Goal: Transaction & Acquisition: Download file/media

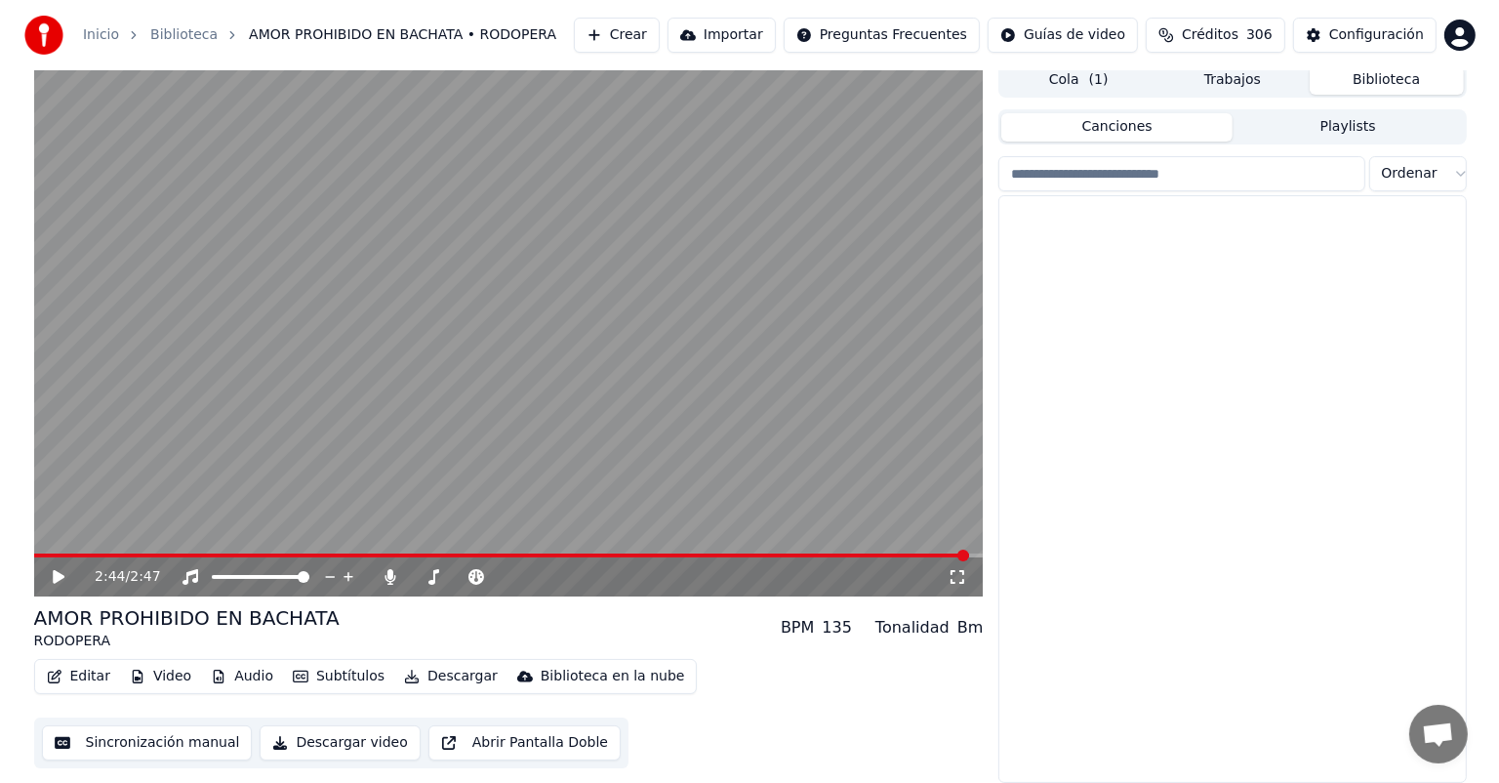
scroll to position [1659, 0]
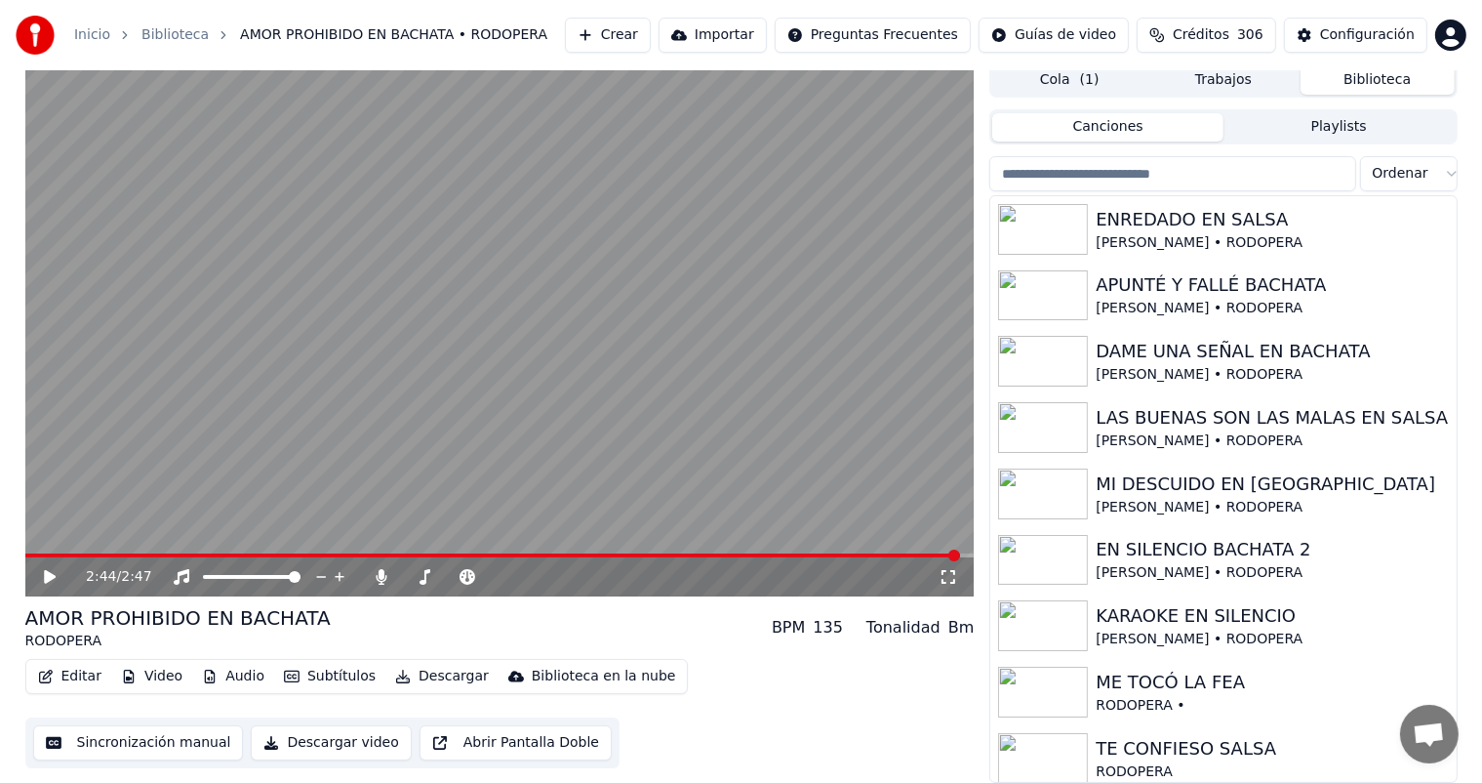
click at [642, 31] on button "Crear" at bounding box center [608, 35] width 86 height 35
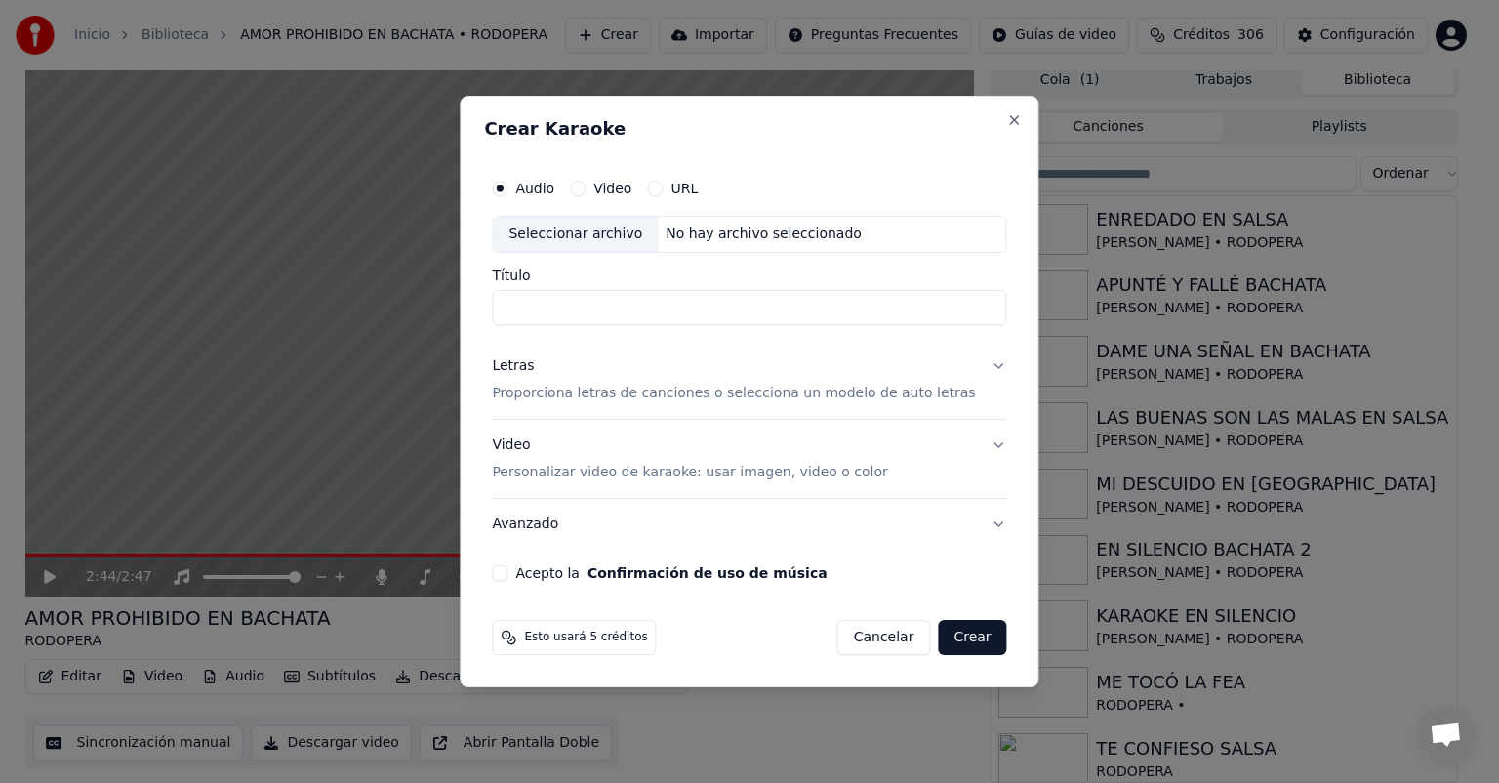
click at [580, 234] on div "Seleccionar archivo" at bounding box center [575, 234] width 165 height 35
click at [740, 306] on input "**********" at bounding box center [749, 307] width 514 height 35
click at [607, 308] on input "**********" at bounding box center [749, 307] width 514 height 35
type input "**********"
click at [545, 394] on p "Proporciona letras de canciones o selecciona un modelo de auto letras" at bounding box center [733, 393] width 483 height 20
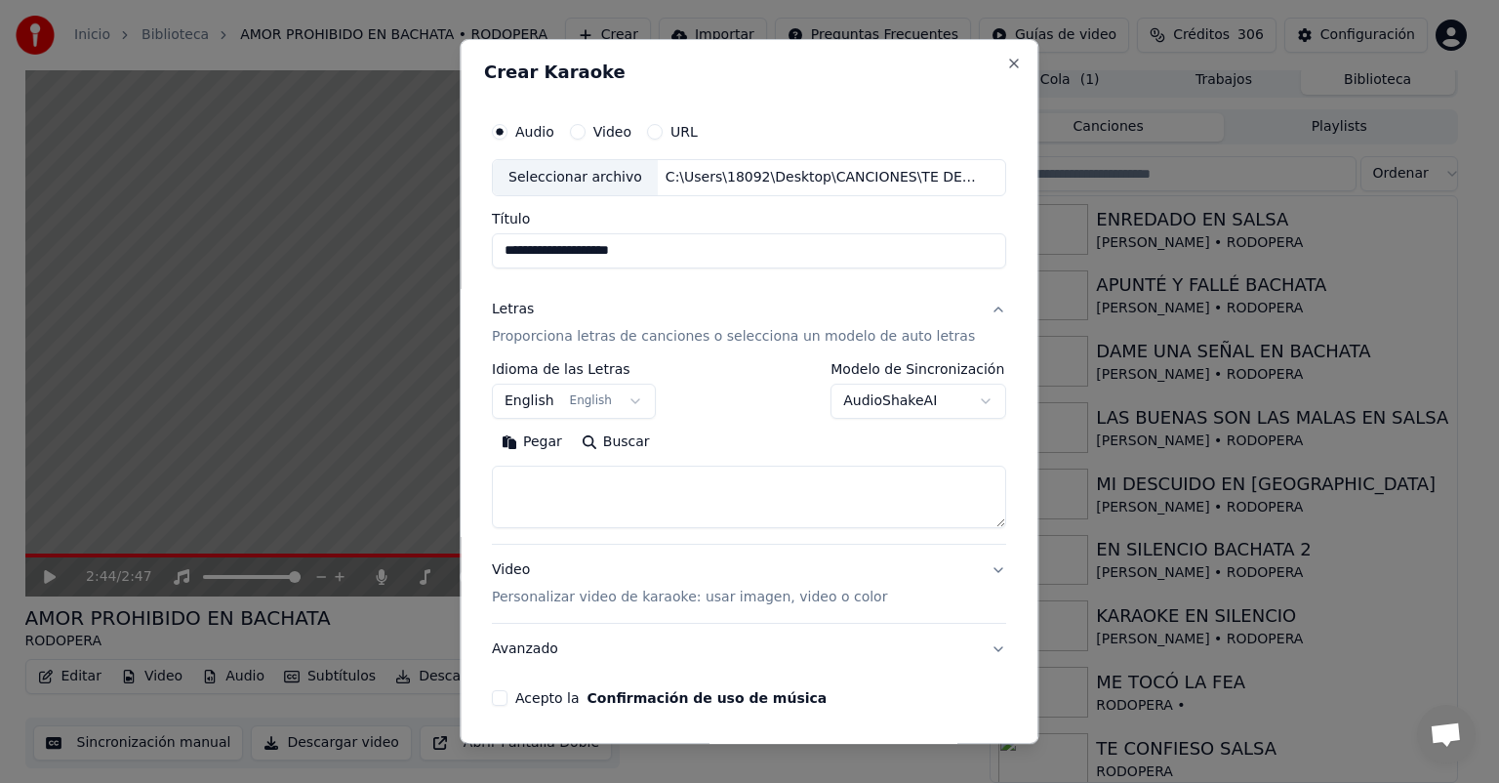
click at [632, 398] on button "English English" at bounding box center [574, 400] width 164 height 35
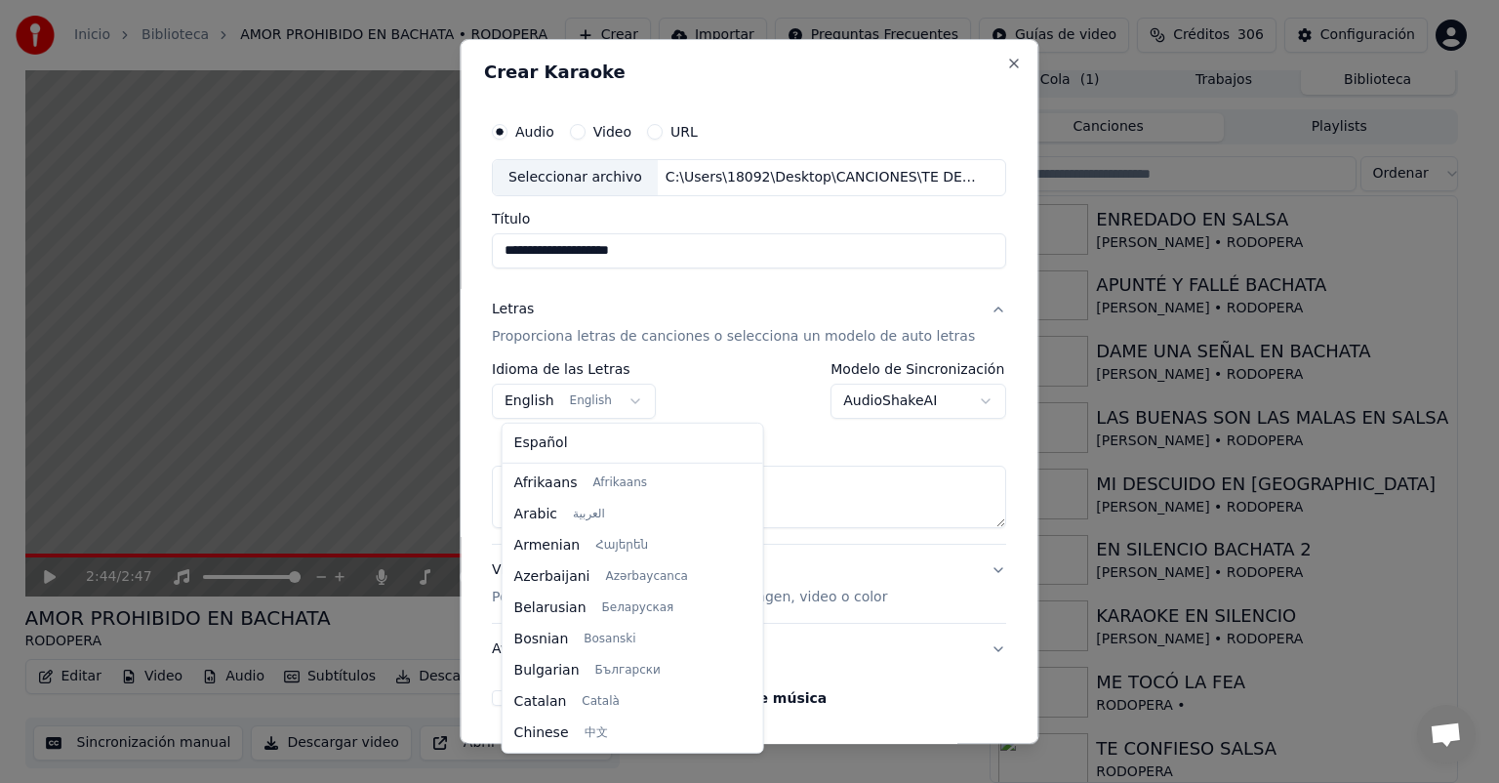
scroll to position [156, 0]
select select "**"
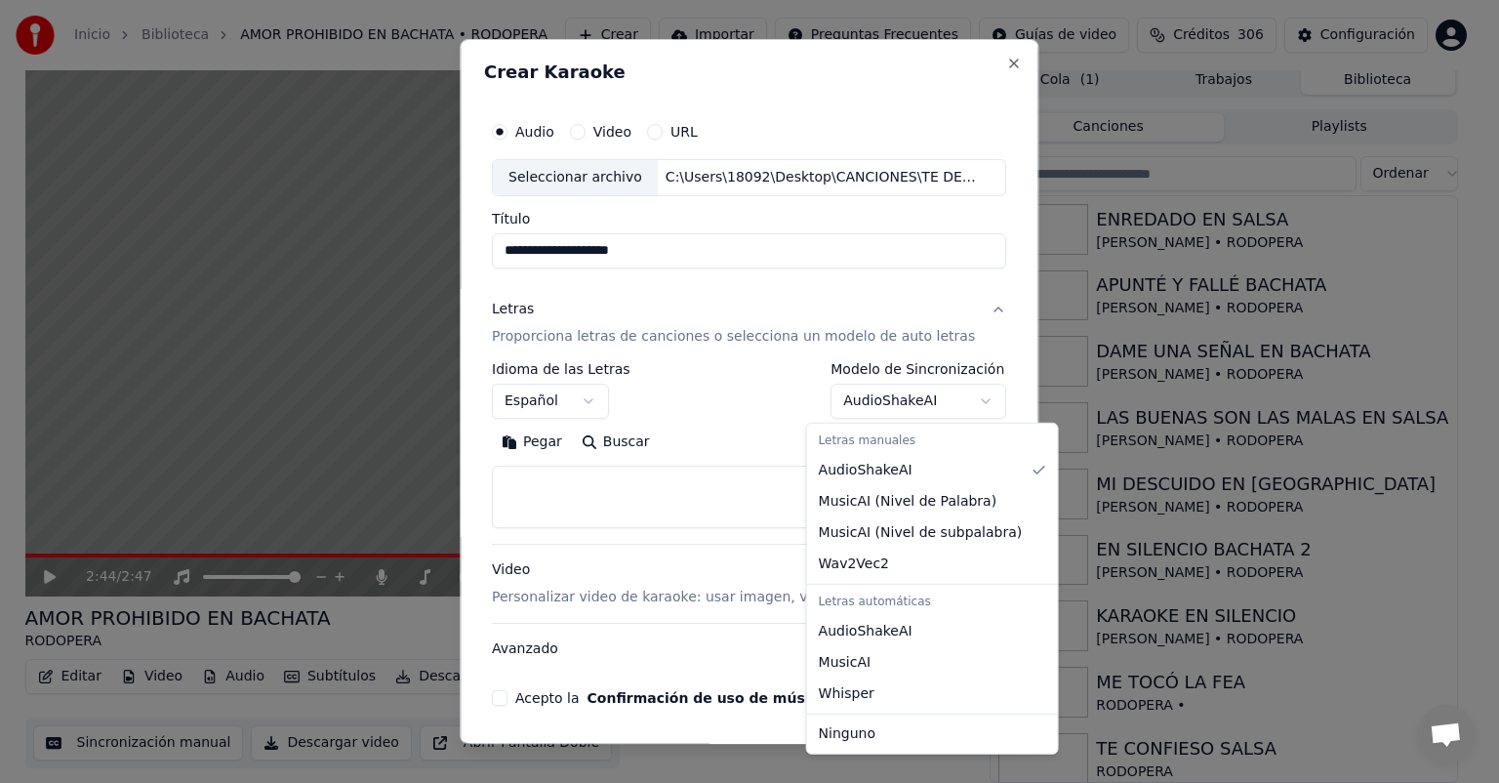
click at [959, 397] on body "Inicio Biblioteca AMOR PROHIBIDO EN BACHATA • RODOPERA Crear Importar Preguntas…" at bounding box center [741, 383] width 1482 height 783
select select "**********"
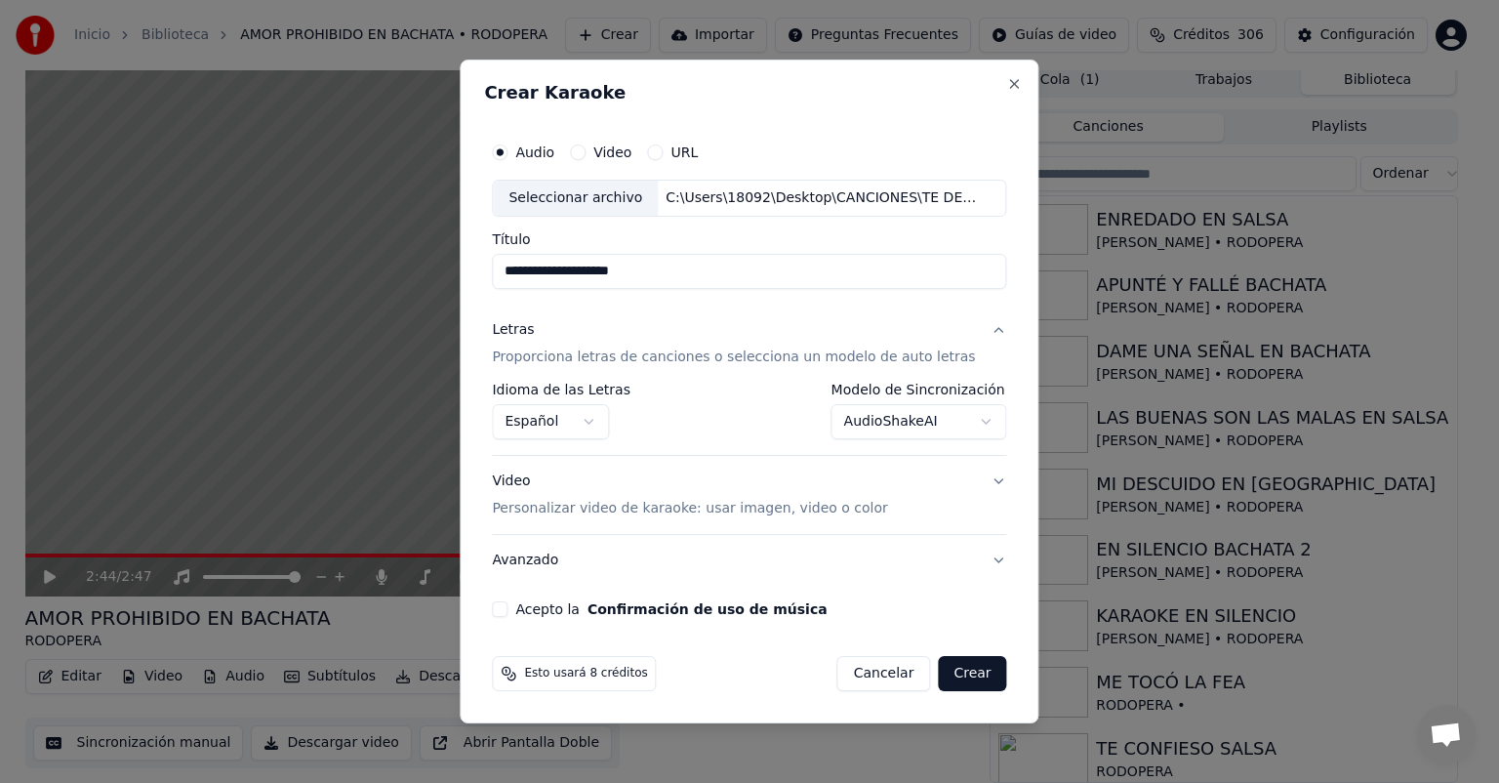
click at [550, 513] on p "Personalizar video de karaoke: usar imagen, video o color" at bounding box center [689, 509] width 395 height 20
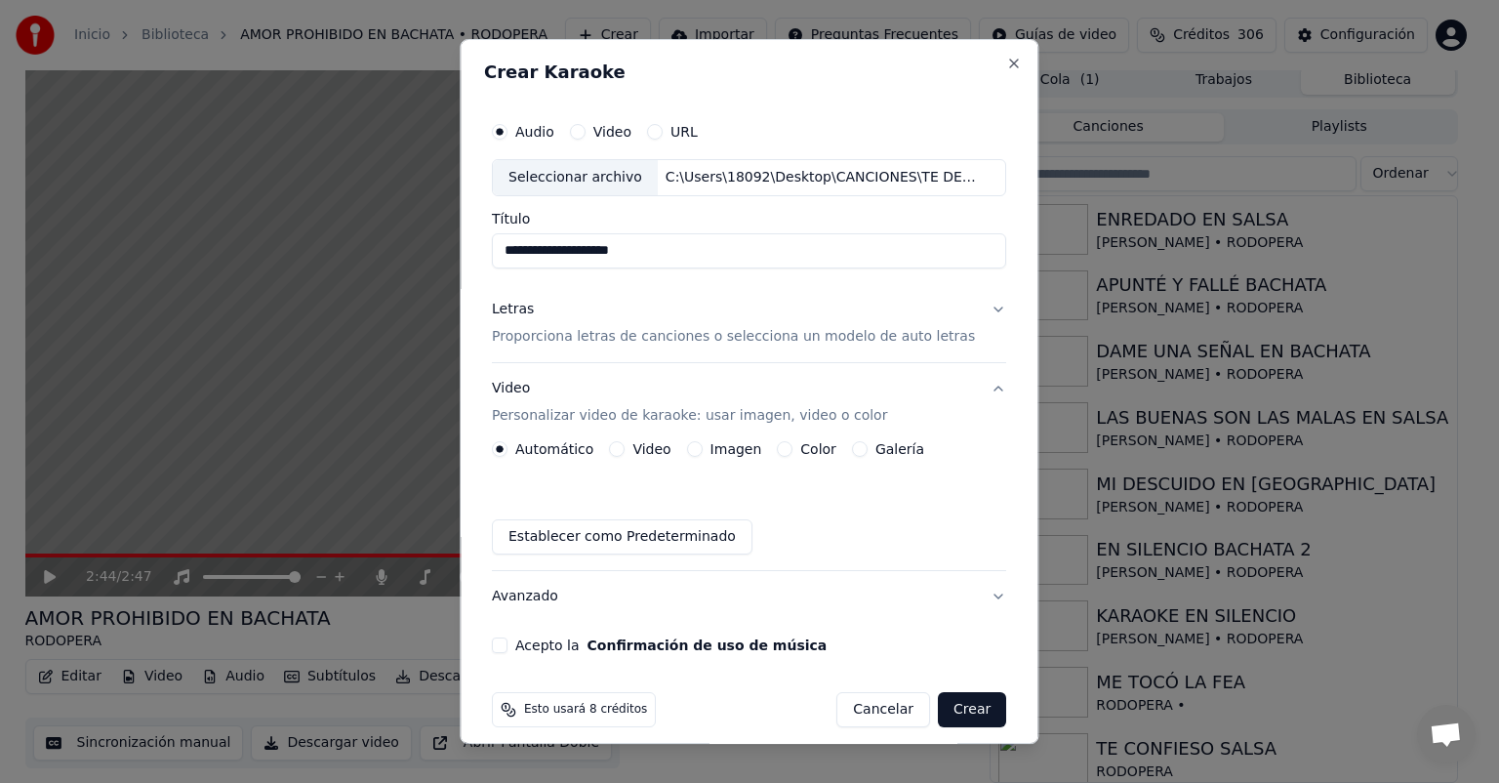
click at [699, 447] on button "Imagen" at bounding box center [695, 449] width 16 height 16
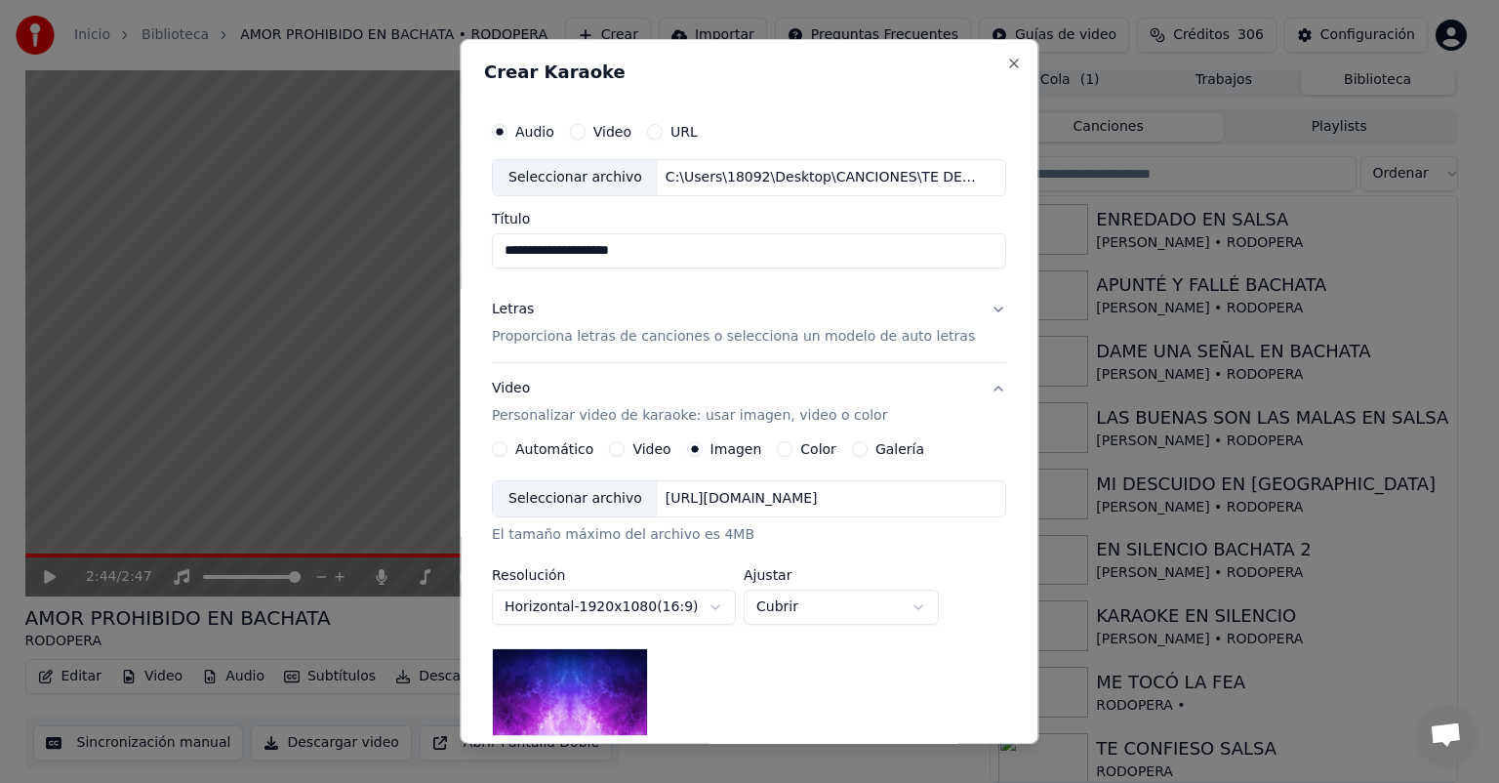
click at [578, 502] on div "Seleccionar archivo" at bounding box center [575, 498] width 165 height 35
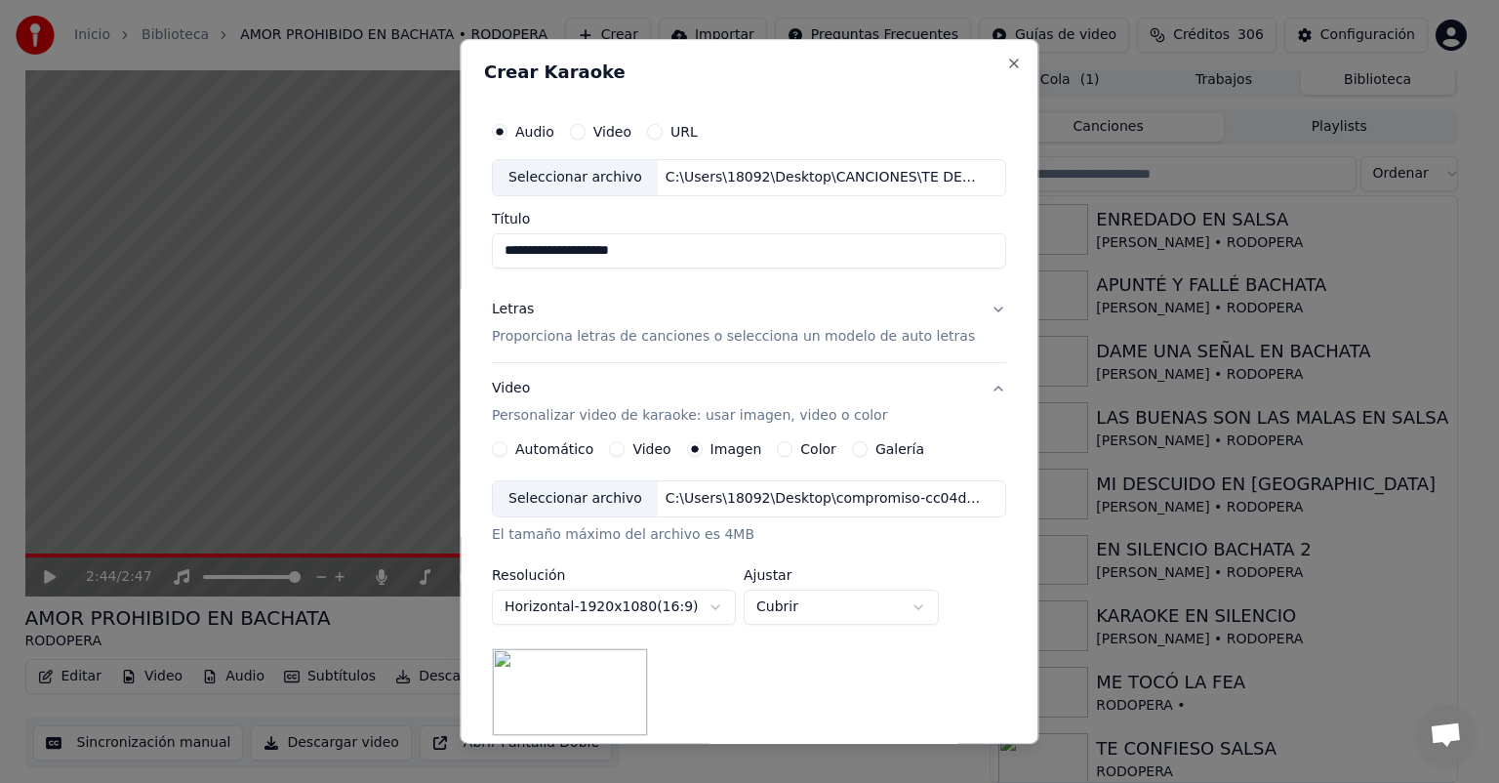
scroll to position [269, 0]
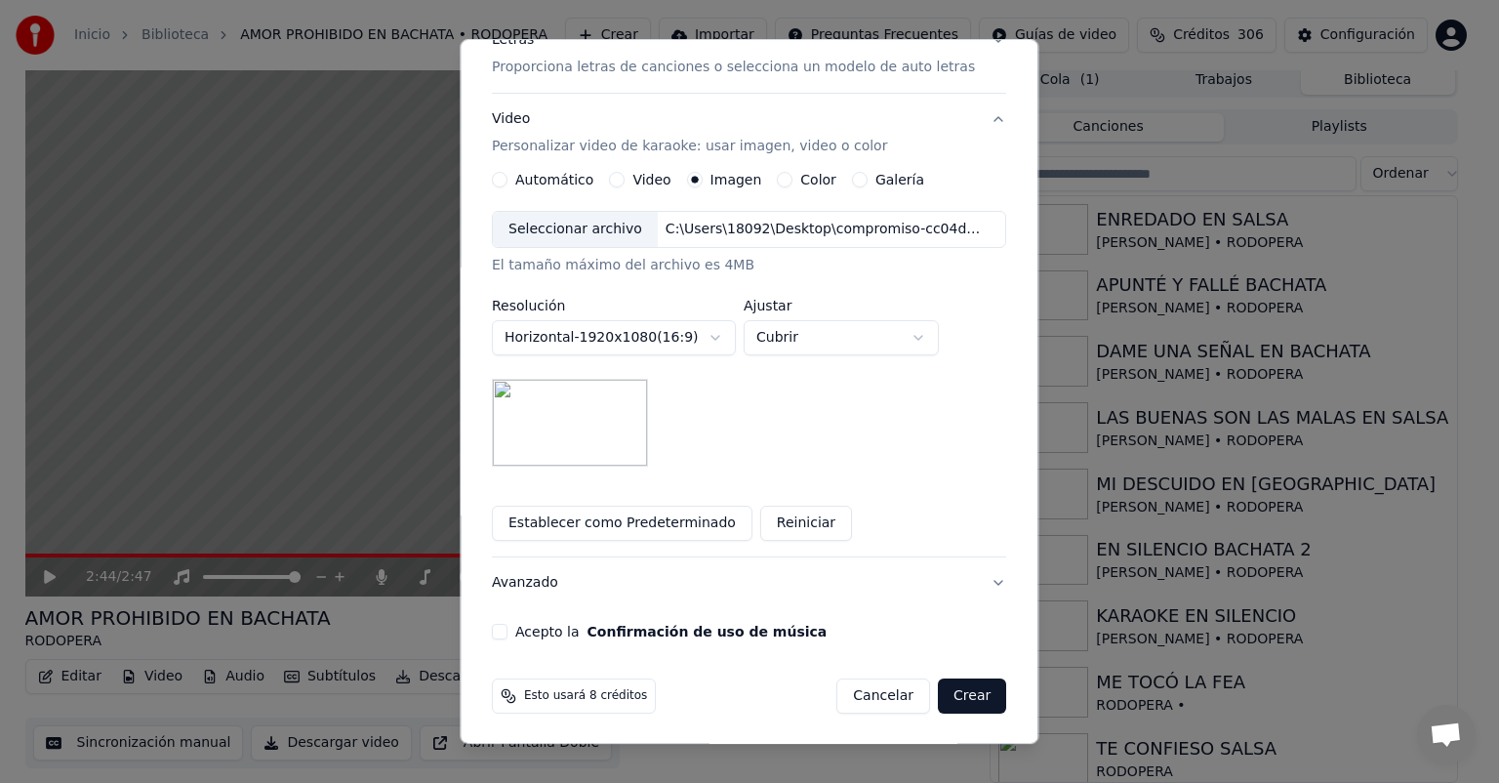
click at [507, 633] on button "Acepto la Confirmación de uso de música" at bounding box center [500, 632] width 16 height 16
click at [948, 696] on button "Crear" at bounding box center [972, 695] width 68 height 35
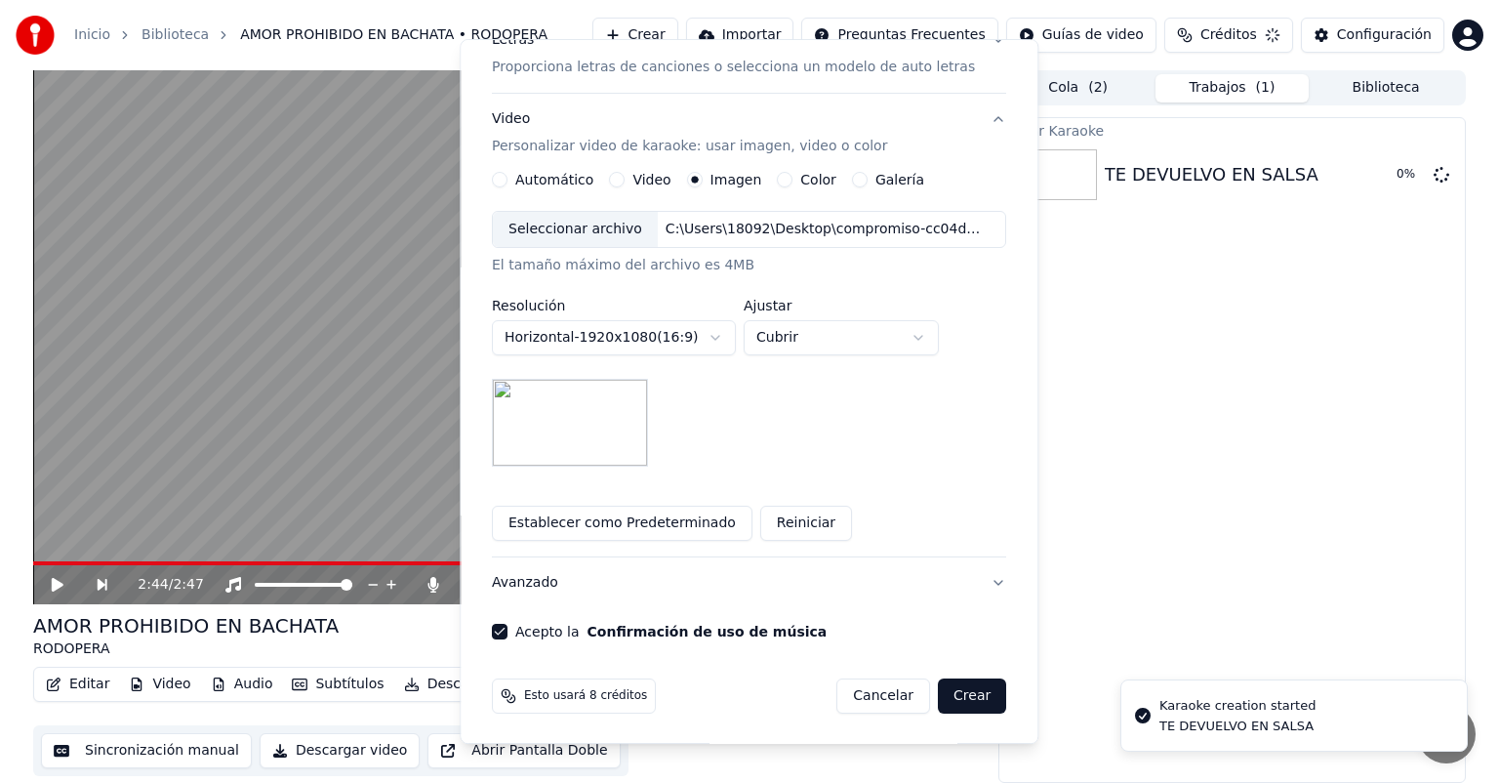
scroll to position [15, 0]
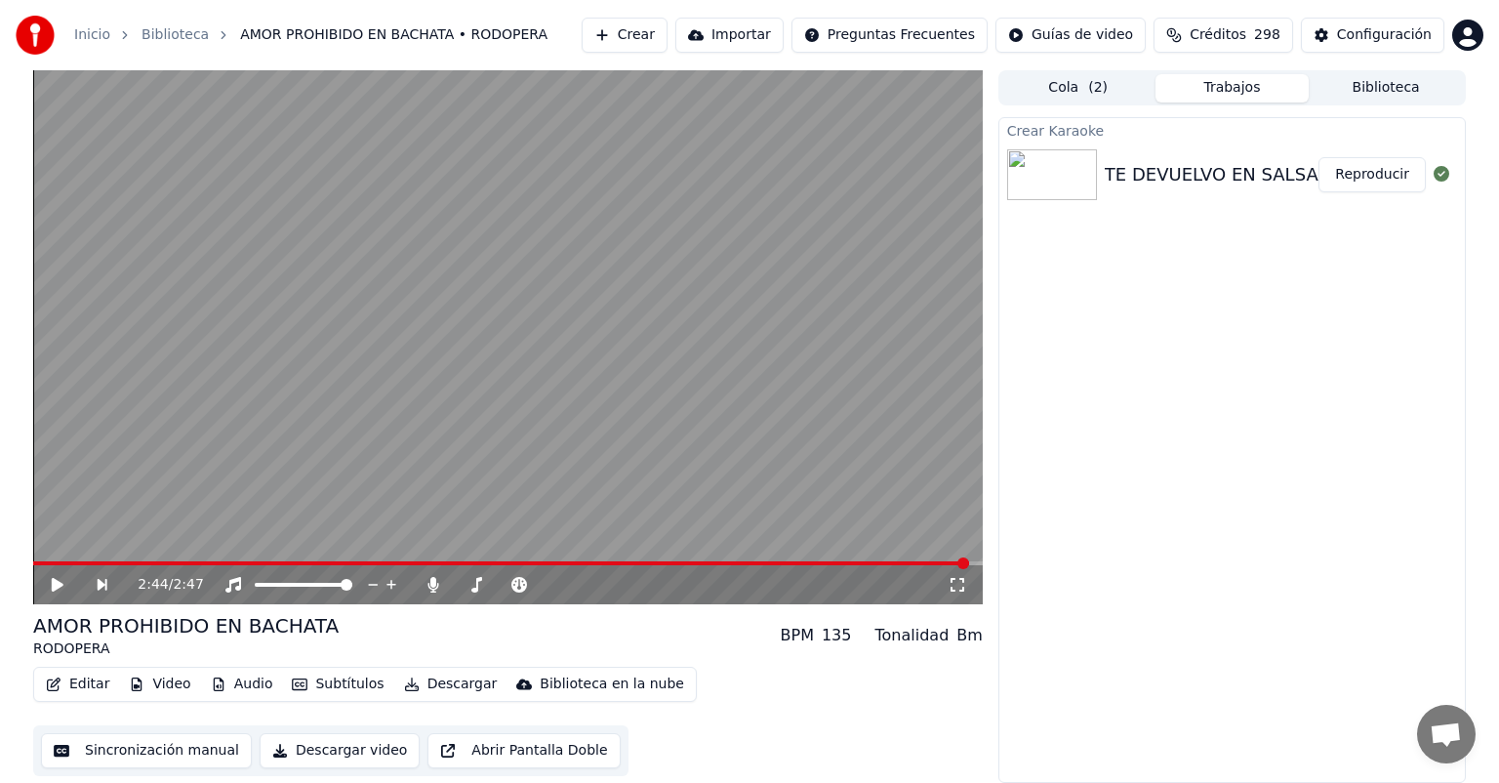
click at [1381, 170] on button "Reproducir" at bounding box center [1371, 174] width 107 height 35
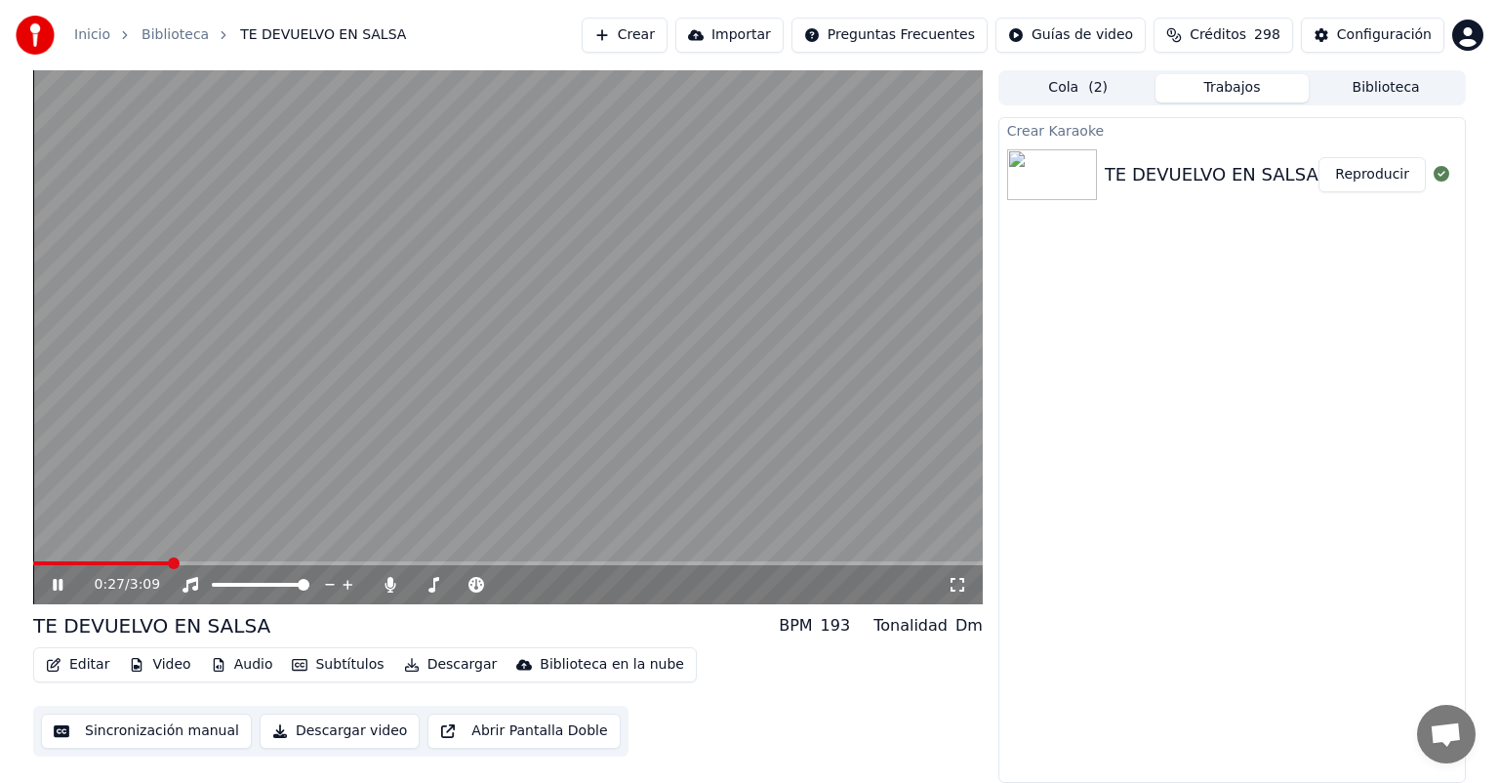
click at [359, 660] on button "Subtítulos" at bounding box center [337, 664] width 107 height 27
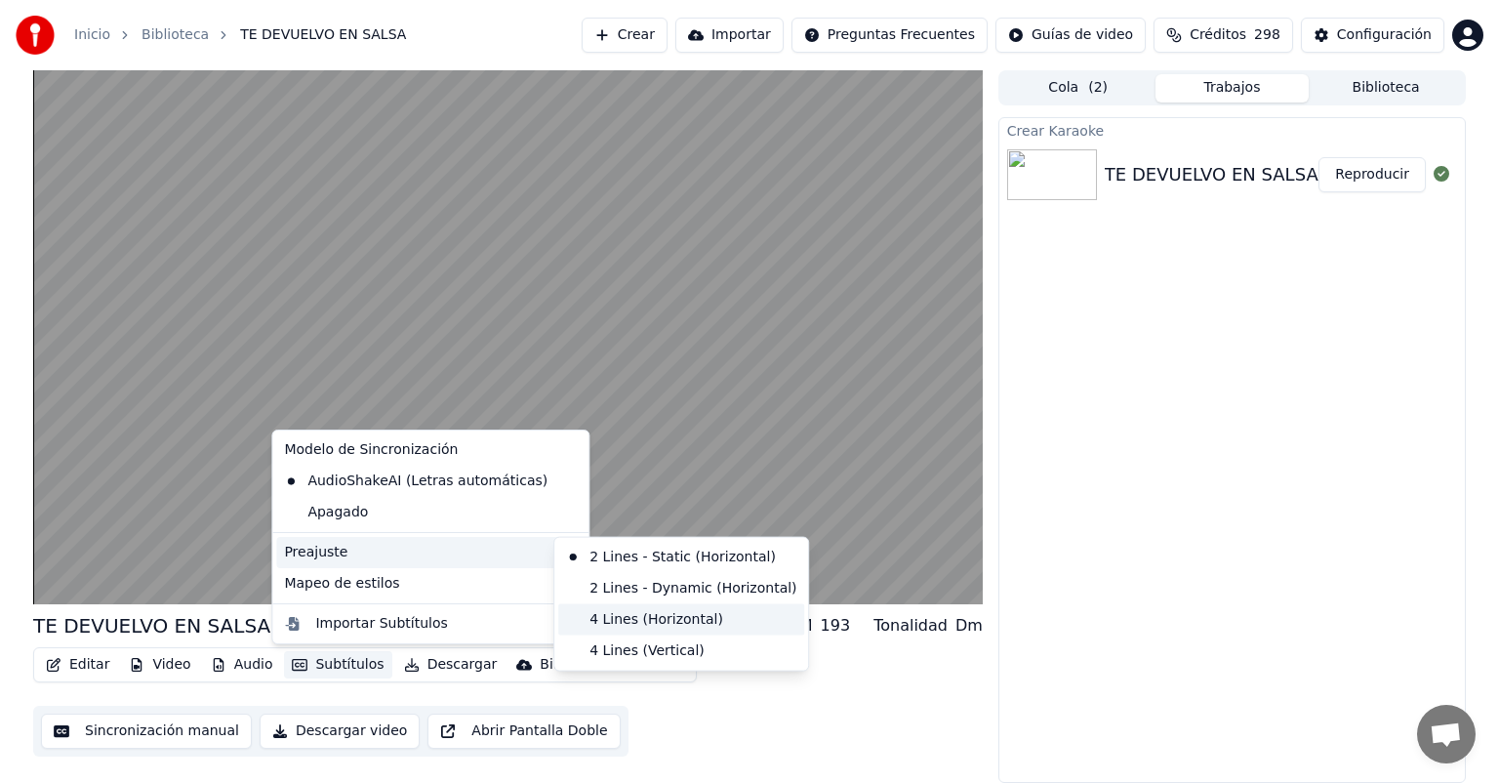
click at [637, 617] on div "4 Lines (Horizontal)" at bounding box center [681, 619] width 246 height 31
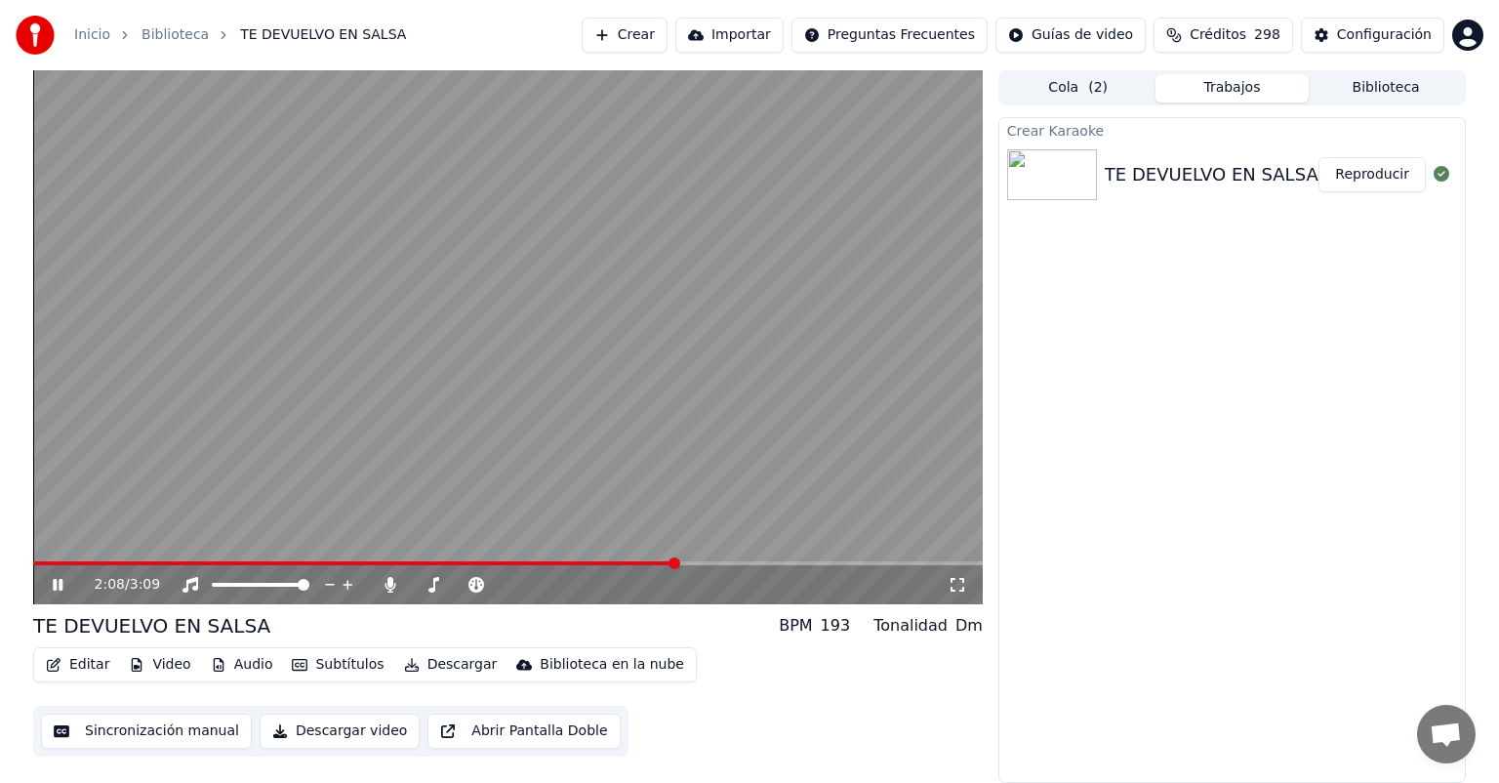
click at [84, 660] on button "Editar" at bounding box center [77, 664] width 79 height 27
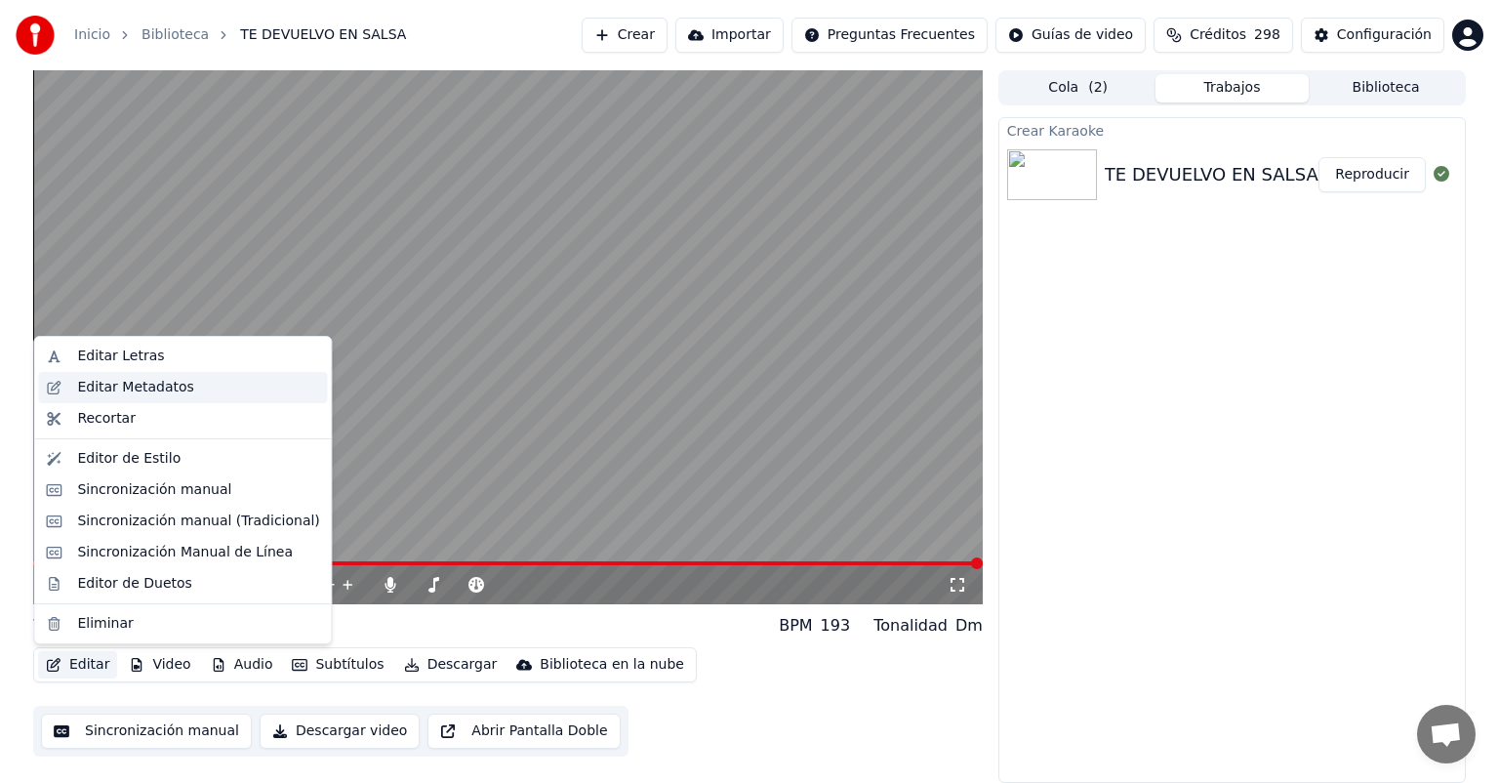
click at [138, 387] on div "Editar Metadatos" at bounding box center [135, 388] width 116 height 20
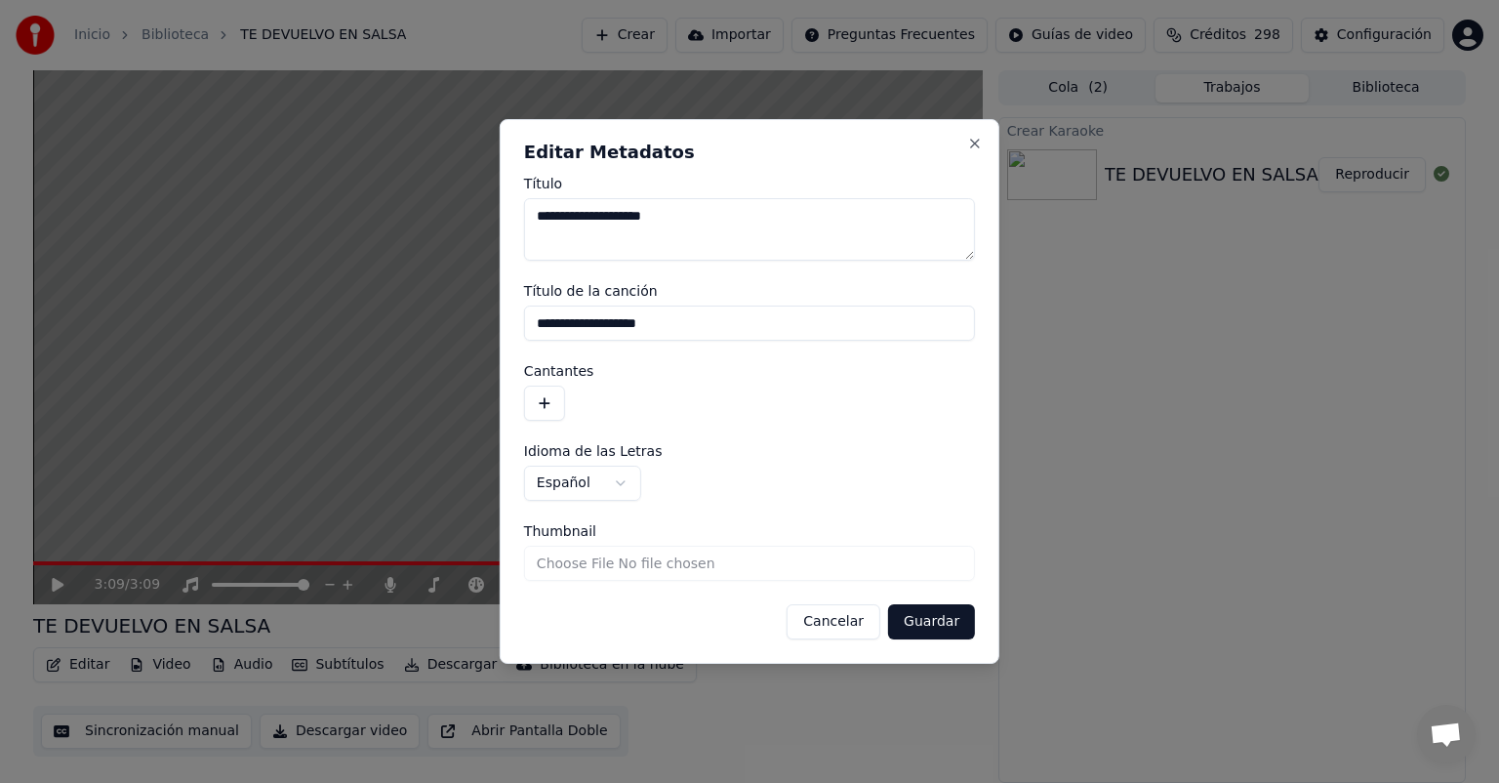
click at [538, 402] on button "button" at bounding box center [544, 402] width 41 height 35
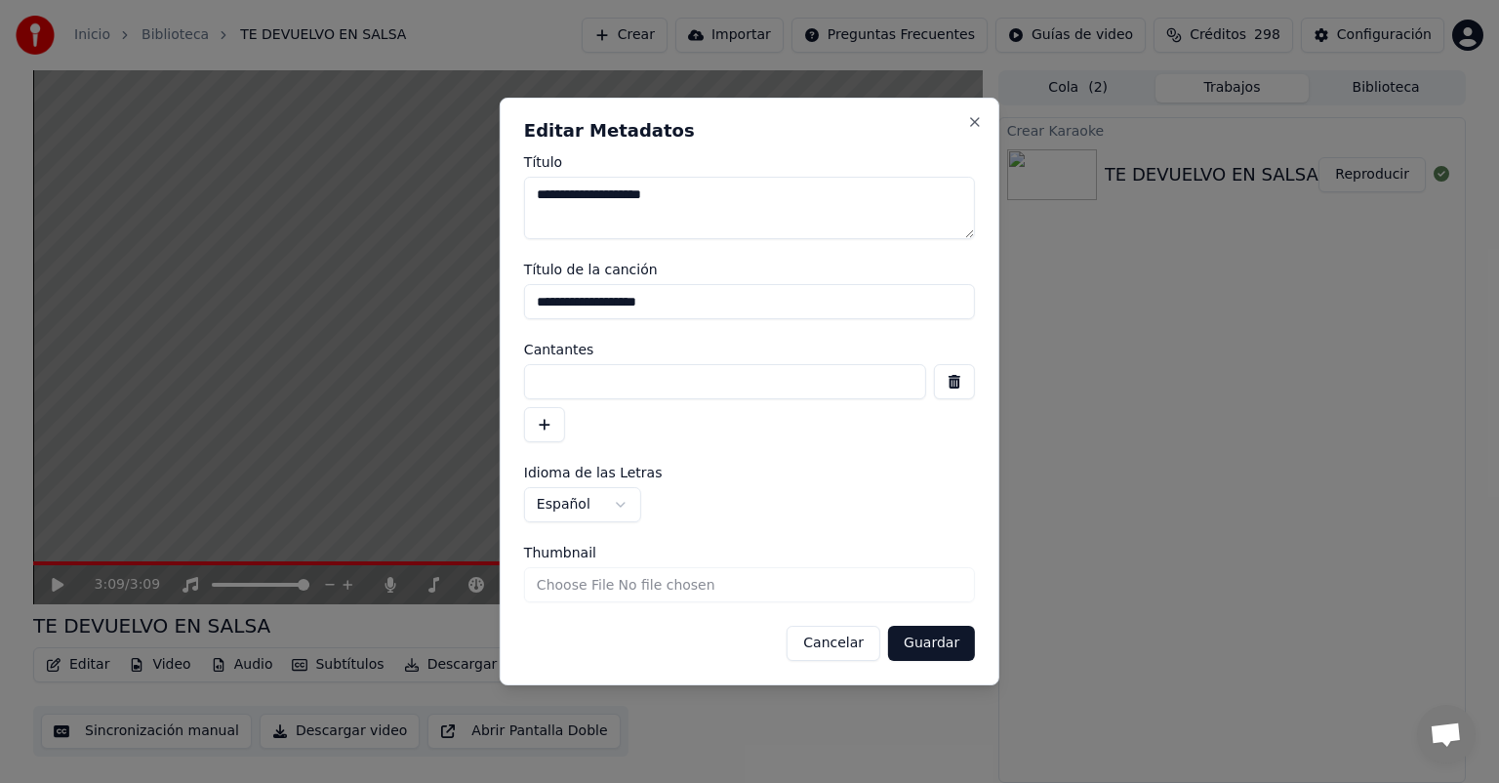
click at [551, 380] on input at bounding box center [725, 381] width 402 height 35
type input "*"
type input "********"
click at [934, 643] on button "Guardar" at bounding box center [931, 642] width 87 height 35
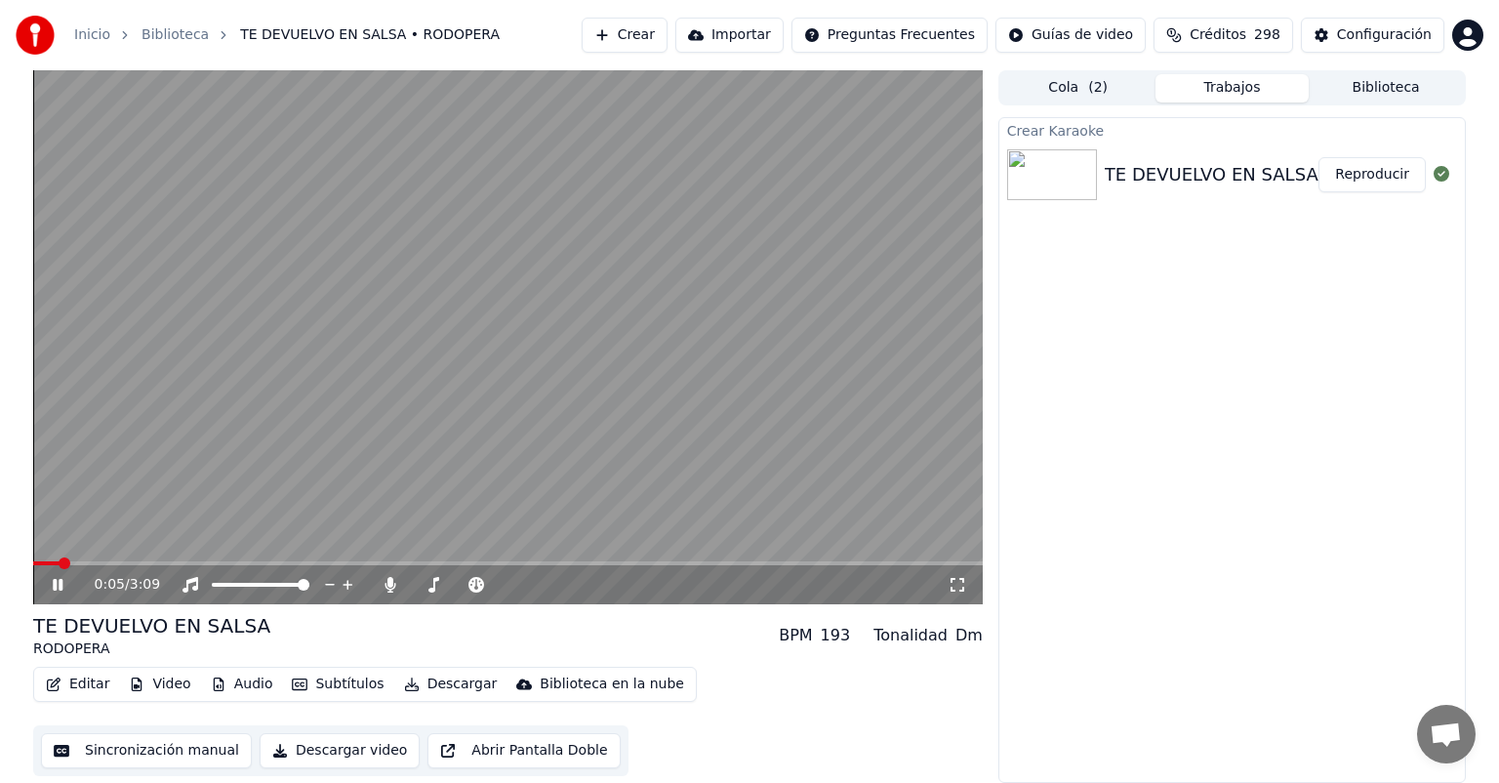
click at [57, 583] on icon at bounding box center [72, 585] width 46 height 16
click at [154, 684] on button "Video" at bounding box center [159, 683] width 77 height 27
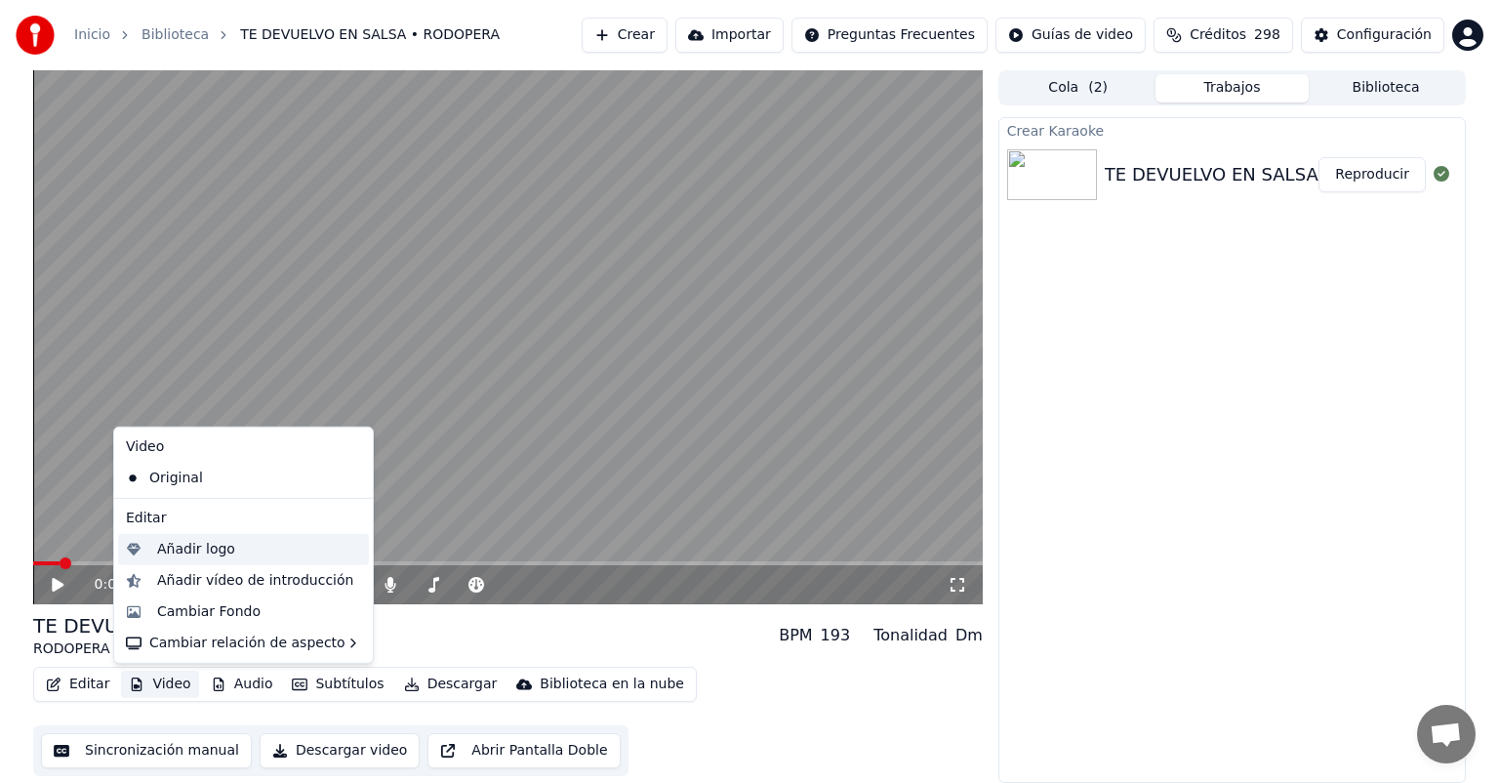
click at [220, 552] on div "Añadir logo" at bounding box center [196, 550] width 78 height 20
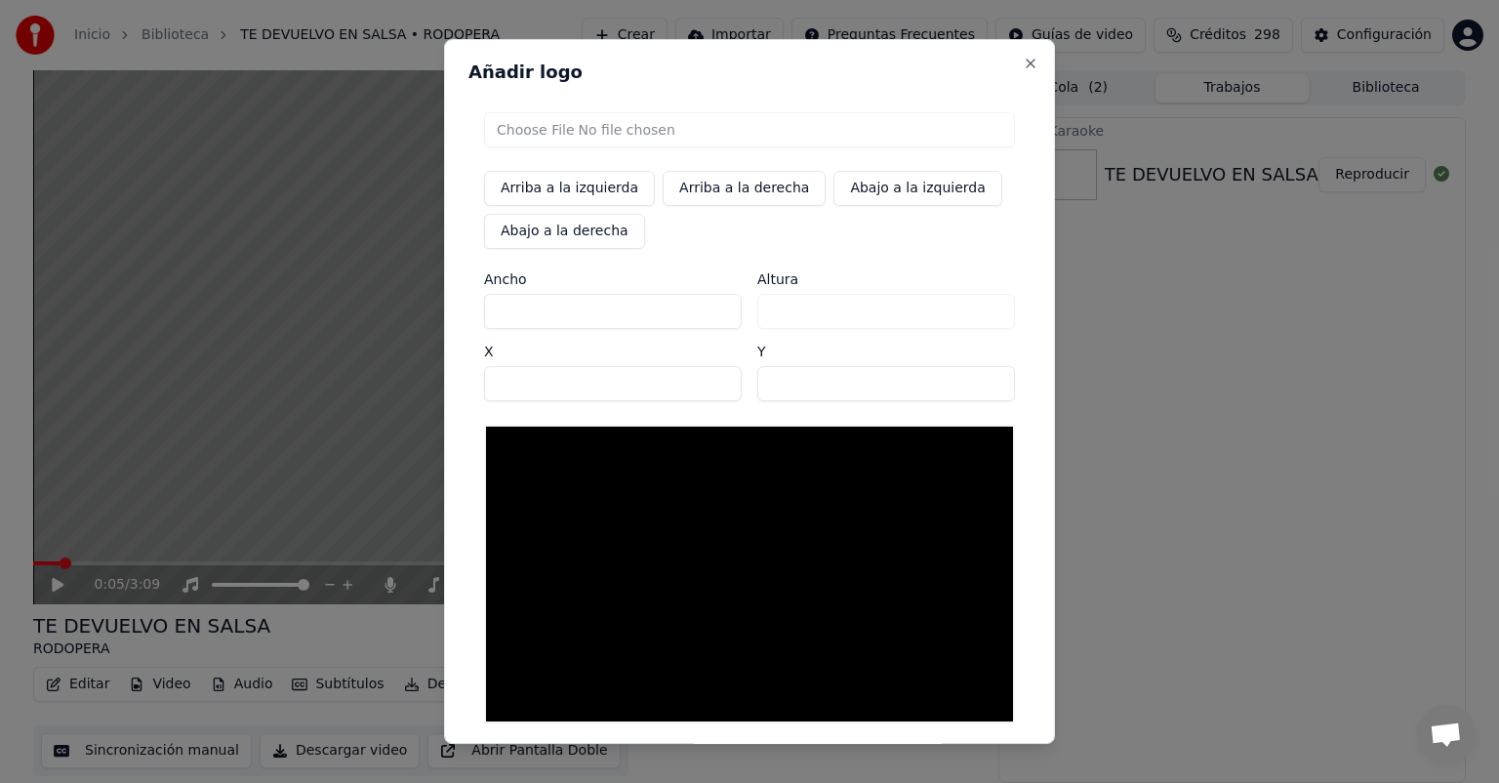
click at [541, 133] on input "file" at bounding box center [749, 129] width 531 height 35
type input "**********"
type input "***"
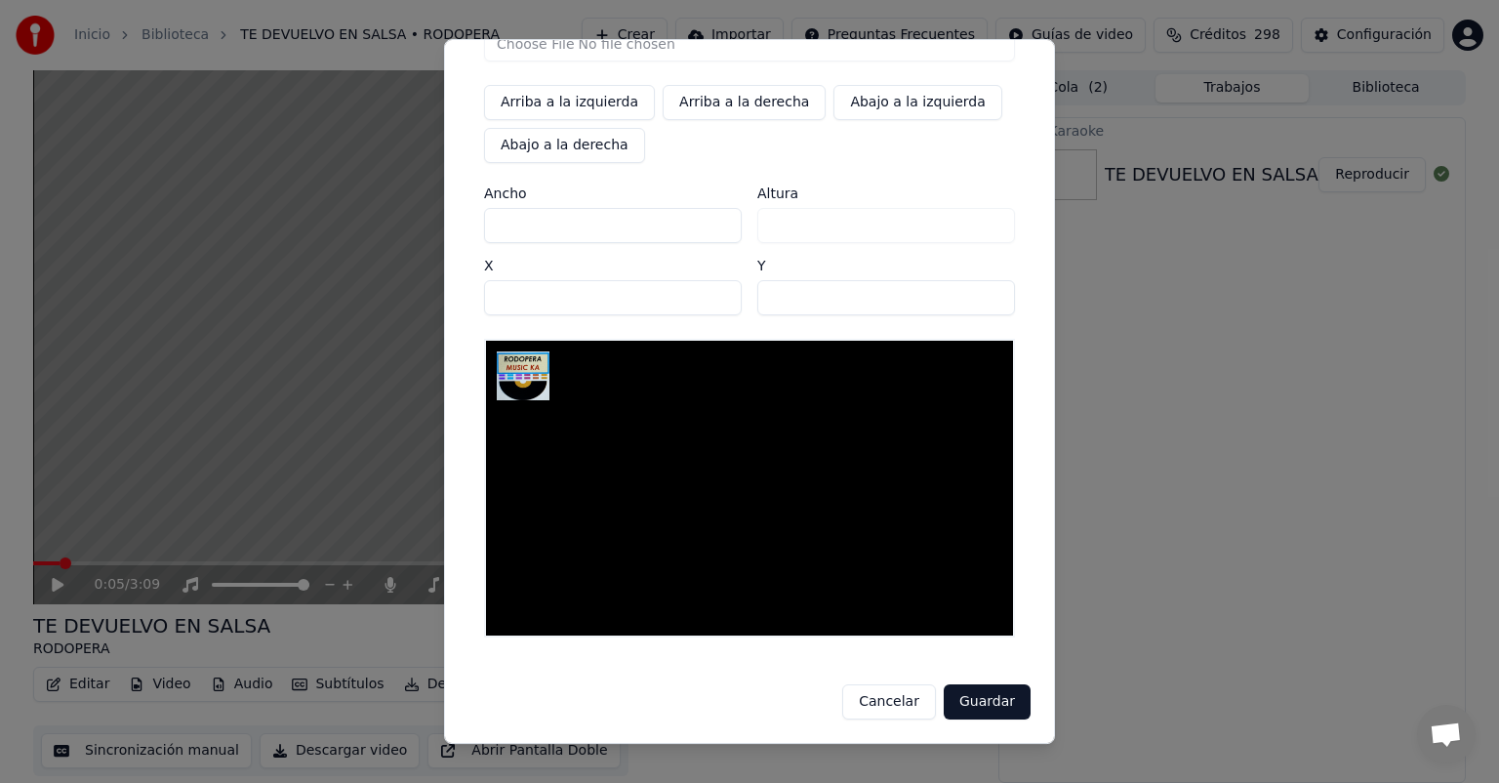
click at [980, 706] on button "Guardar" at bounding box center [987, 701] width 87 height 35
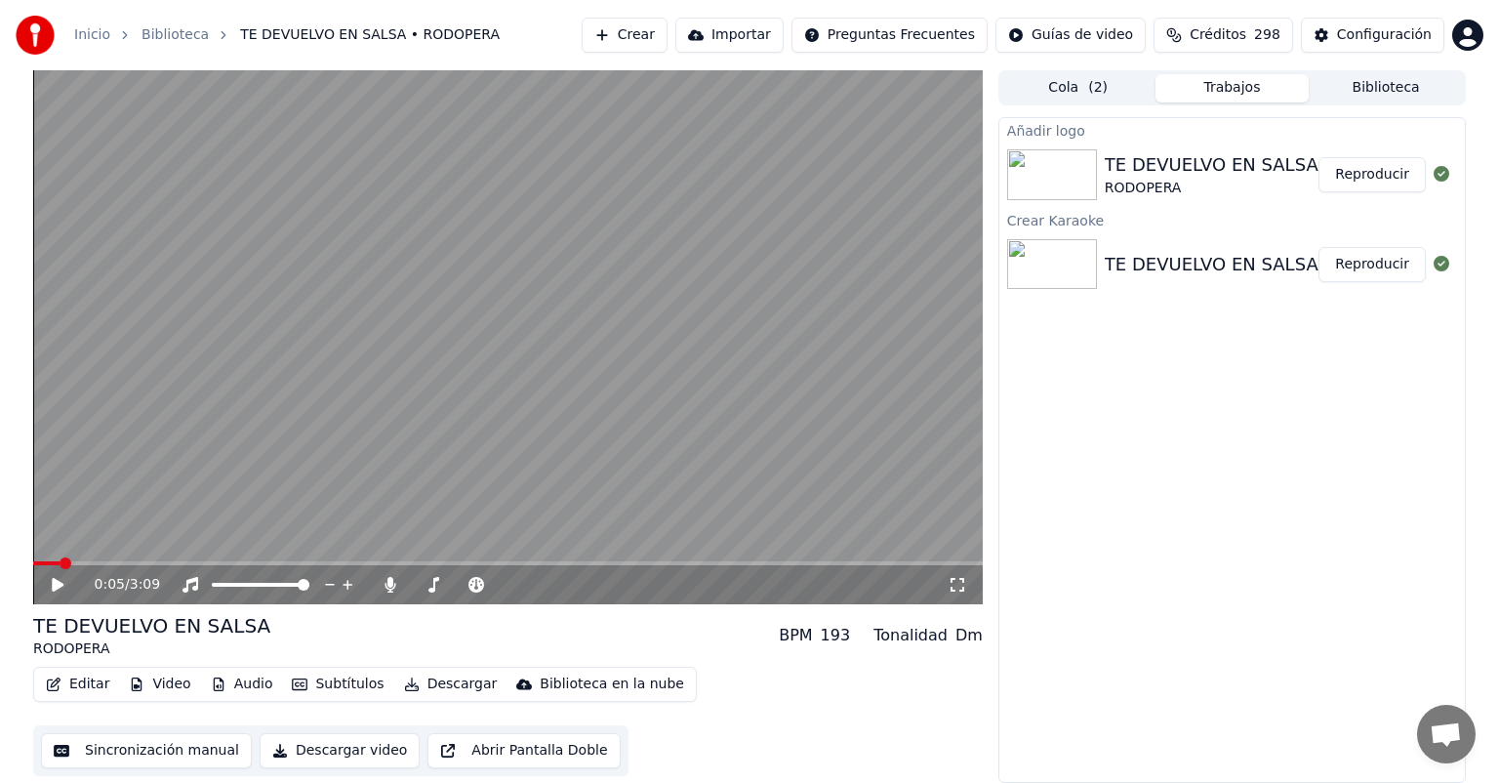
click at [1373, 174] on button "Reproducir" at bounding box center [1371, 174] width 107 height 35
click at [55, 585] on icon at bounding box center [58, 585] width 10 height 12
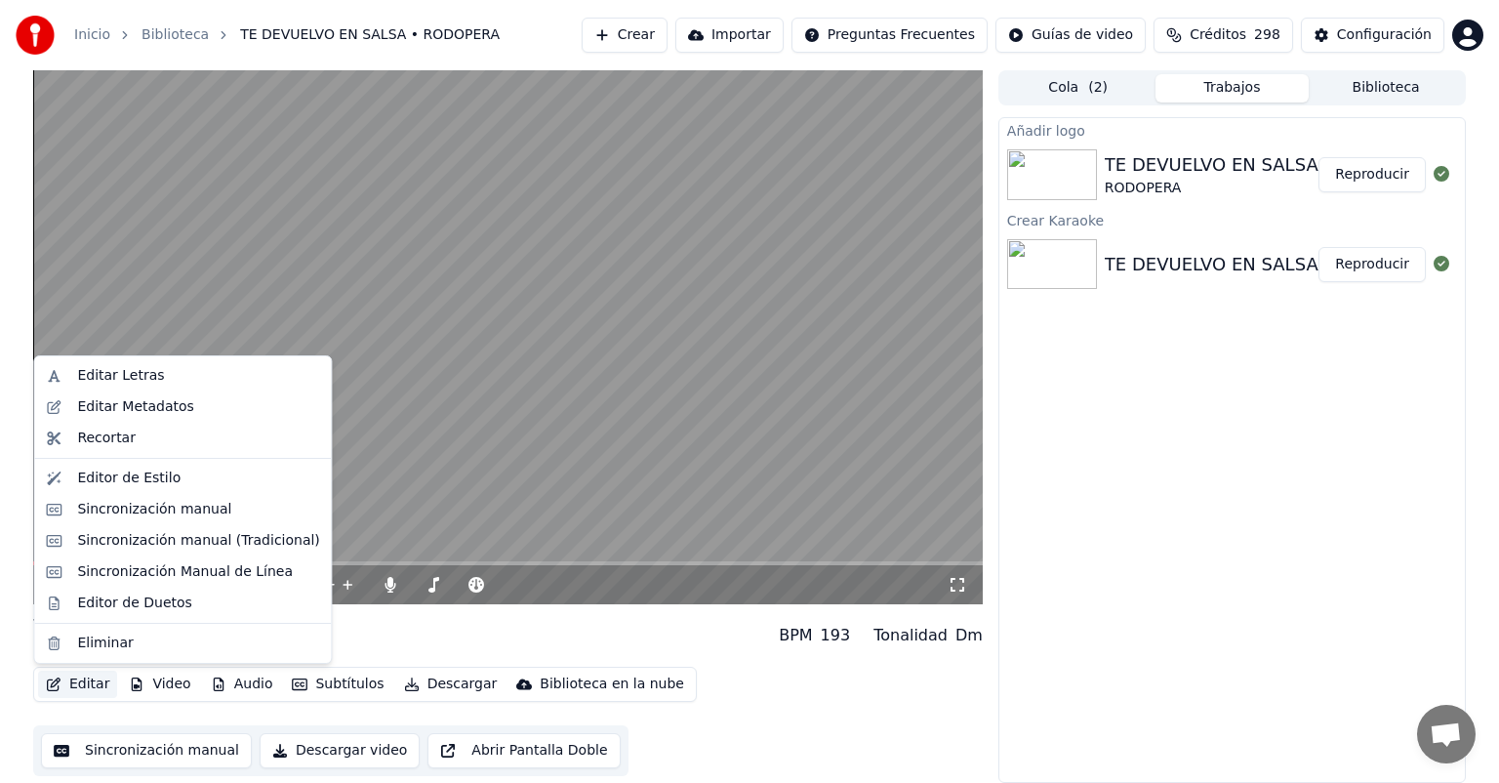
click at [86, 680] on button "Editar" at bounding box center [77, 683] width 79 height 27
click at [104, 375] on div "Editar Letras" at bounding box center [120, 376] width 87 height 20
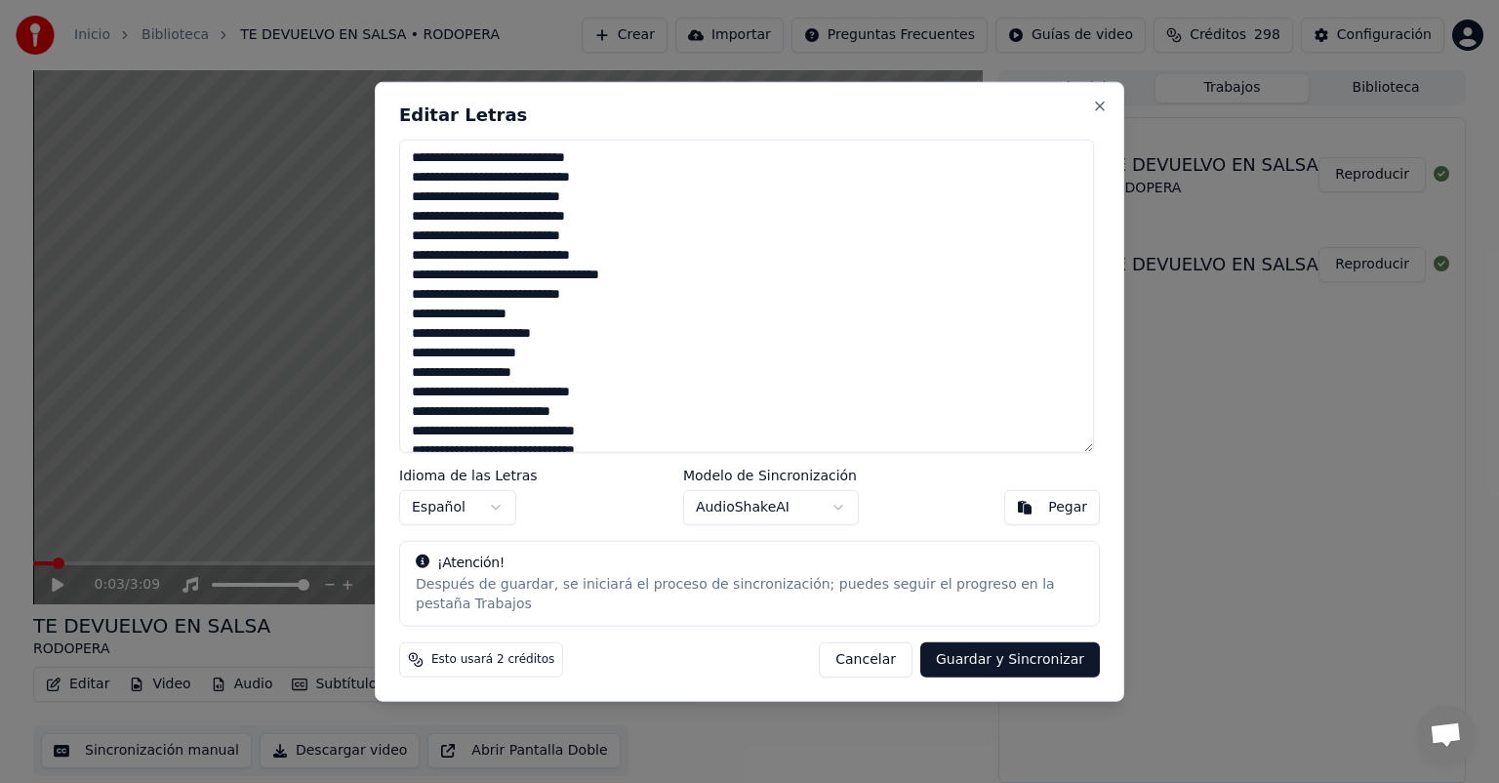
click at [609, 168] on textarea at bounding box center [746, 296] width 695 height 313
click at [605, 183] on textarea at bounding box center [746, 296] width 695 height 313
click at [588, 206] on textarea at bounding box center [746, 296] width 695 height 313
click at [603, 225] on textarea at bounding box center [746, 296] width 695 height 313
click at [433, 247] on textarea at bounding box center [746, 296] width 695 height 313
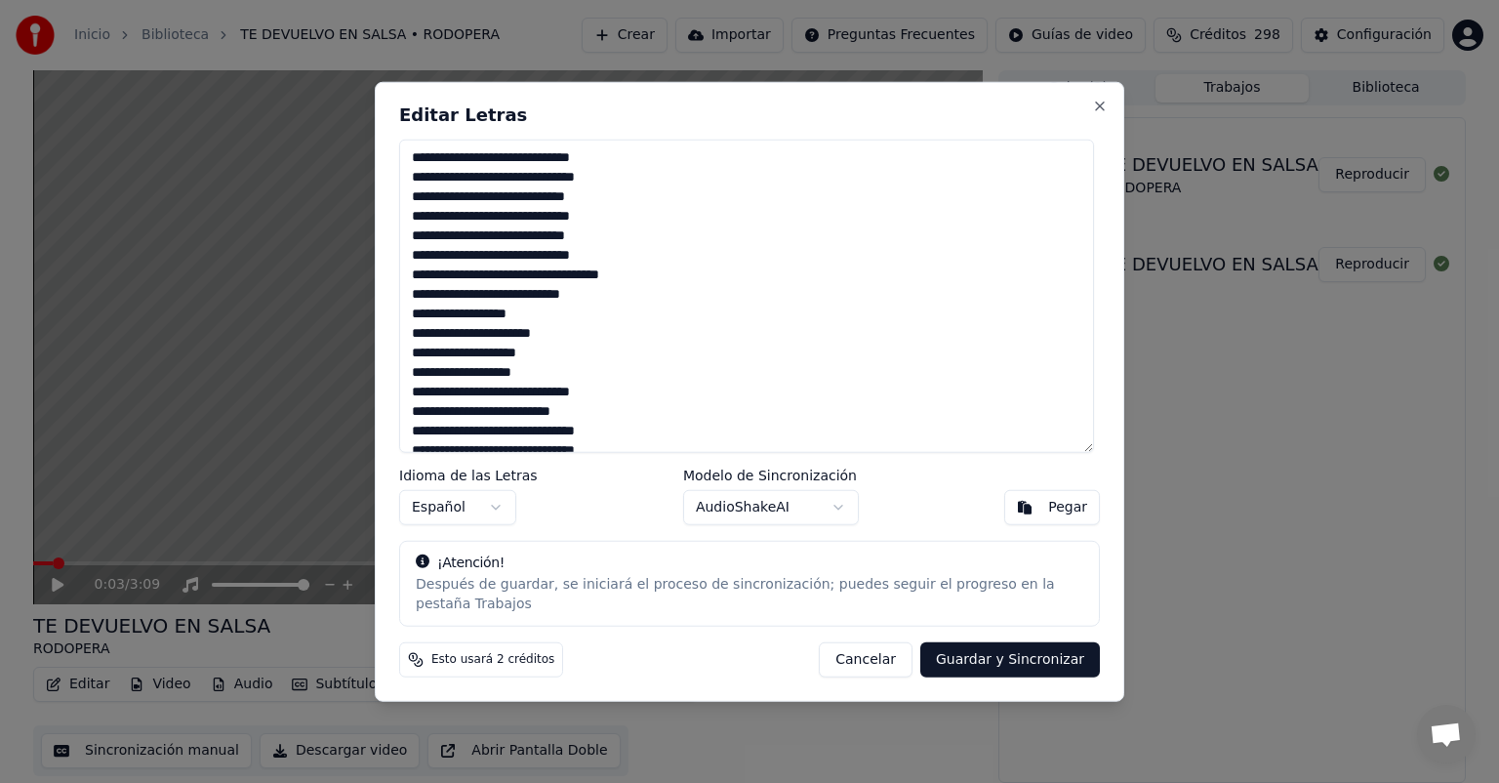
click at [606, 245] on textarea at bounding box center [746, 296] width 695 height 313
click at [607, 226] on textarea at bounding box center [746, 296] width 695 height 313
click at [609, 246] on textarea at bounding box center [746, 296] width 695 height 313
click at [607, 267] on textarea at bounding box center [746, 296] width 695 height 313
click at [661, 282] on textarea at bounding box center [746, 296] width 695 height 313
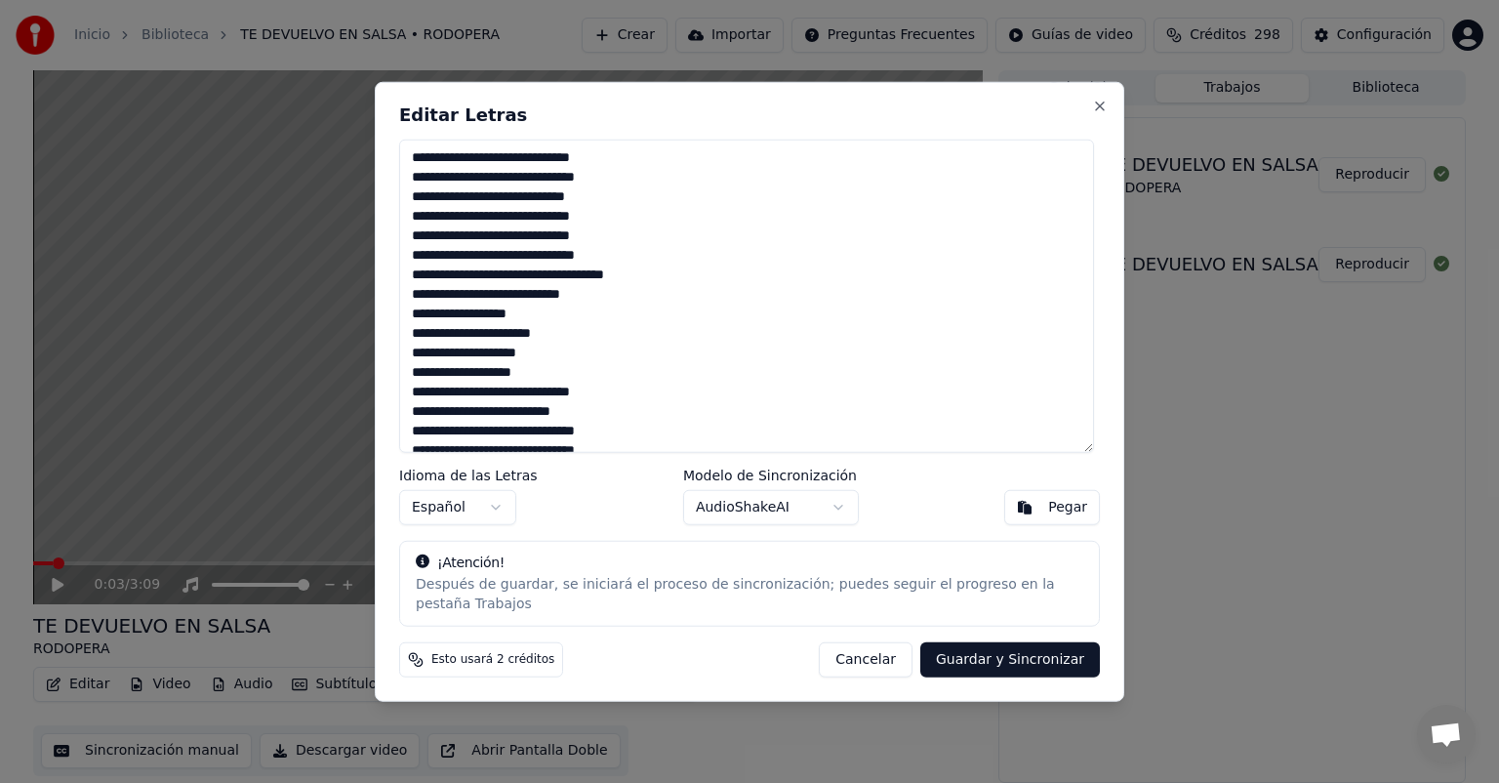
click at [590, 304] on textarea at bounding box center [746, 296] width 695 height 313
click at [539, 325] on textarea at bounding box center [746, 296] width 695 height 313
click at [695, 324] on textarea at bounding box center [746, 296] width 695 height 313
click at [422, 344] on textarea at bounding box center [746, 296] width 695 height 313
click at [544, 343] on textarea at bounding box center [746, 296] width 695 height 313
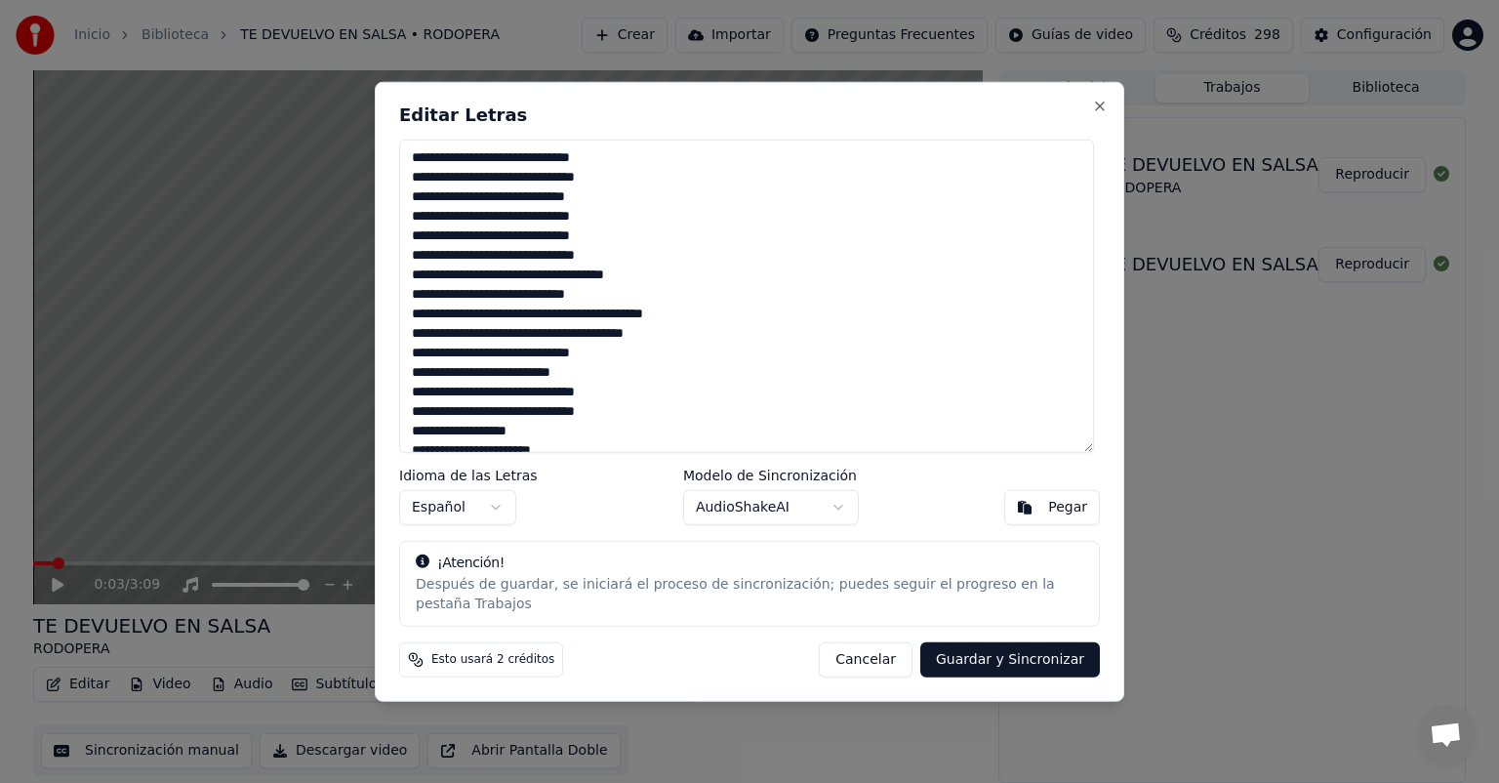
click at [682, 343] on textarea at bounding box center [746, 296] width 695 height 313
click at [624, 362] on textarea at bounding box center [746, 296] width 695 height 313
click at [582, 383] on textarea at bounding box center [746, 296] width 695 height 313
click at [615, 398] on textarea at bounding box center [746, 296] width 695 height 313
click at [627, 418] on textarea at bounding box center [746, 296] width 695 height 313
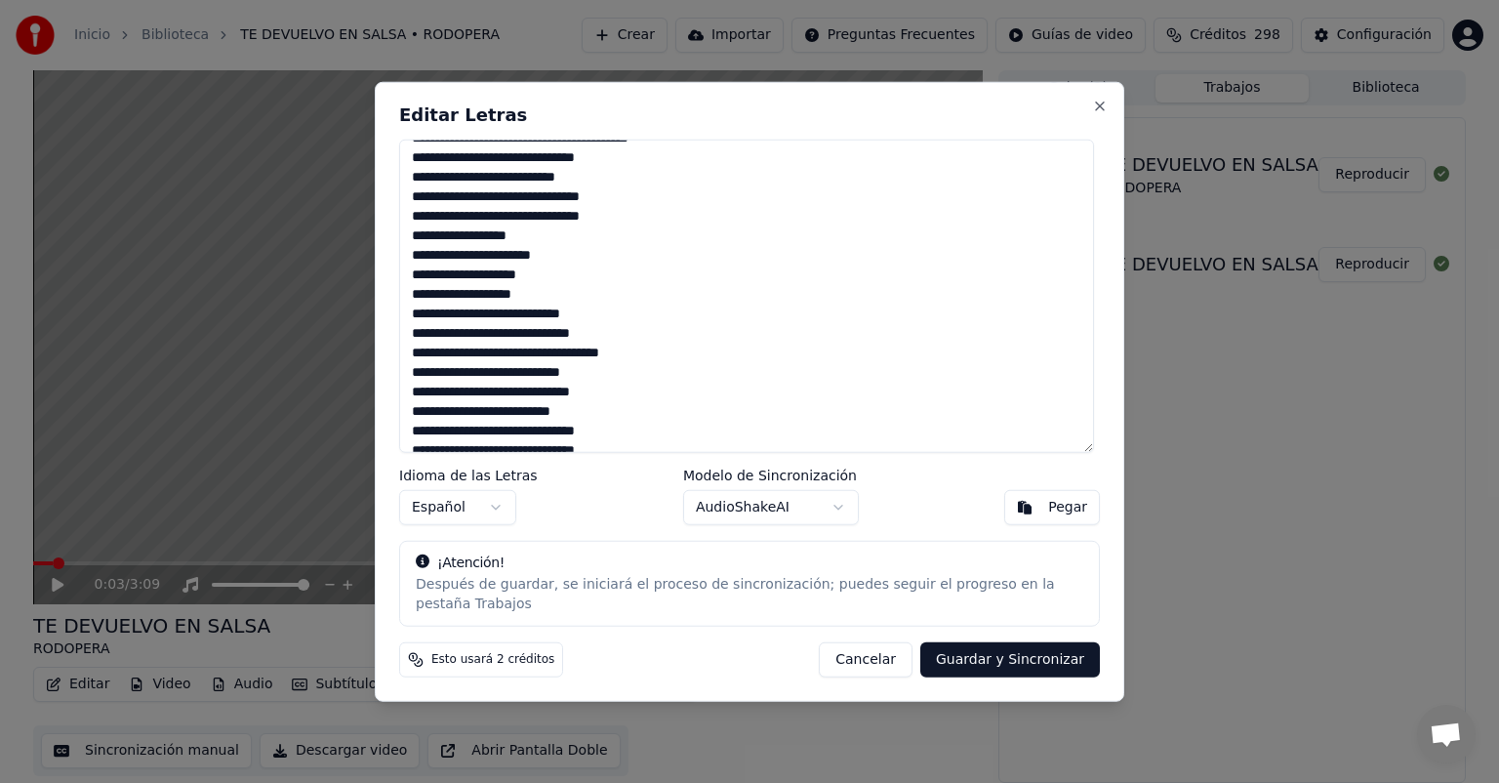
scroll to position [98, 0]
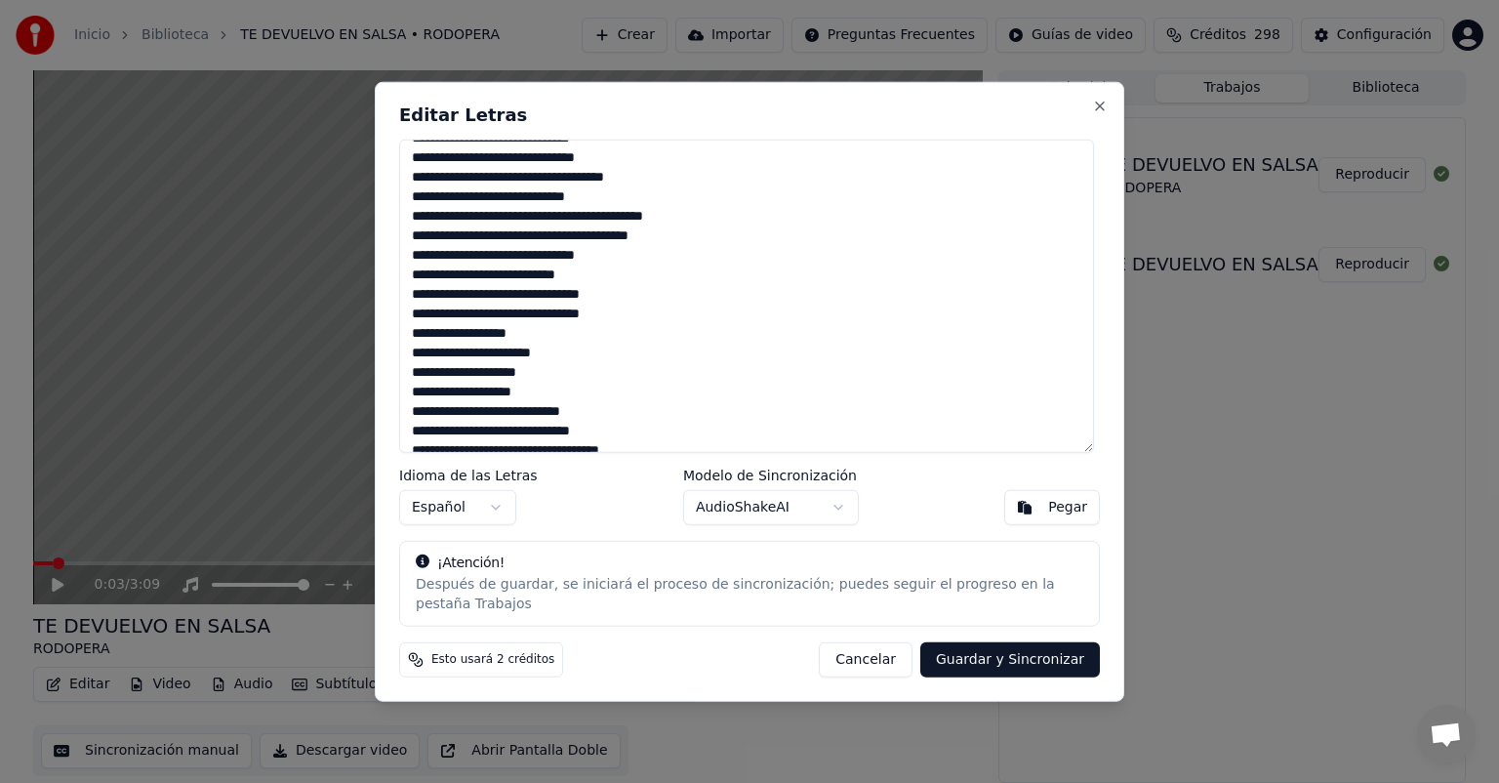
drag, startPoint x: 414, startPoint y: 224, endPoint x: 704, endPoint y: 246, distance: 290.6
click at [704, 246] on textarea at bounding box center [746, 296] width 695 height 313
drag, startPoint x: 414, startPoint y: 342, endPoint x: 573, endPoint y: 398, distance: 168.5
click at [573, 398] on textarea at bounding box center [746, 296] width 695 height 313
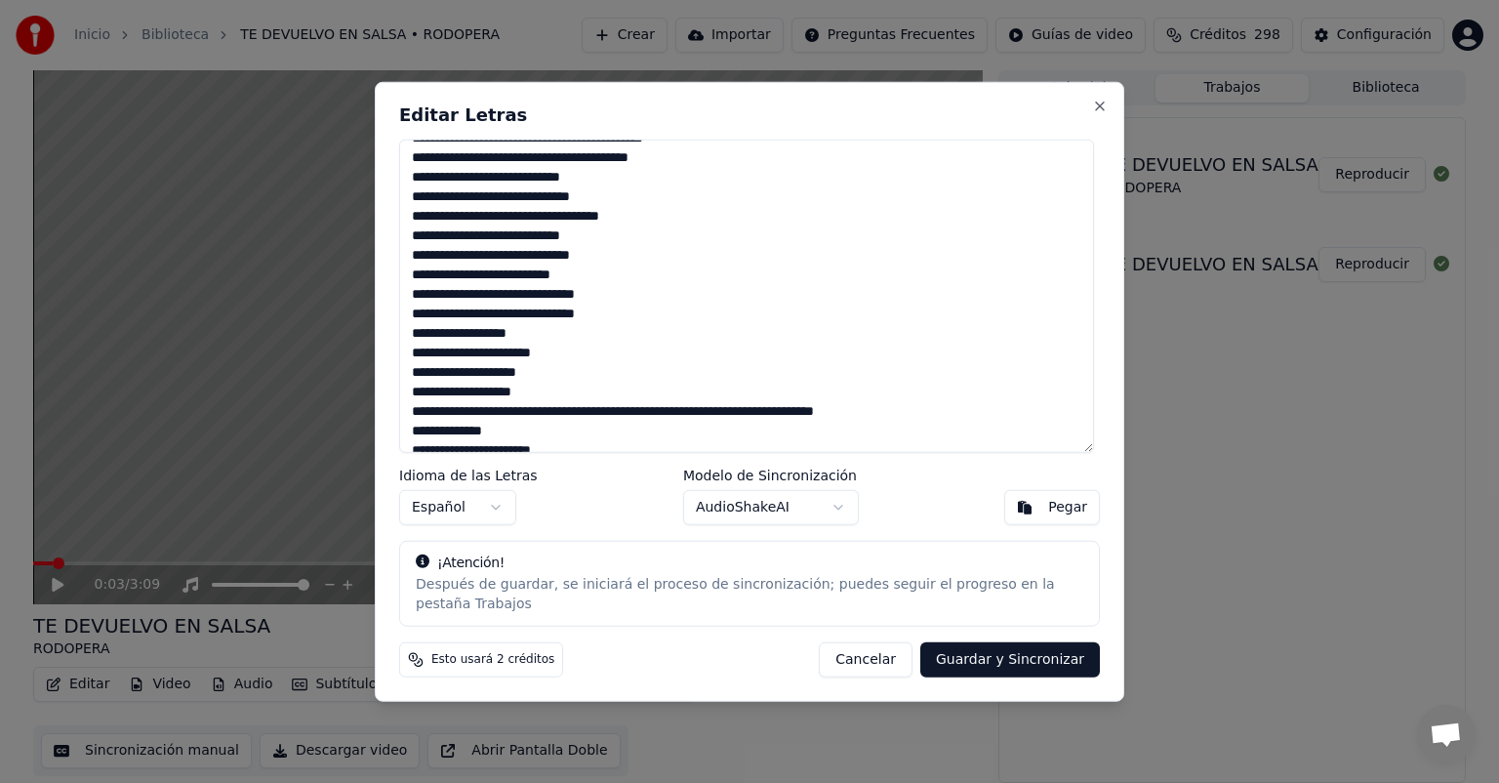
click at [430, 189] on textarea at bounding box center [746, 296] width 695 height 313
click at [607, 182] on textarea at bounding box center [746, 296] width 695 height 313
click at [605, 205] on textarea at bounding box center [746, 296] width 695 height 313
click at [655, 228] on textarea at bounding box center [746, 296] width 695 height 313
click at [590, 244] on textarea at bounding box center [746, 296] width 695 height 313
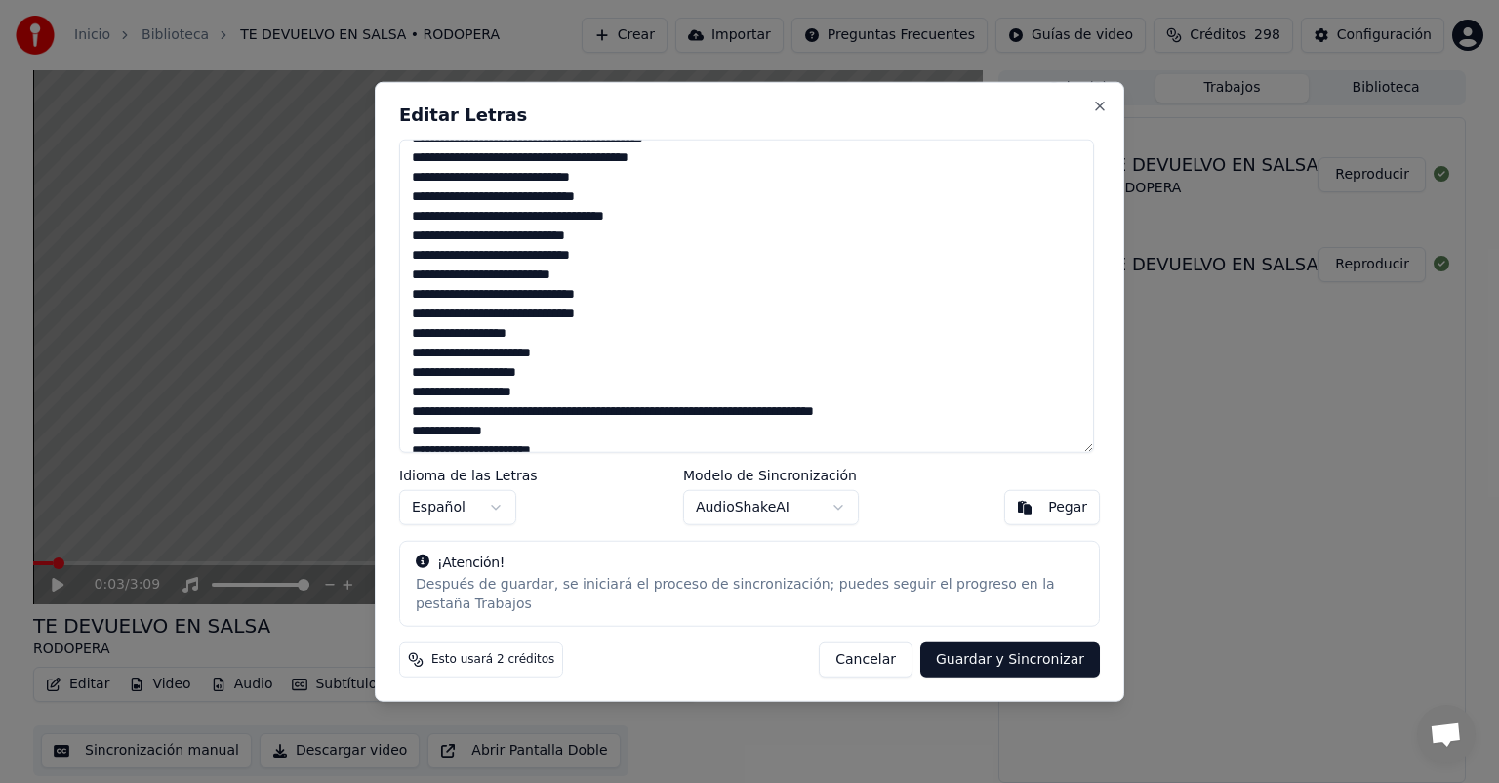
click at [625, 265] on textarea at bounding box center [746, 296] width 695 height 313
click at [578, 288] on textarea at bounding box center [746, 296] width 695 height 313
click at [610, 303] on textarea at bounding box center [746, 296] width 695 height 313
click at [629, 329] on textarea at bounding box center [746, 296] width 695 height 313
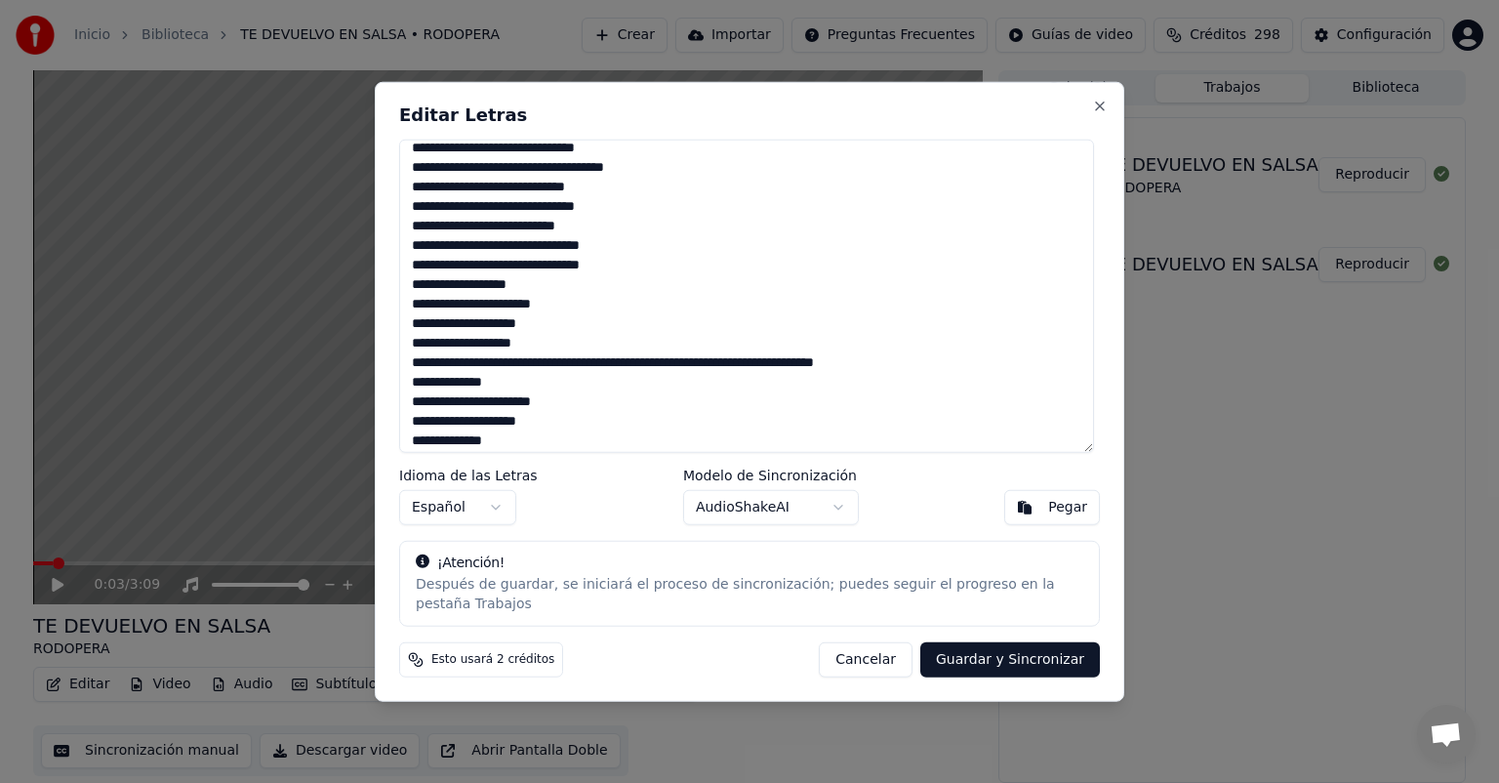
scroll to position [367, 0]
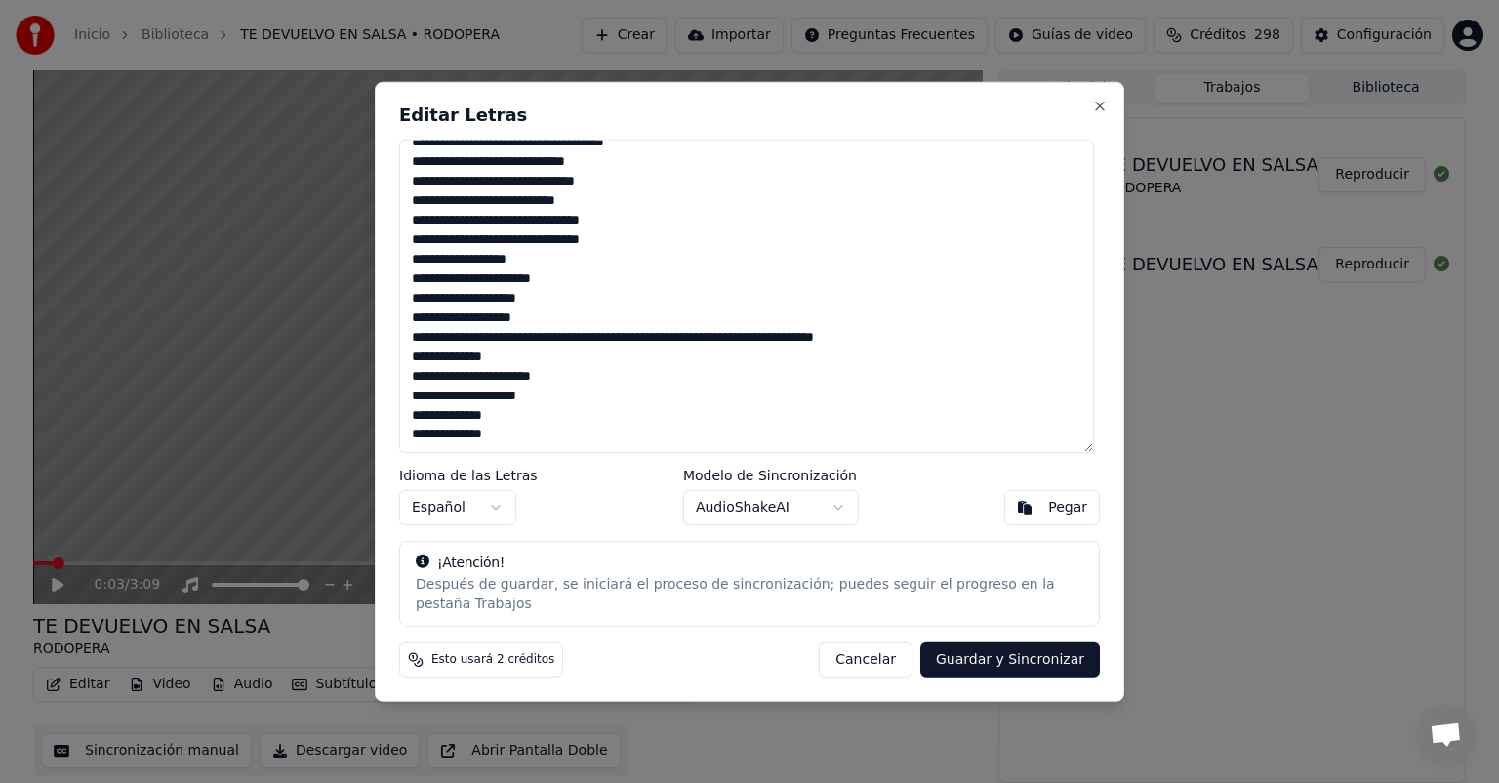
drag, startPoint x: 413, startPoint y: 265, endPoint x: 574, endPoint y: 321, distance: 170.3
click at [574, 321] on textarea at bounding box center [746, 296] width 695 height 313
click at [564, 386] on textarea at bounding box center [746, 296] width 695 height 313
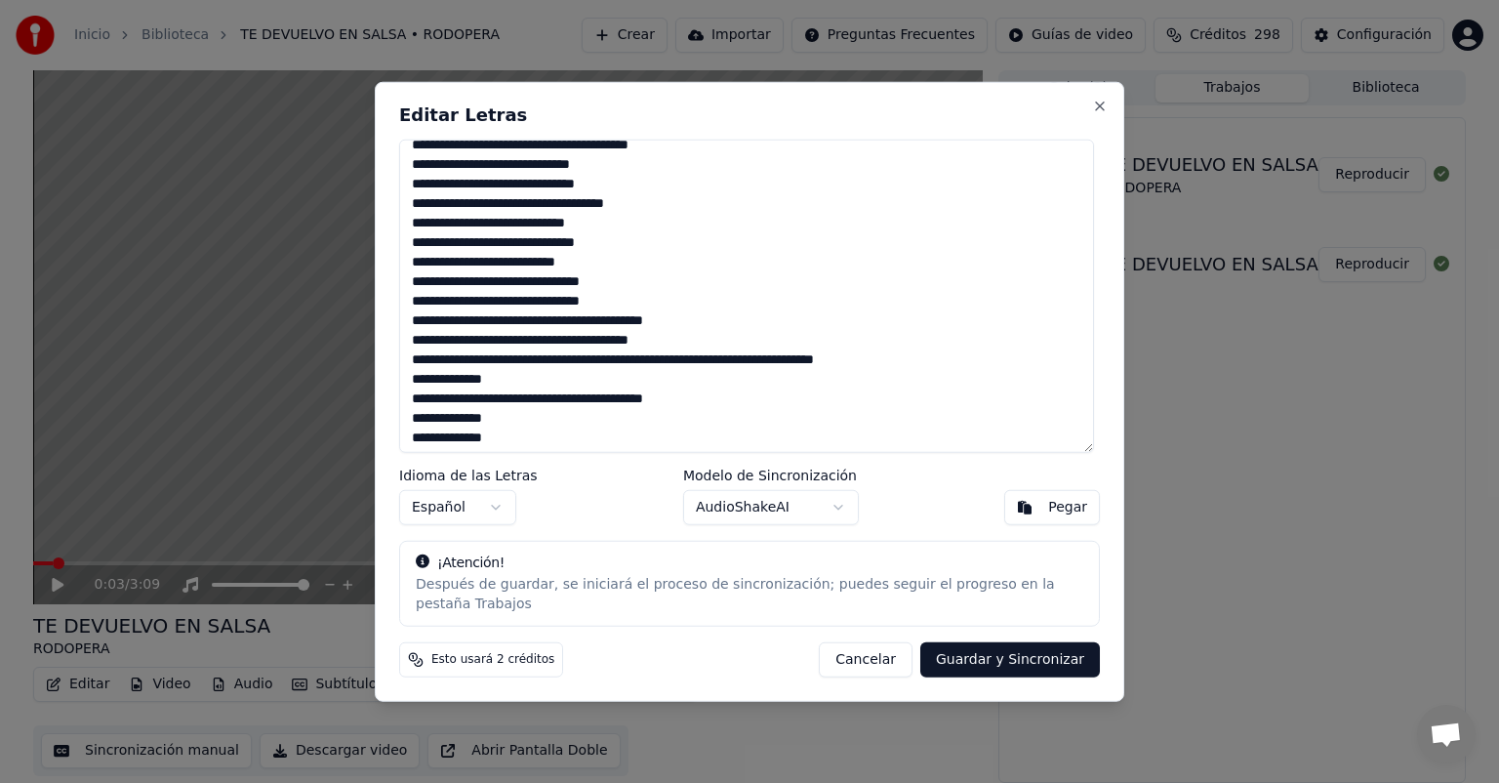
scroll to position [308, 0]
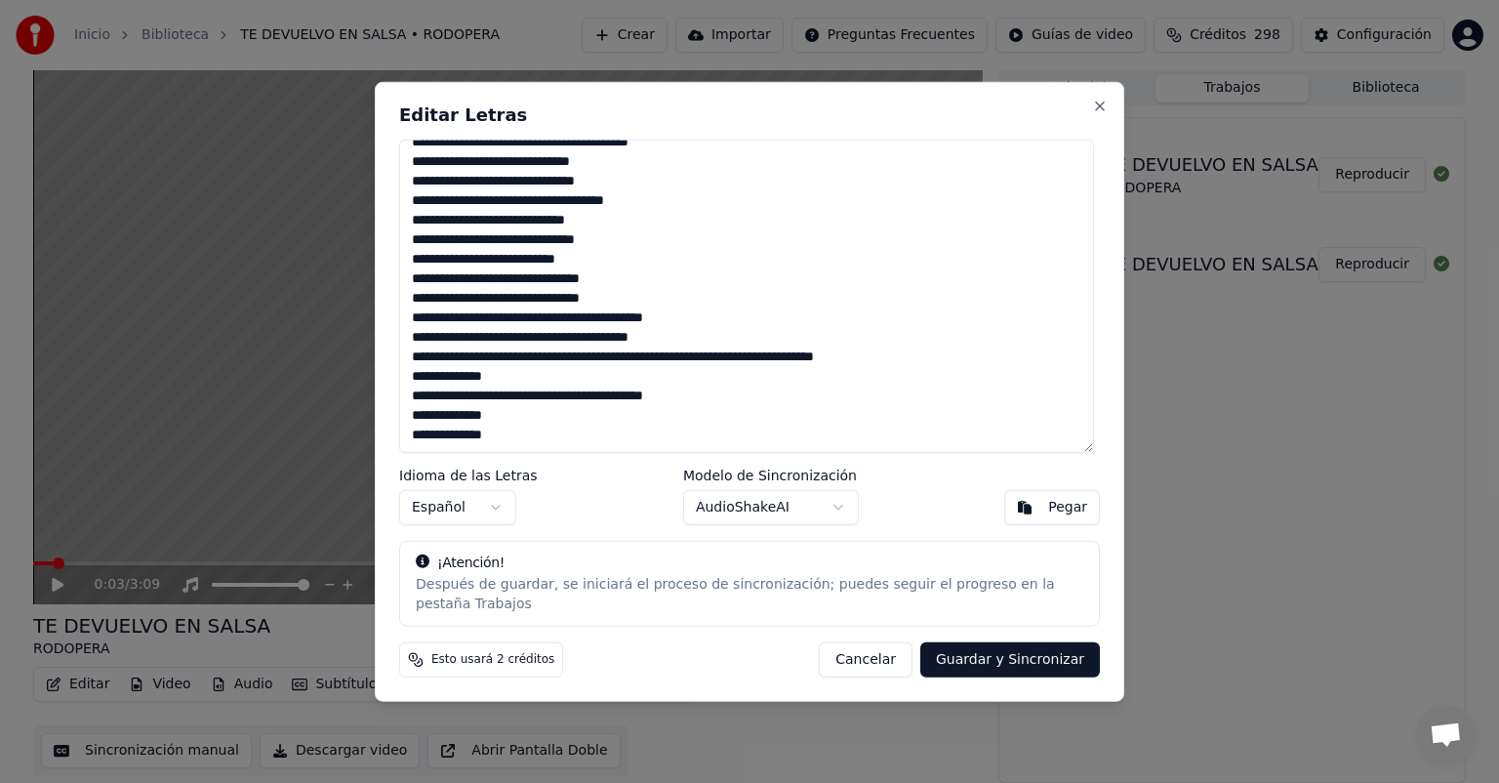
drag, startPoint x: 412, startPoint y: 165, endPoint x: 628, endPoint y: 443, distance: 352.5
click at [628, 443] on textarea at bounding box center [746, 296] width 695 height 313
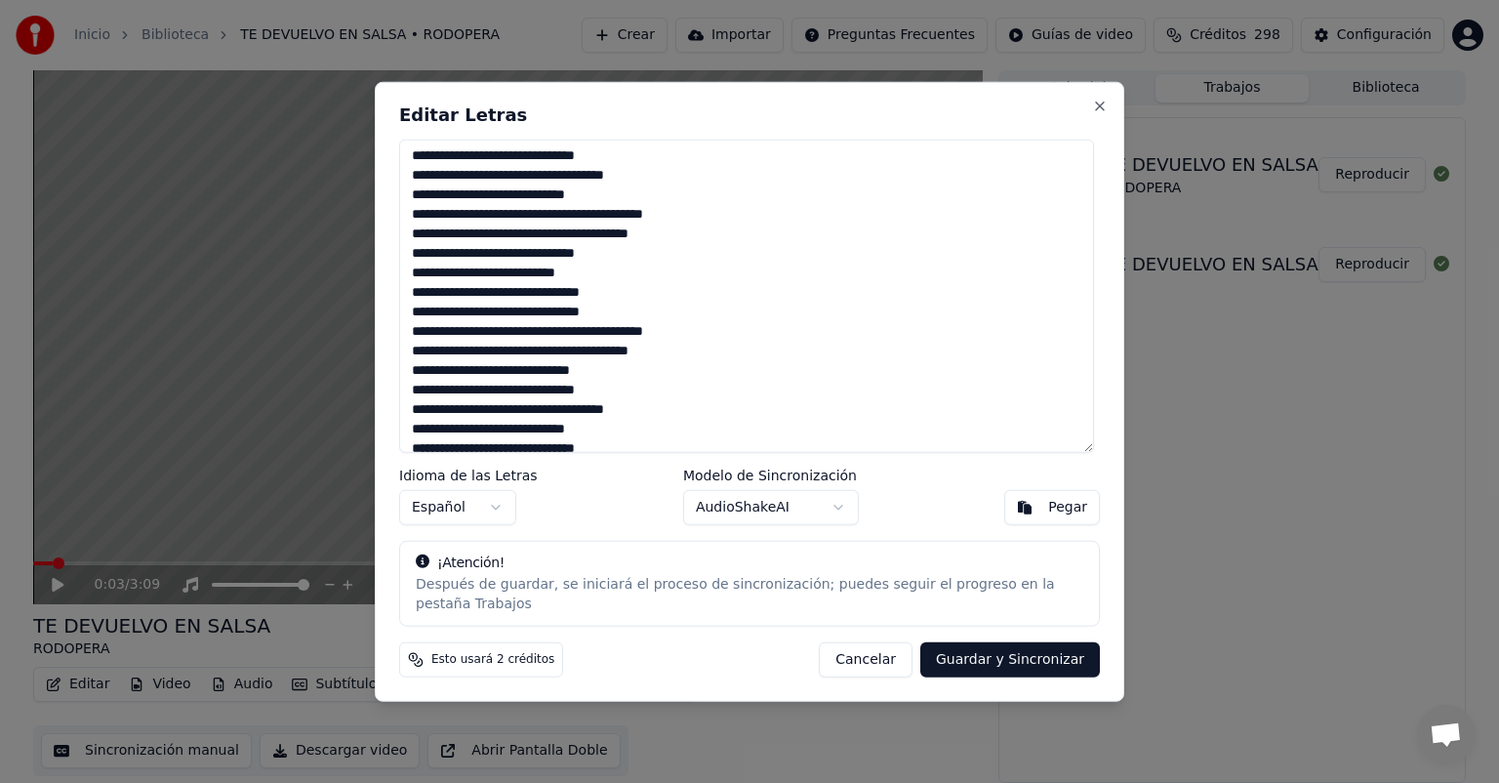
scroll to position [0, 0]
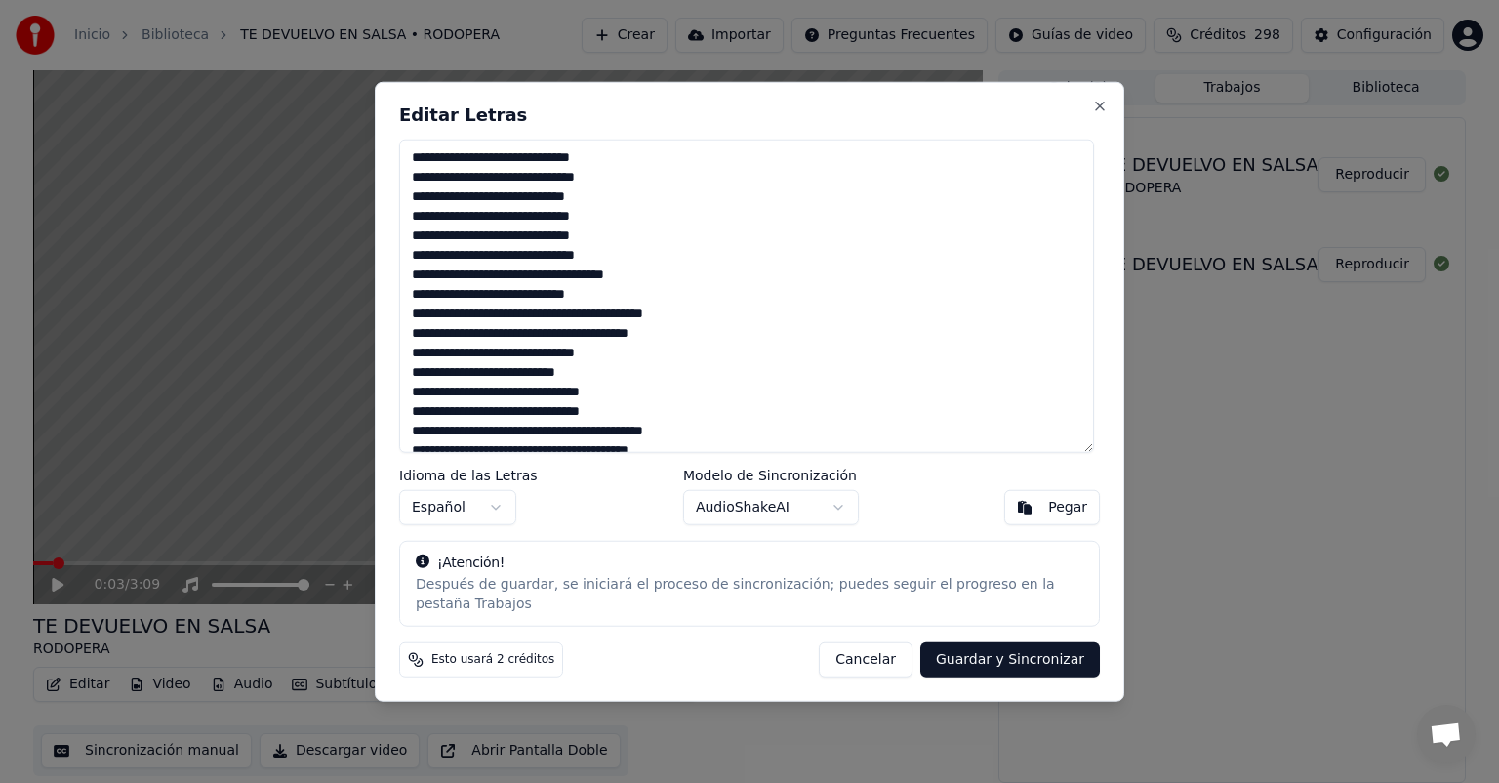
paste textarea
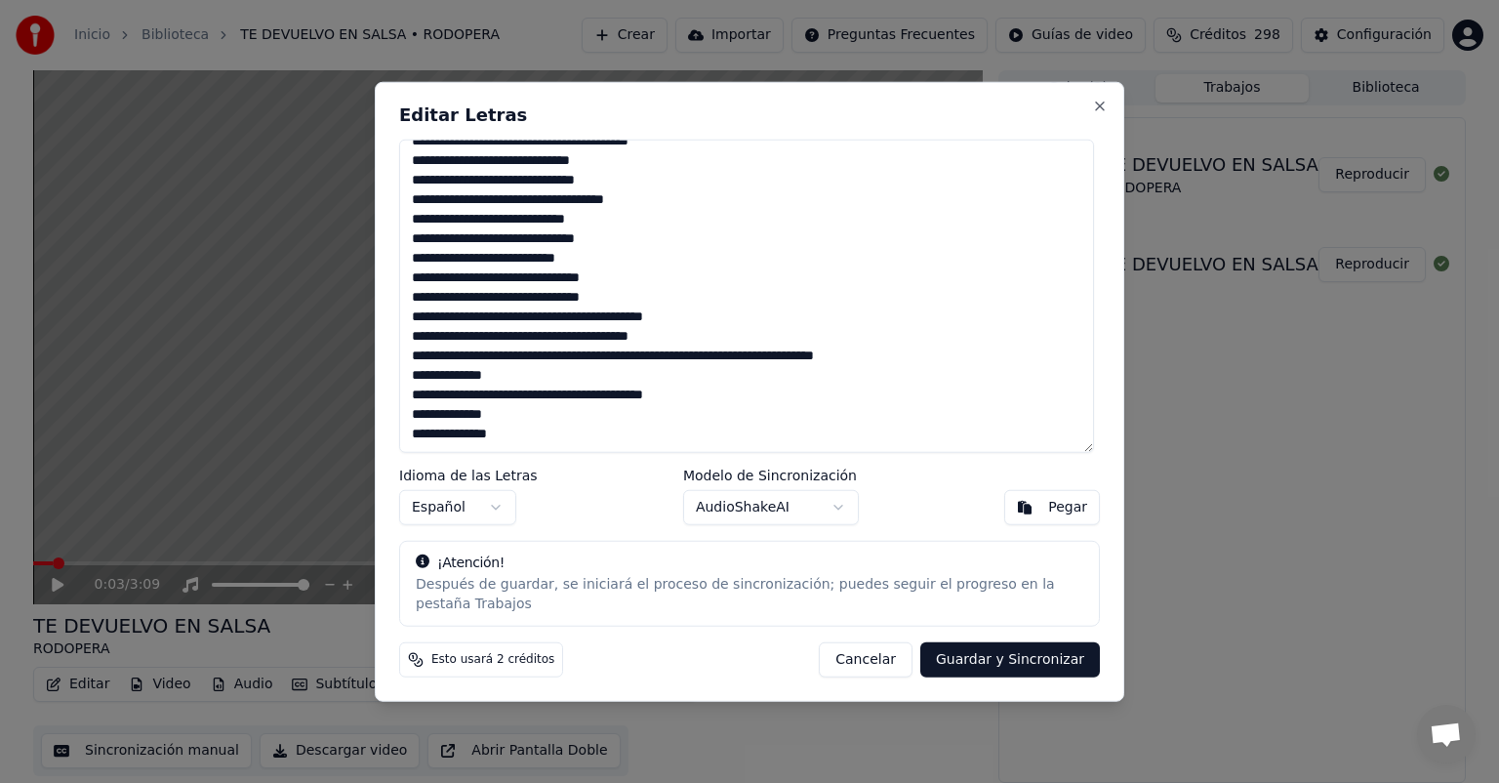
click at [515, 219] on textarea at bounding box center [746, 296] width 695 height 313
click at [505, 297] on textarea at bounding box center [746, 296] width 695 height 313
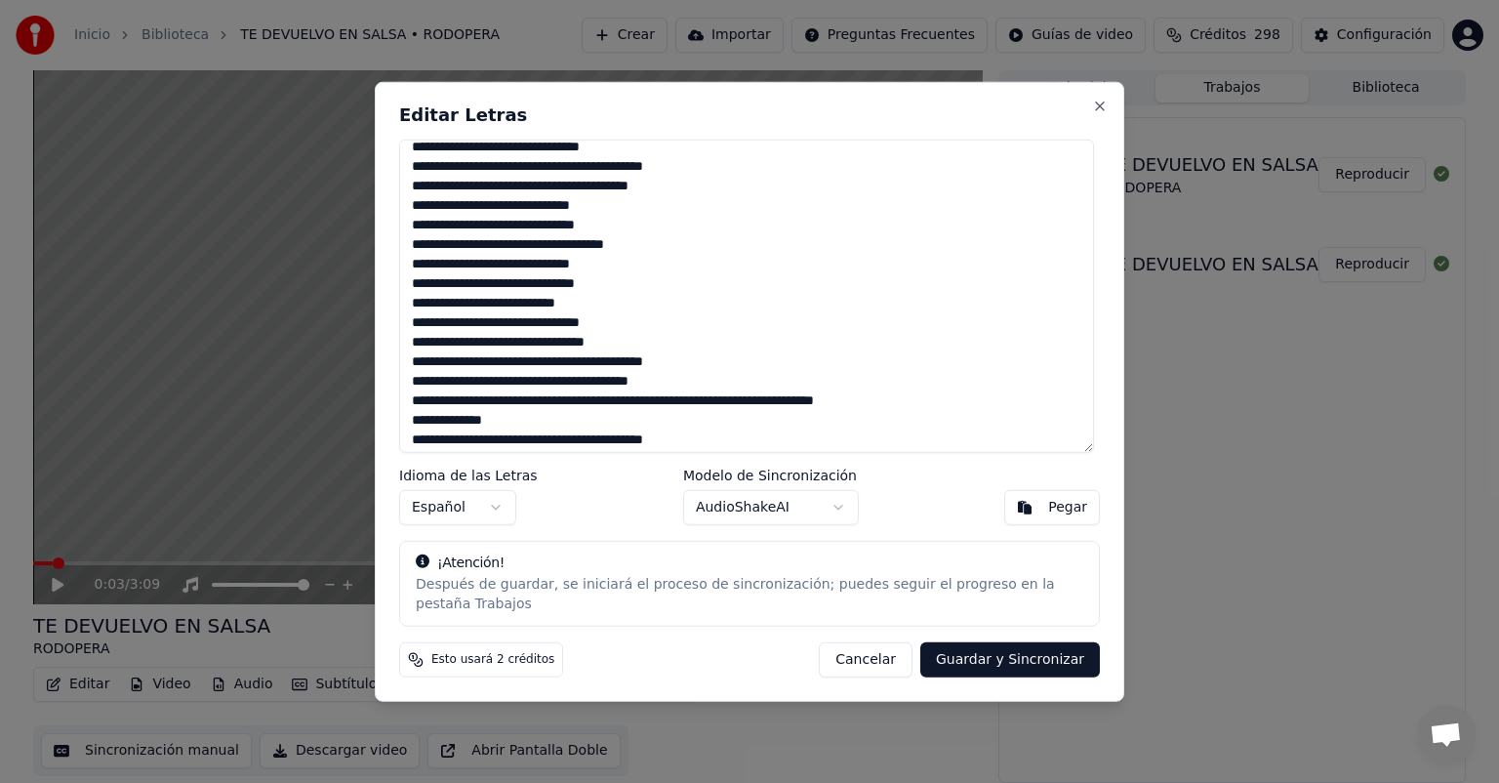
scroll to position [230, 0]
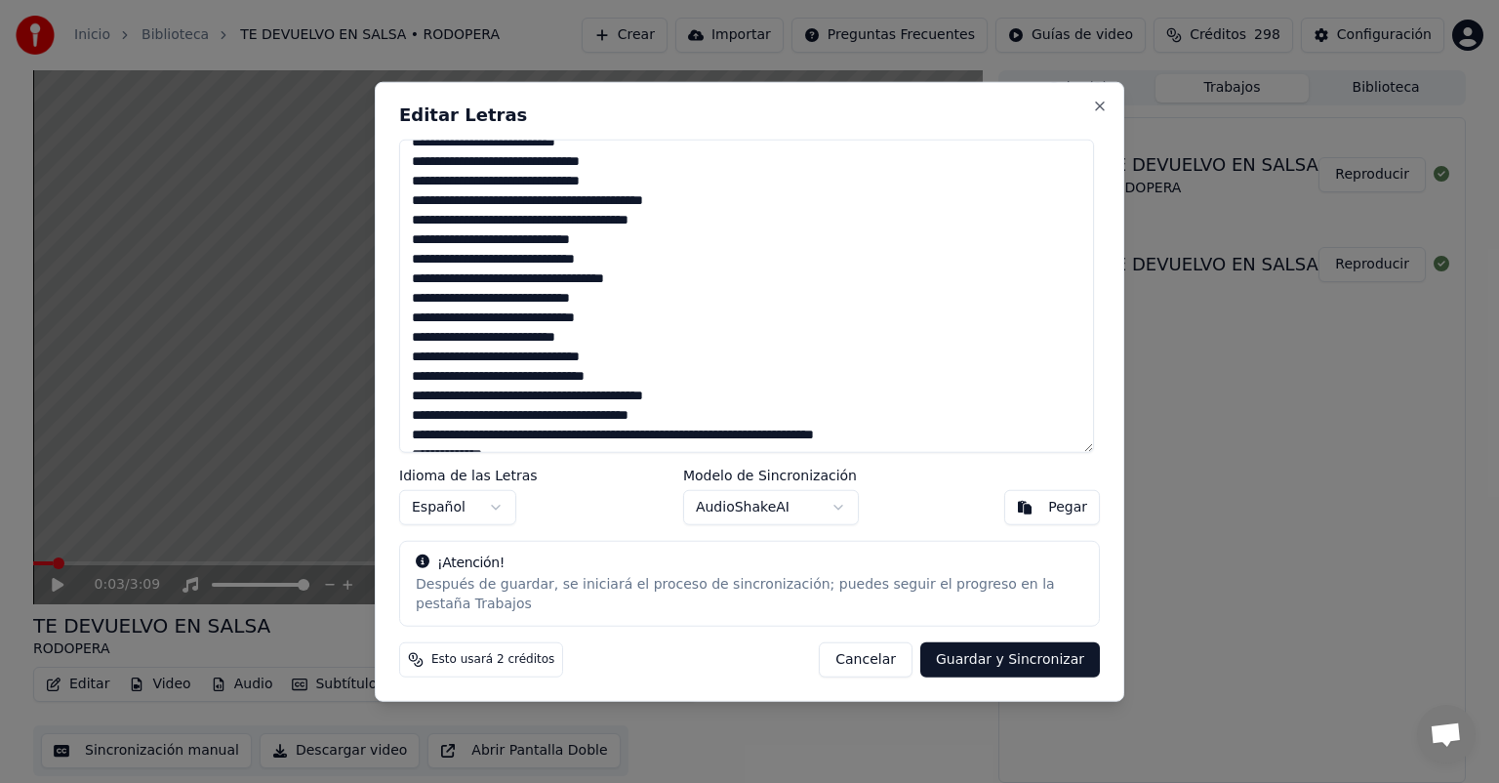
click at [506, 191] on textarea at bounding box center [746, 296] width 695 height 313
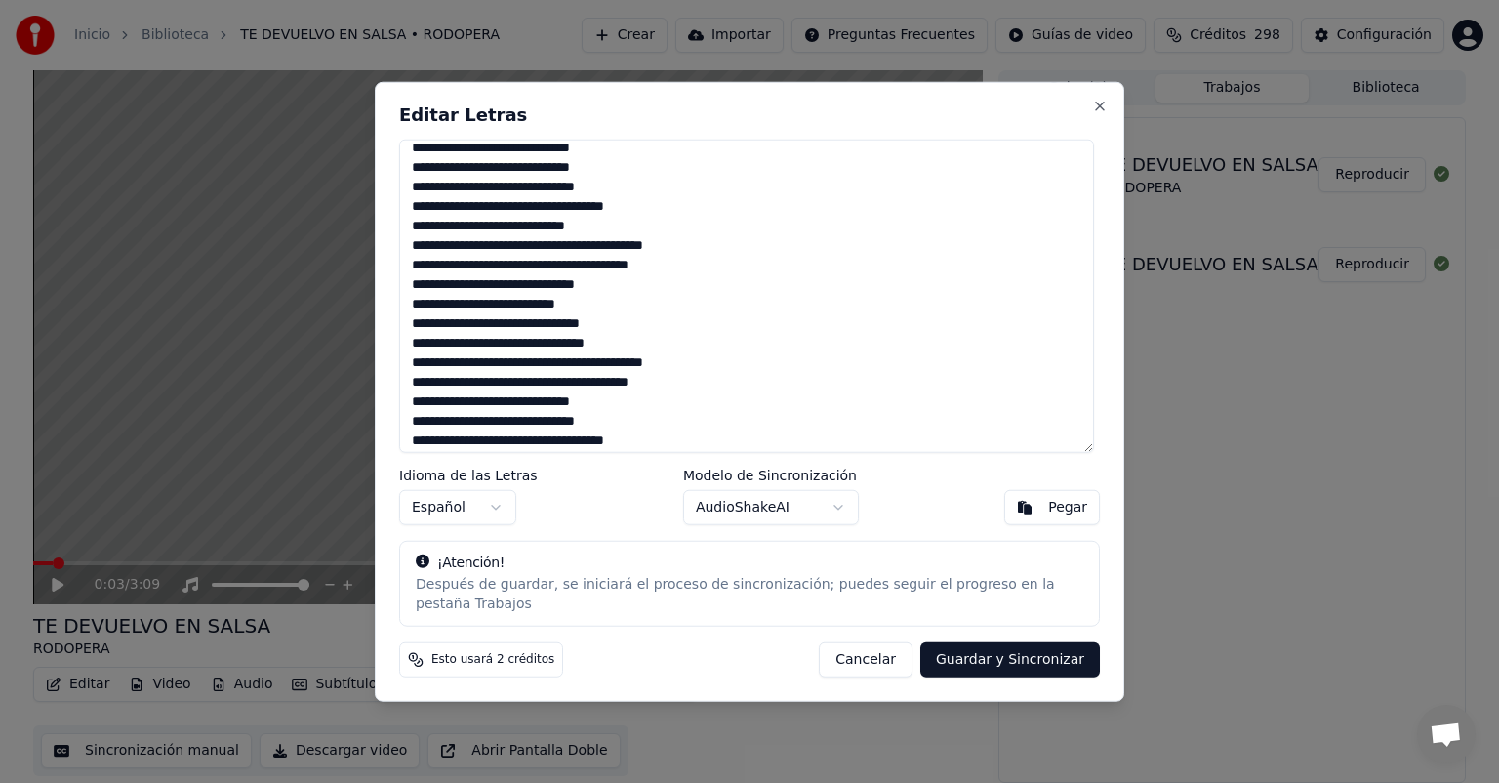
scroll to position [35, 0]
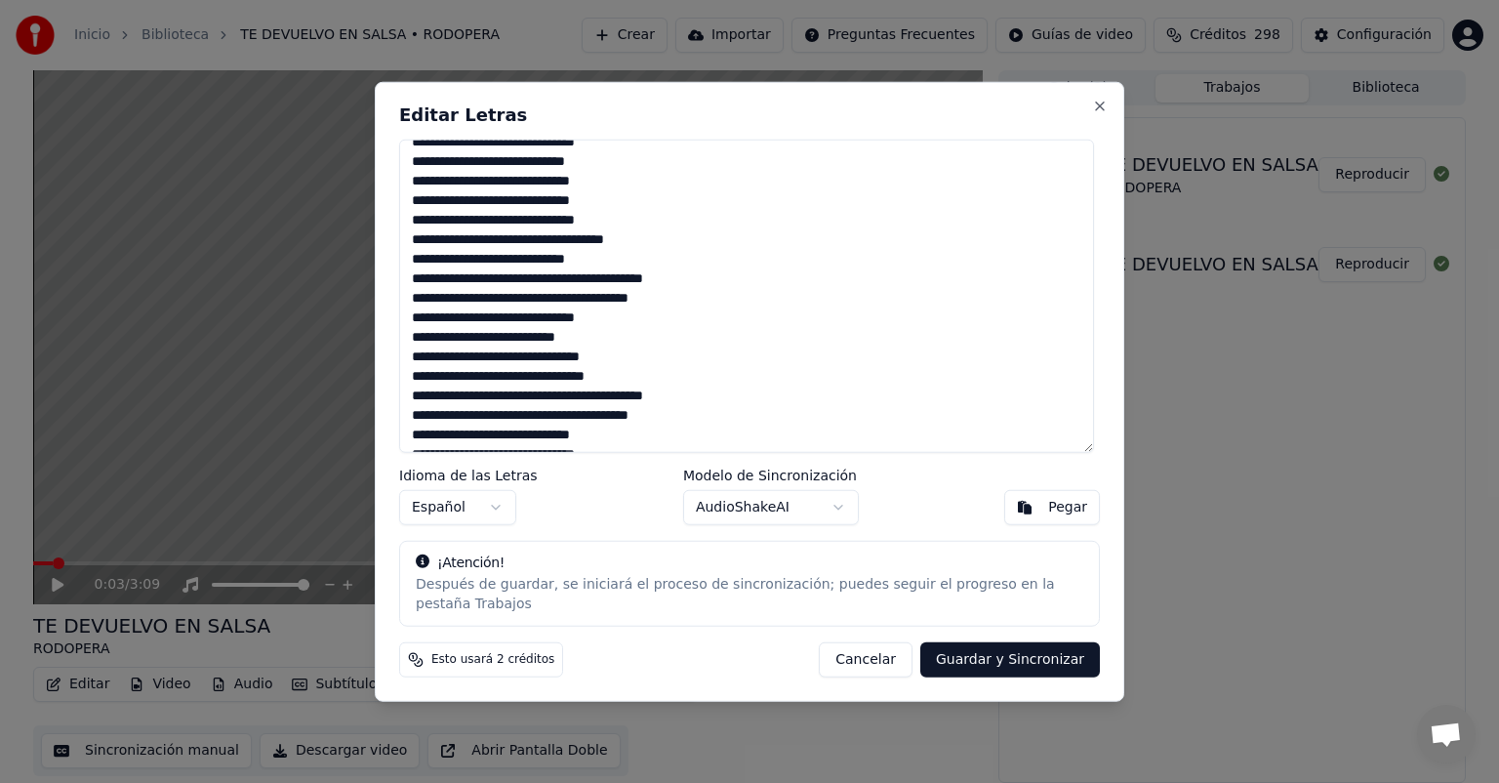
click at [517, 266] on textarea at bounding box center [746, 296] width 695 height 313
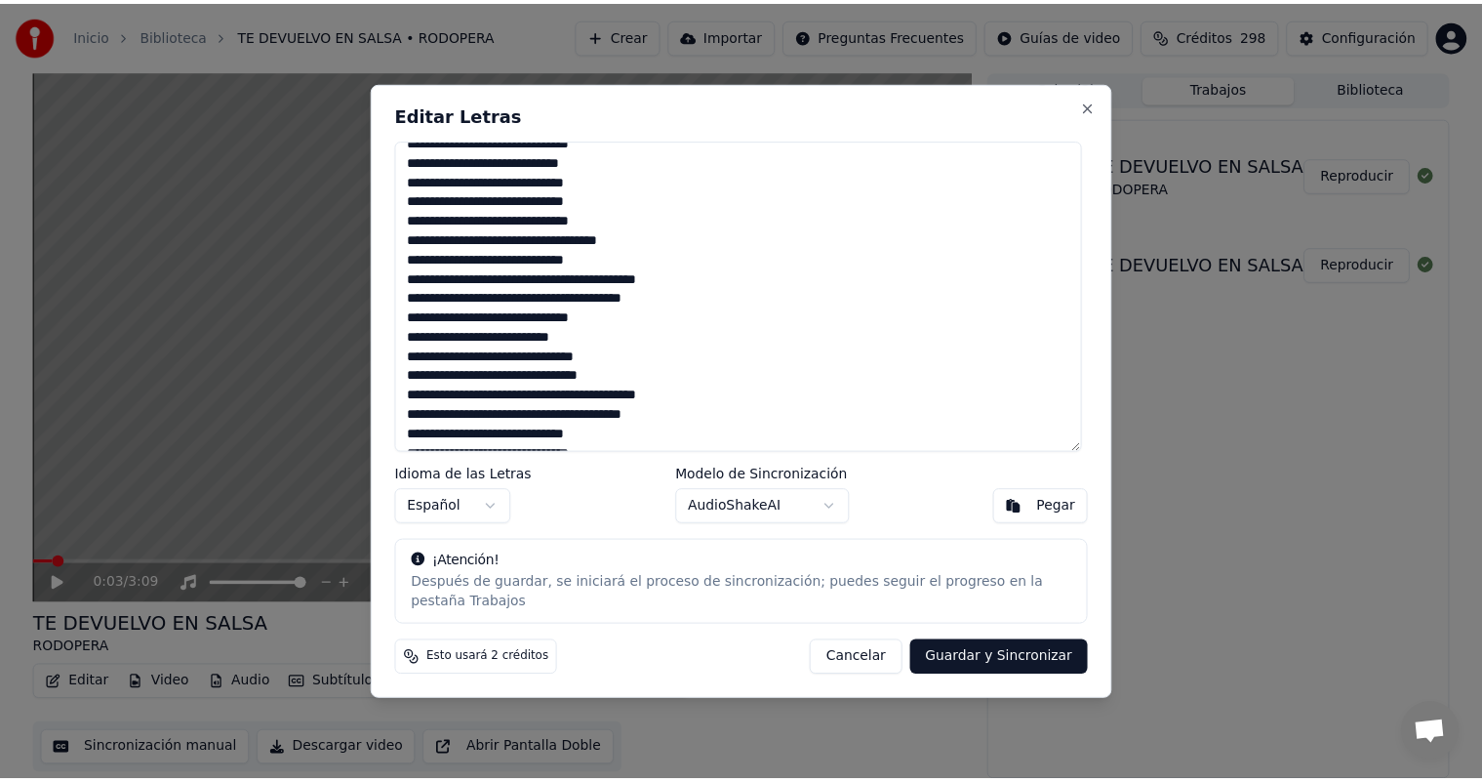
scroll to position [0, 0]
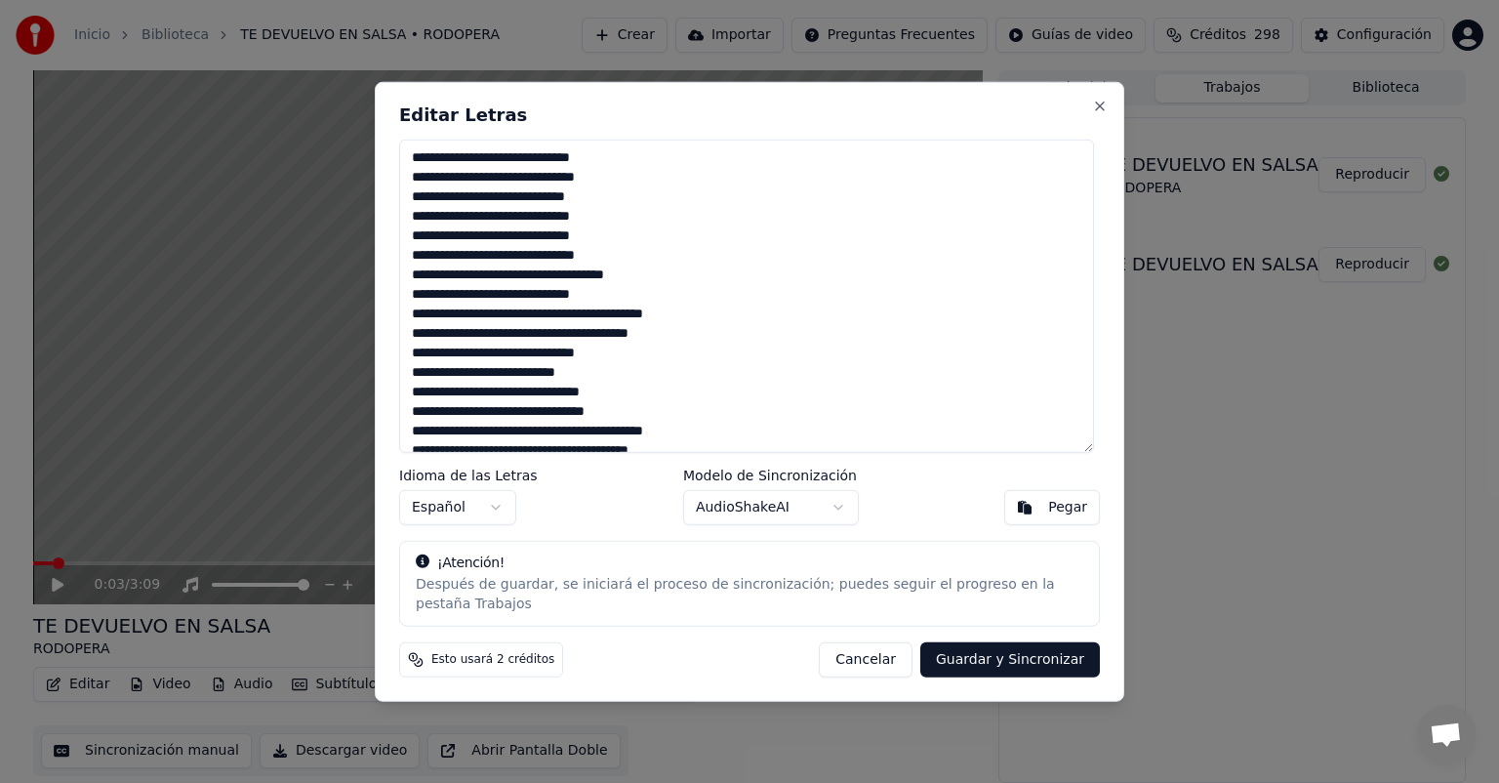
click at [1003, 652] on button "Guardar y Sincronizar" at bounding box center [1010, 658] width 180 height 35
type textarea "**********"
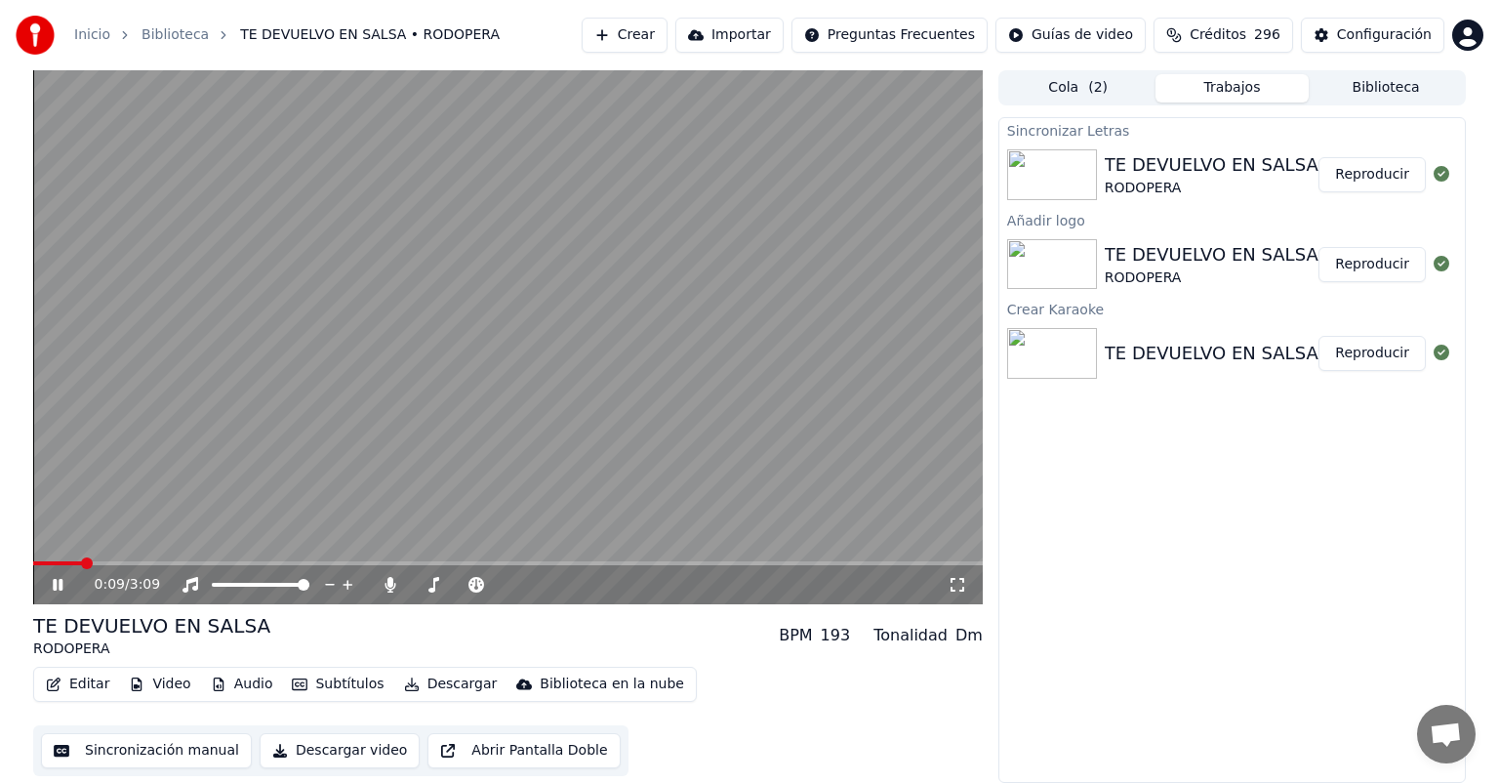
click at [952, 584] on icon at bounding box center [957, 585] width 20 height 16
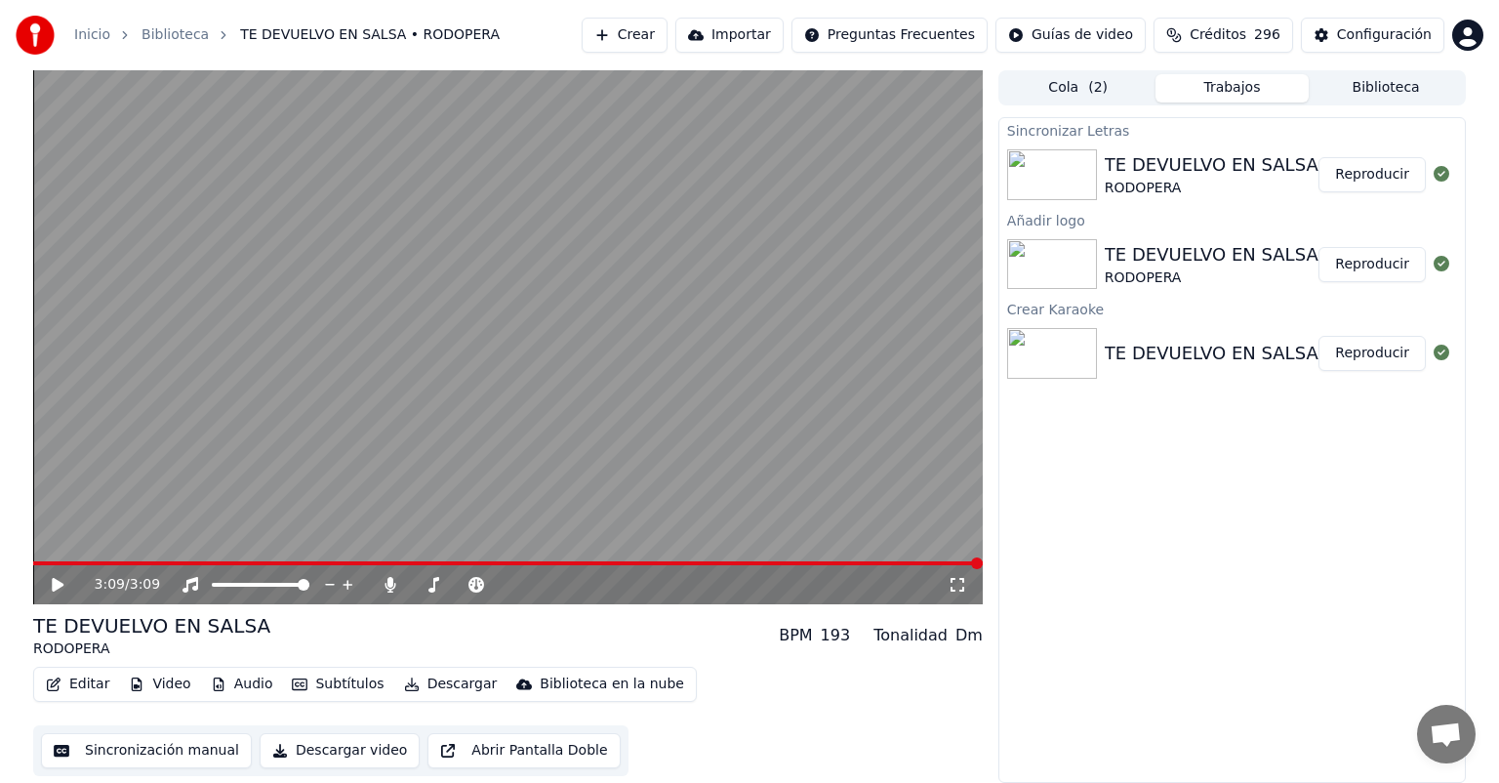
click at [59, 582] on icon at bounding box center [58, 585] width 12 height 14
click at [86, 679] on button "Editar" at bounding box center [77, 683] width 79 height 27
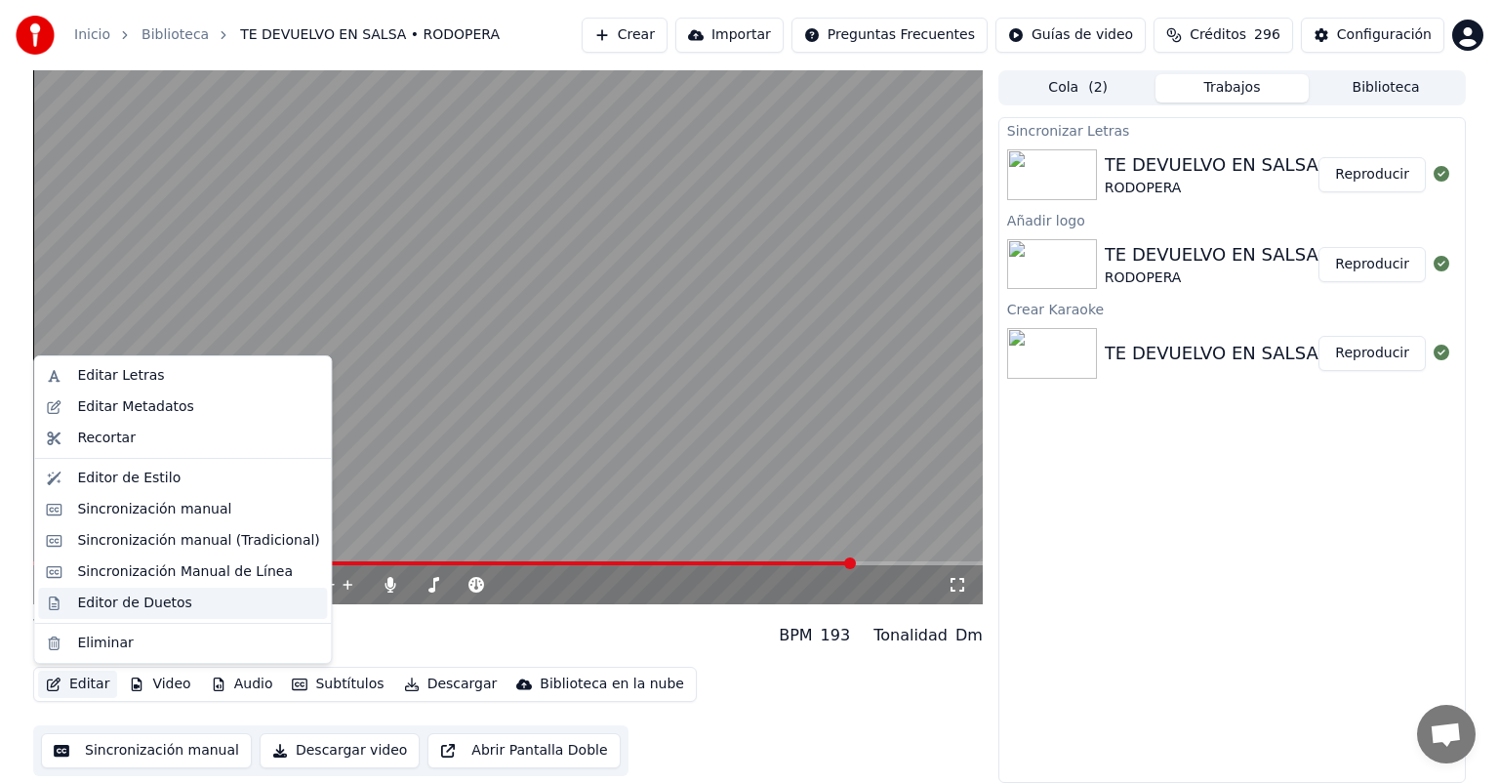
click at [137, 604] on div "Editor de Duetos" at bounding box center [134, 603] width 114 height 20
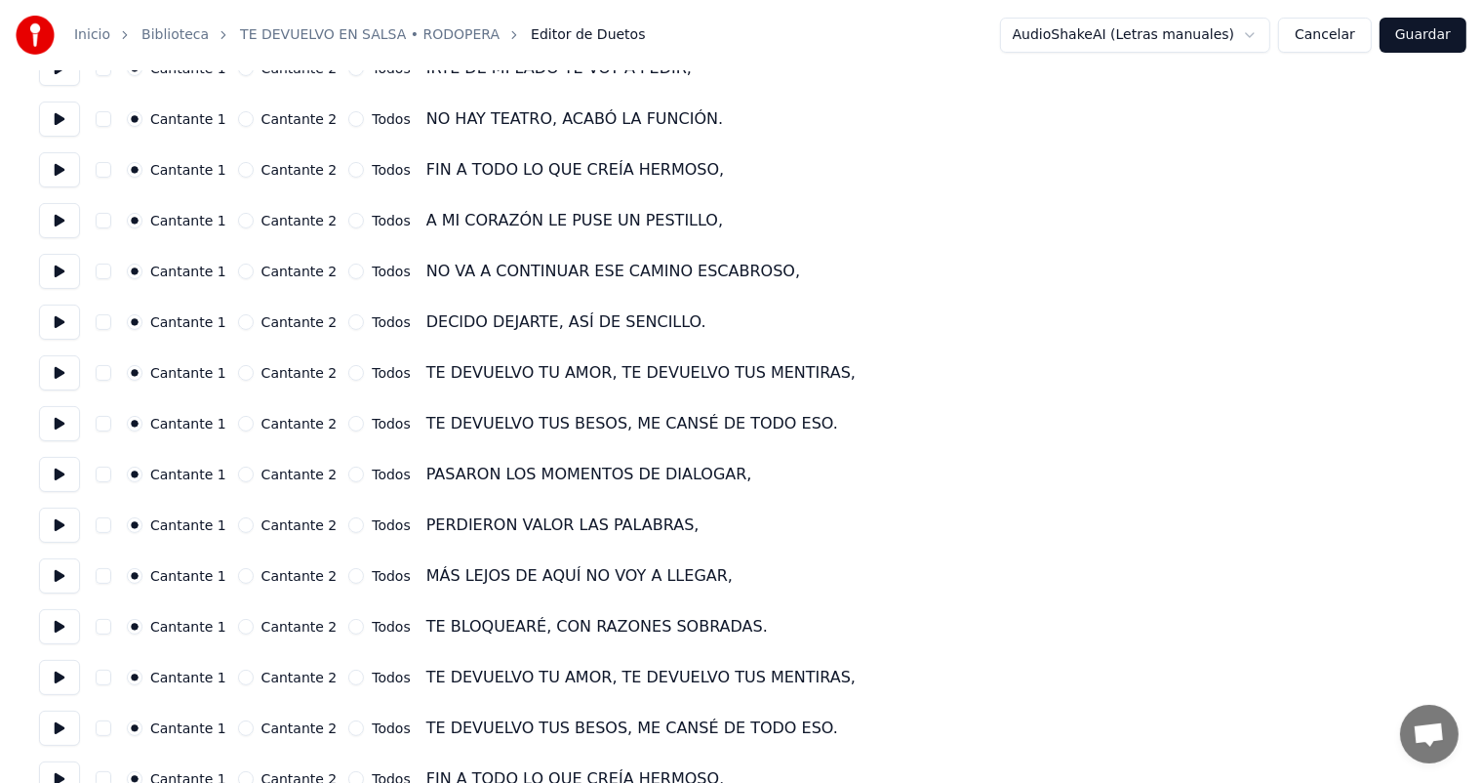
scroll to position [390, 0]
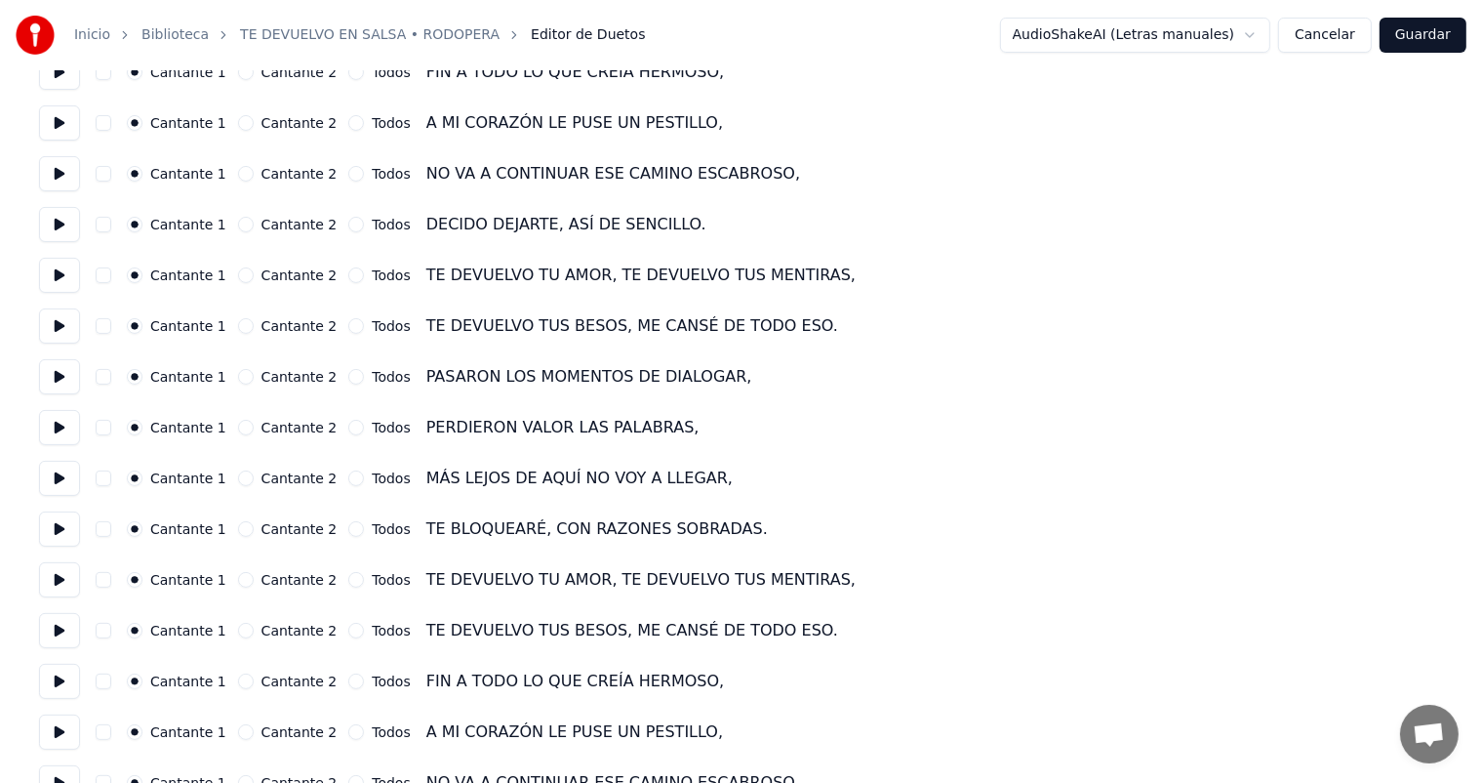
click at [348, 273] on button "Todos" at bounding box center [356, 275] width 16 height 16
click at [238, 276] on button "Cantante 2" at bounding box center [246, 275] width 16 height 16
click at [238, 329] on button "Cantante 2" at bounding box center [246, 326] width 16 height 16
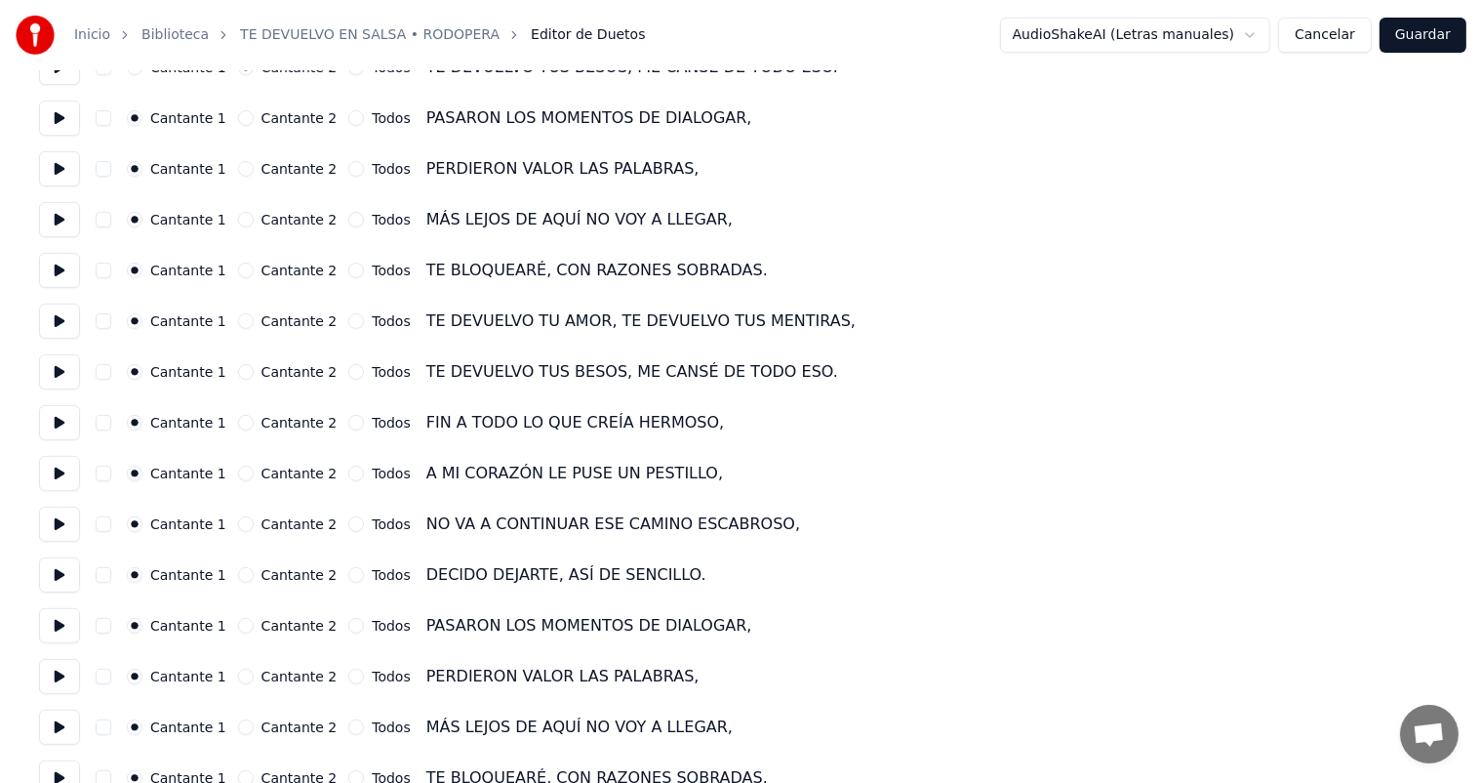
scroll to position [683, 0]
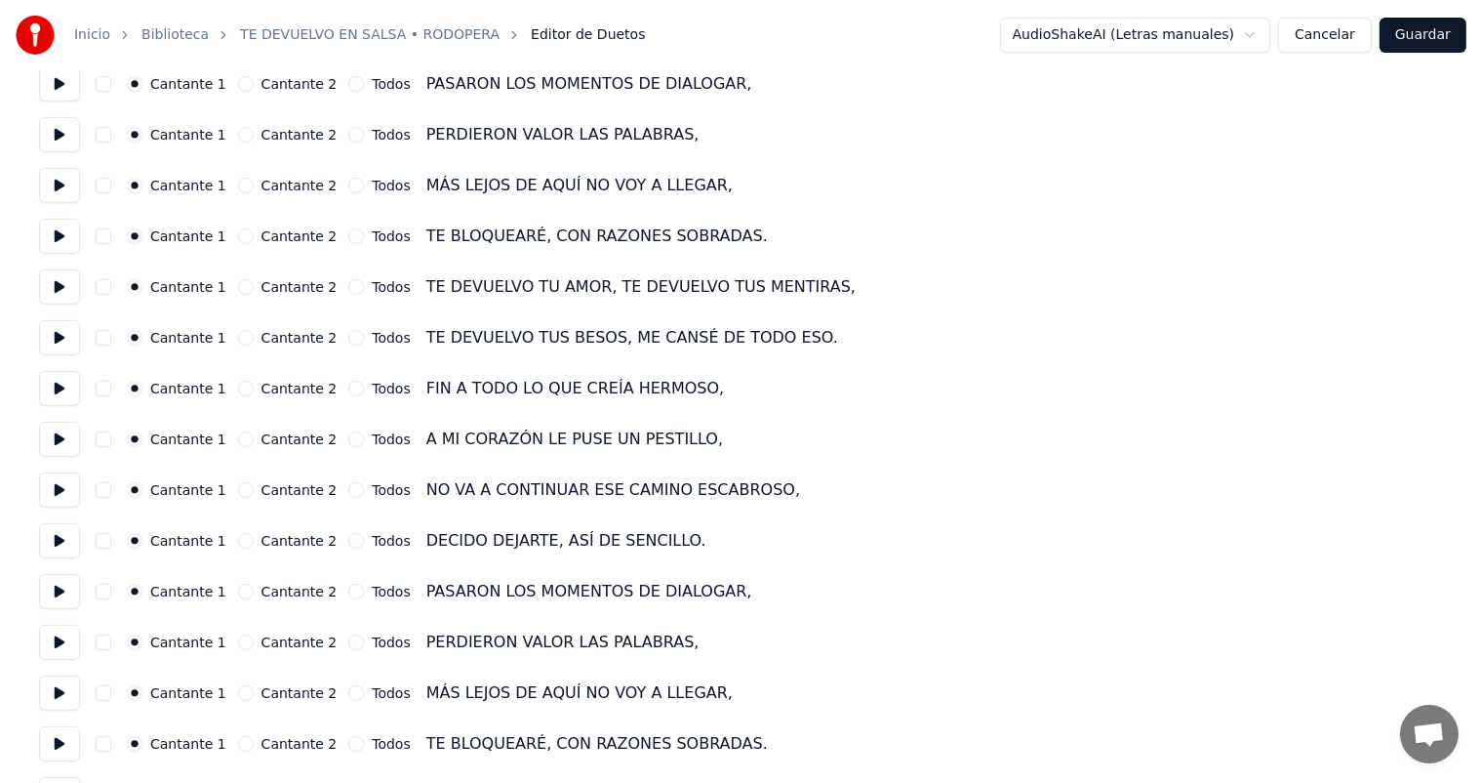
click at [238, 289] on button "Cantante 2" at bounding box center [246, 287] width 16 height 16
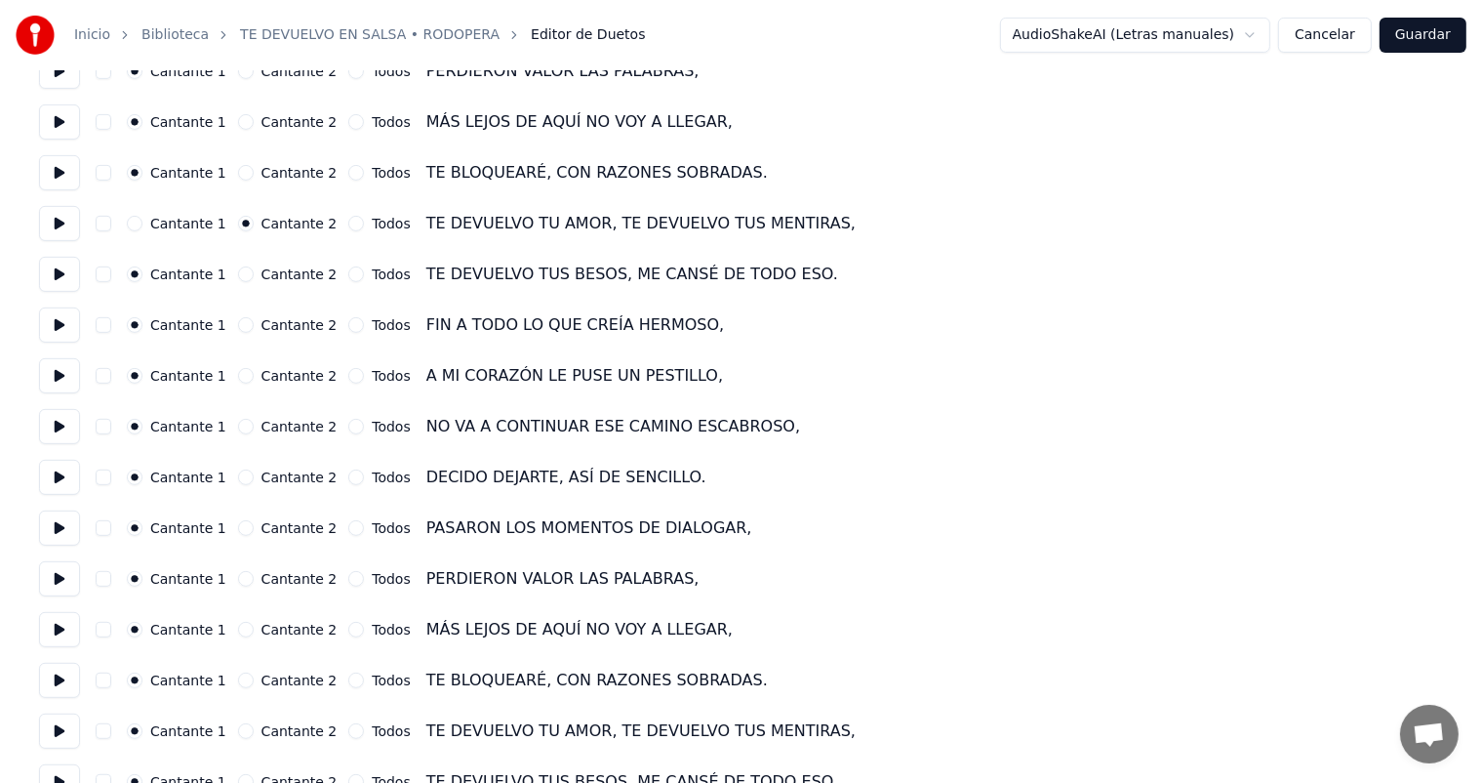
scroll to position [781, 0]
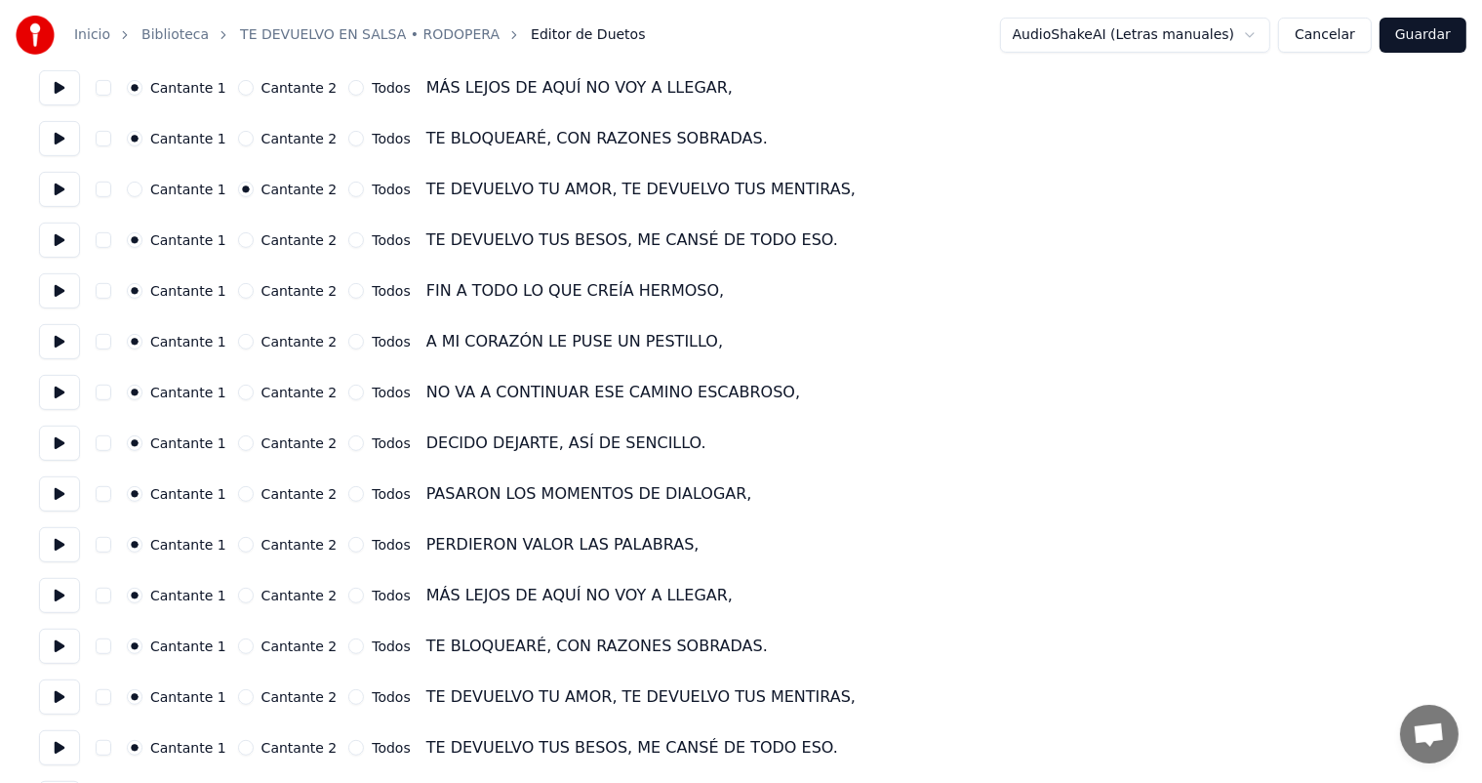
click at [238, 240] on button "Cantante 2" at bounding box center [246, 240] width 16 height 16
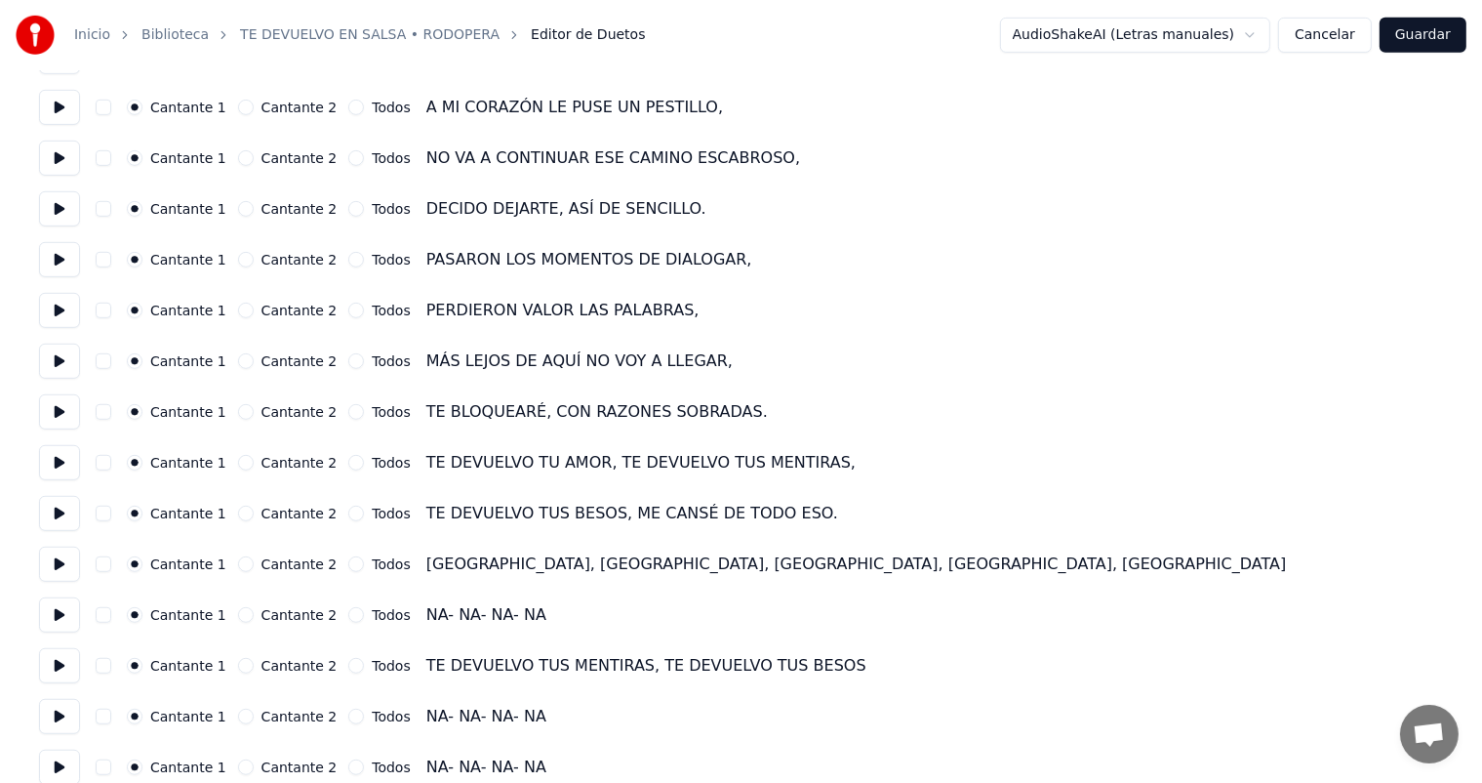
scroll to position [1036, 0]
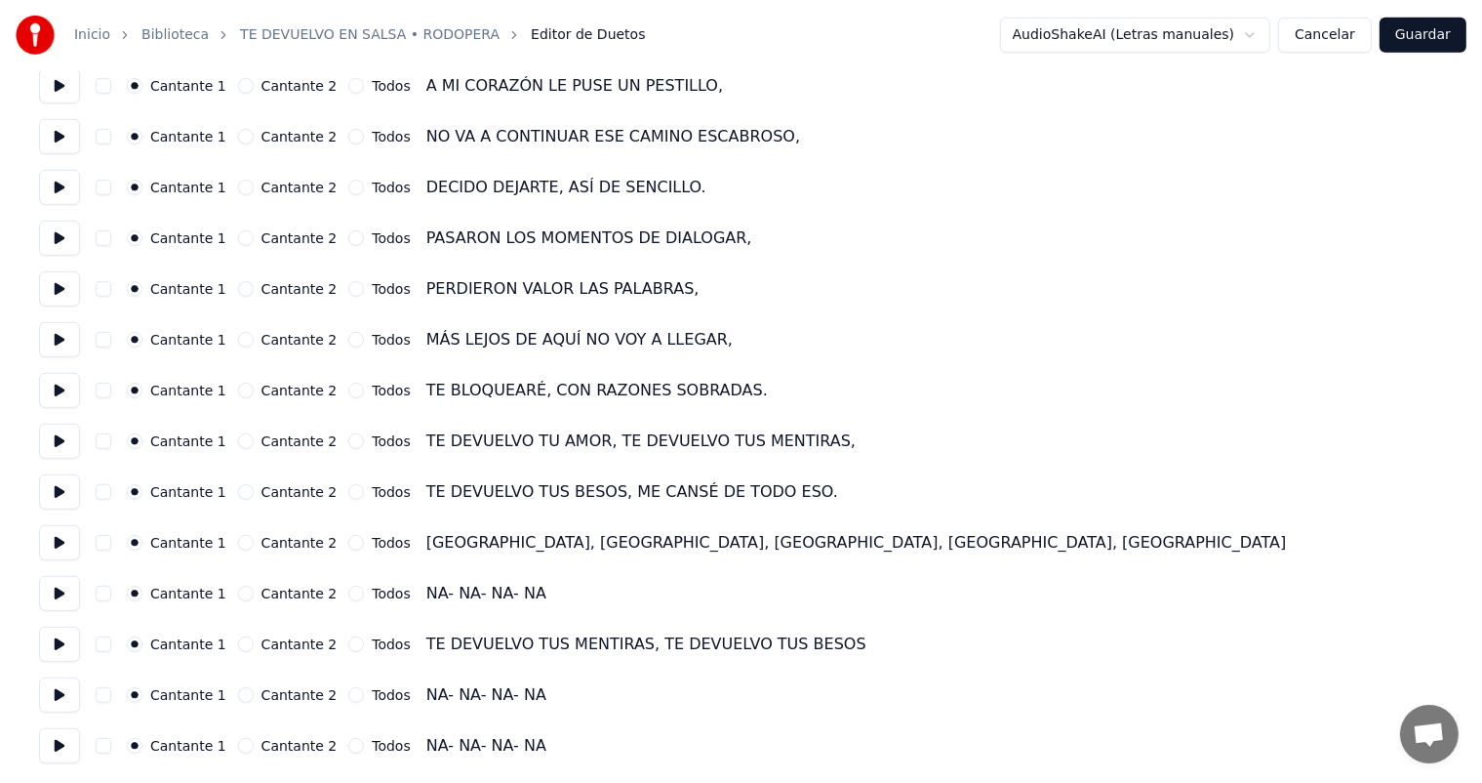
click at [238, 441] on button "Cantante 2" at bounding box center [246, 441] width 16 height 16
click at [238, 493] on button "Cantante 2" at bounding box center [246, 492] width 16 height 16
click at [240, 543] on button "Cantante 2" at bounding box center [246, 543] width 16 height 16
click at [238, 590] on button "Cantante 2" at bounding box center [246, 593] width 16 height 16
click at [238, 695] on button "Cantante 2" at bounding box center [246, 695] width 16 height 16
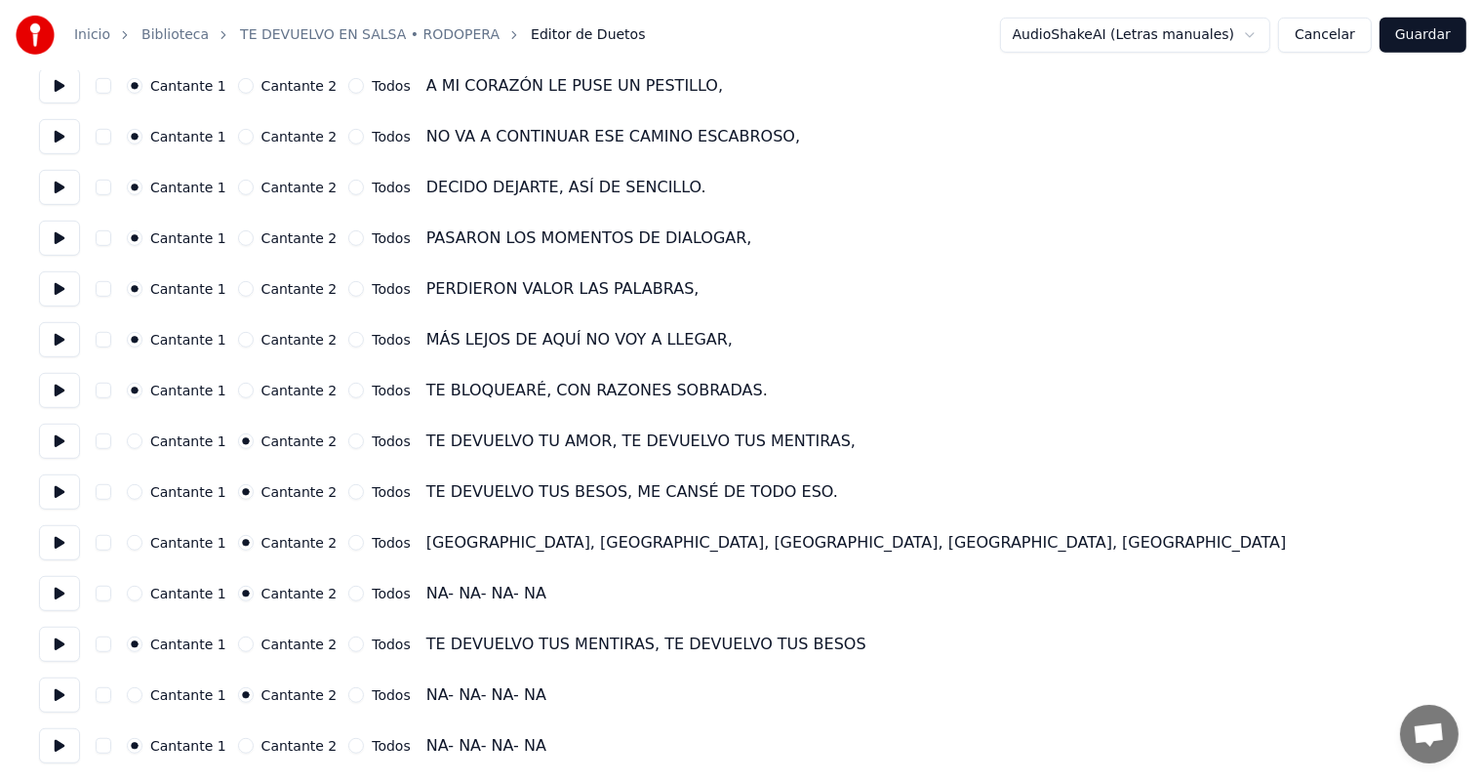
click at [238, 745] on button "Cantante 2" at bounding box center [246, 746] width 16 height 16
click at [1425, 35] on button "Guardar" at bounding box center [1423, 35] width 87 height 35
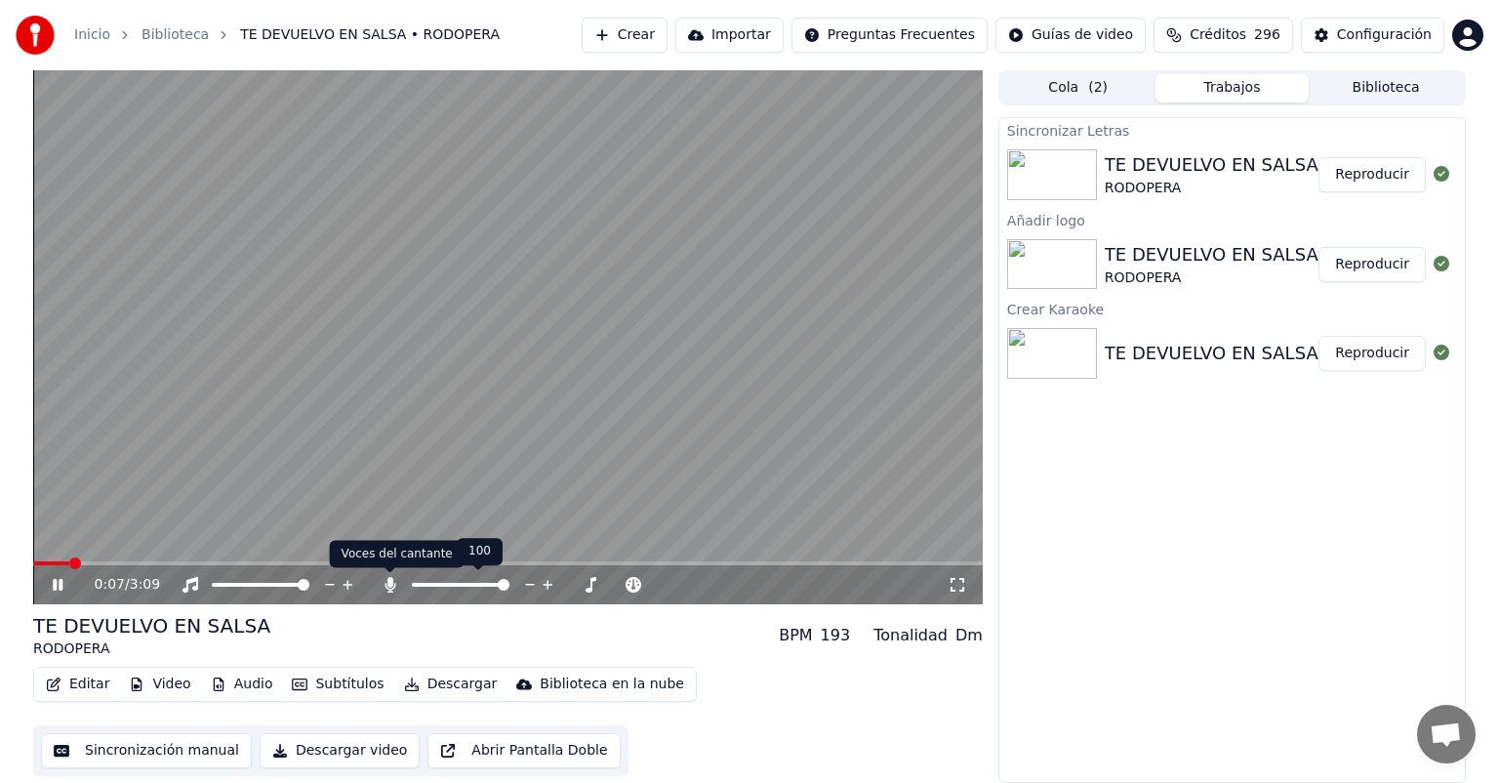
click at [390, 585] on icon at bounding box center [389, 585] width 11 height 16
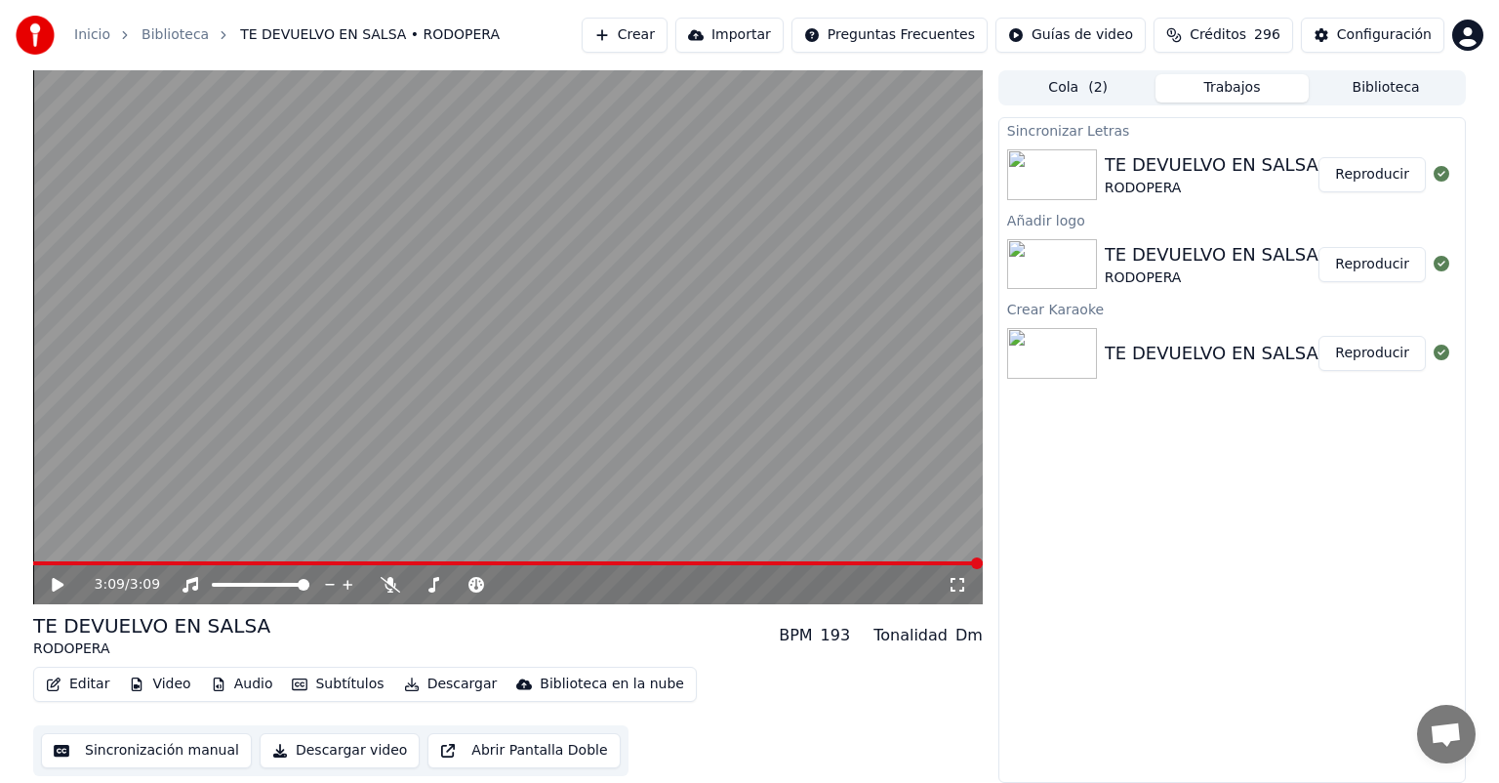
click at [83, 683] on button "Editar" at bounding box center [77, 683] width 79 height 27
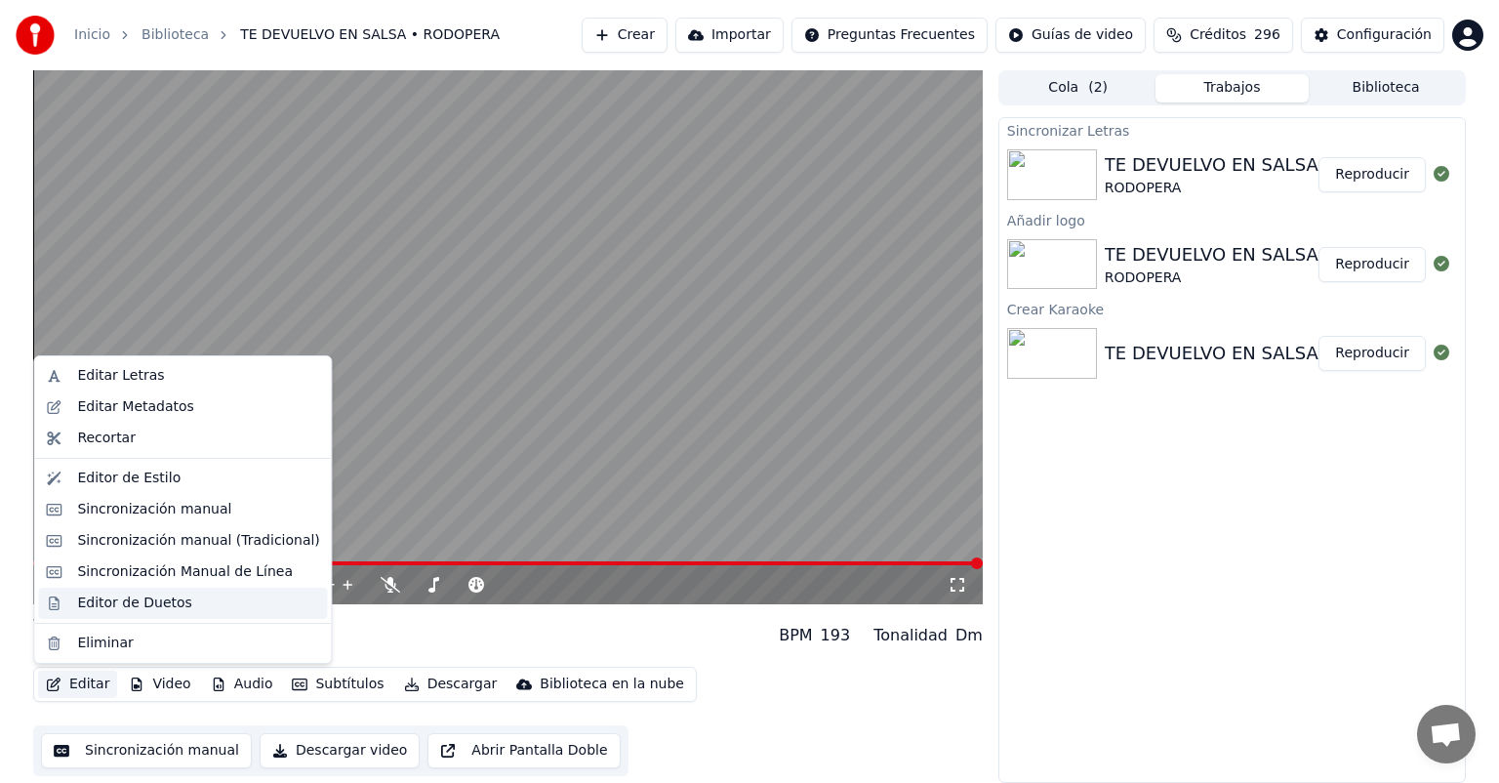
click at [108, 609] on div "Editor de Duetos" at bounding box center [134, 603] width 114 height 20
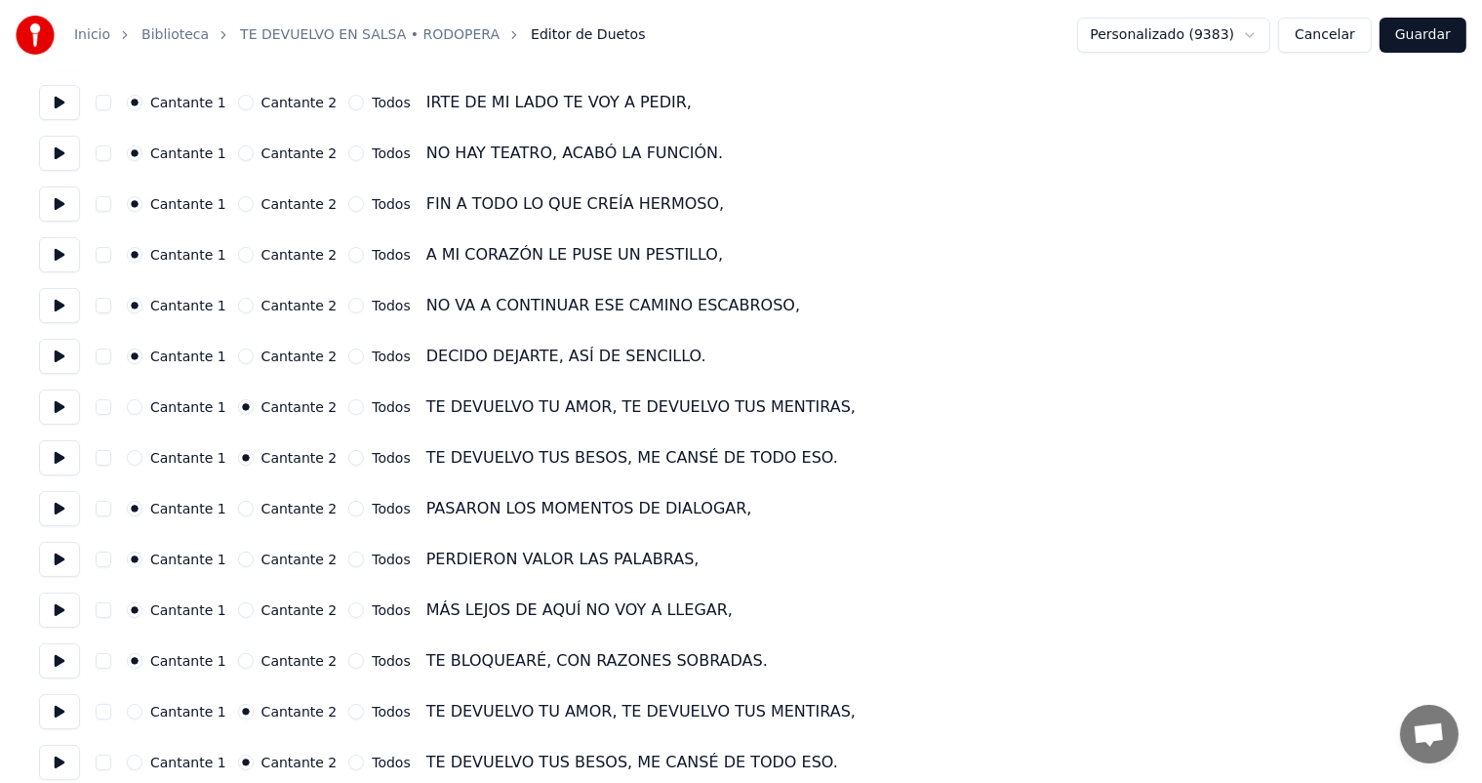
scroll to position [293, 0]
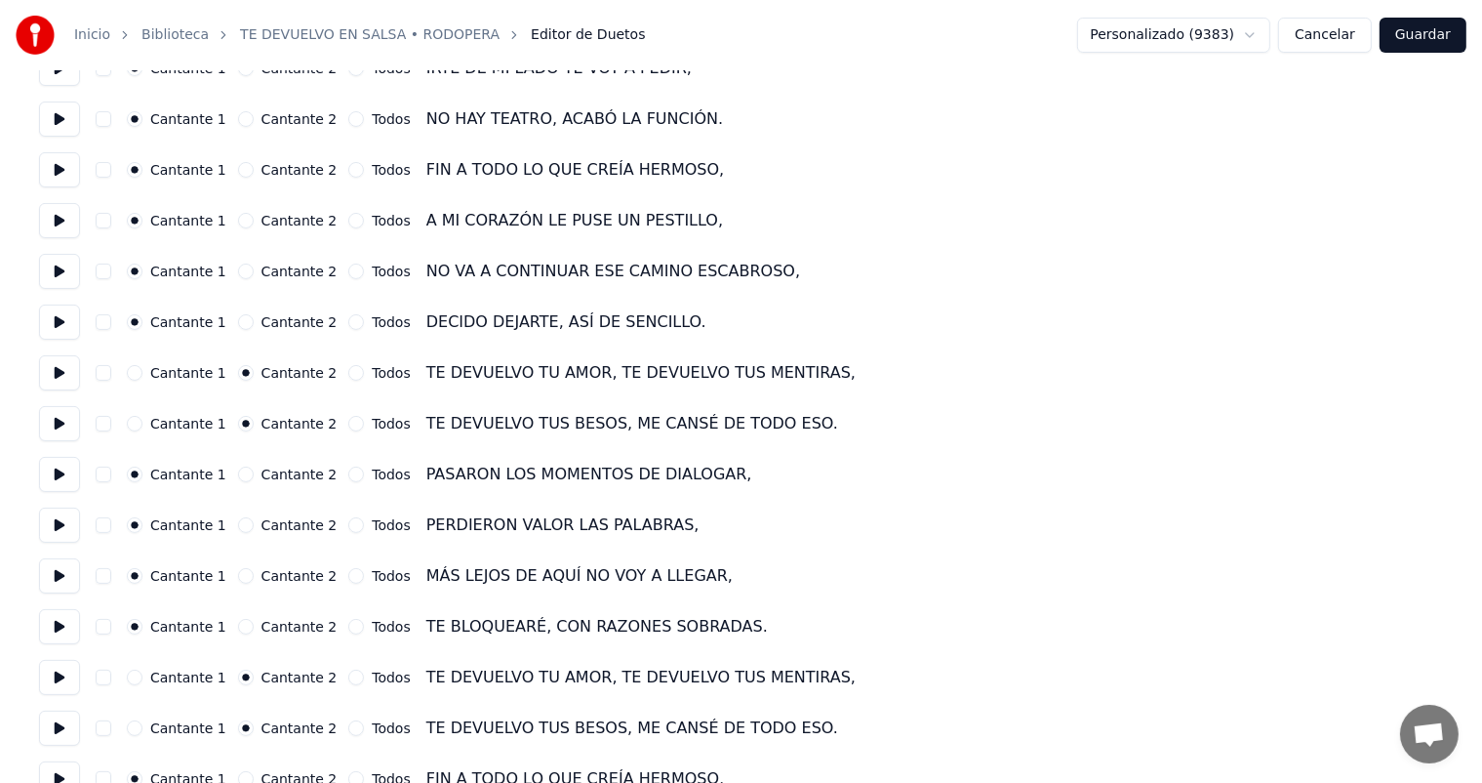
click at [348, 372] on button "Todos" at bounding box center [356, 373] width 16 height 16
click at [348, 425] on button "Todos" at bounding box center [356, 424] width 16 height 16
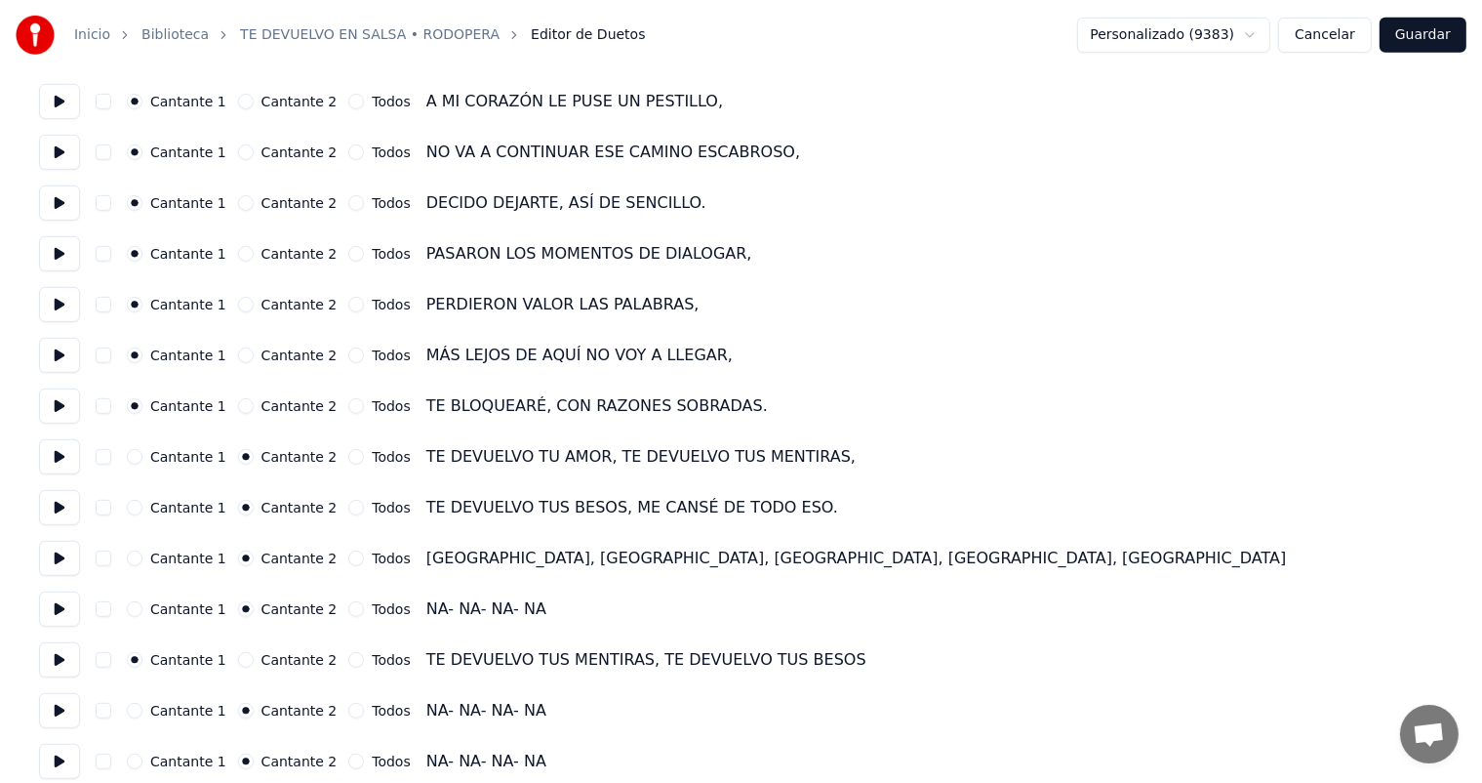
scroll to position [1036, 0]
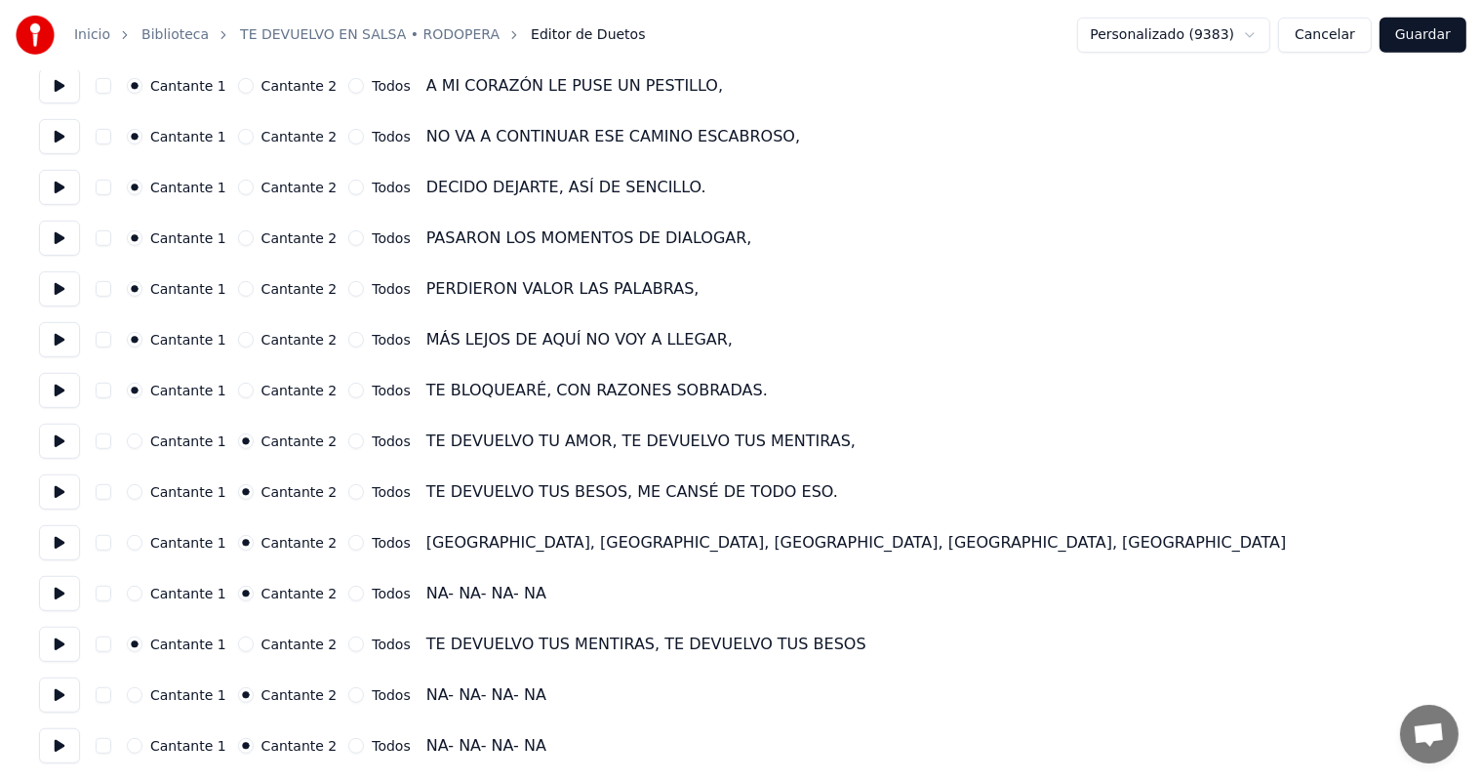
click at [348, 442] on button "Todos" at bounding box center [356, 441] width 16 height 16
click at [348, 494] on button "Todos" at bounding box center [356, 492] width 16 height 16
click at [348, 545] on button "Todos" at bounding box center [356, 543] width 16 height 16
click at [348, 593] on button "Todos" at bounding box center [356, 593] width 16 height 16
click at [348, 696] on button "Todos" at bounding box center [356, 695] width 16 height 16
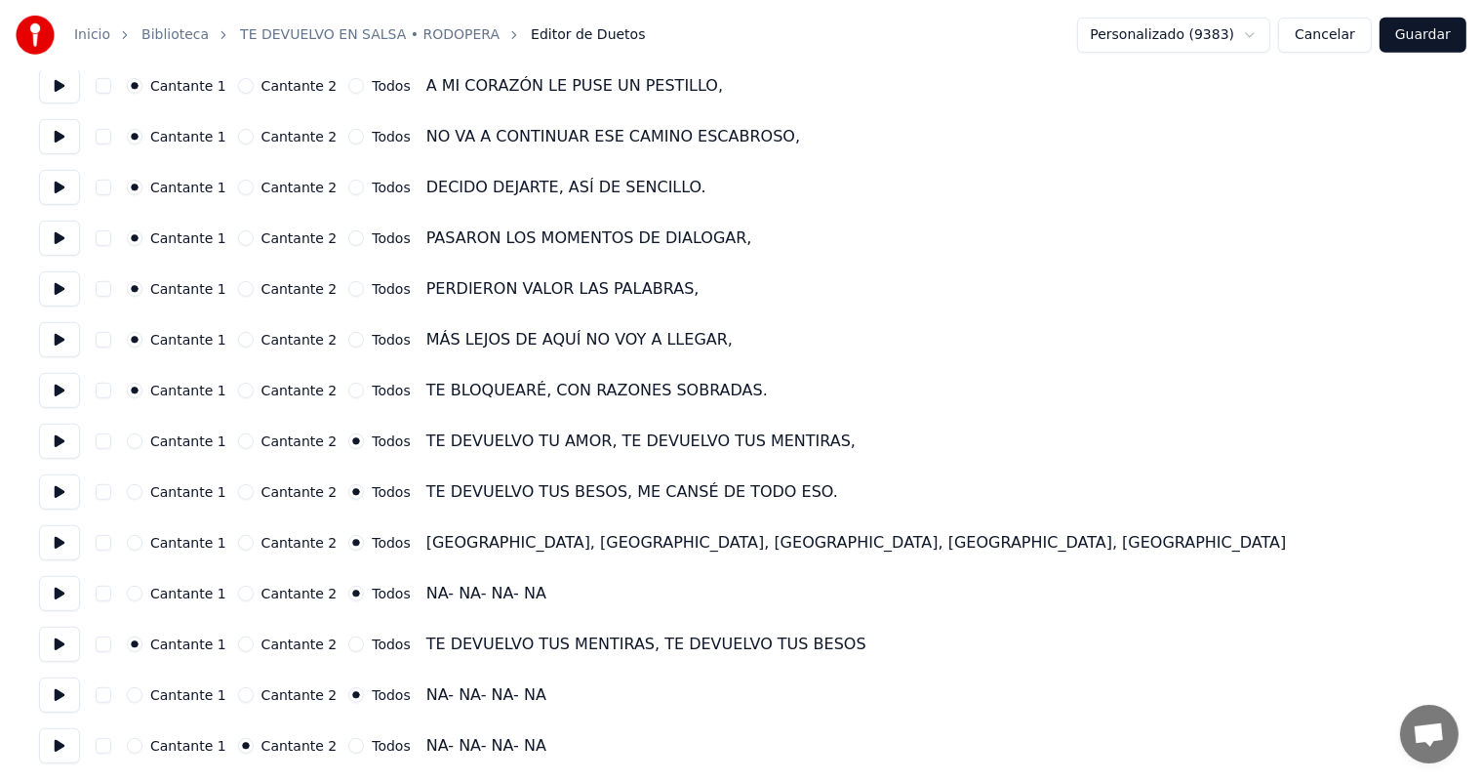
click at [348, 745] on button "Todos" at bounding box center [356, 746] width 16 height 16
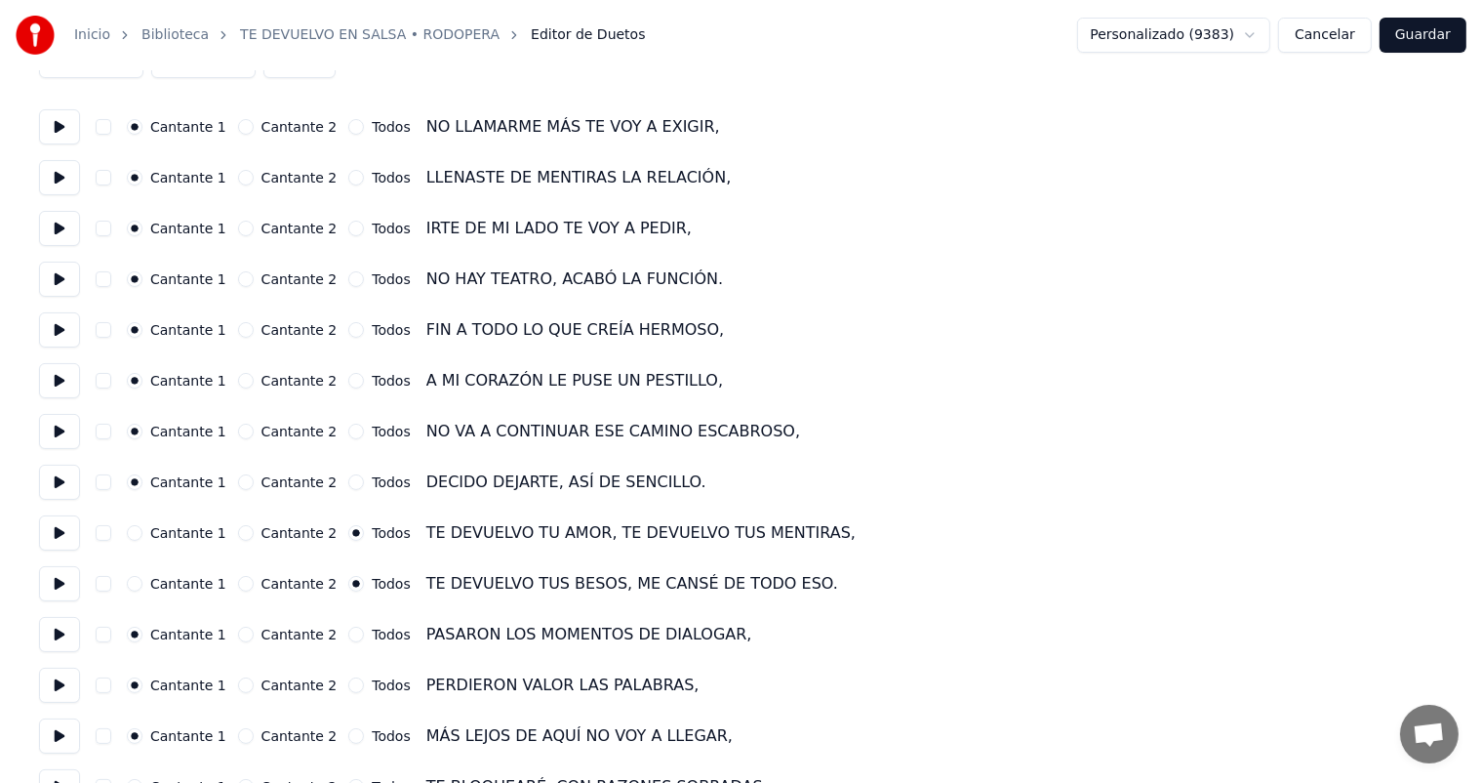
scroll to position [0, 0]
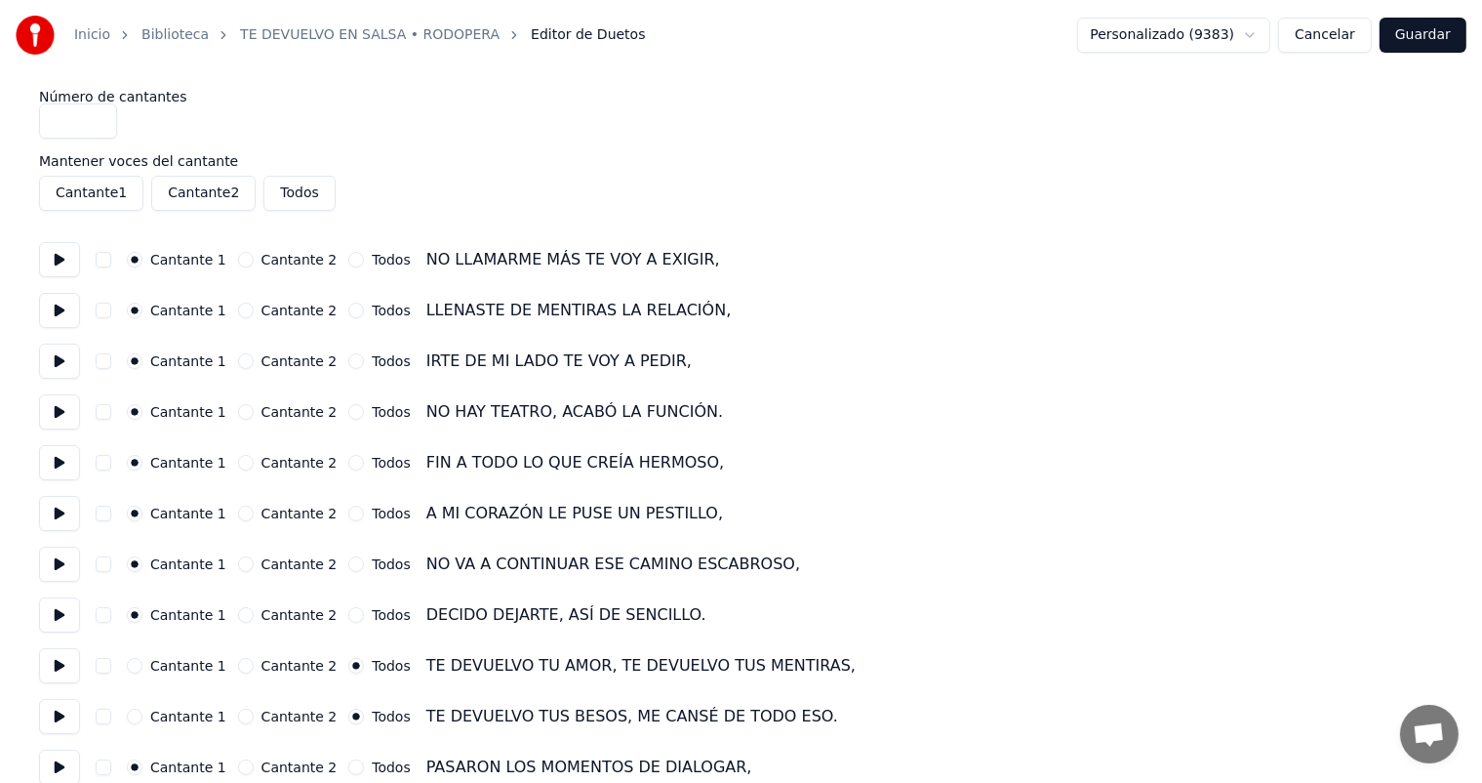
click at [1430, 34] on button "Guardar" at bounding box center [1423, 35] width 87 height 35
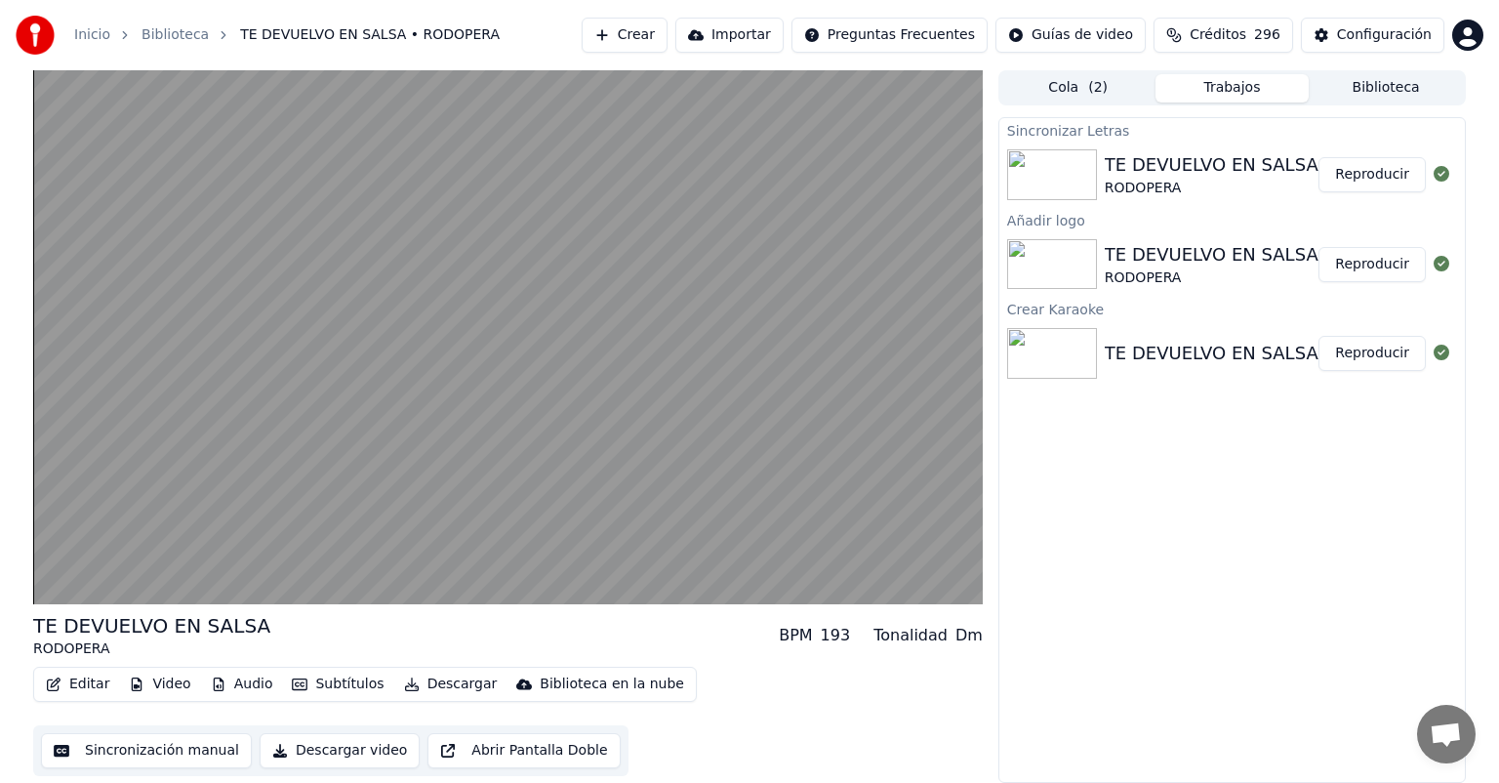
click at [836, 639] on div "193" at bounding box center [836, 635] width 30 height 23
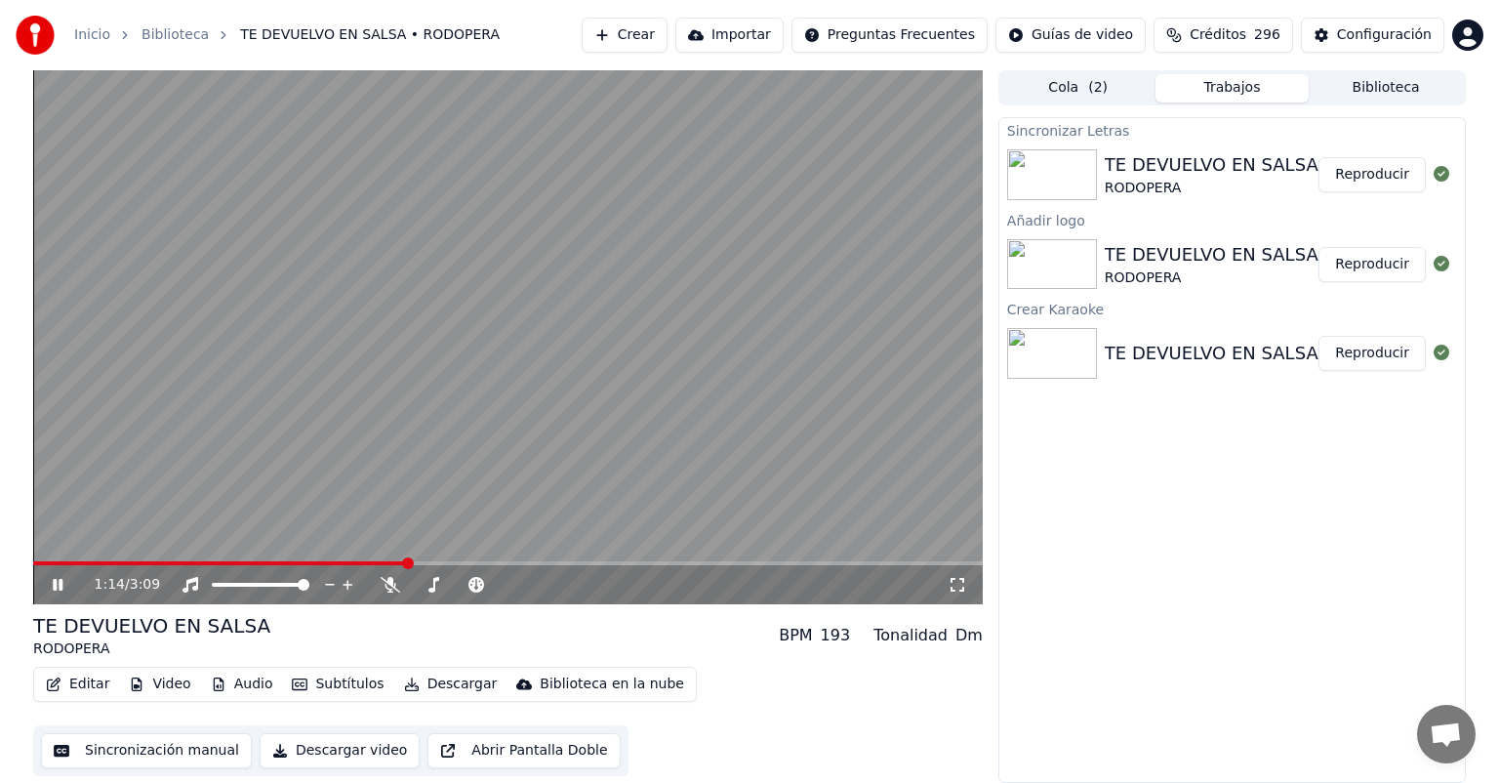
click at [57, 585] on icon at bounding box center [72, 585] width 46 height 16
click at [79, 680] on button "Editar" at bounding box center [77, 683] width 79 height 27
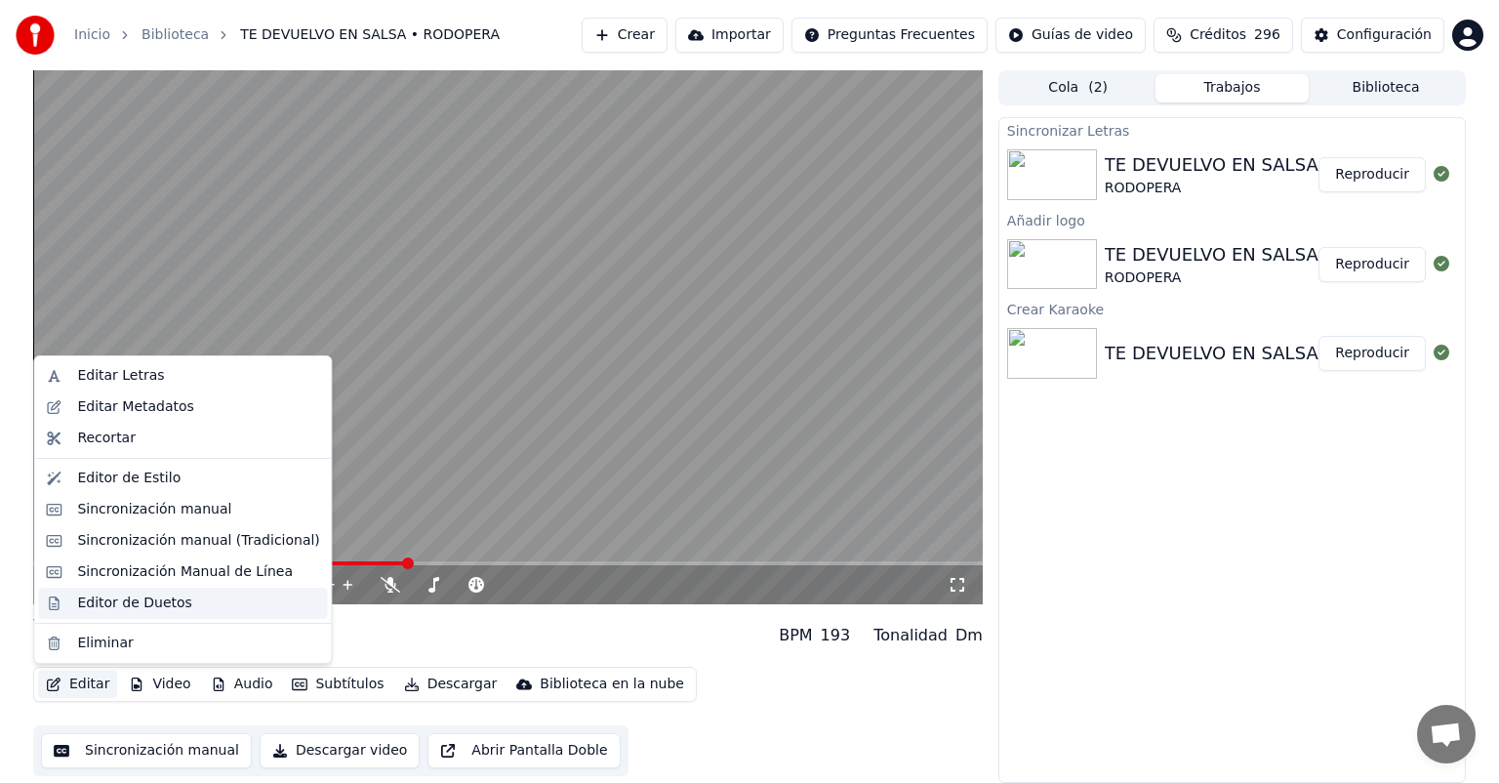
click at [121, 604] on div "Editor de Duetos" at bounding box center [134, 603] width 114 height 20
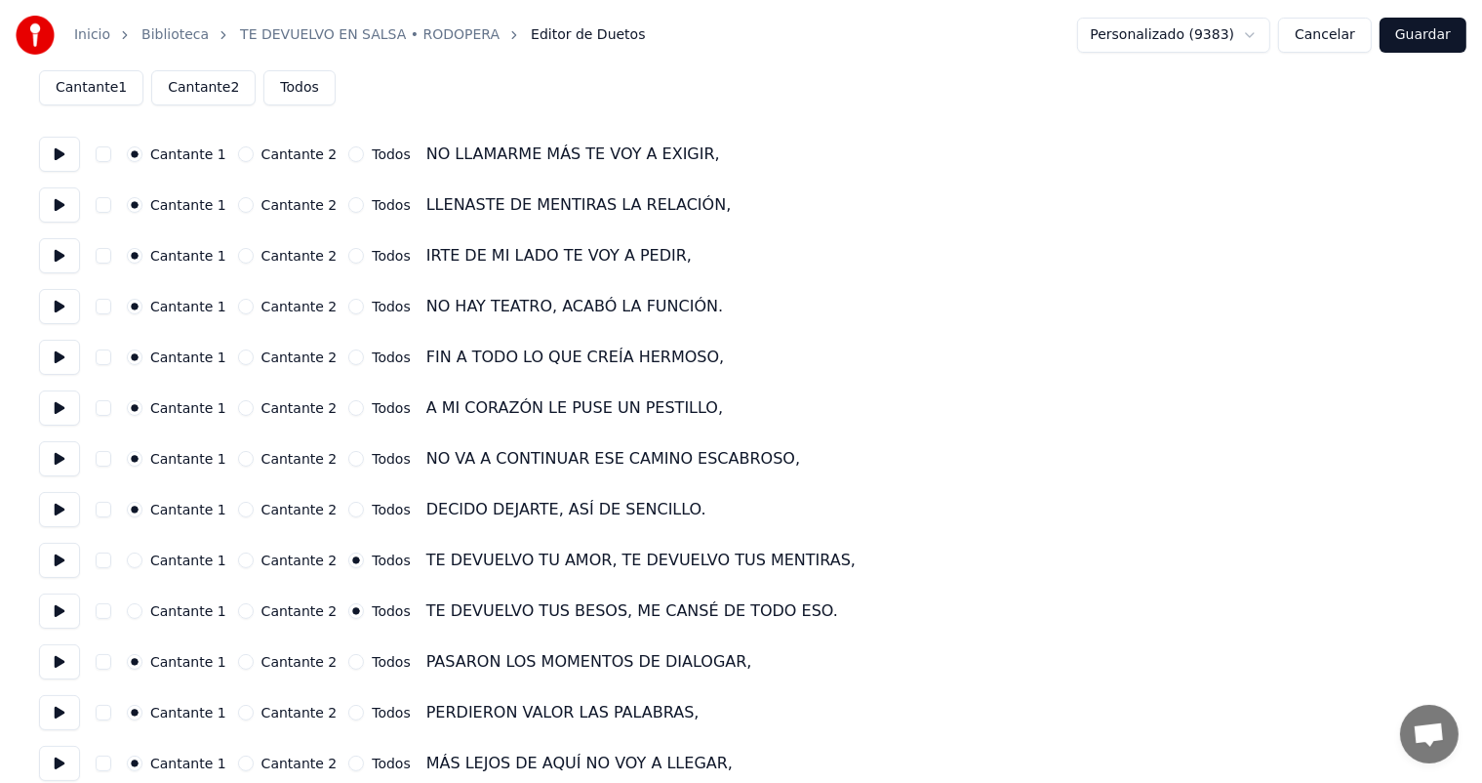
scroll to position [293, 0]
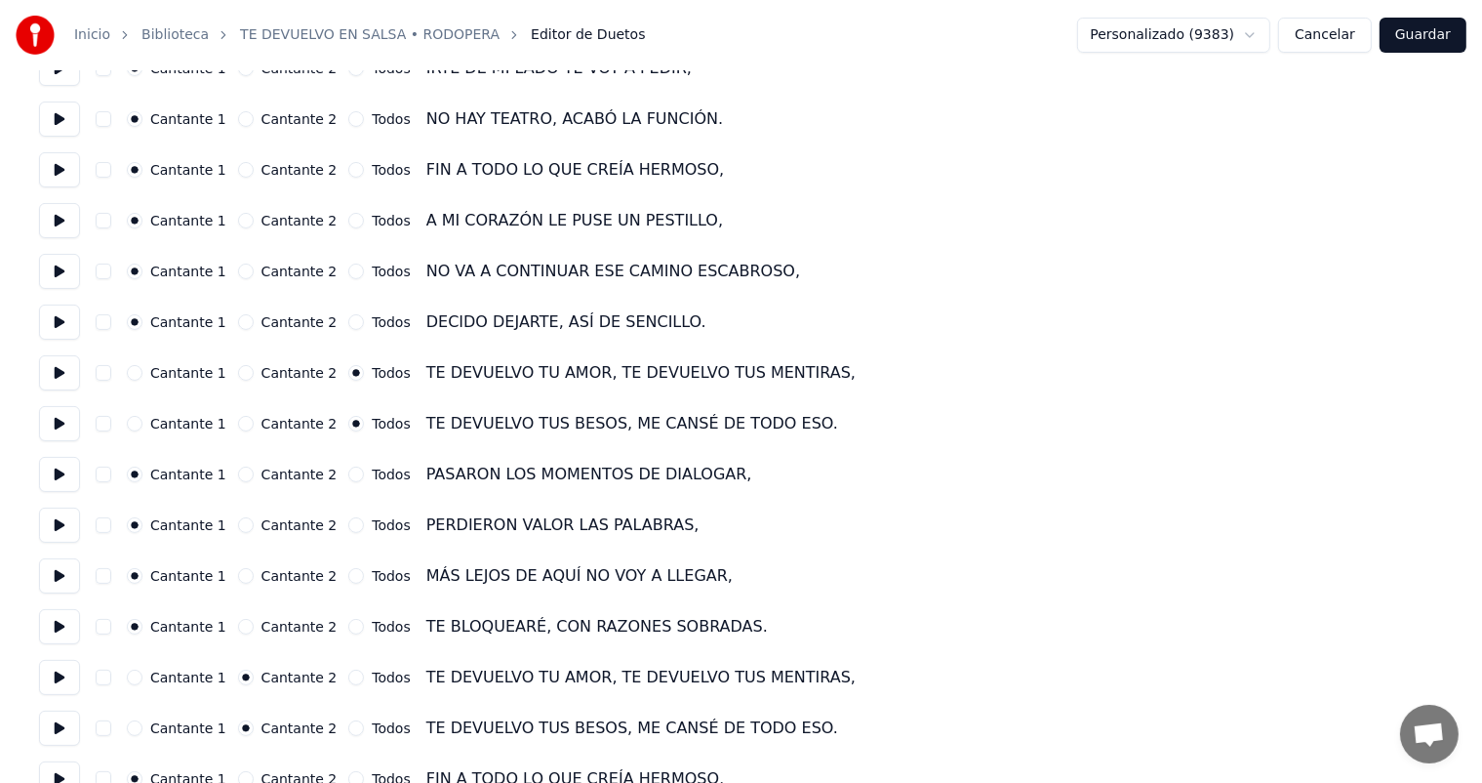
click at [137, 376] on button "Cantante 1" at bounding box center [135, 373] width 16 height 16
click at [238, 371] on button "Cantante 2" at bounding box center [246, 373] width 16 height 16
click at [133, 379] on button "Cantante 1" at bounding box center [135, 373] width 16 height 16
click at [134, 424] on button "Cantante 1" at bounding box center [135, 424] width 16 height 16
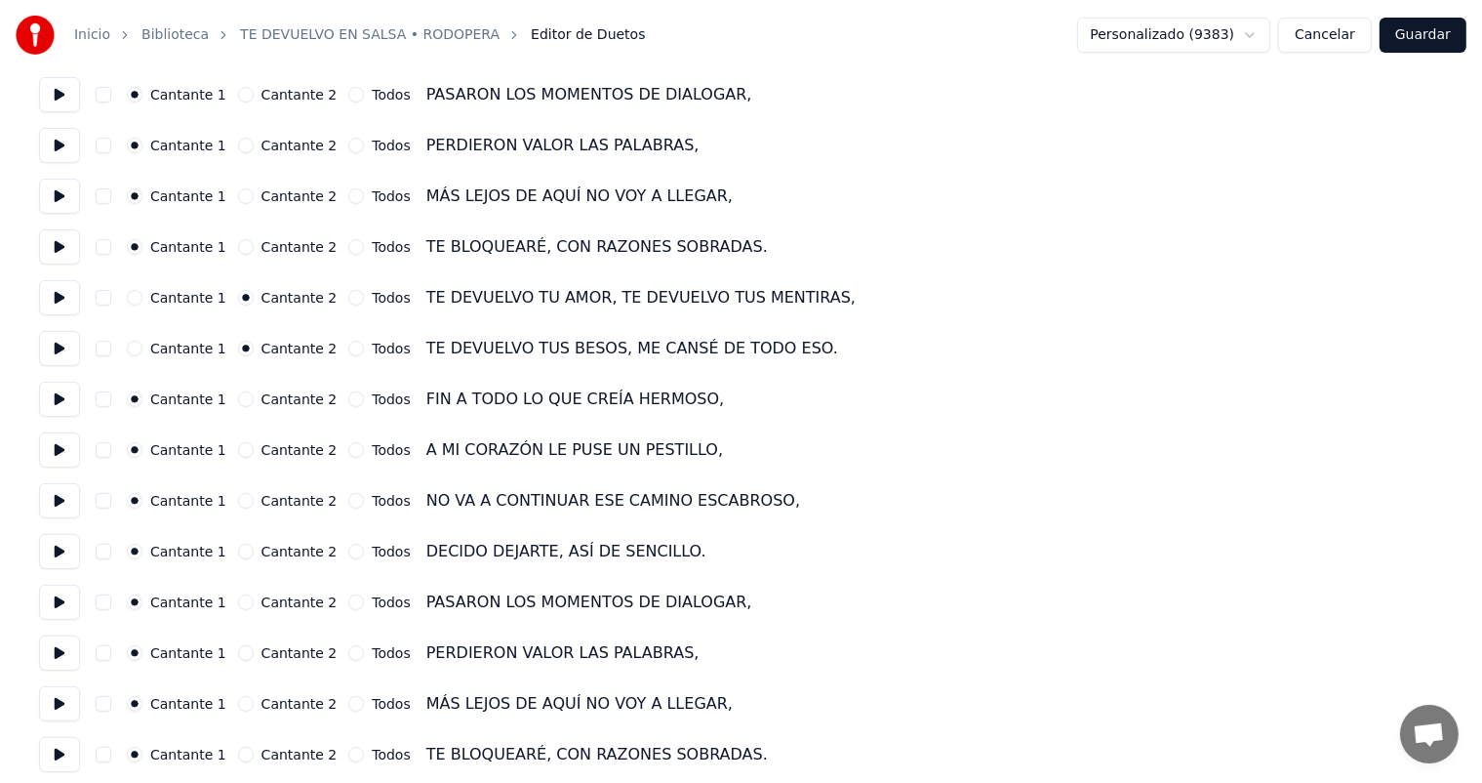
scroll to position [683, 0]
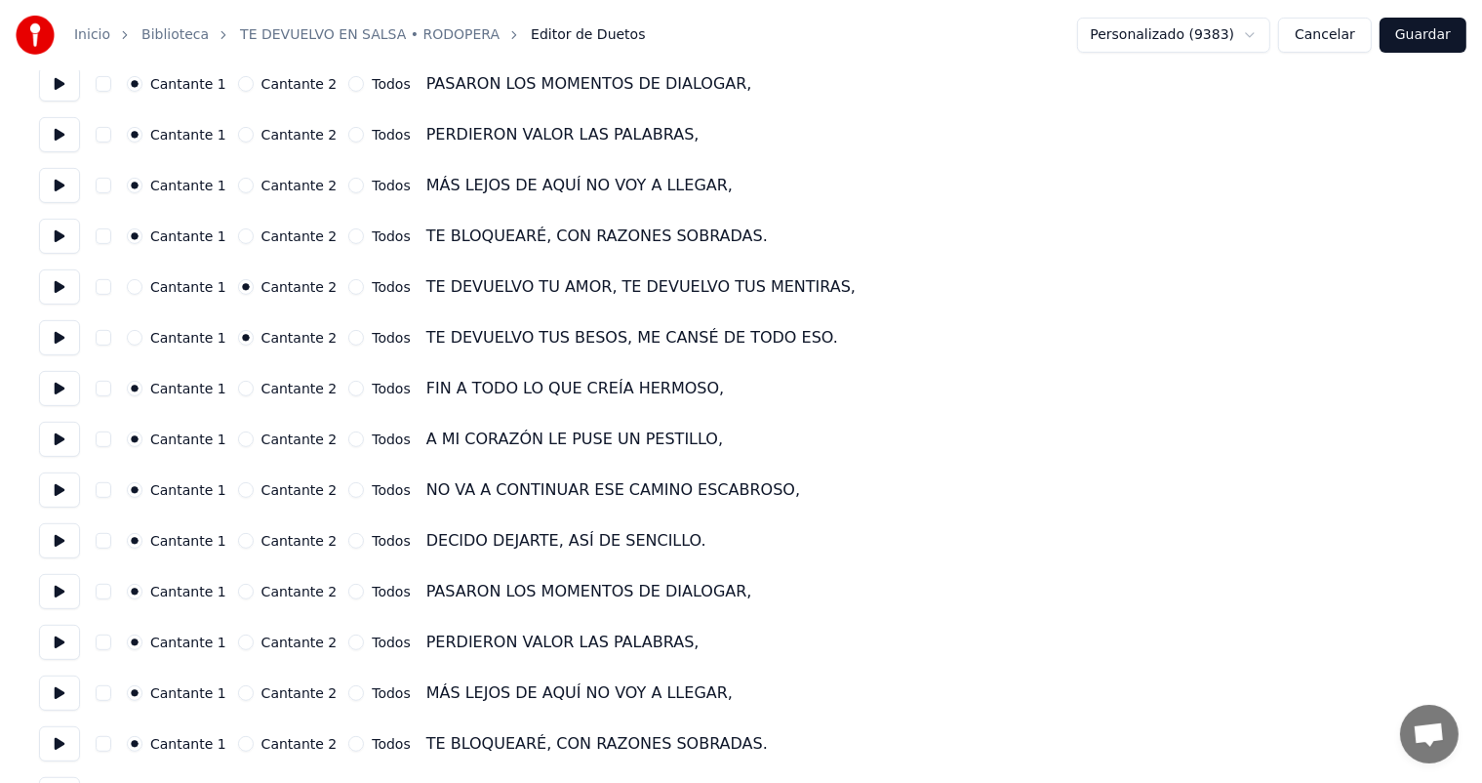
click at [133, 287] on button "Cantante 1" at bounding box center [135, 287] width 16 height 16
click at [133, 337] on button "Cantante 1" at bounding box center [135, 338] width 16 height 16
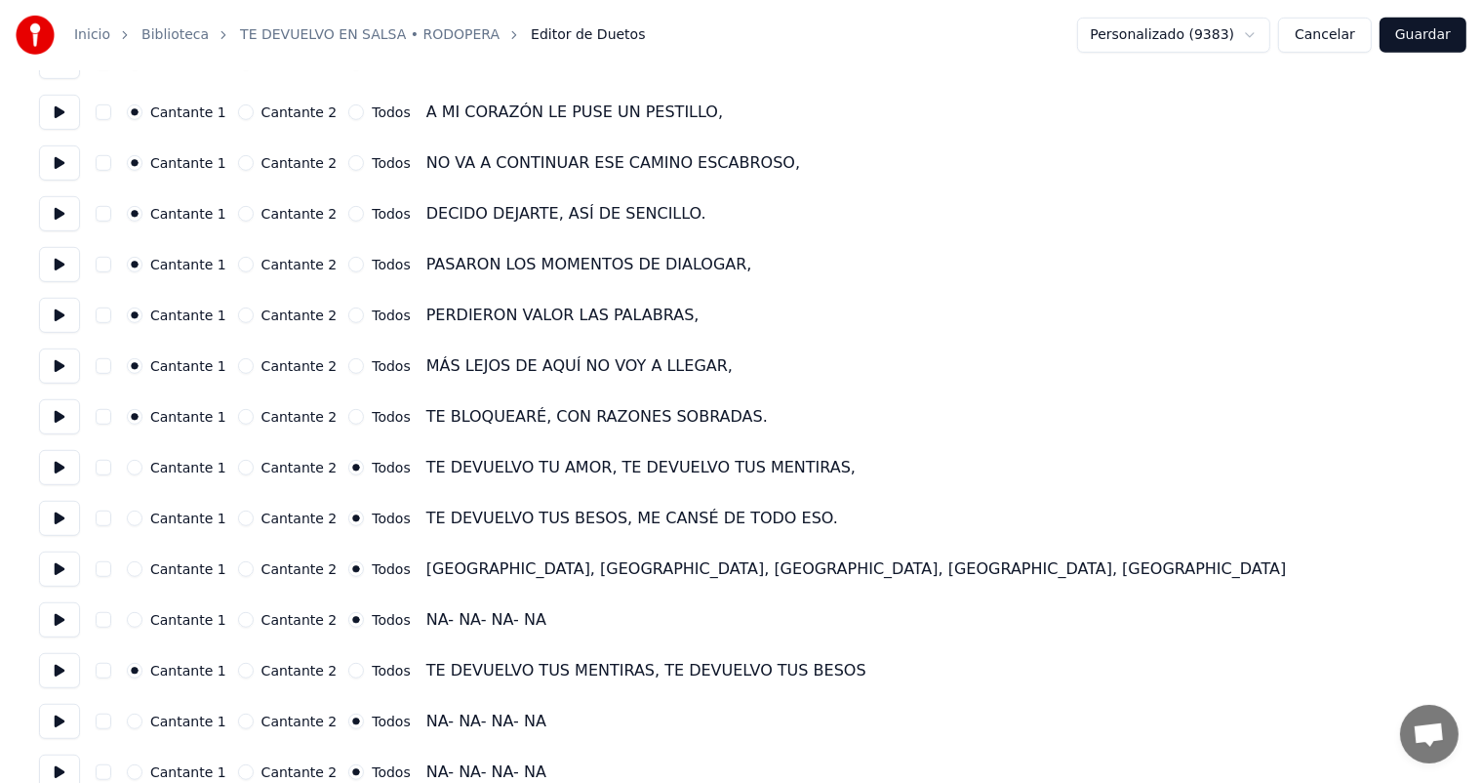
scroll to position [1036, 0]
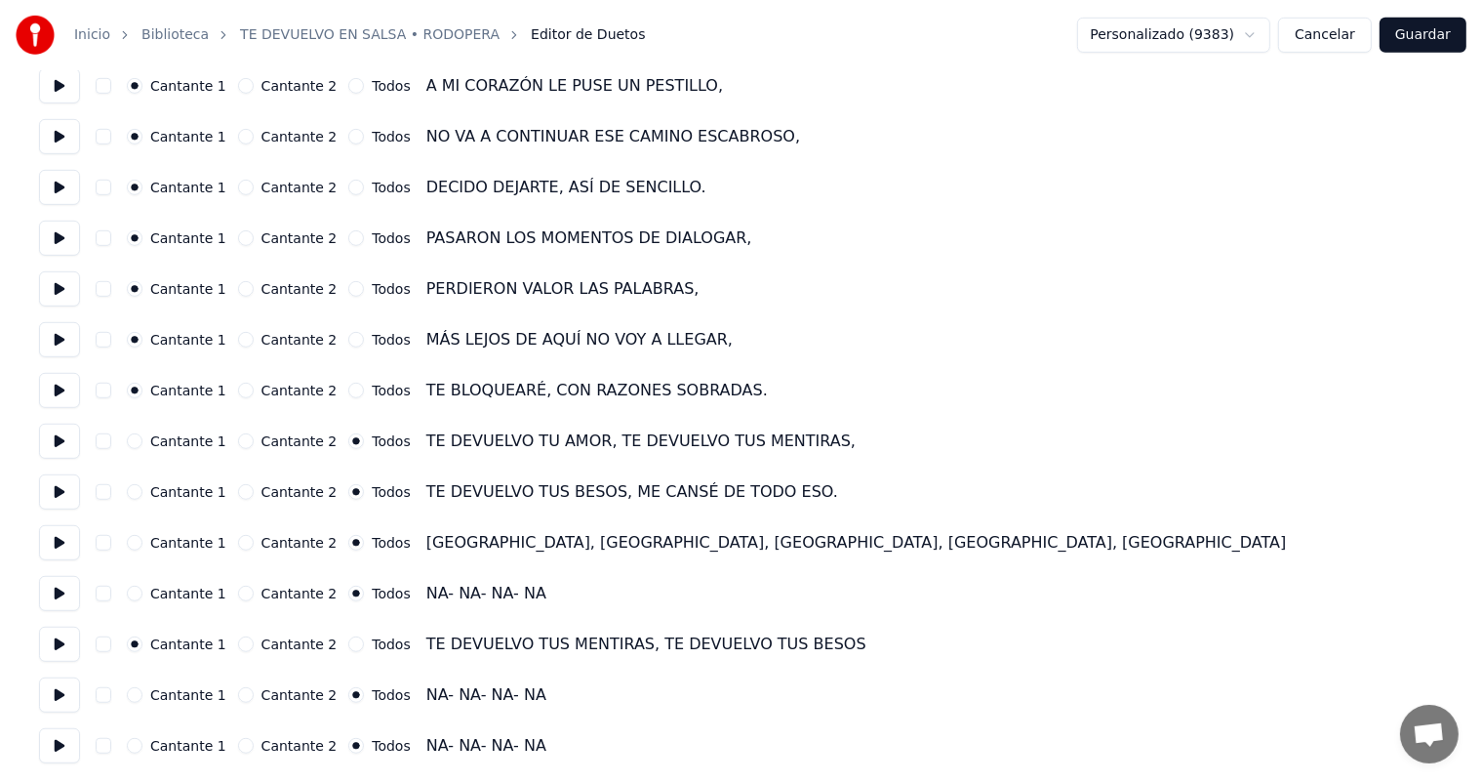
click at [132, 439] on button "Cantante 1" at bounding box center [135, 441] width 16 height 16
click at [131, 496] on button "Cantante 1" at bounding box center [135, 492] width 16 height 16
click at [238, 545] on button "Cantante 2" at bounding box center [246, 543] width 16 height 16
click at [238, 593] on button "Cantante 2" at bounding box center [246, 593] width 16 height 16
click at [238, 697] on button "Cantante 2" at bounding box center [246, 695] width 16 height 16
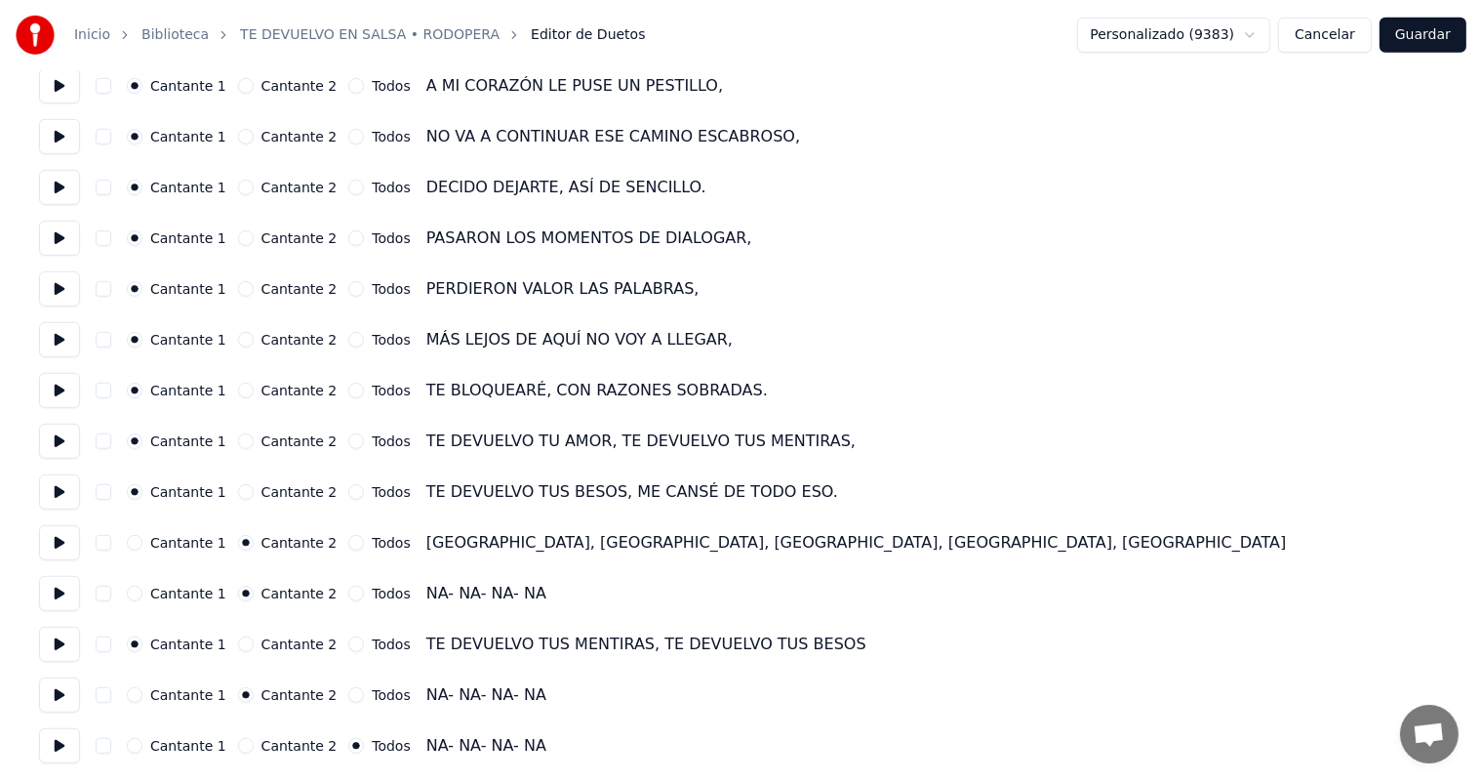
click at [238, 746] on button "Cantante 2" at bounding box center [246, 746] width 16 height 16
click at [1425, 35] on button "Guardar" at bounding box center [1423, 35] width 87 height 35
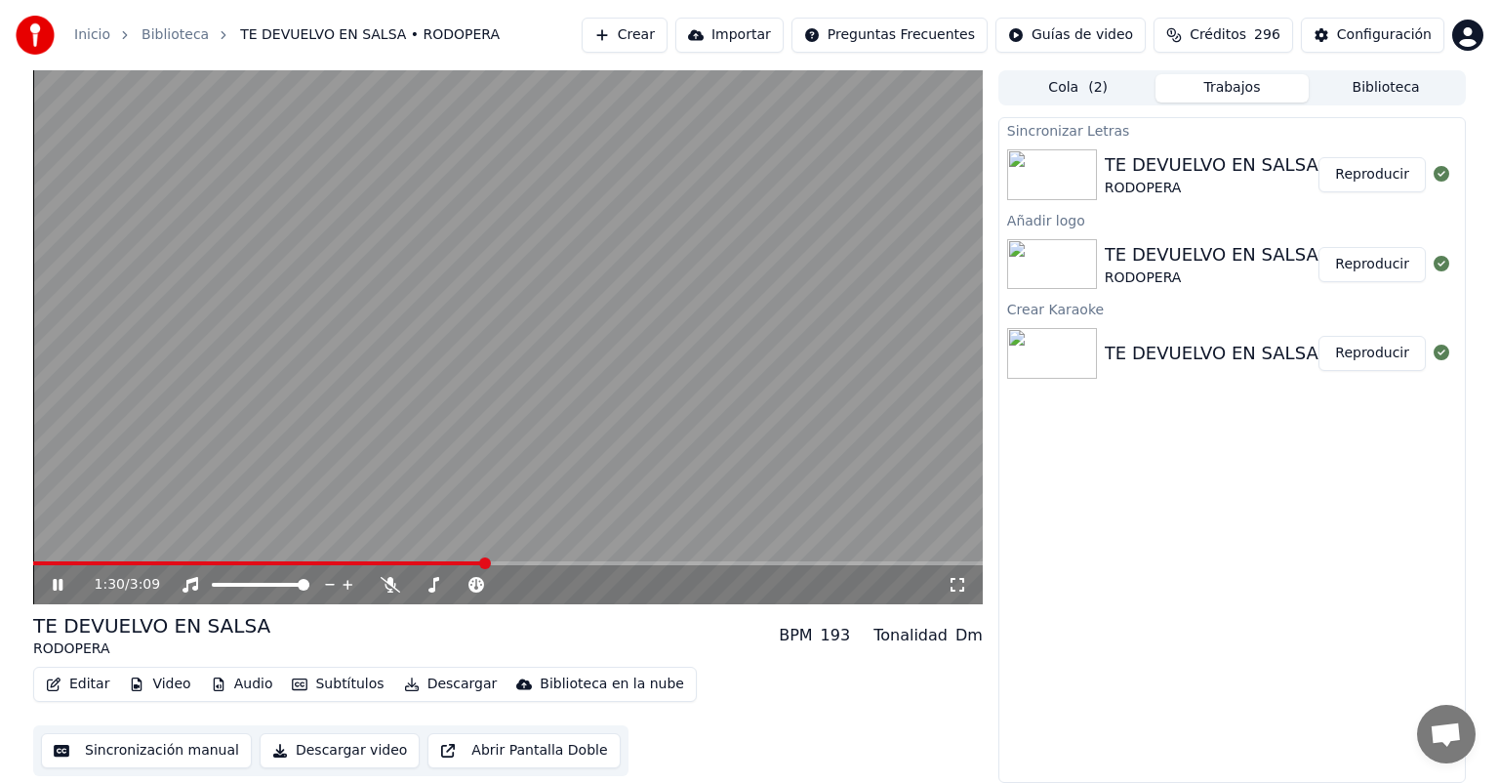
click at [81, 683] on button "Editar" at bounding box center [77, 683] width 79 height 27
click at [0, 217] on div "1:35 / 3:09 TE DEVUELVO EN SALSA RODOPERA BPM 193 Tonalidad Dm Editar Video Aud…" at bounding box center [749, 426] width 1499 height 712
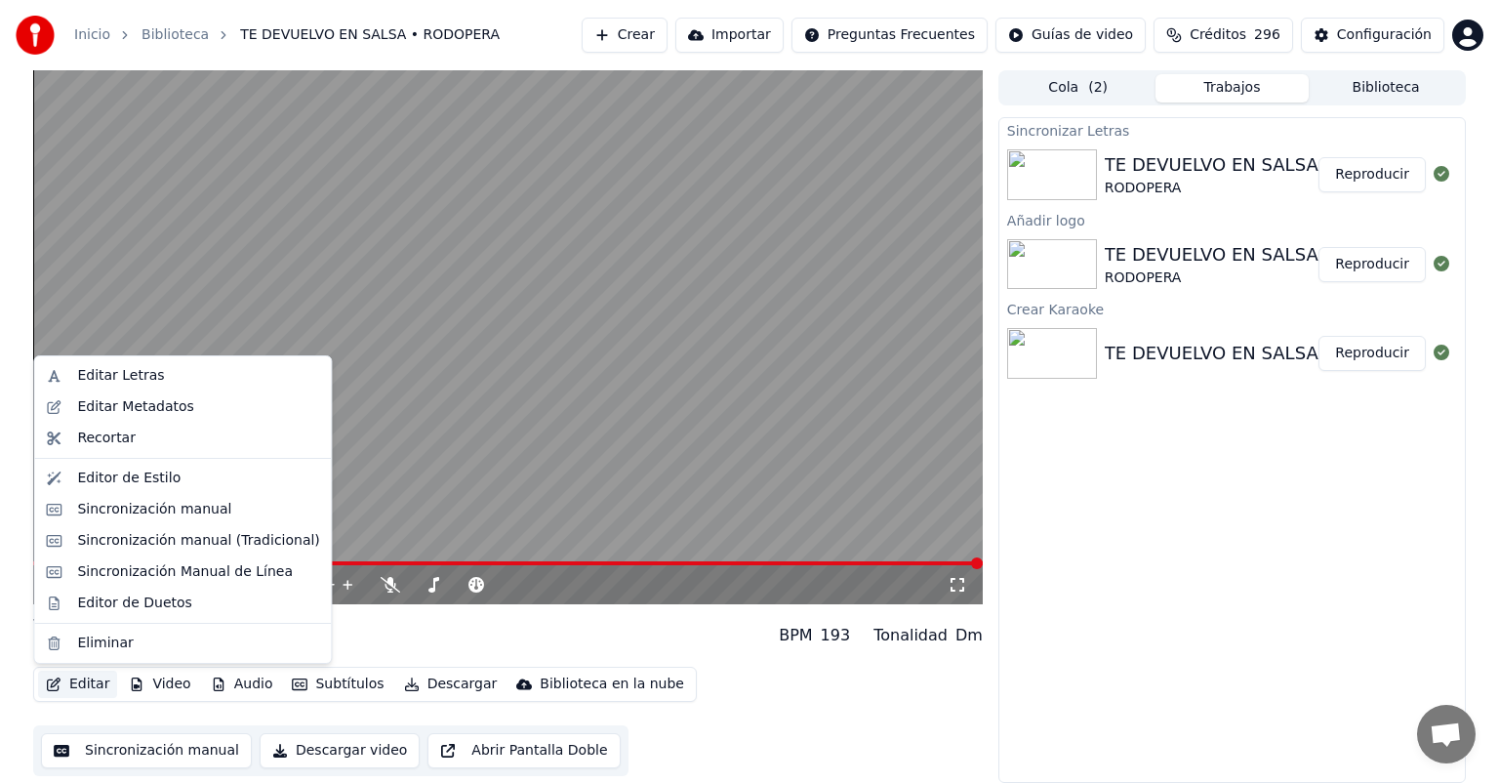
click at [90, 687] on button "Editar" at bounding box center [77, 683] width 79 height 27
click at [105, 601] on div "Editor de Duetos" at bounding box center [134, 603] width 114 height 20
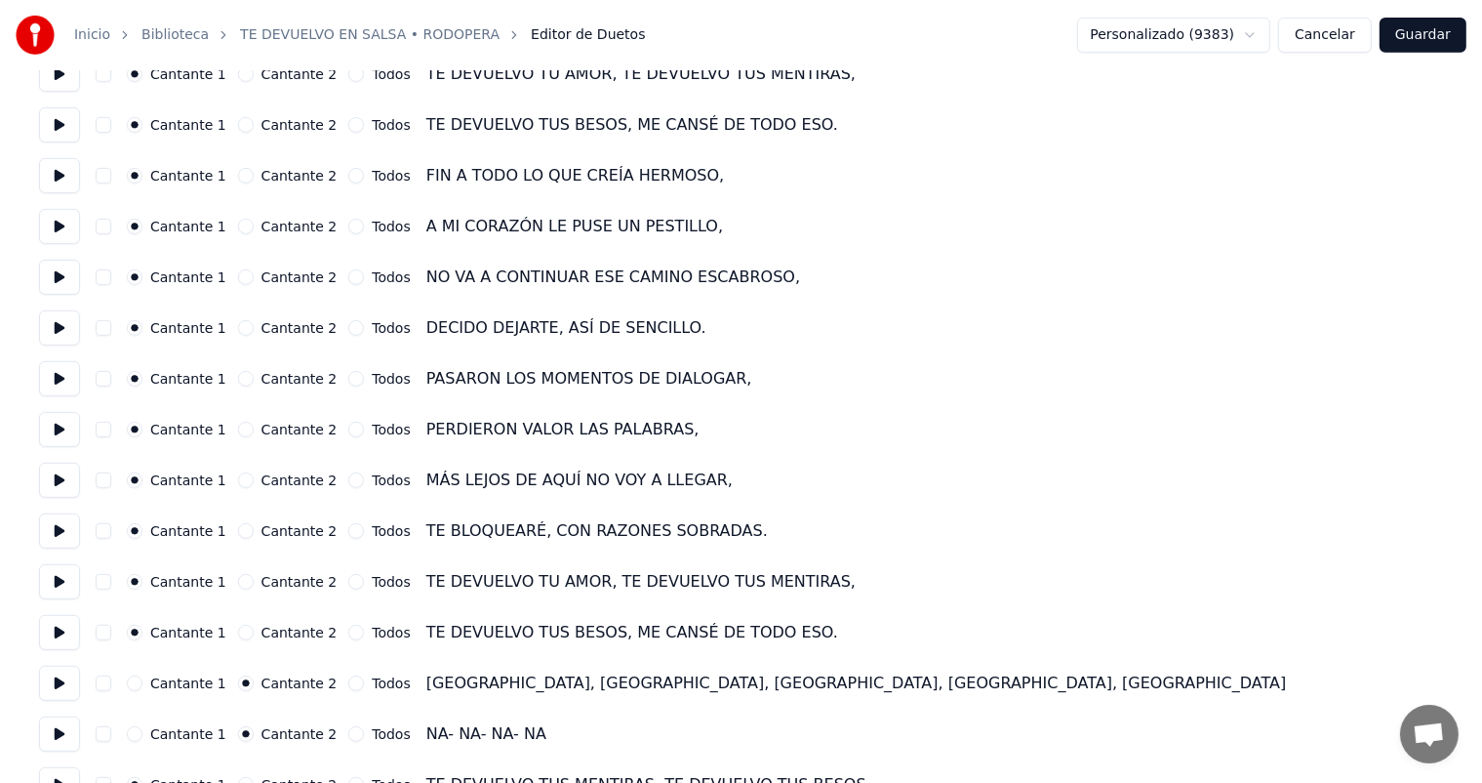
scroll to position [1036, 0]
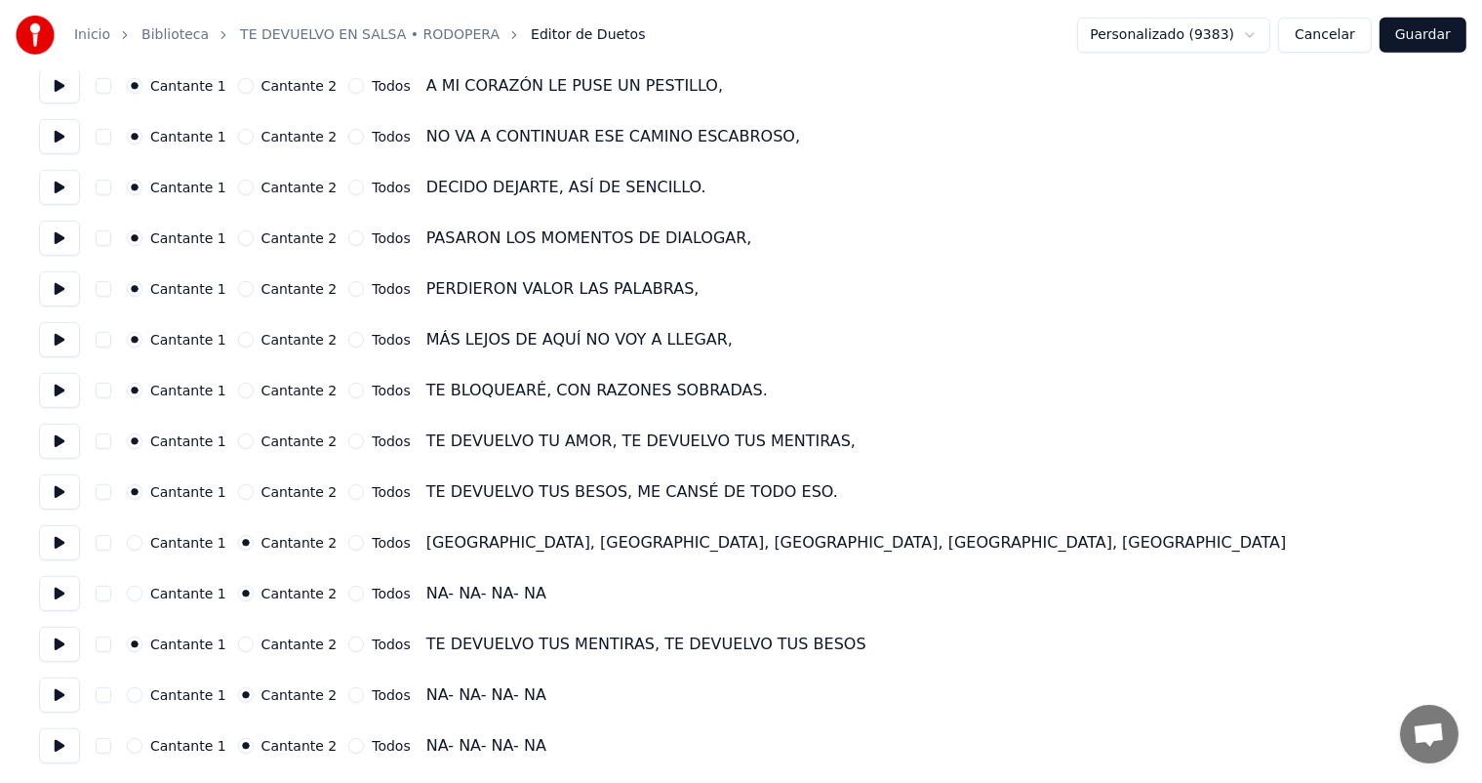
click at [101, 441] on button "button" at bounding box center [104, 441] width 16 height 16
click at [101, 490] on button "button" at bounding box center [104, 492] width 16 height 16
click at [238, 494] on button "Cantante 2" at bounding box center [246, 492] width 16 height 16
click at [238, 441] on button "Cantante 2" at bounding box center [246, 441] width 16 height 16
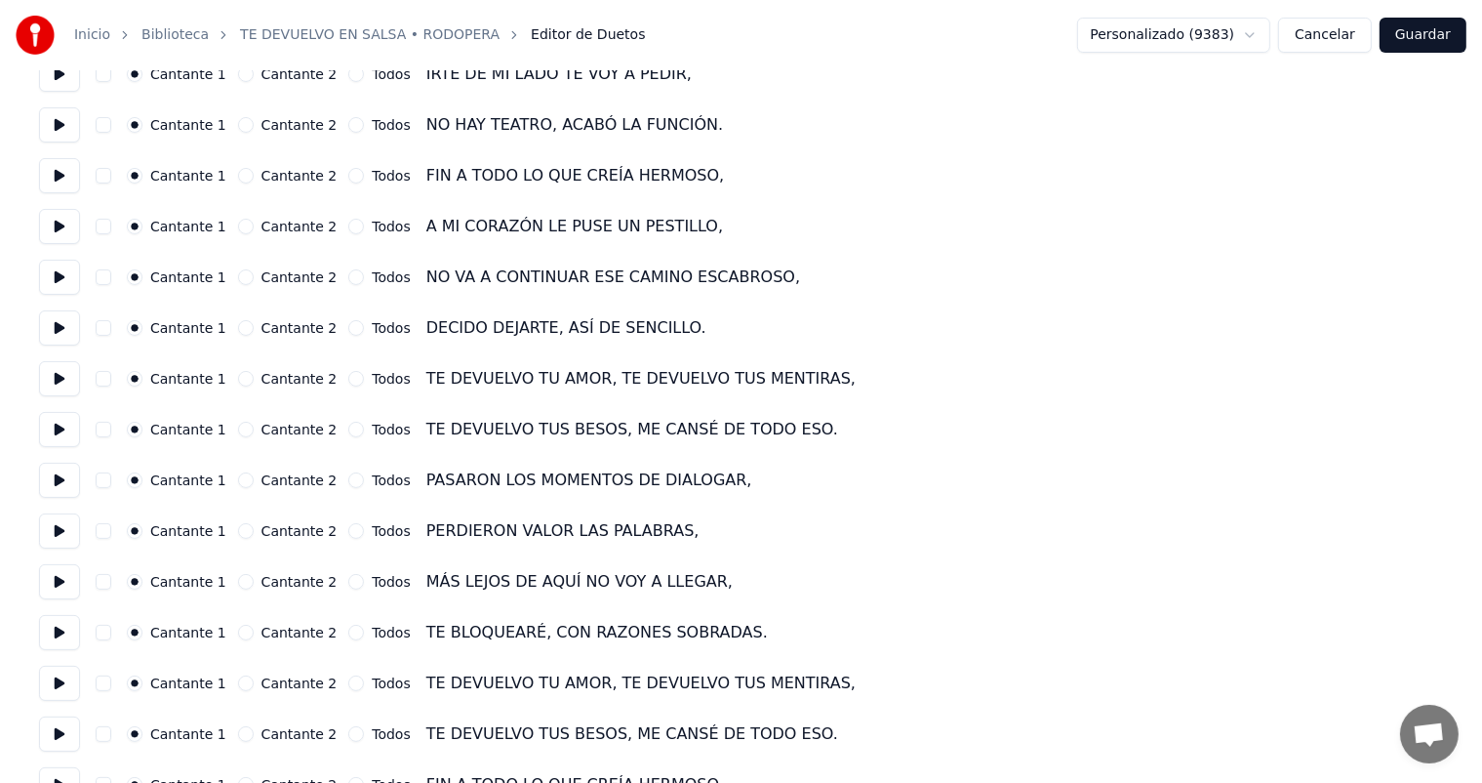
scroll to position [256, 0]
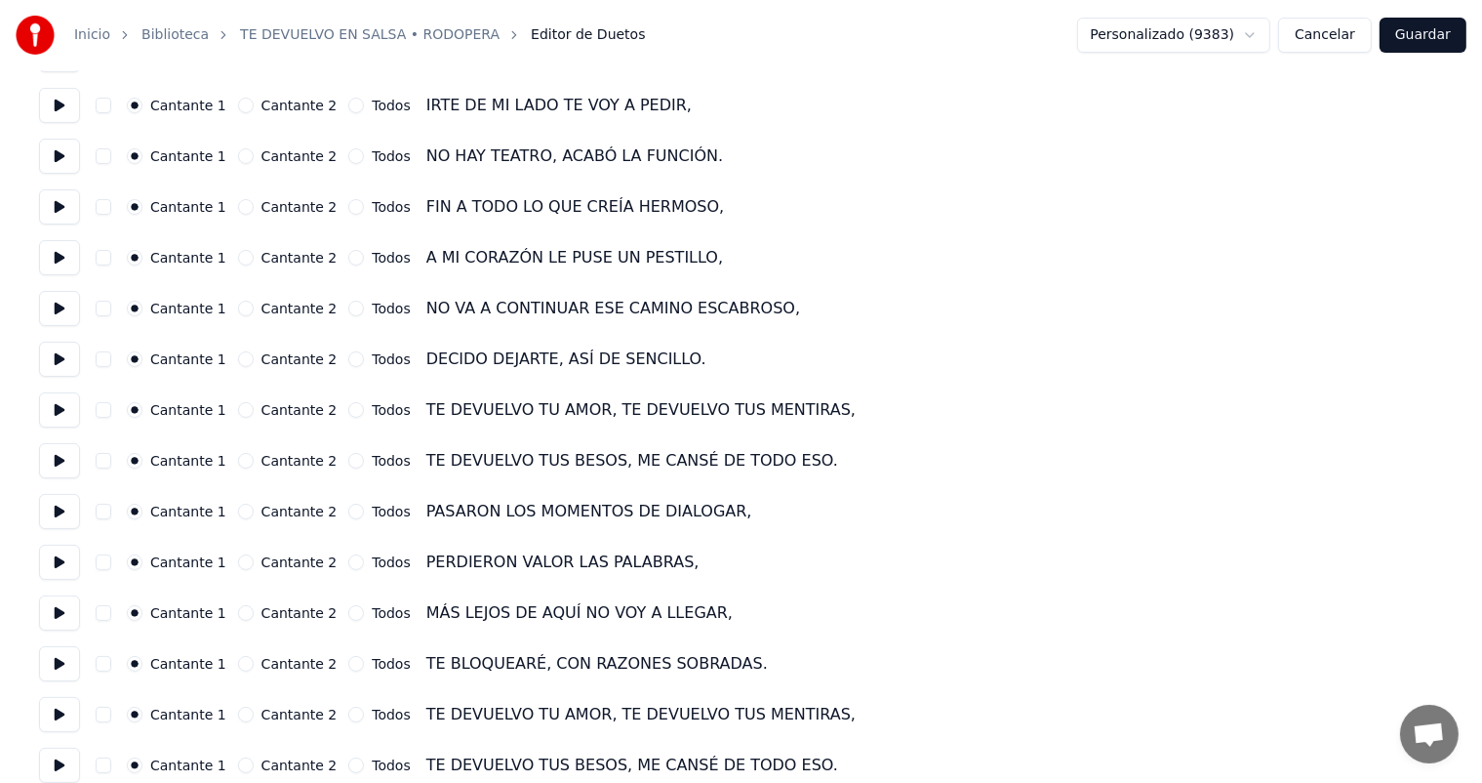
click at [101, 410] on button "button" at bounding box center [104, 410] width 16 height 16
click at [99, 464] on button "button" at bounding box center [104, 461] width 16 height 16
click at [238, 410] on button "Cantante 2" at bounding box center [246, 410] width 16 height 16
click at [238, 461] on button "Cantante 2" at bounding box center [246, 461] width 16 height 16
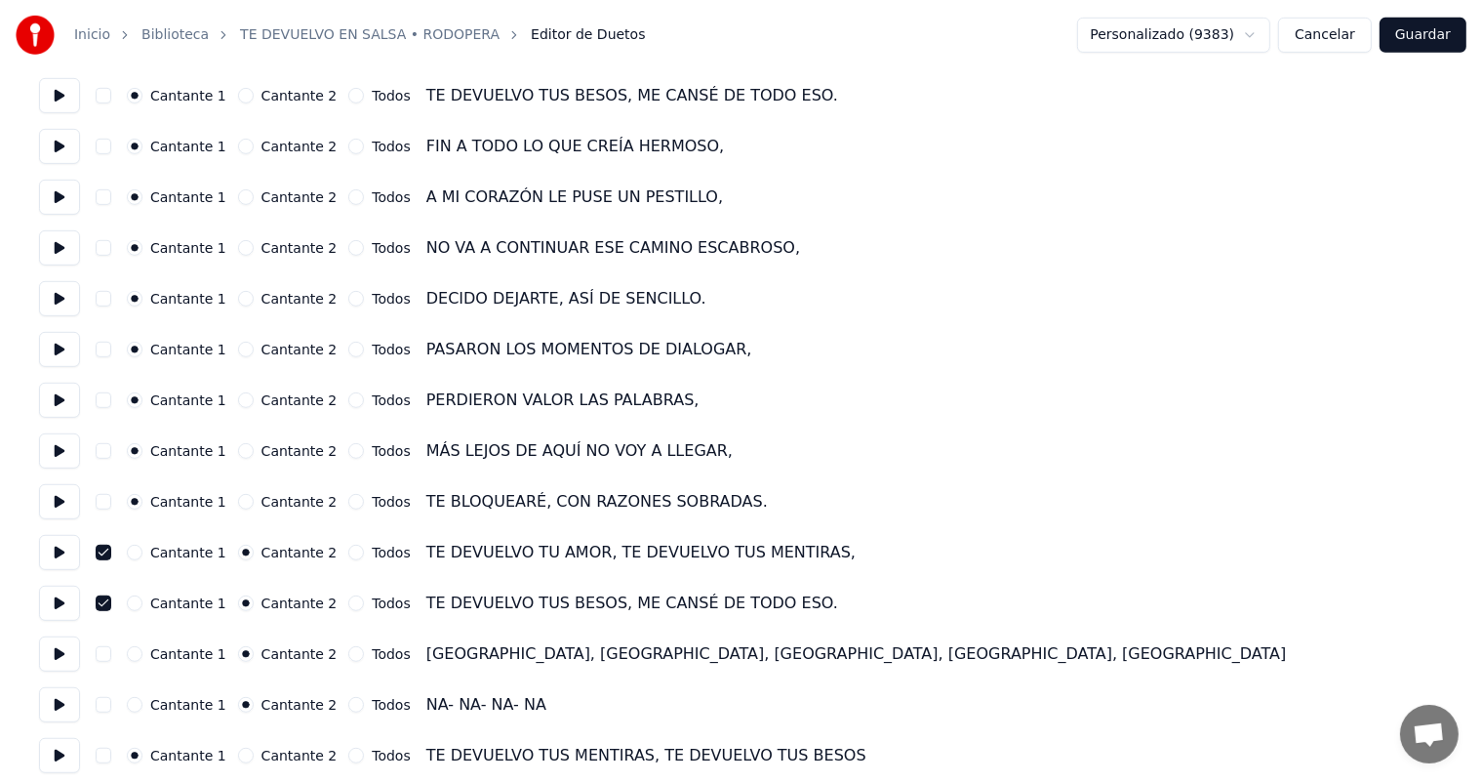
scroll to position [1036, 0]
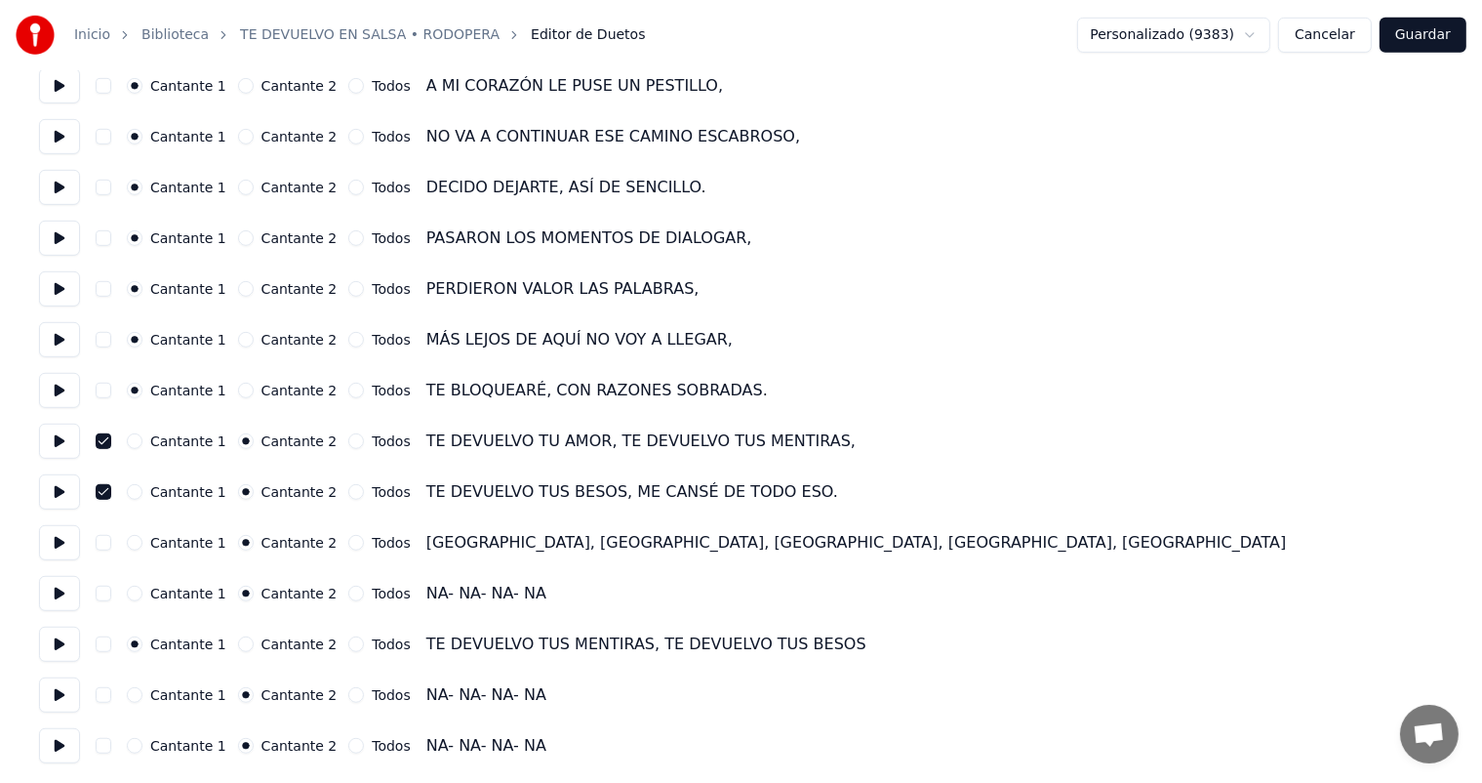
click at [238, 643] on button "Cantante 2" at bounding box center [246, 644] width 16 height 16
click at [103, 644] on button "button" at bounding box center [104, 644] width 16 height 16
click at [1425, 32] on button "Guardar" at bounding box center [1423, 35] width 87 height 35
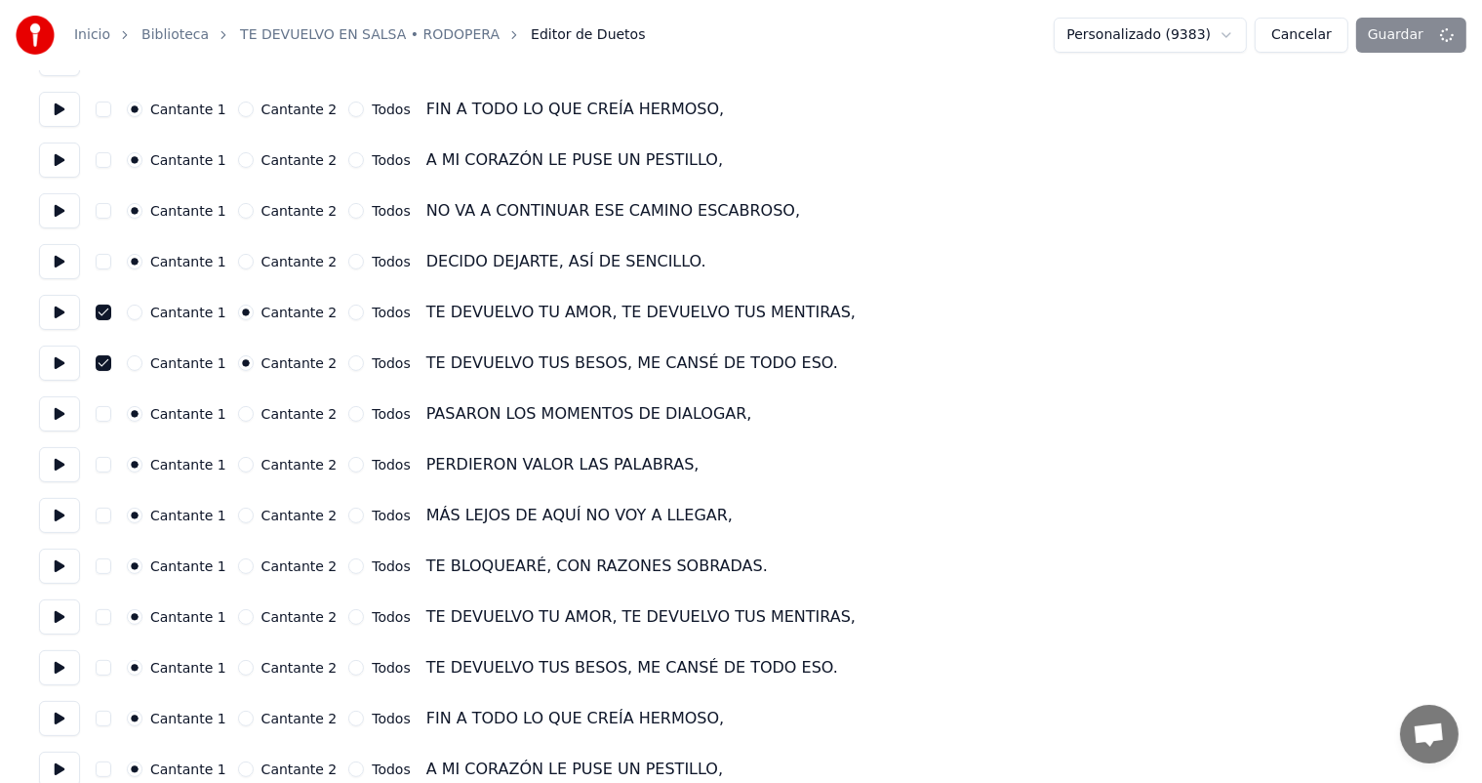
scroll to position [0, 0]
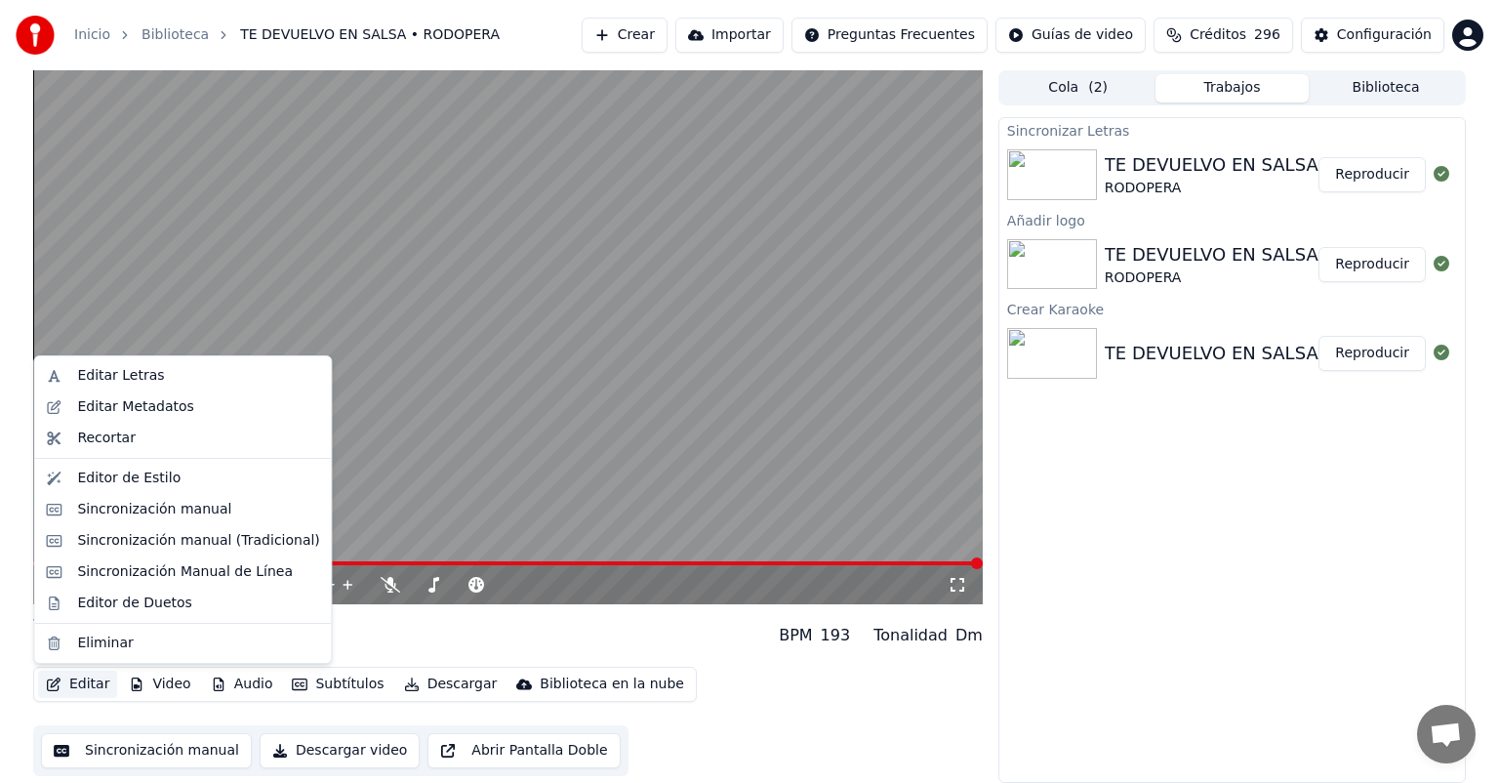
click at [86, 683] on button "Editar" at bounding box center [77, 683] width 79 height 27
click at [125, 601] on div "Editor de Duetos" at bounding box center [134, 603] width 114 height 20
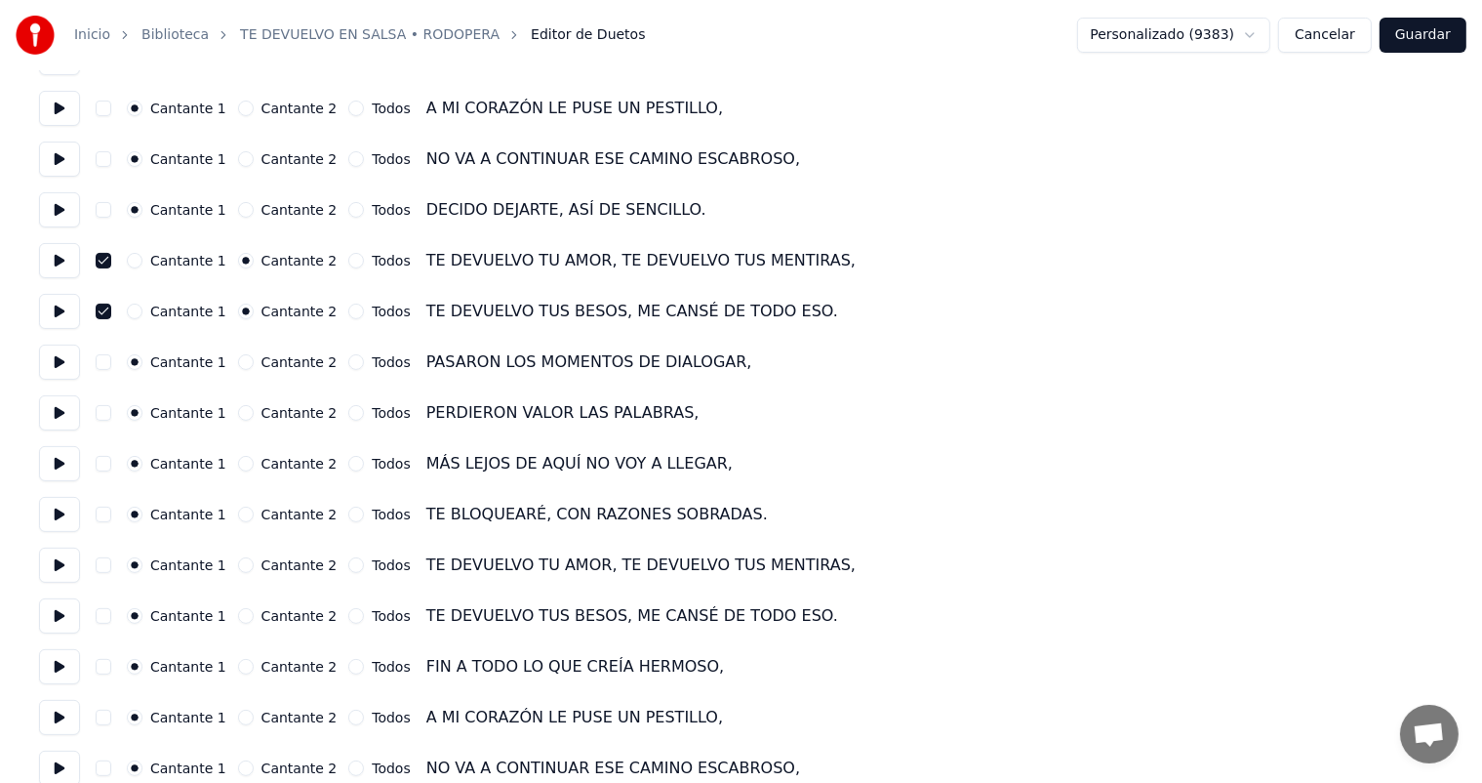
scroll to position [390, 0]
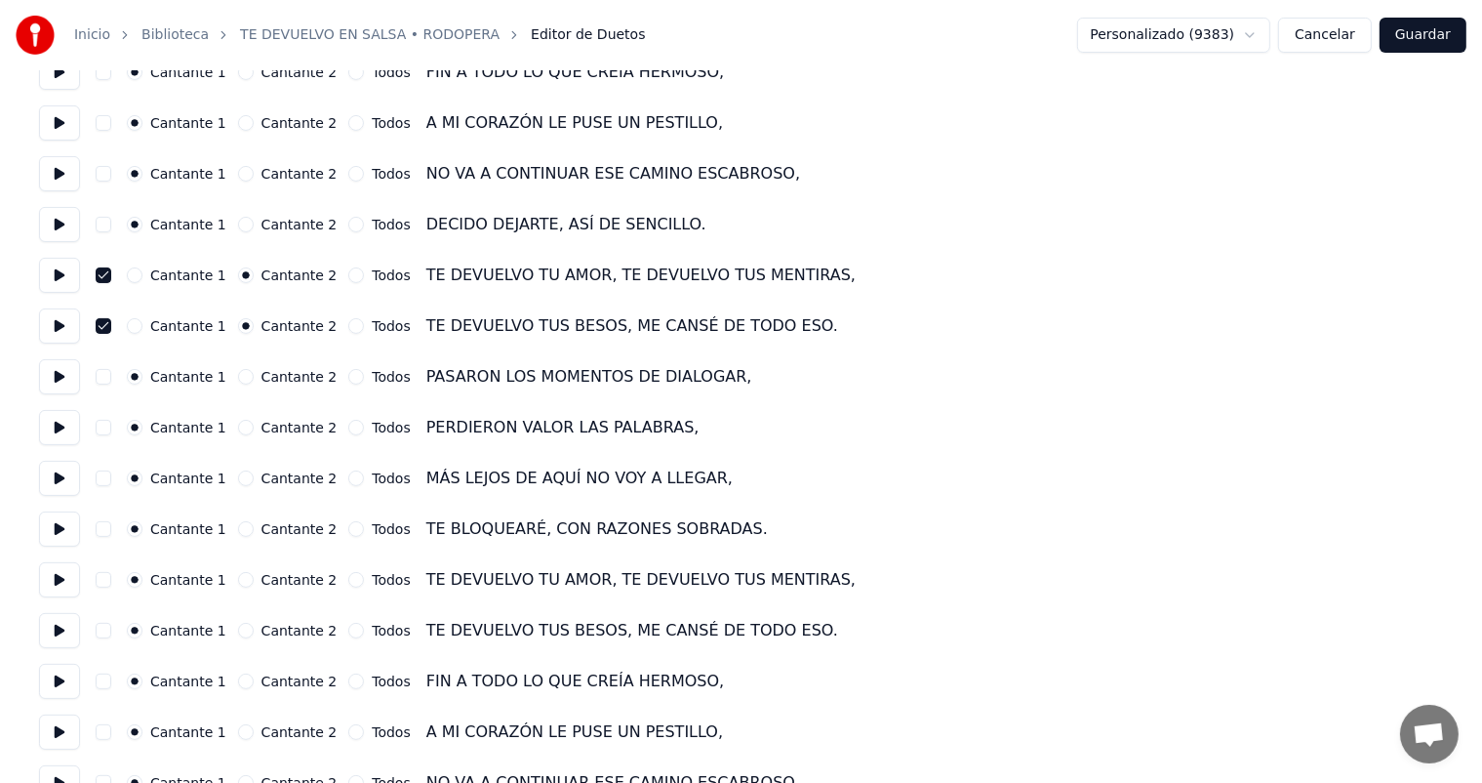
click at [242, 273] on circle "button" at bounding box center [245, 275] width 7 height 7
click at [238, 330] on button "Cantante 2" at bounding box center [246, 326] width 16 height 16
click at [104, 325] on button "button" at bounding box center [104, 326] width 16 height 16
click at [101, 274] on button "button" at bounding box center [104, 275] width 16 height 16
click at [108, 278] on button "button" at bounding box center [104, 275] width 16 height 16
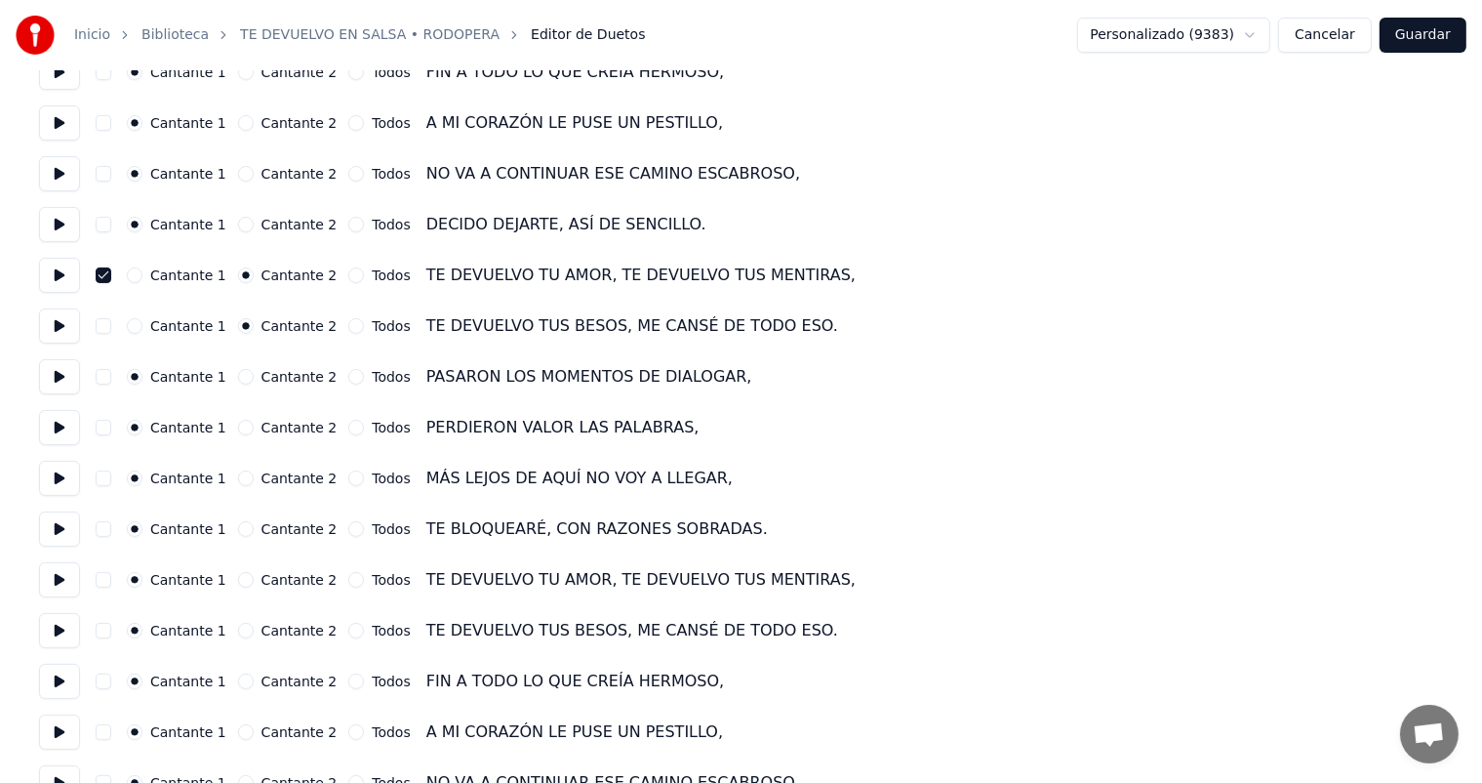
click at [103, 326] on button "button" at bounding box center [104, 326] width 16 height 16
click at [135, 277] on button "Cantante 1" at bounding box center [135, 275] width 16 height 16
click at [137, 327] on button "Cantante 1" at bounding box center [135, 326] width 16 height 16
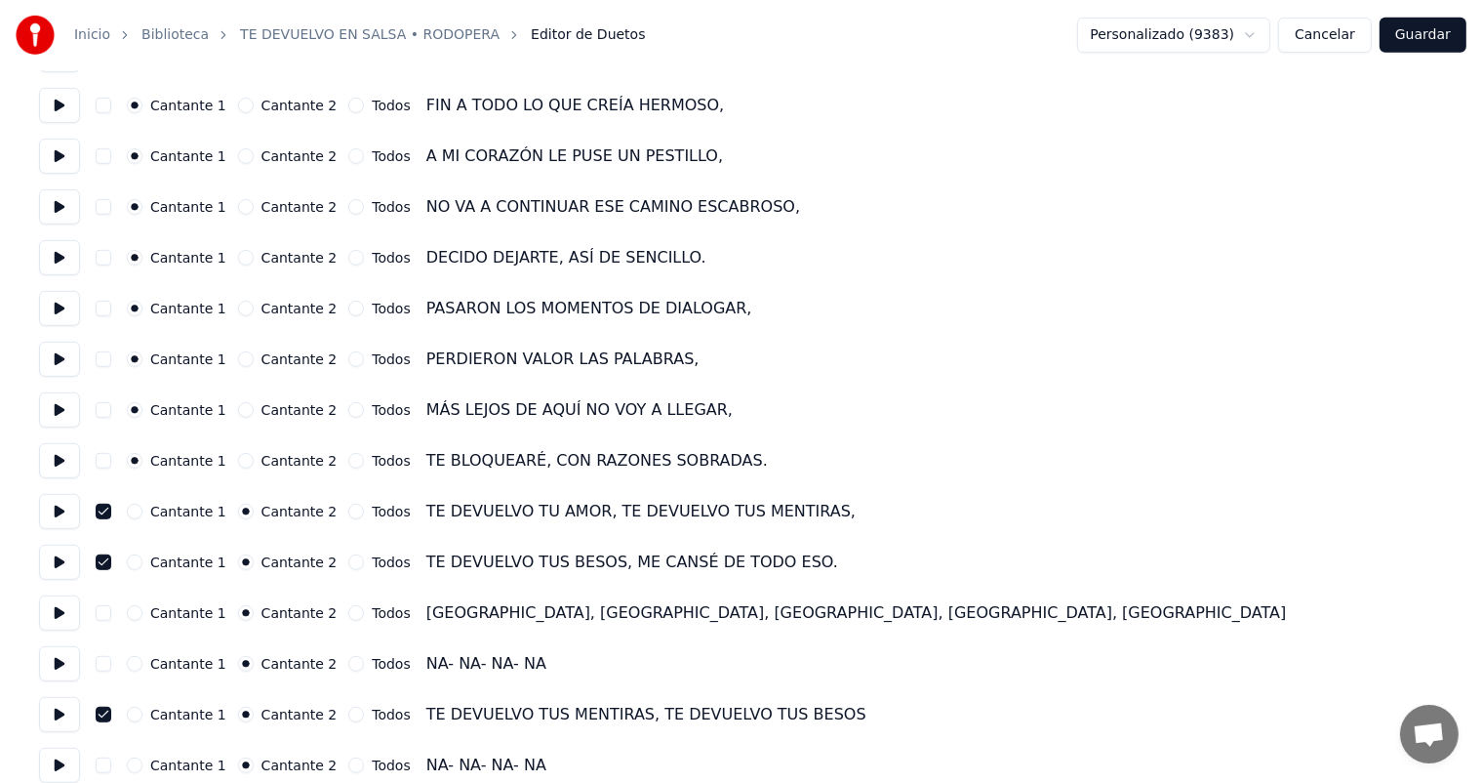
scroll to position [976, 0]
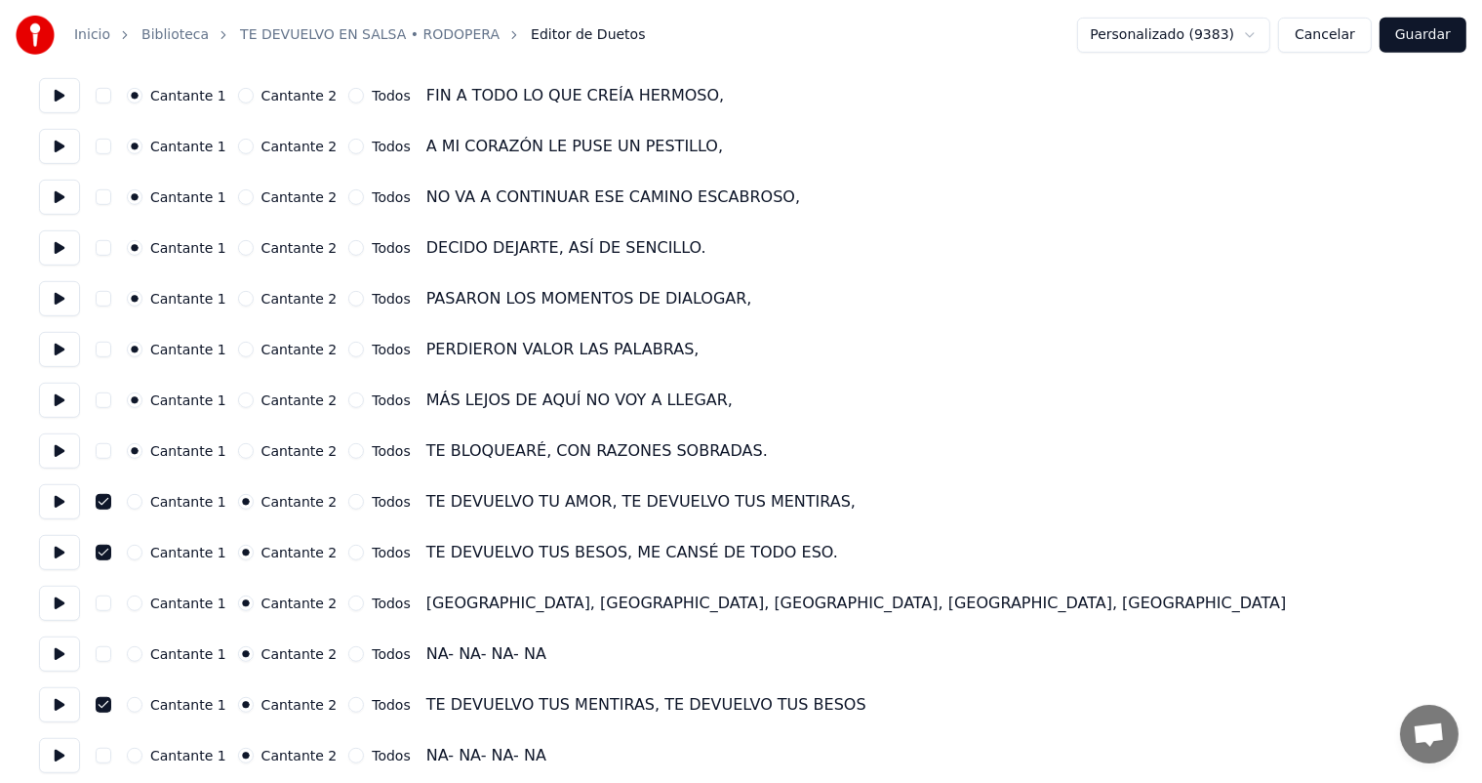
click at [134, 504] on button "Cantante 1" at bounding box center [135, 502] width 16 height 16
click at [141, 558] on div "Cantante 1" at bounding box center [177, 552] width 100 height 16
click at [135, 554] on button "Cantante 1" at bounding box center [135, 552] width 16 height 16
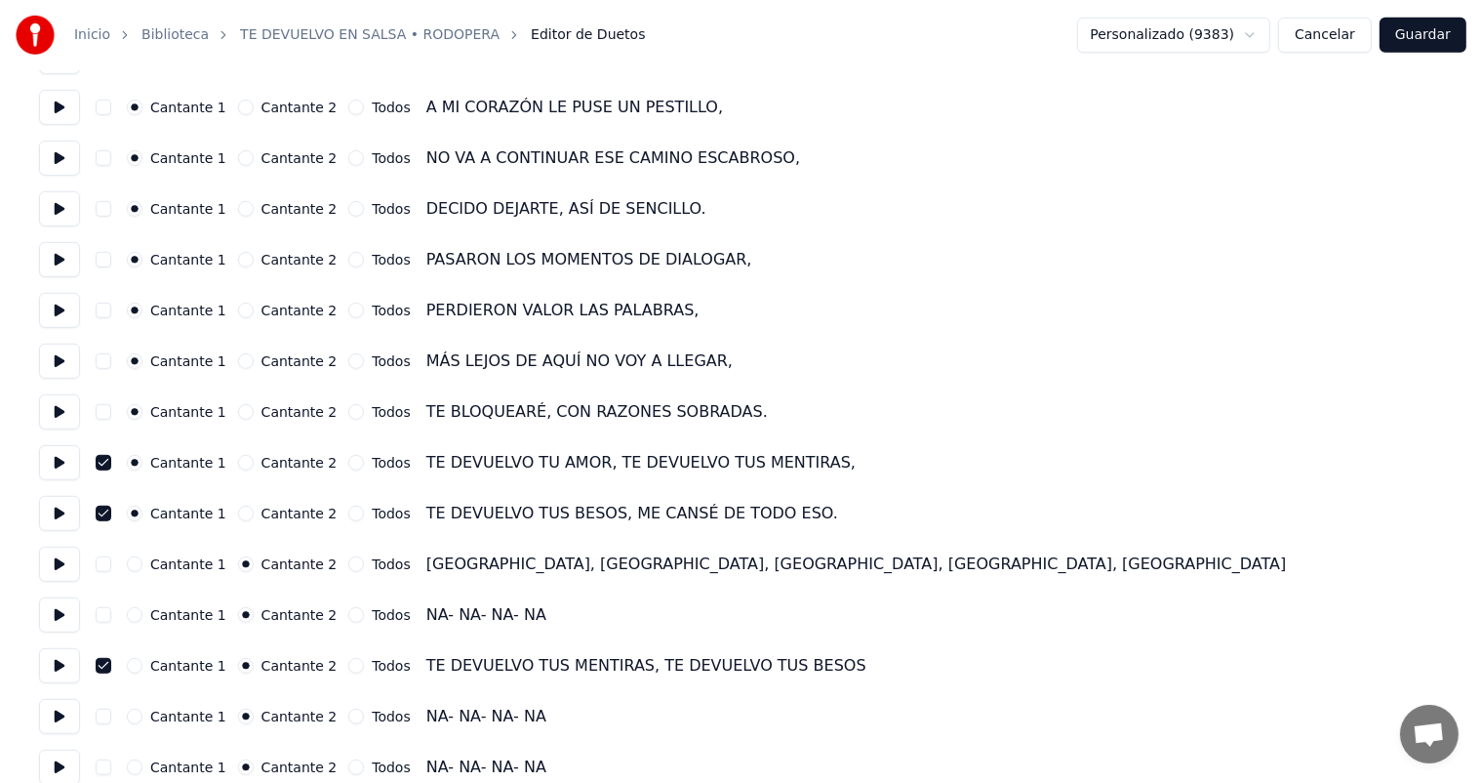
scroll to position [1036, 0]
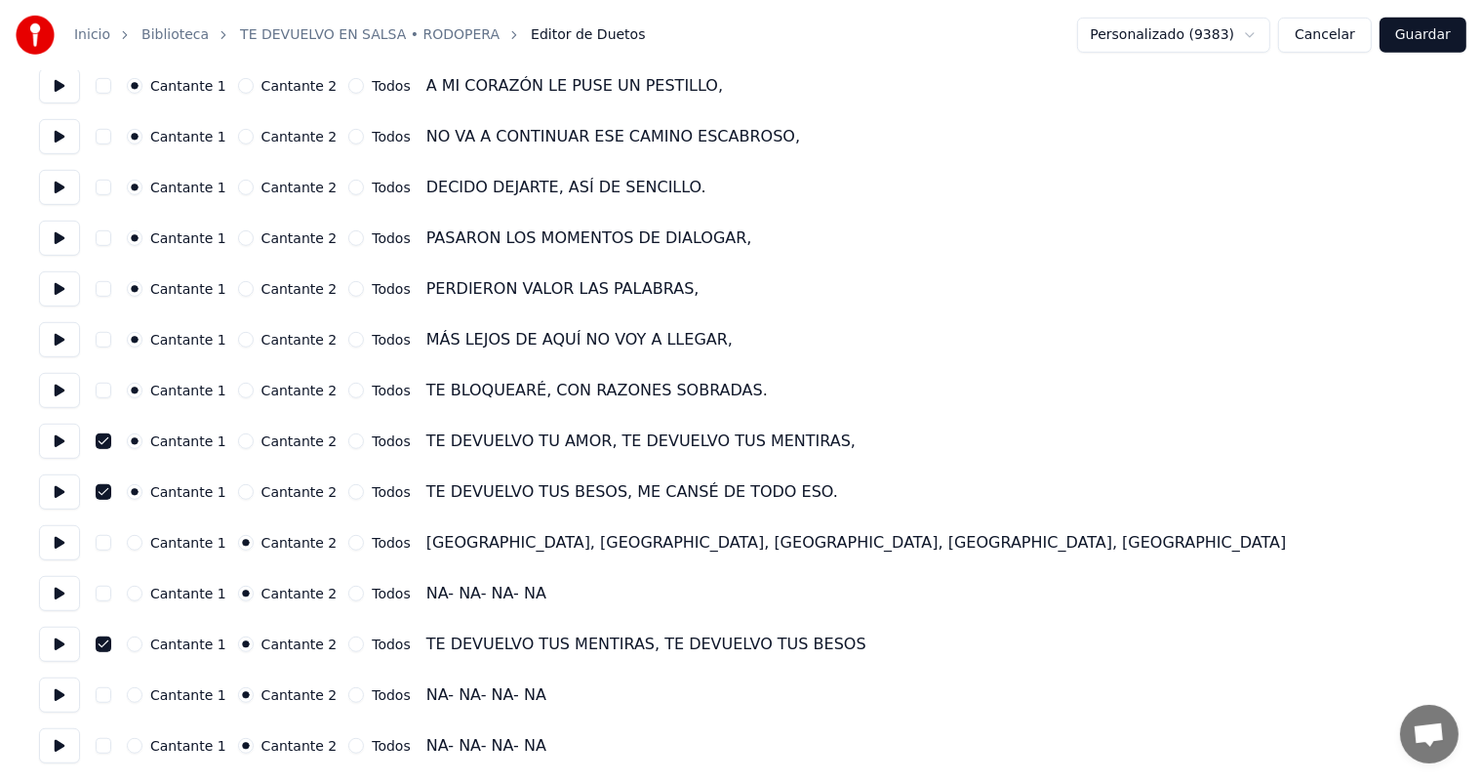
click at [105, 547] on button "button" at bounding box center [104, 543] width 16 height 16
click at [101, 597] on button "button" at bounding box center [104, 593] width 16 height 16
click at [134, 539] on button "Cantante 1" at bounding box center [135, 543] width 16 height 16
click at [136, 589] on button "Cantante 1" at bounding box center [135, 593] width 16 height 16
click at [137, 644] on button "Cantante 1" at bounding box center [135, 644] width 16 height 16
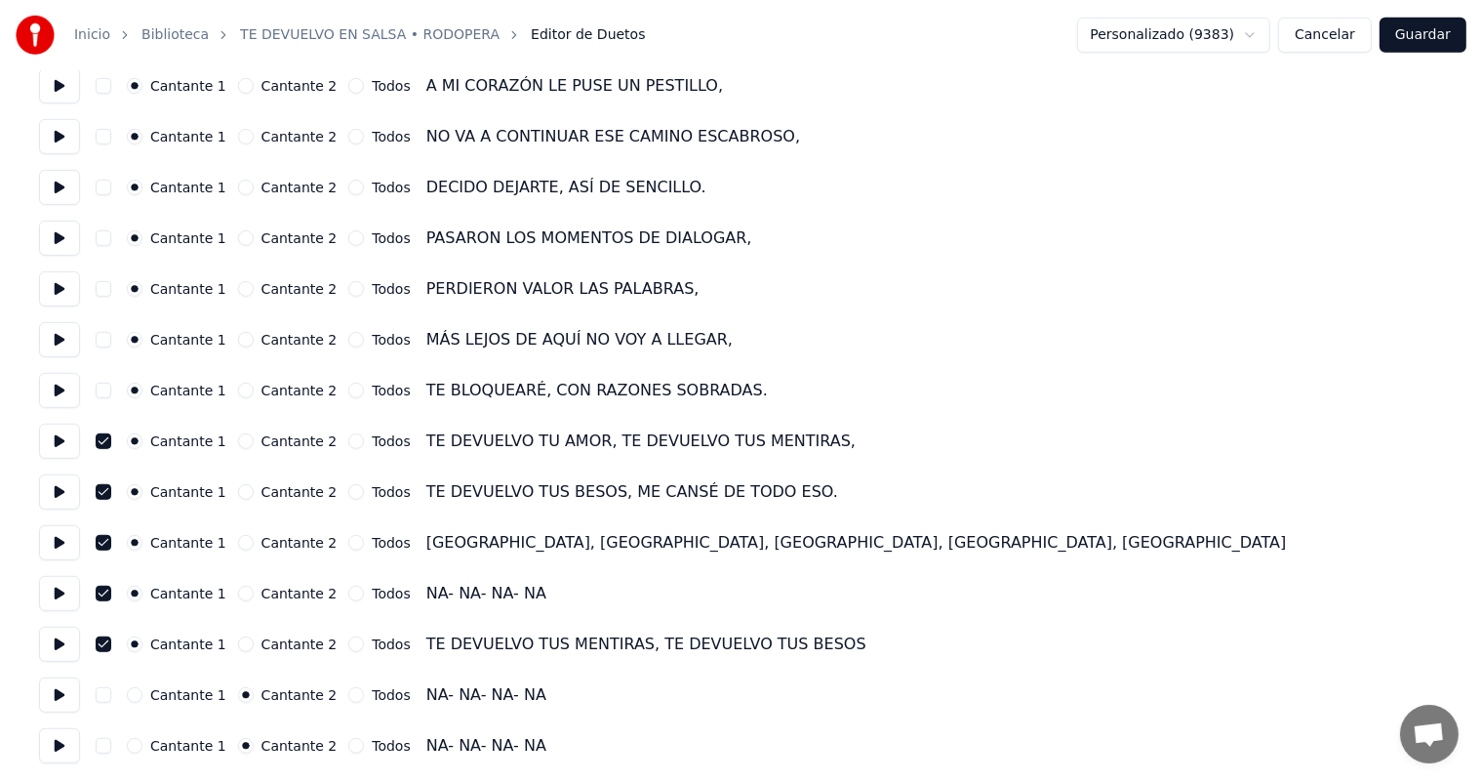
click at [101, 589] on button "button" at bounding box center [104, 593] width 16 height 16
click at [105, 542] on button "button" at bounding box center [104, 543] width 16 height 16
click at [238, 544] on button "Cantante 2" at bounding box center [246, 543] width 16 height 16
click at [238, 593] on button "Cantante 2" at bounding box center [246, 593] width 16 height 16
click at [132, 697] on button "Cantante 1" at bounding box center [135, 695] width 16 height 16
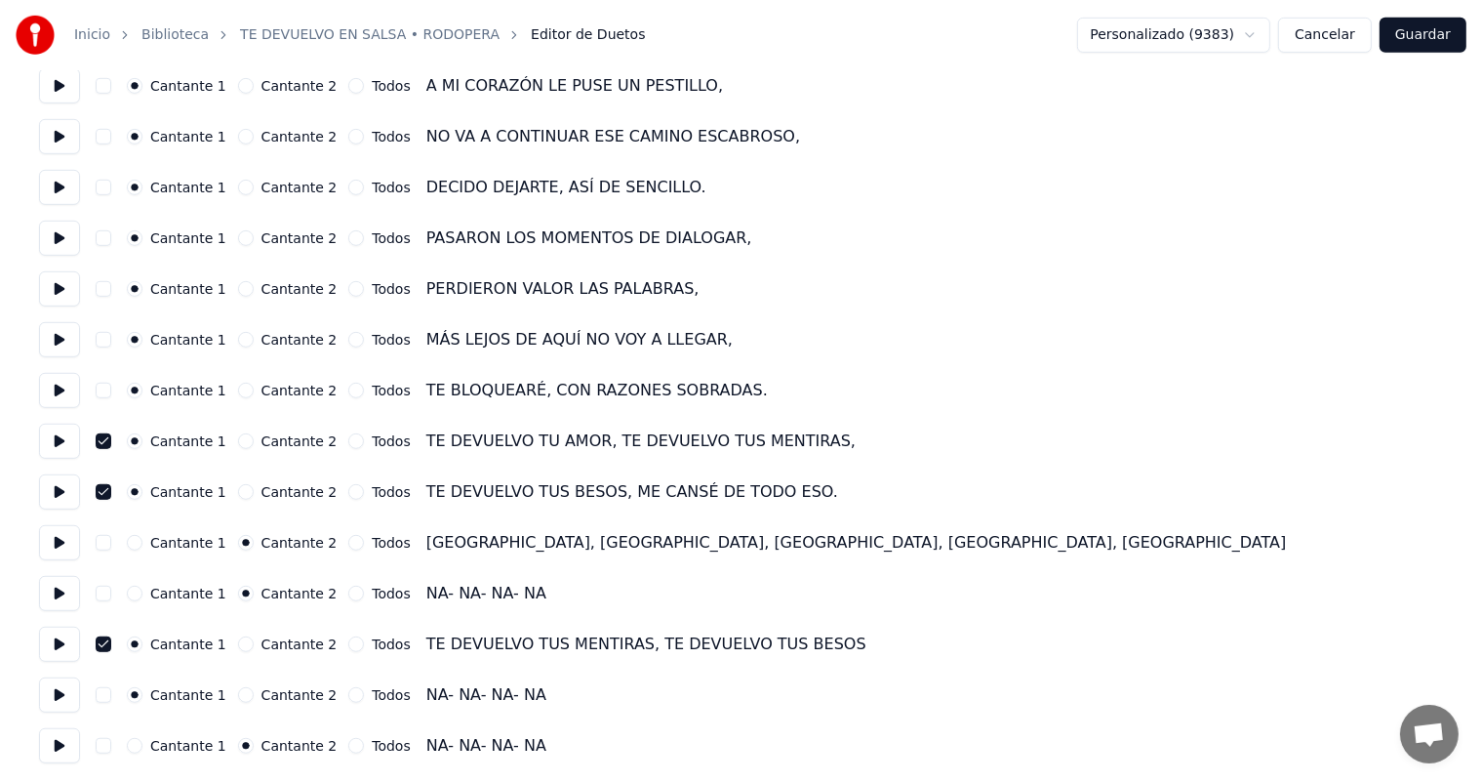
click at [131, 749] on button "Cantante 1" at bounding box center [135, 746] width 16 height 16
click at [1421, 43] on button "Guardar" at bounding box center [1423, 35] width 87 height 35
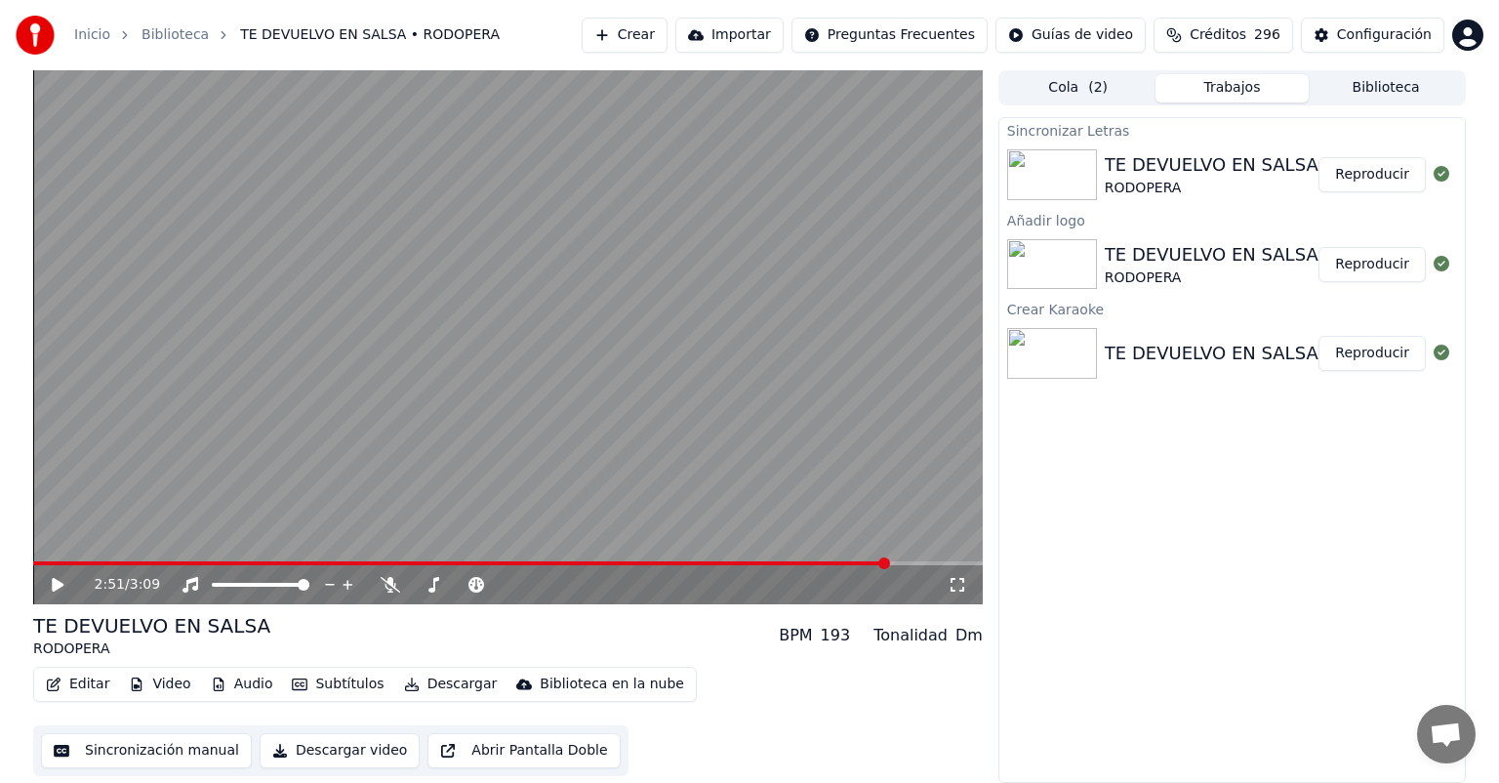
click at [887, 561] on span at bounding box center [461, 563] width 856 height 4
click at [825, 560] on video at bounding box center [507, 337] width 949 height 534
click at [835, 565] on span at bounding box center [464, 563] width 863 height 4
click at [887, 559] on video at bounding box center [507, 337] width 949 height 534
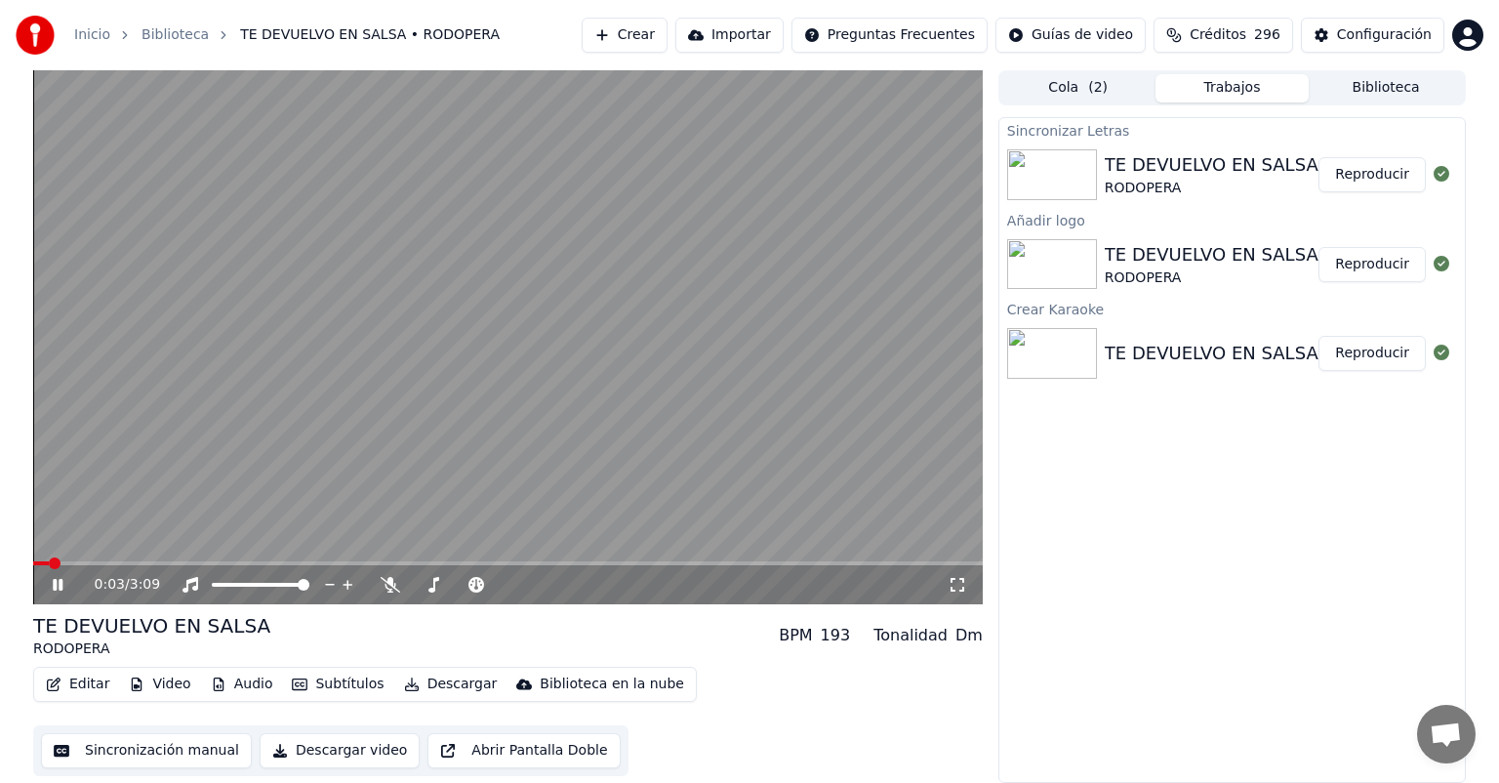
click at [895, 558] on video at bounding box center [507, 337] width 949 height 534
click at [899, 558] on video at bounding box center [507, 337] width 949 height 534
click at [536, 560] on video at bounding box center [507, 337] width 949 height 534
click at [93, 683] on button "Editar" at bounding box center [77, 683] width 79 height 27
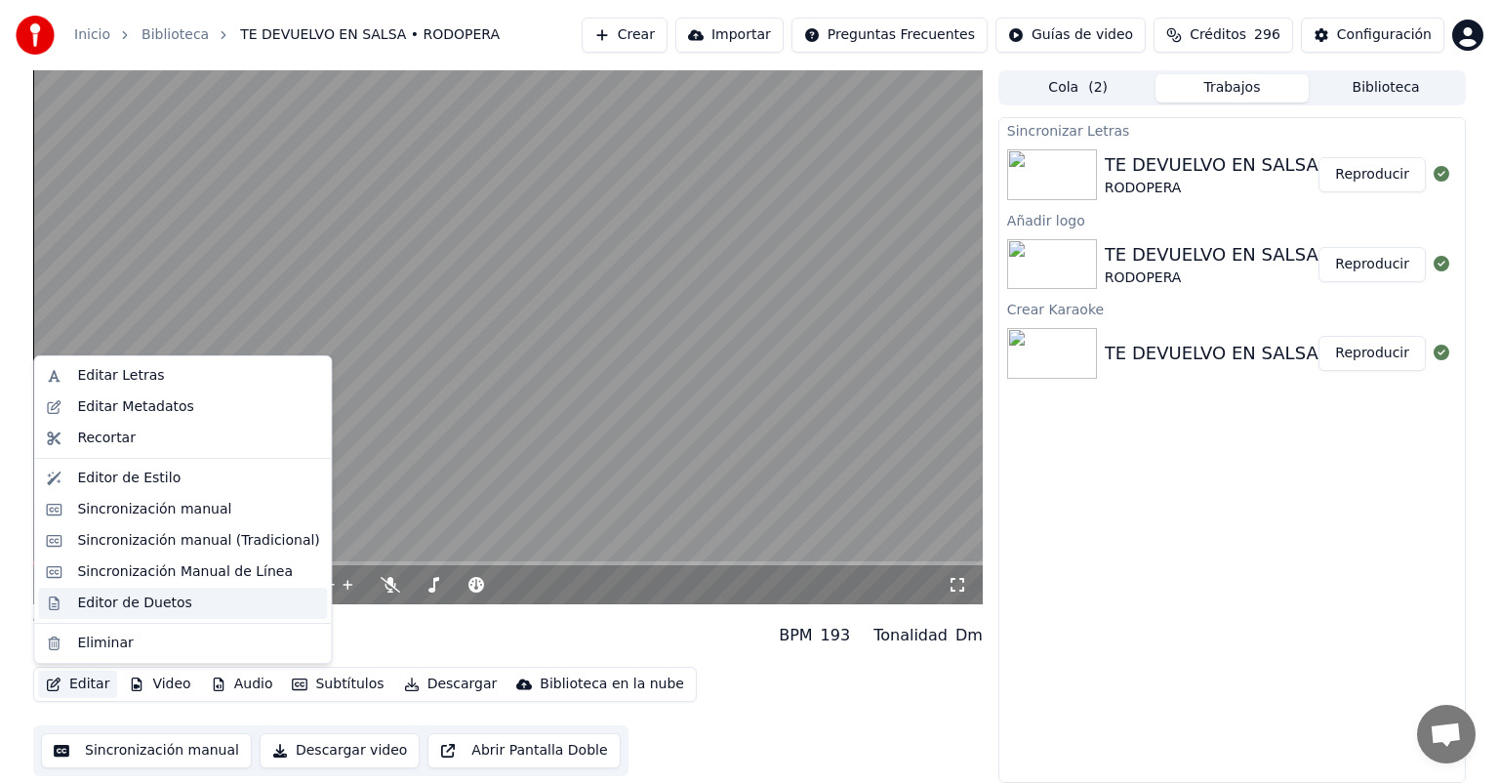
click at [151, 603] on div "Editor de Duetos" at bounding box center [134, 603] width 114 height 20
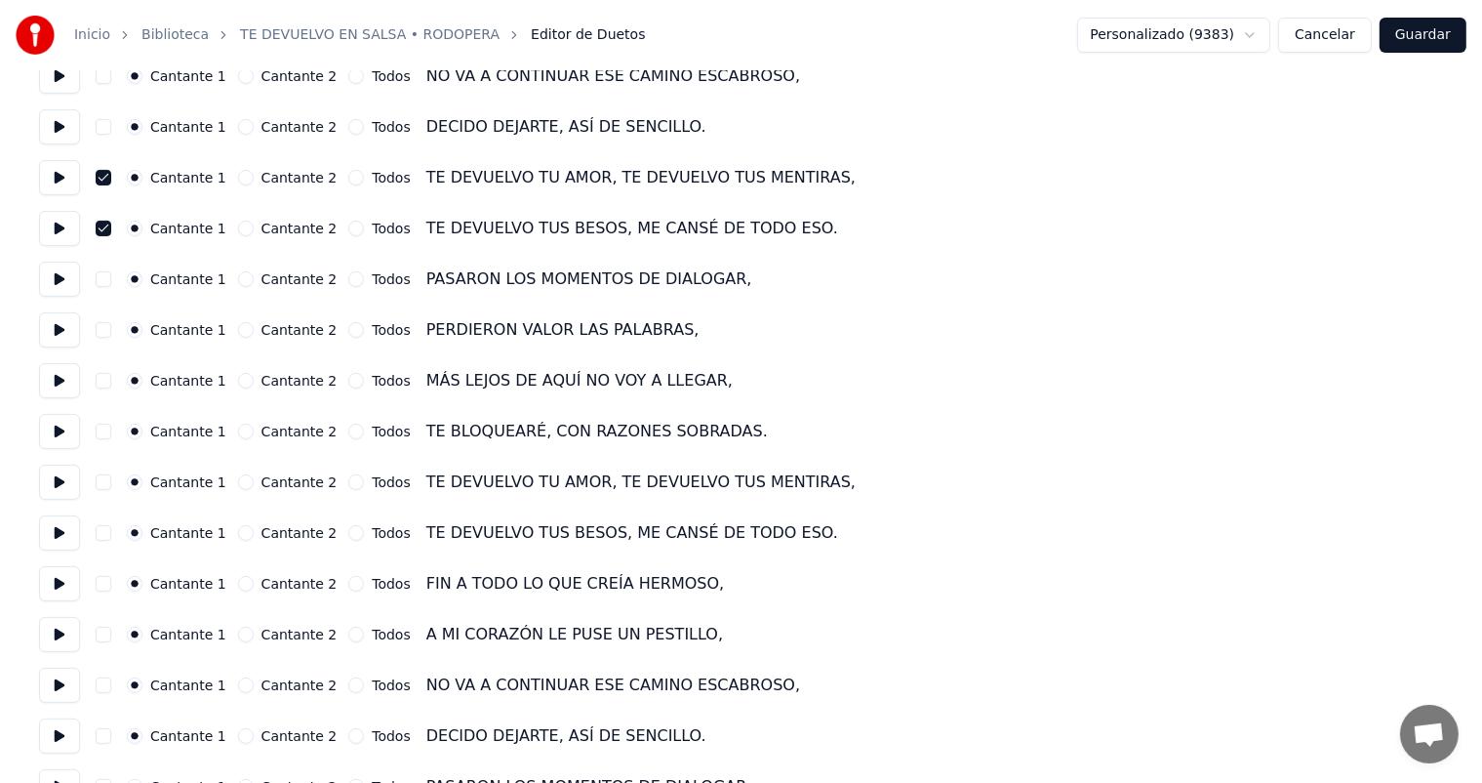
scroll to position [585, 0]
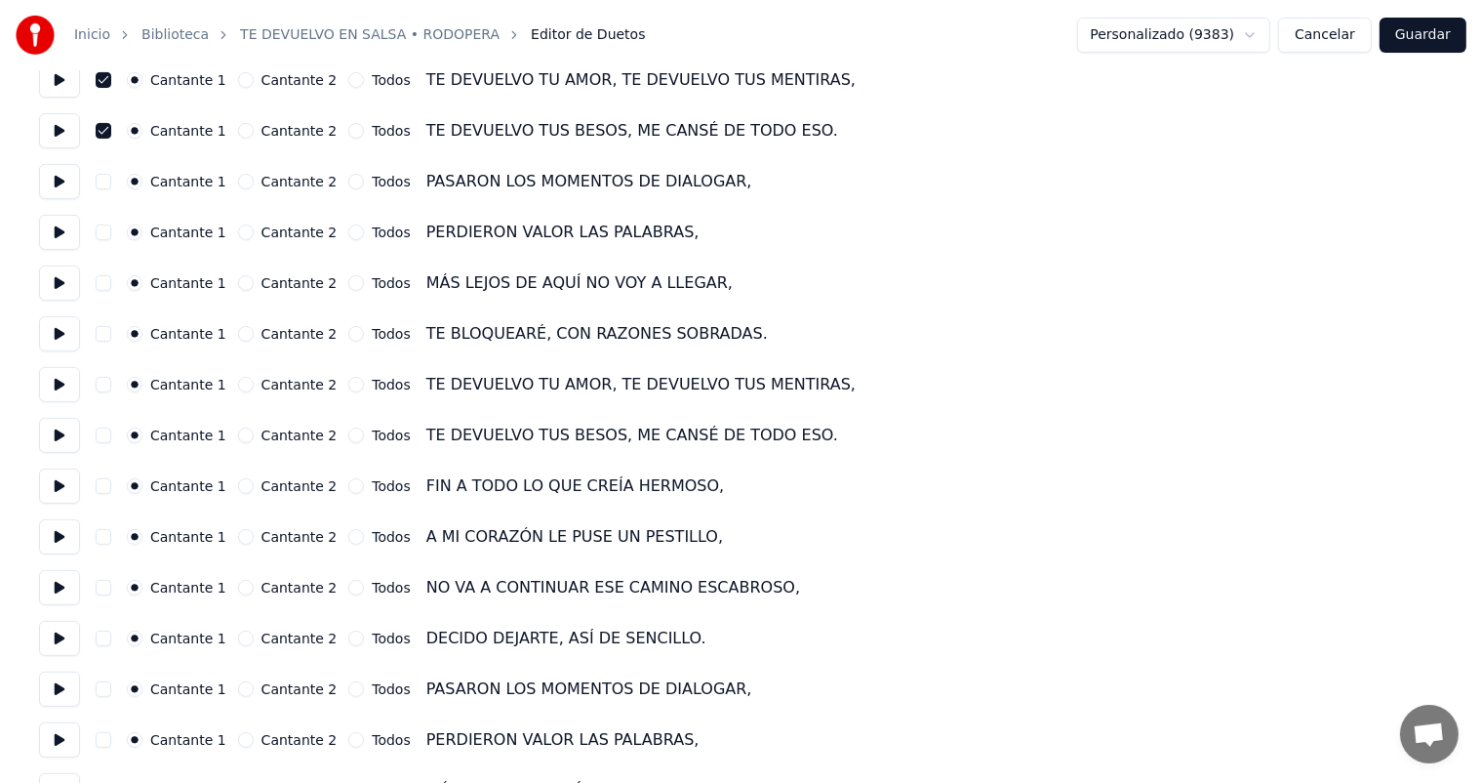
click at [101, 433] on button "button" at bounding box center [104, 435] width 16 height 16
click at [102, 484] on button "button" at bounding box center [104, 486] width 16 height 16
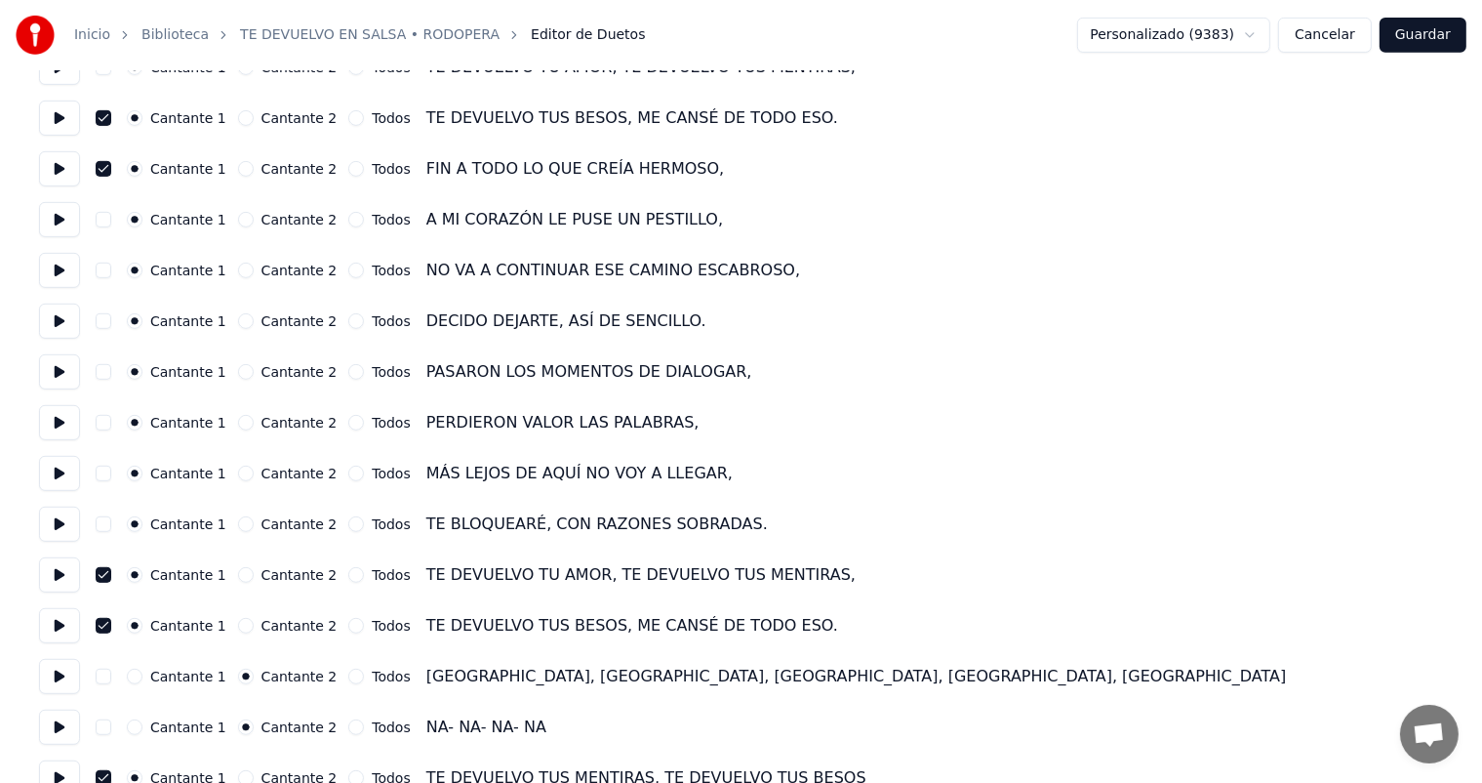
scroll to position [1036, 0]
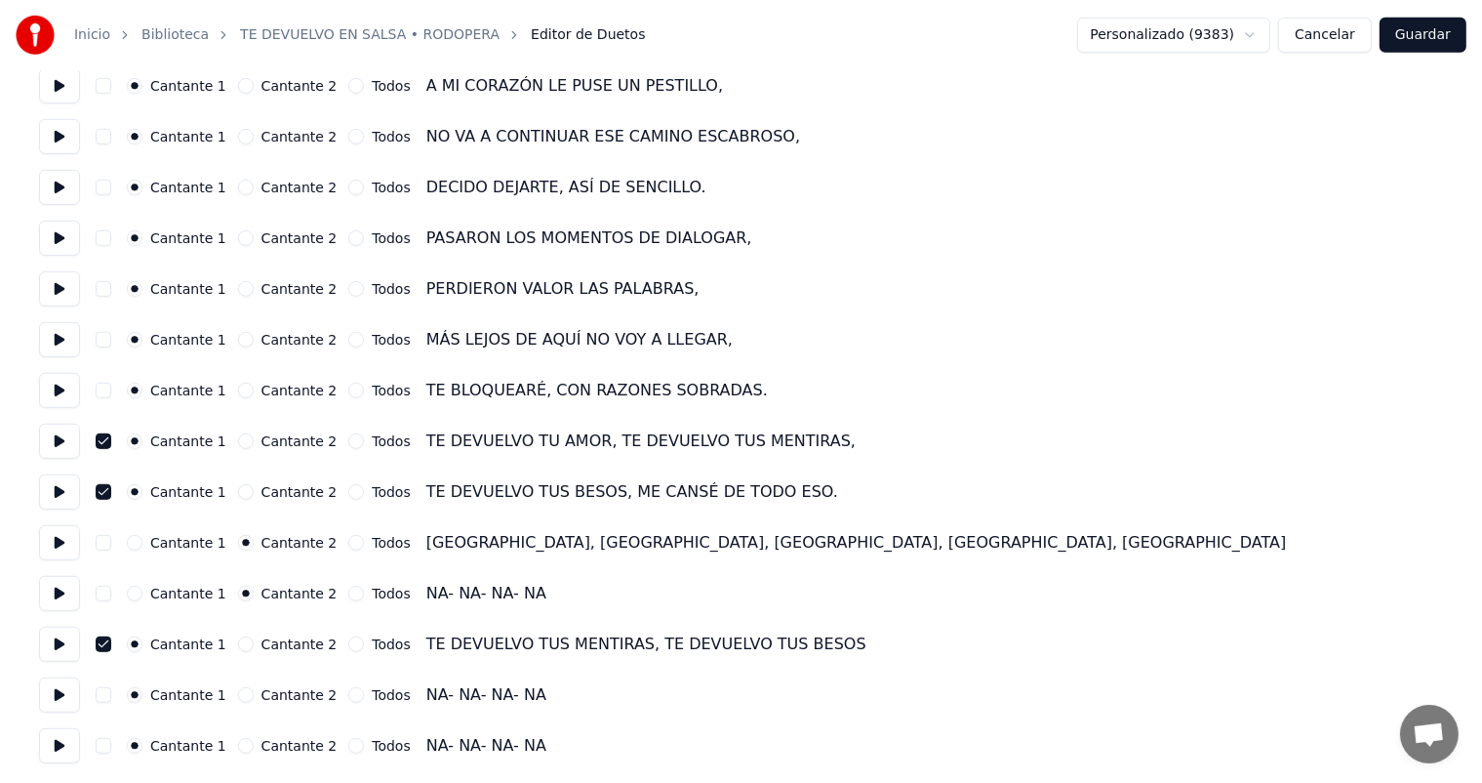
click at [102, 542] on button "button" at bounding box center [104, 543] width 16 height 16
click at [101, 591] on button "button" at bounding box center [104, 593] width 16 height 16
click at [98, 700] on button "button" at bounding box center [104, 695] width 16 height 16
click at [99, 745] on button "button" at bounding box center [104, 746] width 16 height 16
click at [1058, 542] on div "[GEOGRAPHIC_DATA], [GEOGRAPHIC_DATA], [GEOGRAPHIC_DATA], [GEOGRAPHIC_DATA], [GE…" at bounding box center [856, 542] width 861 height 23
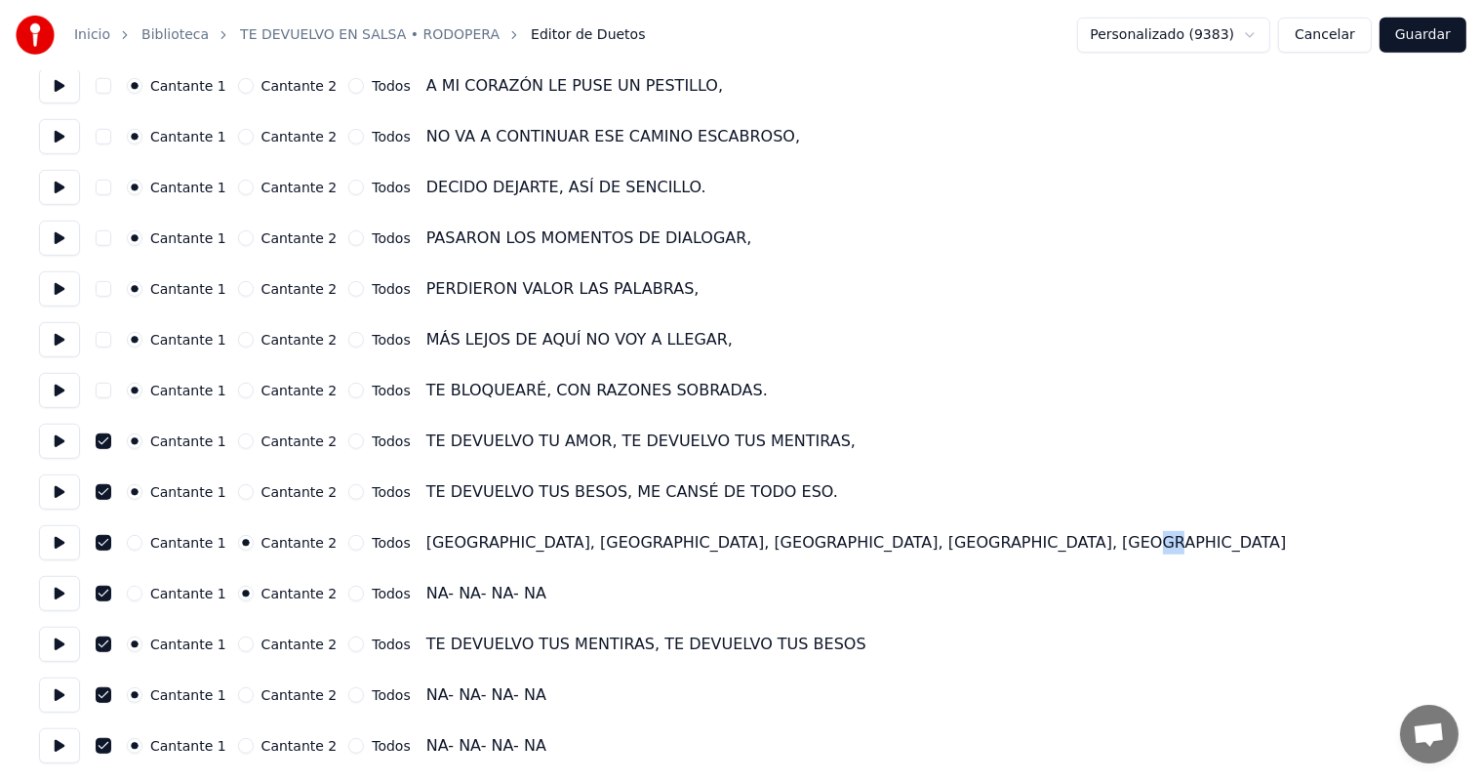
drag, startPoint x: 1042, startPoint y: 540, endPoint x: 1076, endPoint y: 538, distance: 34.2
click at [1076, 538] on div "Cantante 1 Cantante 2 Todos [GEOGRAPHIC_DATA], [GEOGRAPHIC_DATA], [GEOGRAPHIC_D…" at bounding box center [741, 542] width 1404 height 35
click at [1420, 36] on button "Guardar" at bounding box center [1423, 35] width 87 height 35
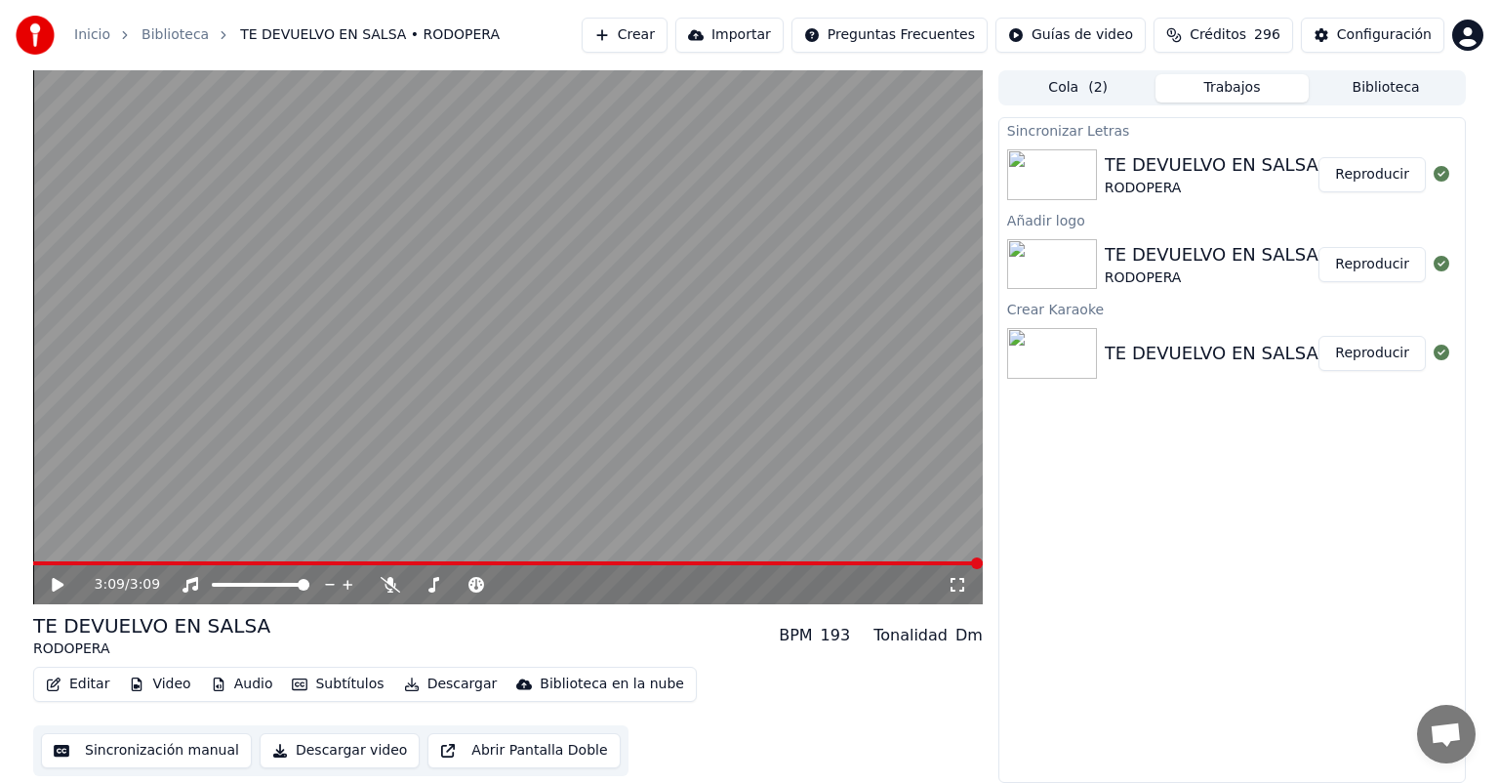
click at [84, 683] on button "Editar" at bounding box center [77, 683] width 79 height 27
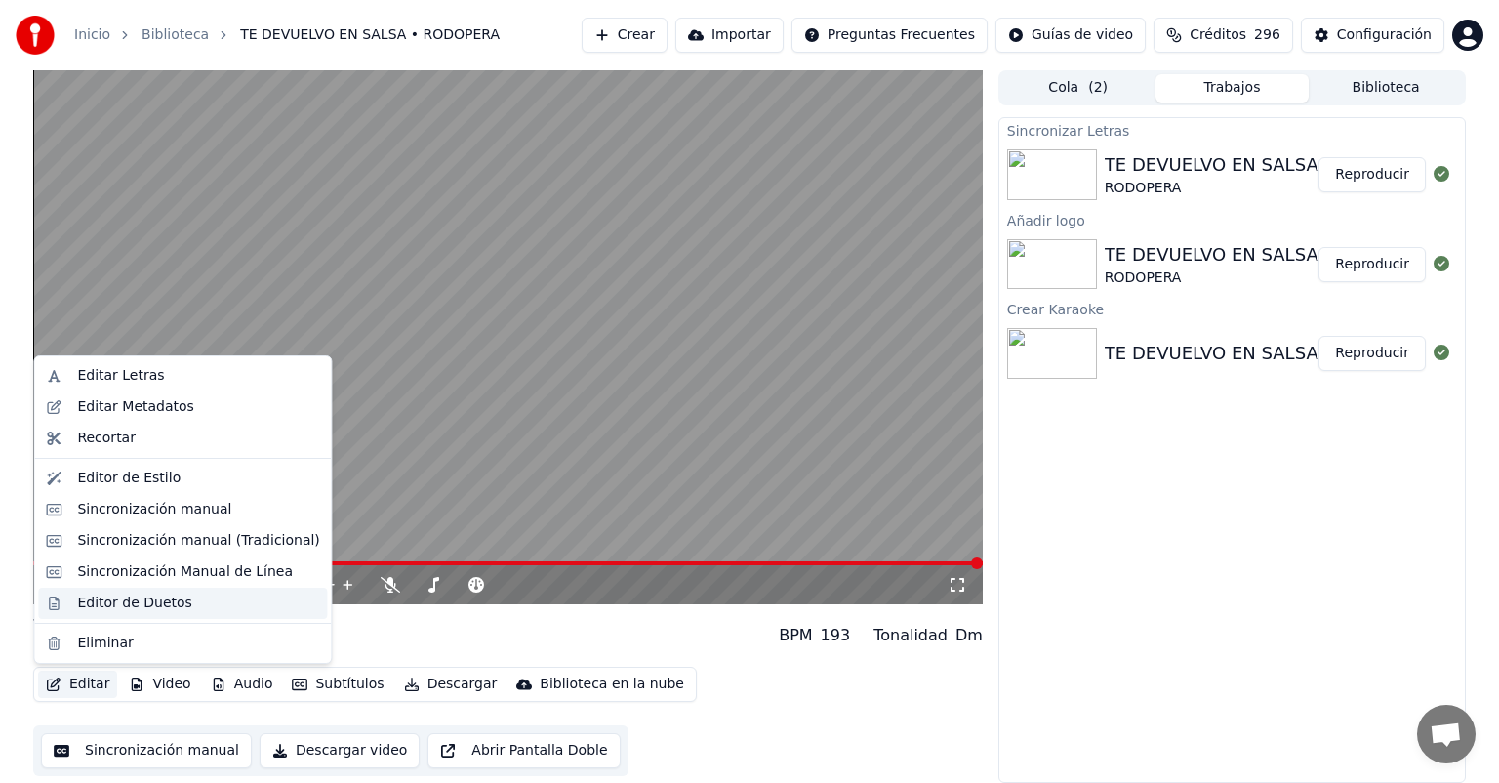
click at [79, 597] on div "Editor de Duetos" at bounding box center [134, 603] width 114 height 20
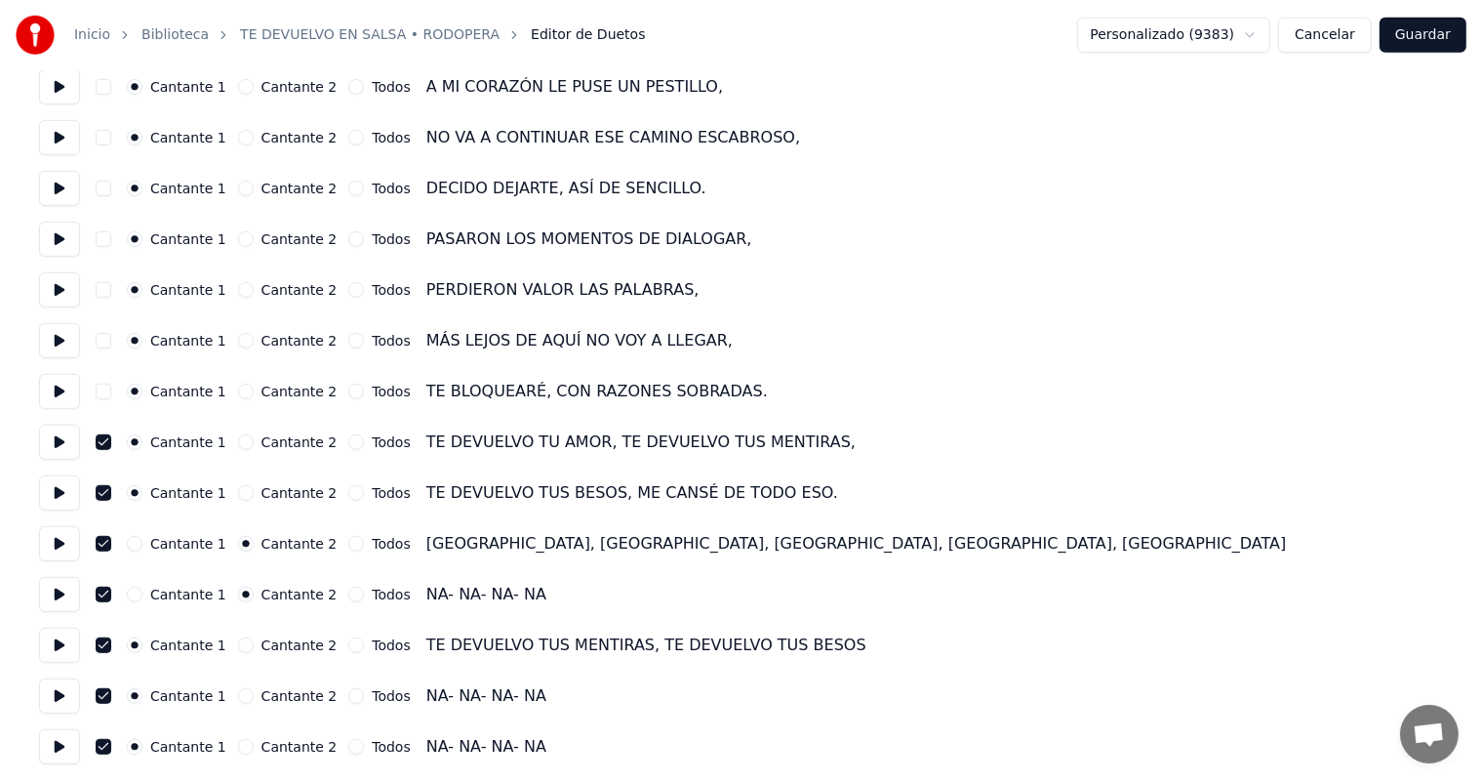
scroll to position [1036, 0]
click at [100, 644] on button "button" at bounding box center [104, 644] width 16 height 16
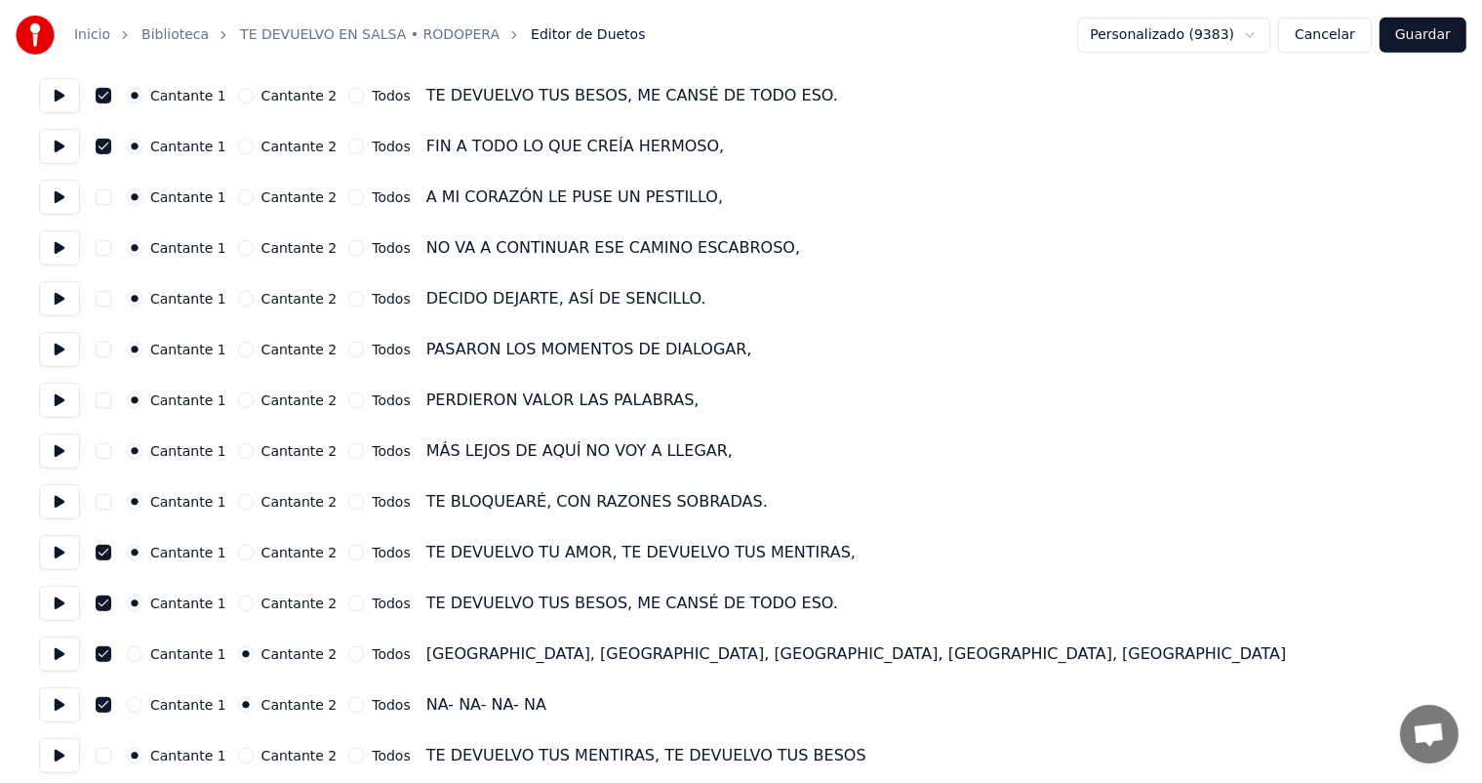
scroll to position [744, 0]
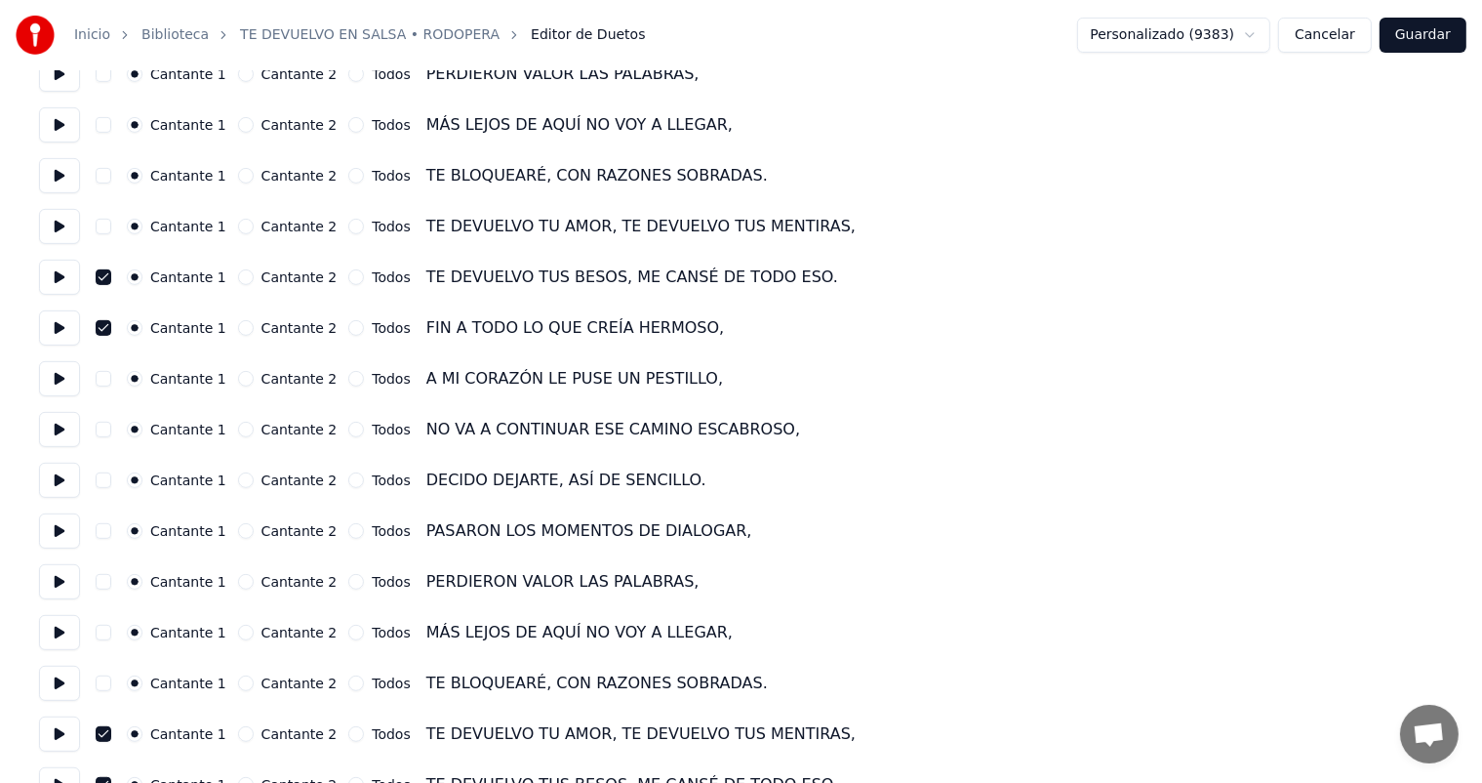
click at [105, 224] on button "button" at bounding box center [104, 227] width 16 height 16
click at [104, 329] on button "button" at bounding box center [104, 328] width 16 height 16
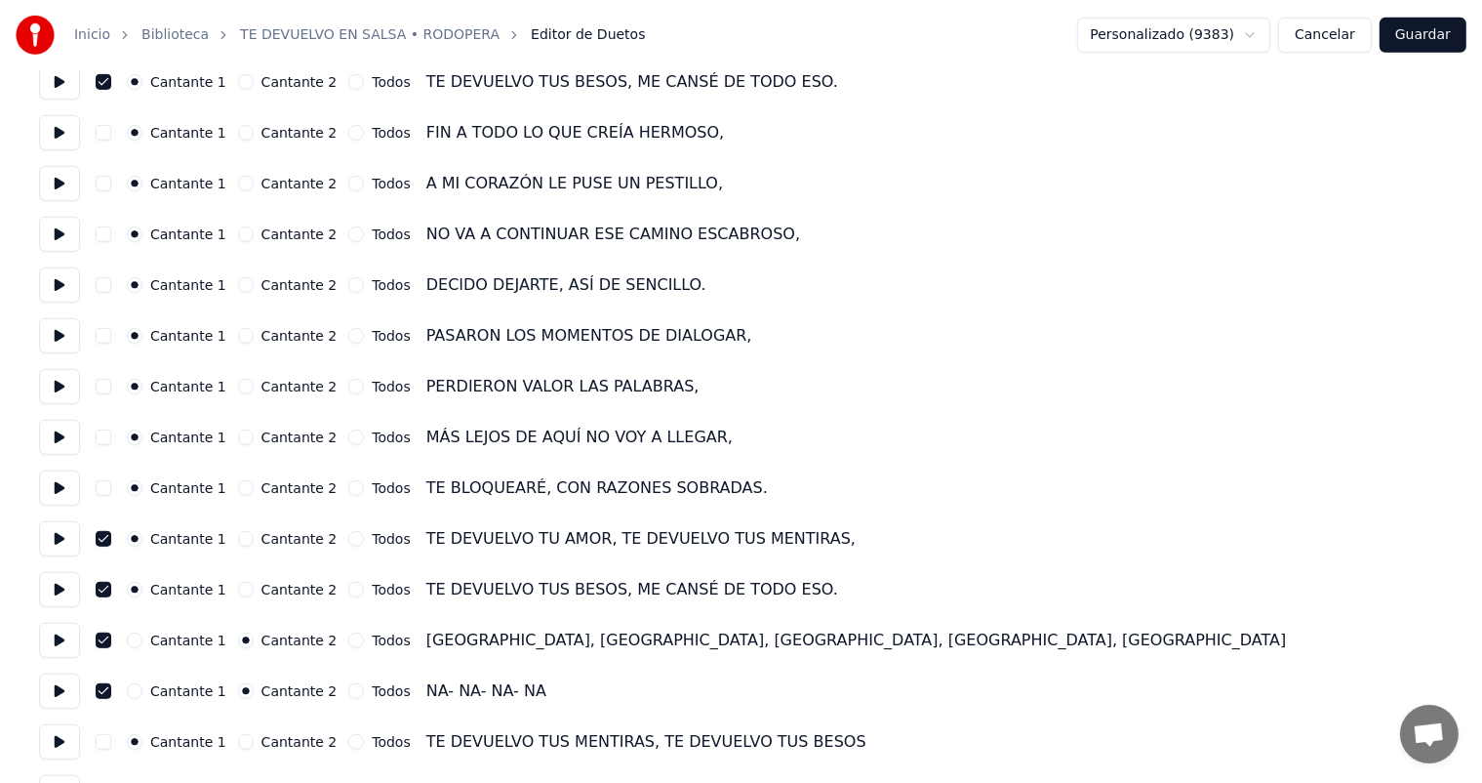
scroll to position [1036, 0]
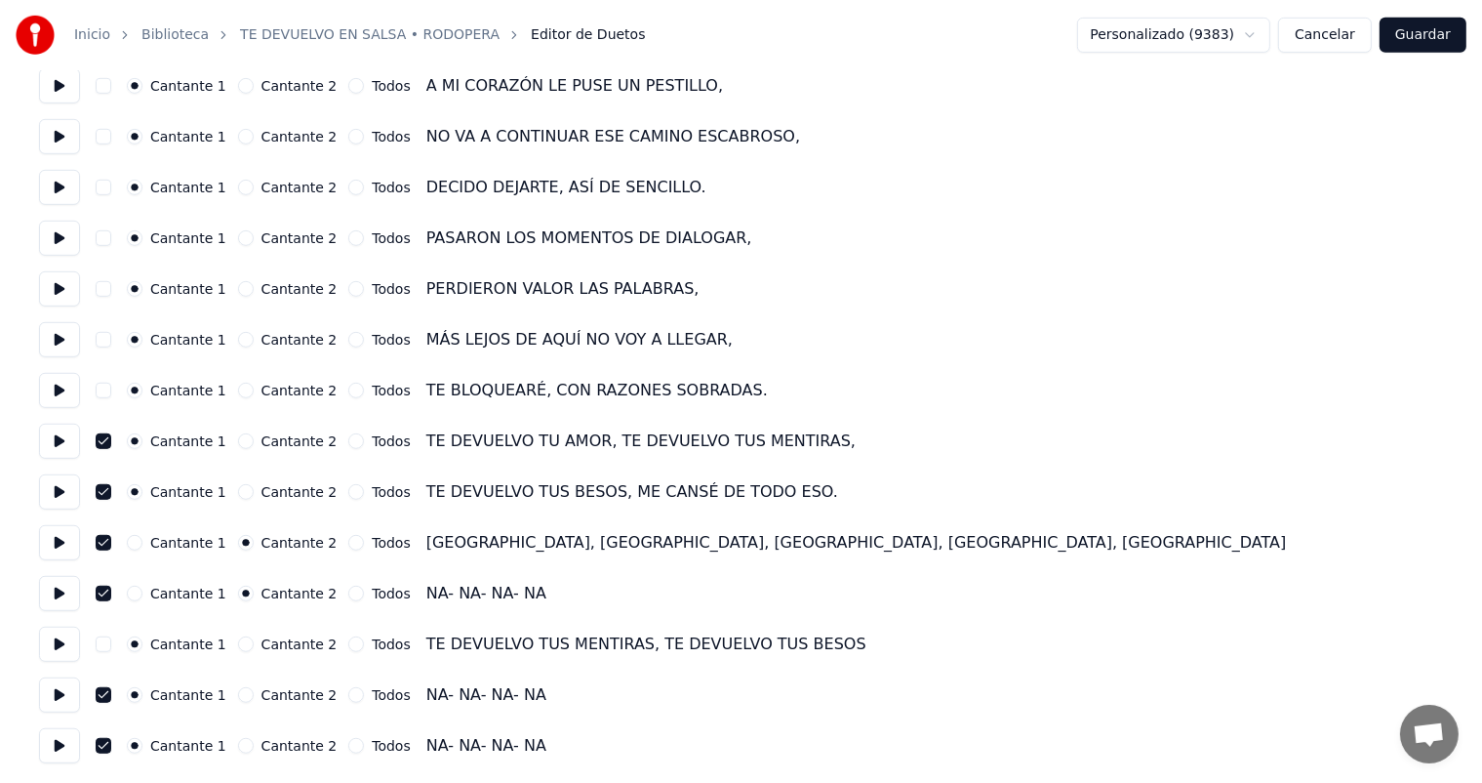
click at [1427, 33] on button "Guardar" at bounding box center [1423, 35] width 87 height 35
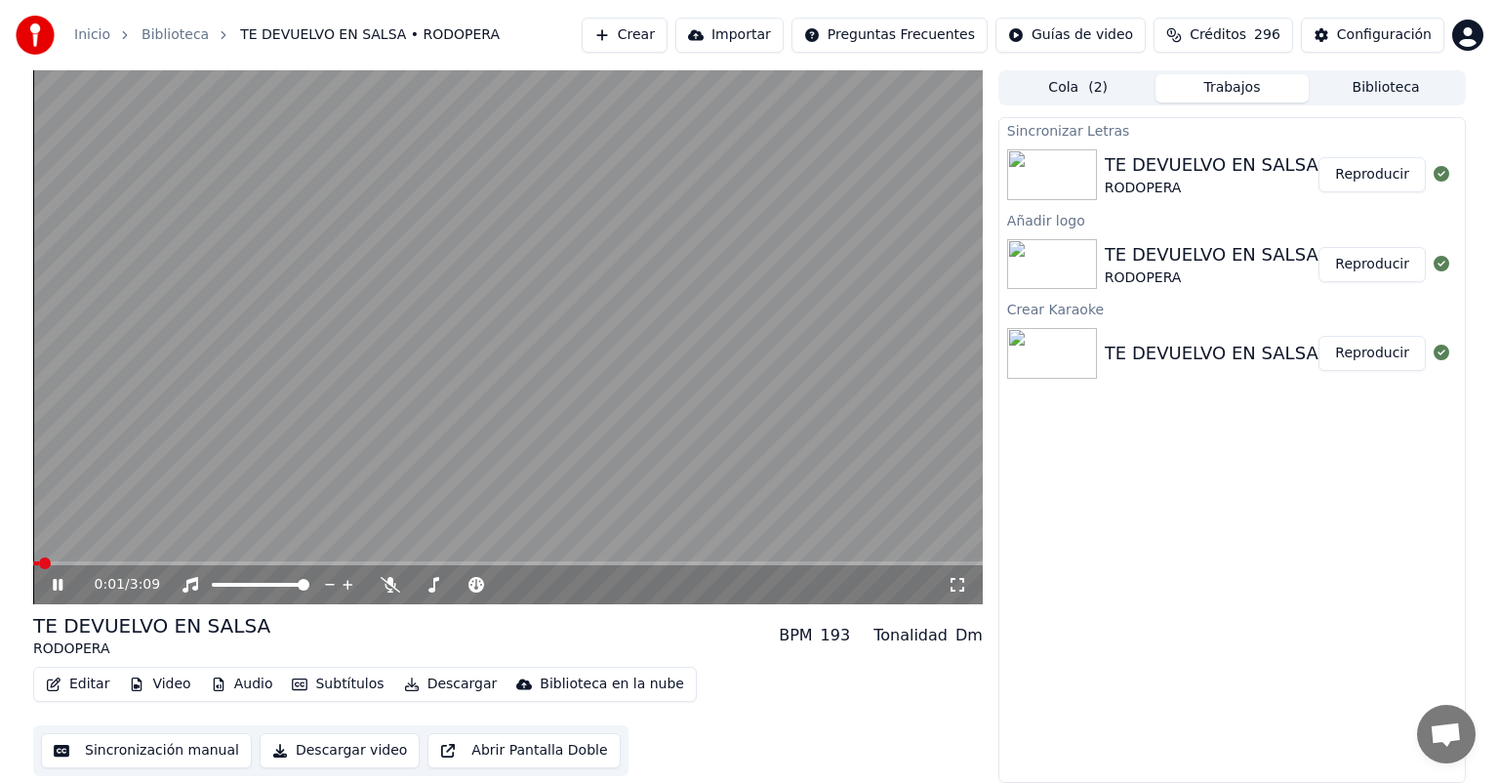
click at [59, 580] on icon at bounding box center [58, 585] width 10 height 12
click at [54, 584] on icon at bounding box center [58, 585] width 12 height 14
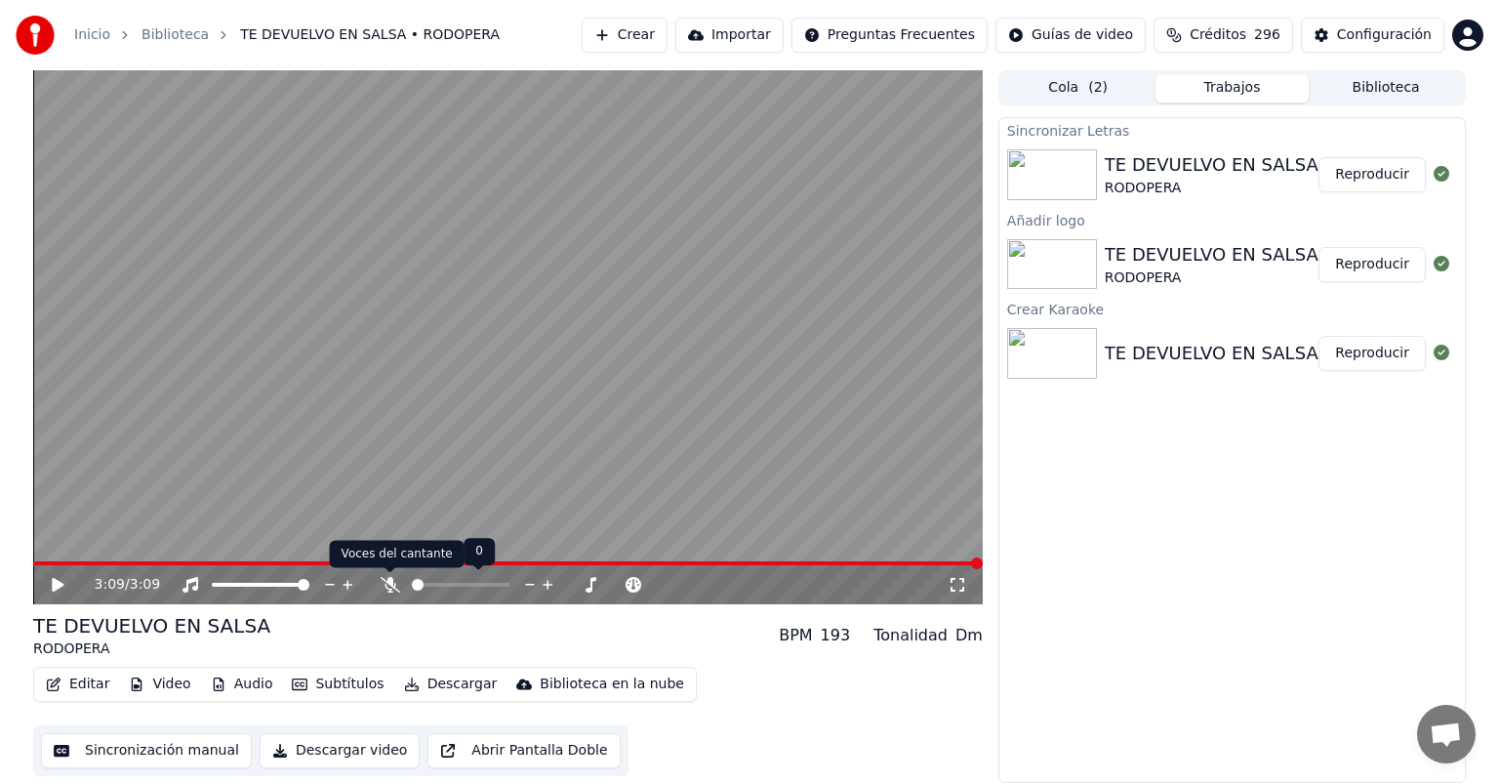
click at [388, 583] on icon at bounding box center [391, 585] width 20 height 16
click at [52, 578] on icon at bounding box center [72, 585] width 46 height 16
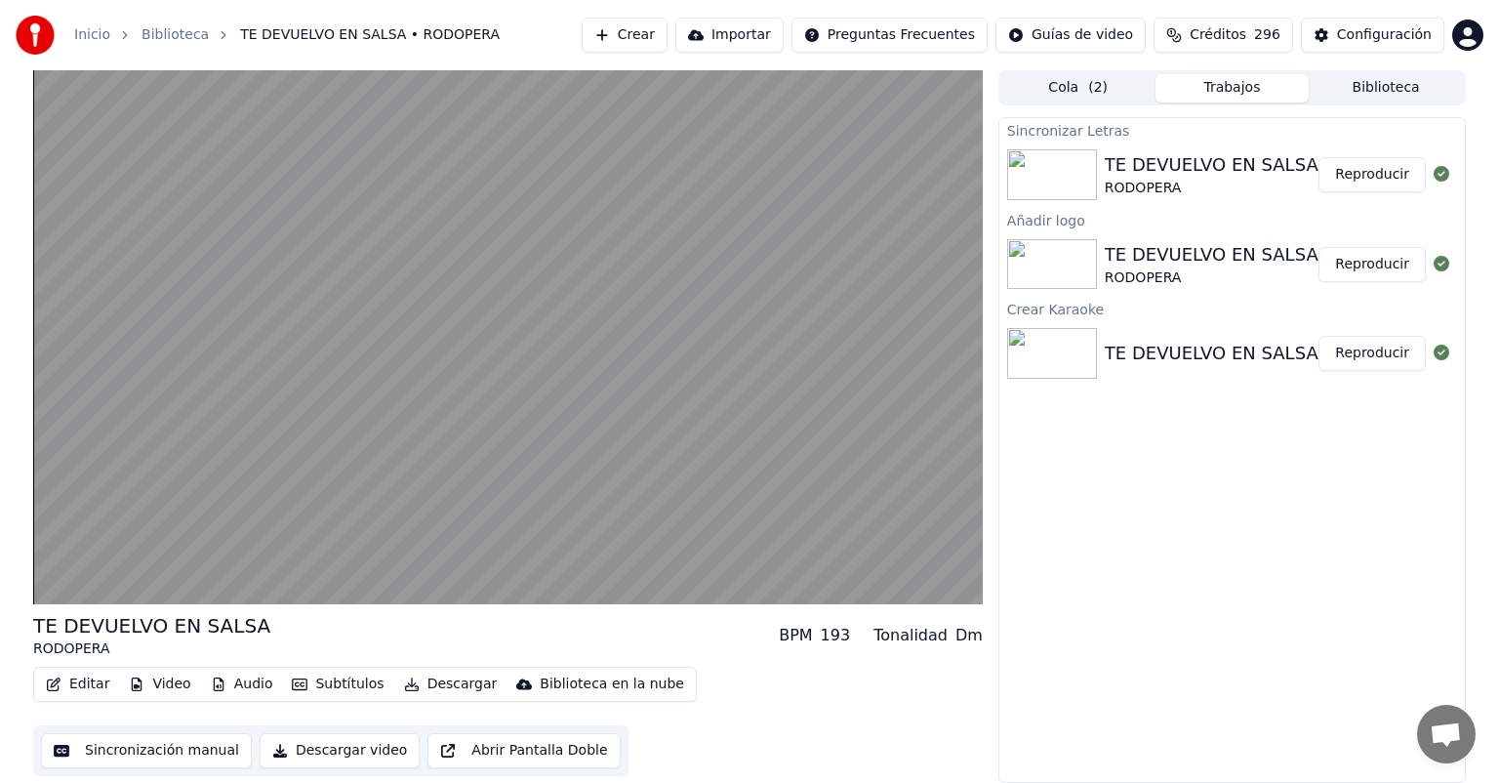
click at [440, 683] on button "Descargar" at bounding box center [450, 683] width 109 height 27
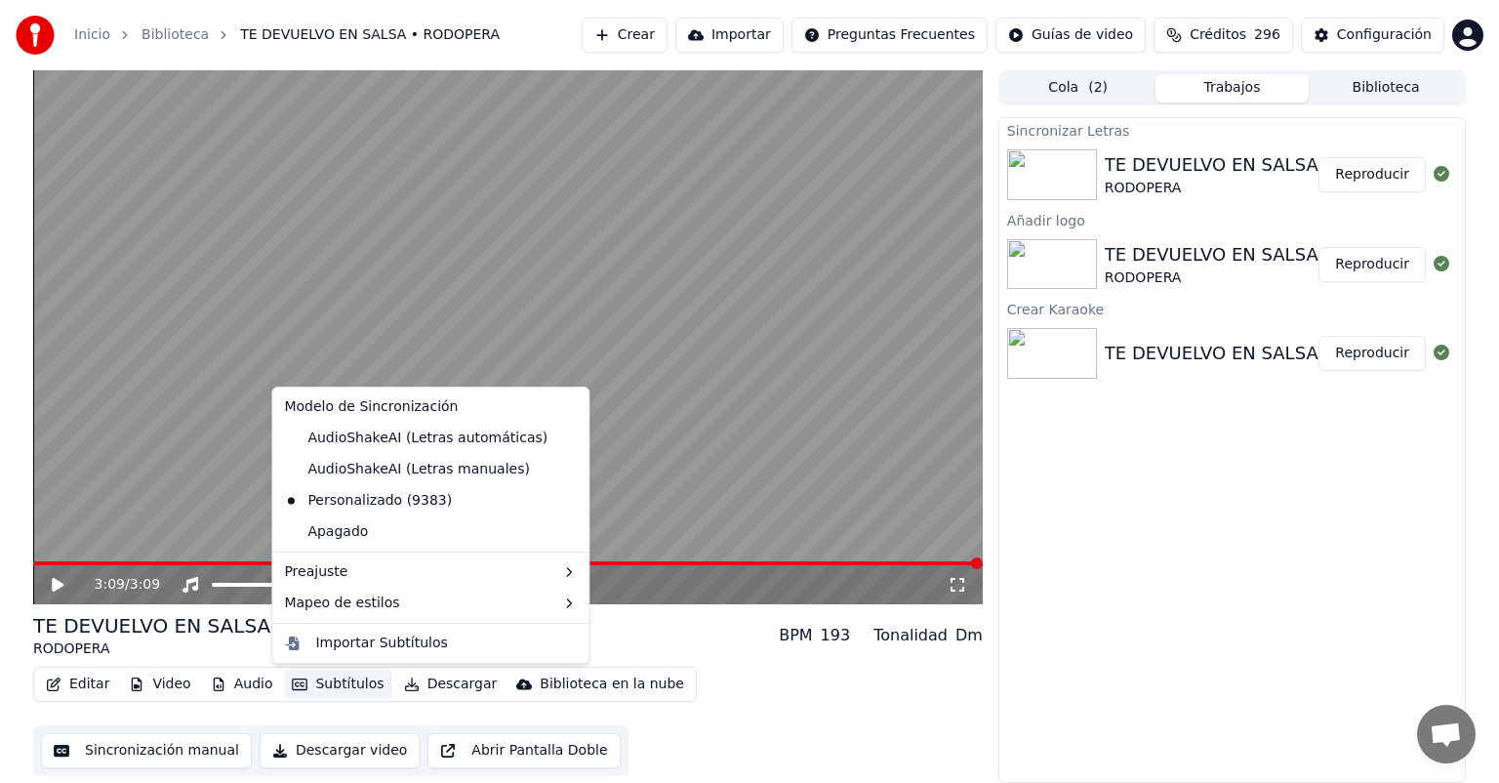
click at [1107, 525] on div "Sincronizar Letras TE DEVUELVO EN SALSA RODOPERA Reproducir Añadir logo TE DEVU…" at bounding box center [1231, 449] width 467 height 665
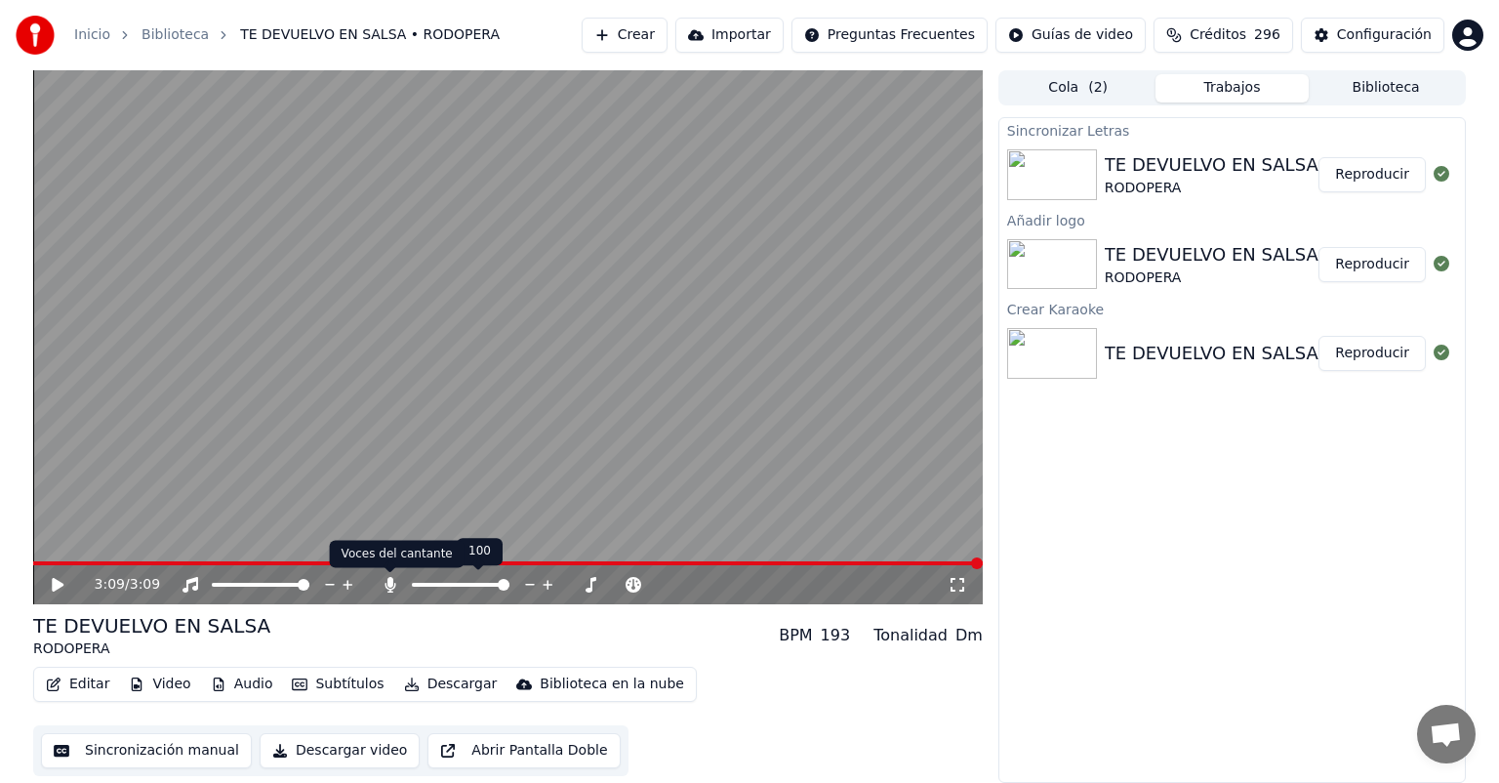
click at [388, 584] on icon at bounding box center [389, 585] width 11 height 16
click at [317, 752] on button "Descargar video" at bounding box center [340, 750] width 160 height 35
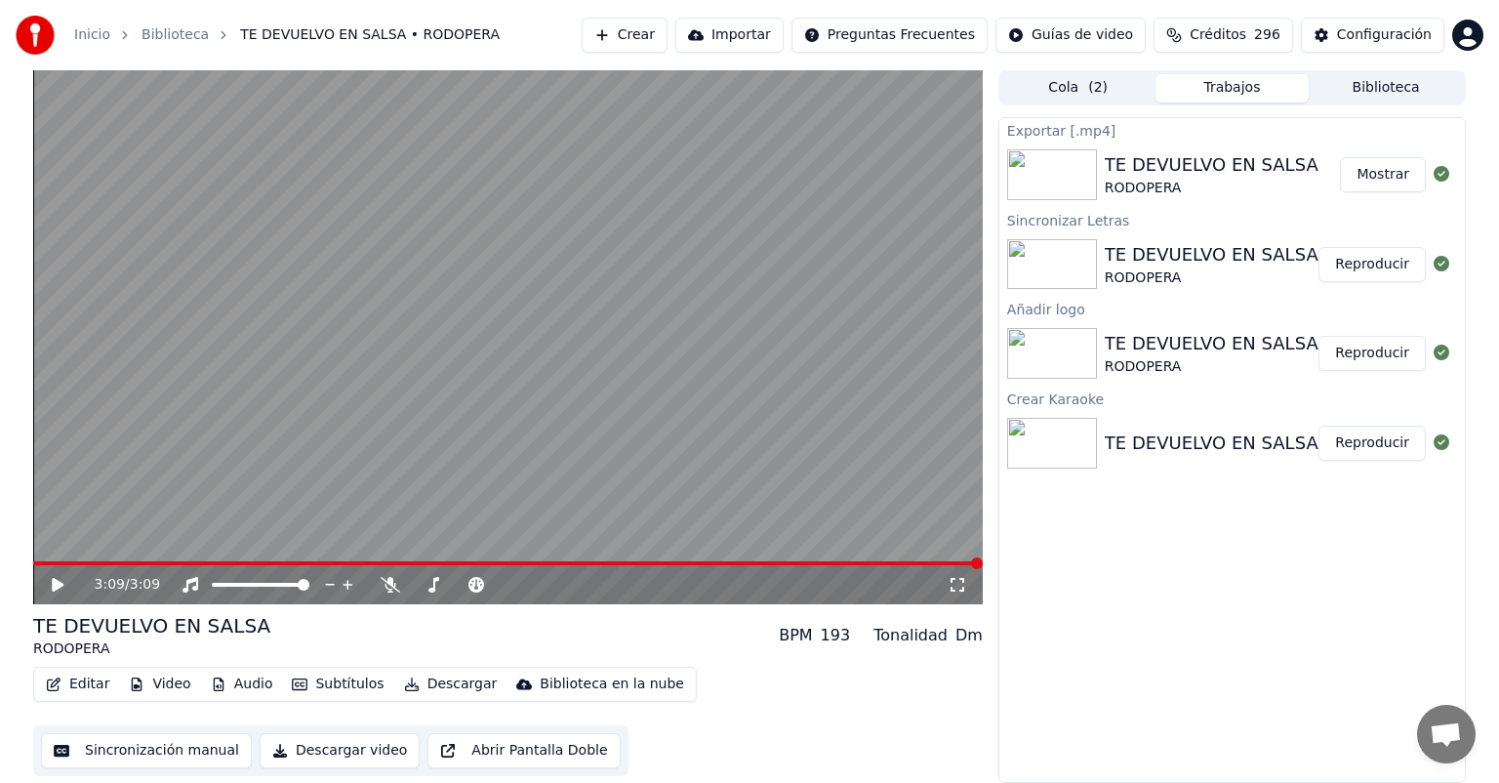
click at [1386, 173] on button "Mostrar" at bounding box center [1383, 174] width 86 height 35
click at [387, 582] on icon at bounding box center [391, 585] width 20 height 16
click at [314, 753] on button "Descargar video" at bounding box center [340, 750] width 160 height 35
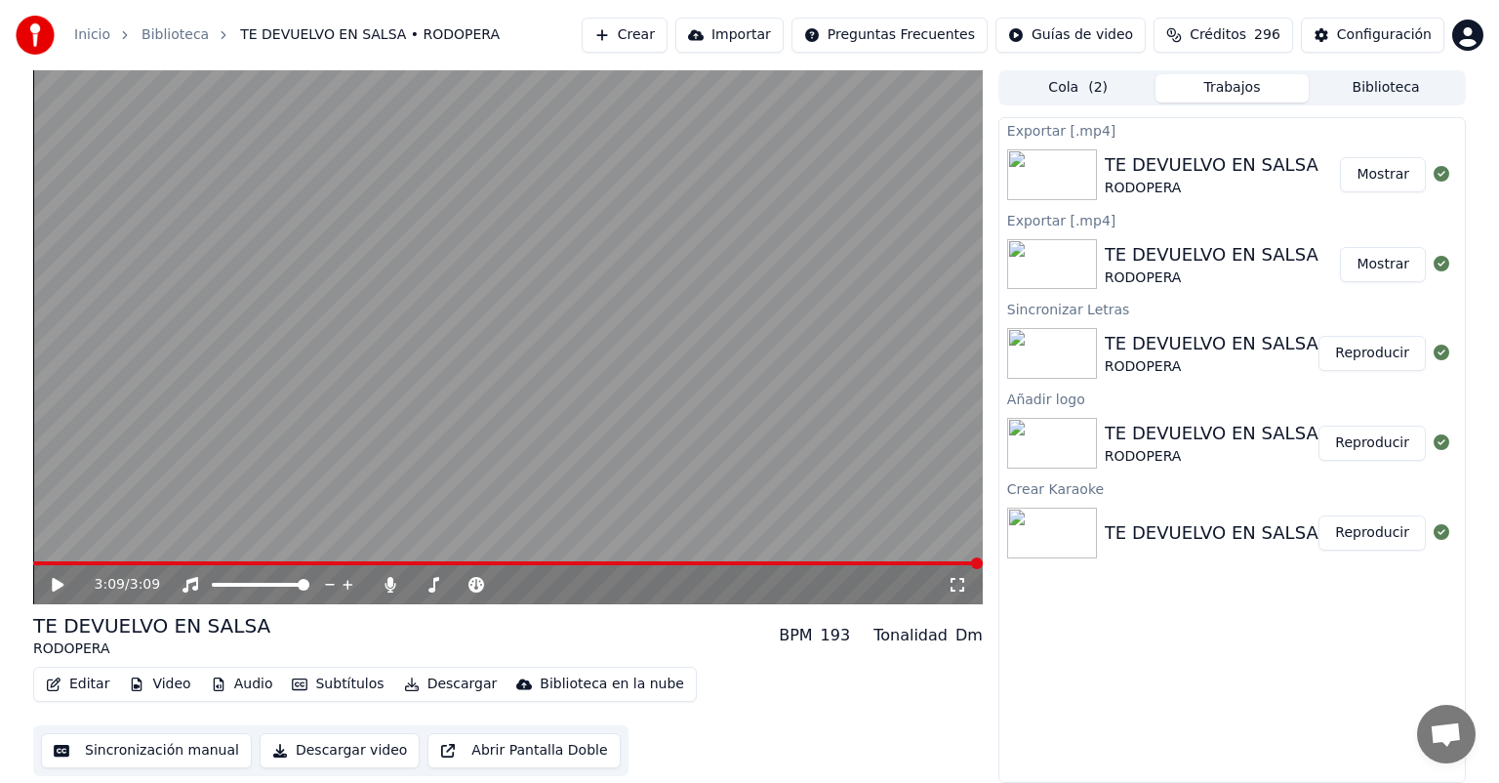
click at [1384, 174] on button "Mostrar" at bounding box center [1383, 174] width 86 height 35
